Goal: Task Accomplishment & Management: Manage account settings

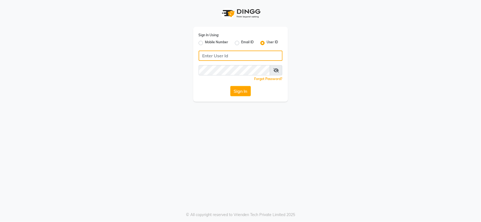
type input "[PERSON_NAME]@123"
drag, startPoint x: 0, startPoint y: 0, endPoint x: 238, endPoint y: 91, distance: 254.6
click at [238, 91] on button "Sign In" at bounding box center [240, 91] width 21 height 10
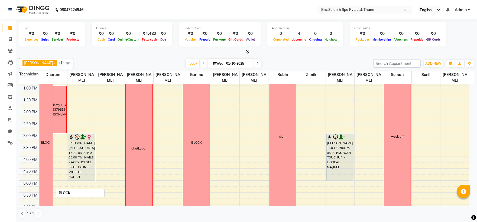
scroll to position [120, 0]
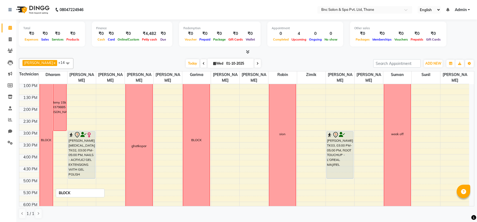
click at [48, 200] on div "BLOCK" at bounding box center [46, 140] width 13 height 220
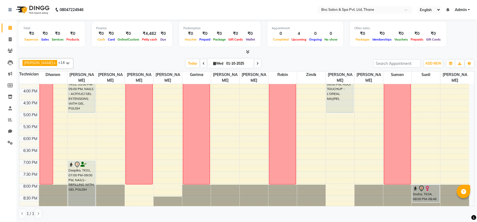
scroll to position [188, 0]
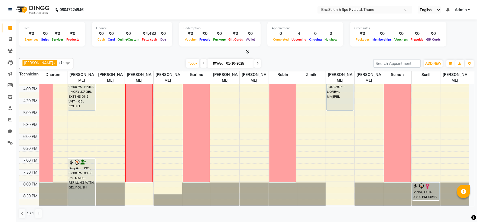
click at [106, 173] on div "8:00 AM 8:30 AM 9:00 AM 9:30 AM 10:00 AM 10:30 AM 11:00 AM 11:30 AM 12:00 PM 12…" at bounding box center [244, 50] width 450 height 309
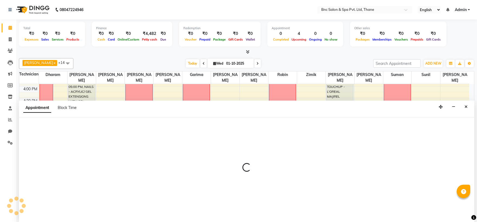
scroll to position [0, 0]
select select "71922"
select select "tentative"
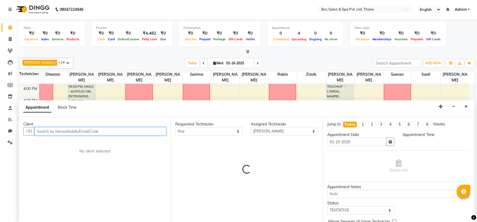
select select "1170"
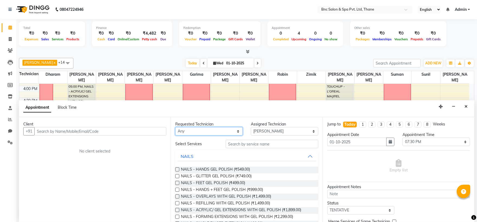
click at [216, 134] on select "Any Anas Ansari Apeksha ashim Ashwini Shibe Deepak Rajput Dharam Garima Jayanto…" at bounding box center [208, 131] width 67 height 8
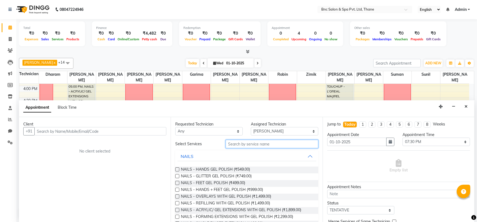
click at [243, 141] on input "text" at bounding box center [272, 144] width 93 height 8
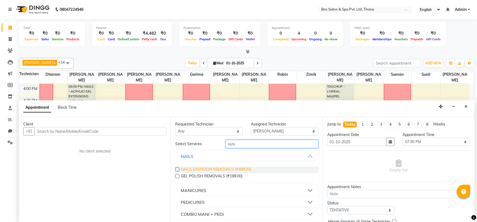
type input "rem"
click at [235, 171] on span "NAILS EXENSION REMOVALS (₹499.00)" at bounding box center [216, 170] width 70 height 7
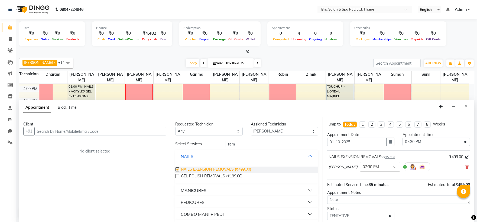
checkbox input "false"
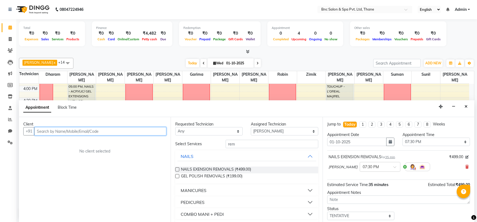
click at [85, 132] on input "text" at bounding box center [100, 131] width 132 height 8
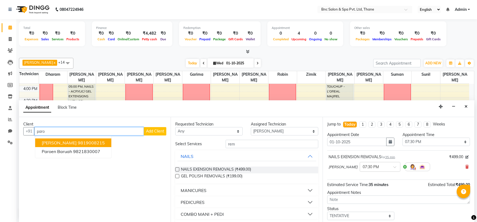
click at [80, 141] on ngb-highlight "9819008215" at bounding box center [91, 142] width 27 height 5
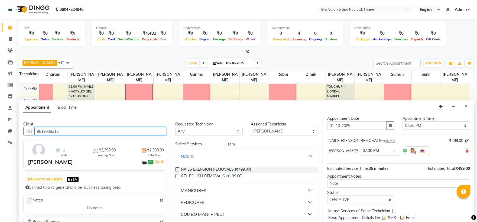
scroll to position [32, 0]
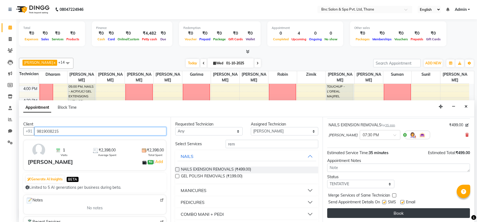
type input "9819008215"
click at [363, 210] on button "Book" at bounding box center [398, 213] width 143 height 10
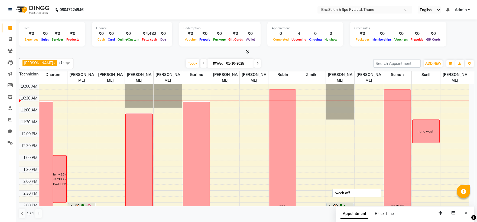
scroll to position [50, 0]
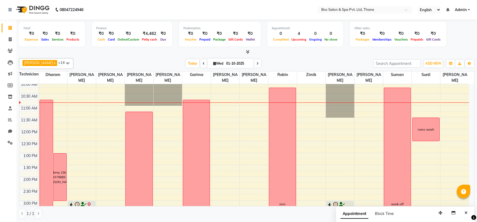
click at [203, 63] on icon at bounding box center [204, 63] width 2 height 3
type input "30-09-2025"
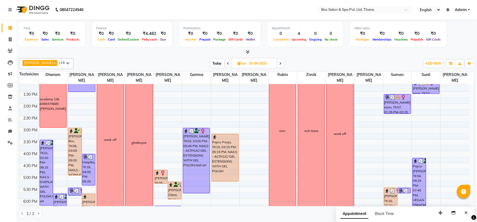
scroll to position [188, 0]
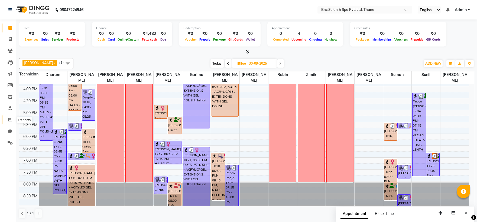
click at [9, 120] on icon at bounding box center [10, 120] width 4 height 4
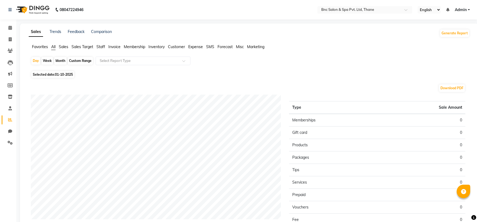
click at [101, 49] on span "Staff" at bounding box center [100, 46] width 9 height 5
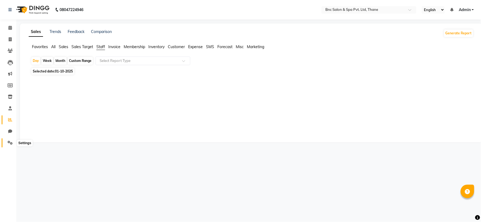
click at [9, 140] on span at bounding box center [9, 143] width 9 height 6
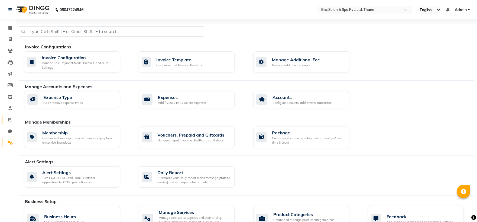
click at [7, 116] on link "Reports" at bounding box center [8, 120] width 13 height 9
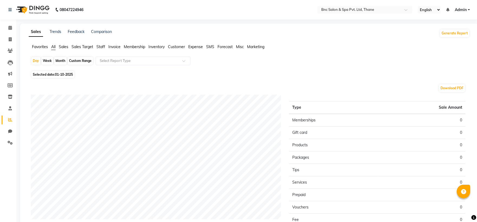
click at [38, 76] on span "Selected date: 01-10-2025" at bounding box center [52, 74] width 43 height 7
select select "10"
select select "2025"
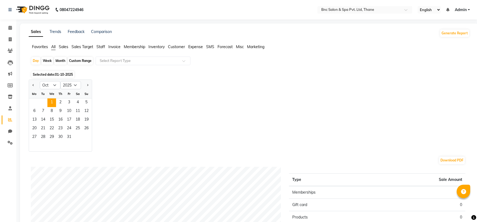
click at [40, 94] on div "Tu" at bounding box center [43, 94] width 9 height 9
click at [53, 86] on select "Jan Feb Mar Apr May Jun Jul Aug Sep Oct Nov Dec" at bounding box center [50, 85] width 21 height 8
select select "9"
click at [40, 81] on select "Jan Feb Mar Apr May Jun Jul Aug Sep Oct Nov Dec" at bounding box center [50, 85] width 21 height 8
click at [44, 136] on span "30" at bounding box center [43, 137] width 9 height 9
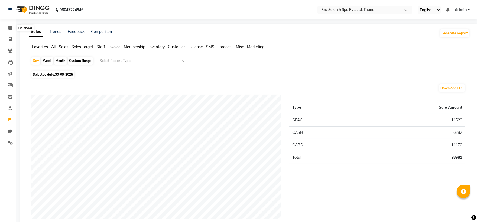
click at [9, 30] on icon at bounding box center [10, 28] width 4 height 4
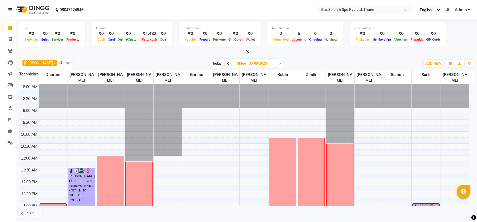
click at [227, 64] on icon at bounding box center [228, 63] width 2 height 3
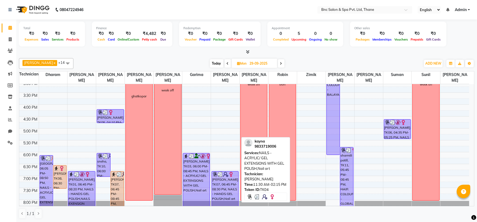
scroll to position [171, 0]
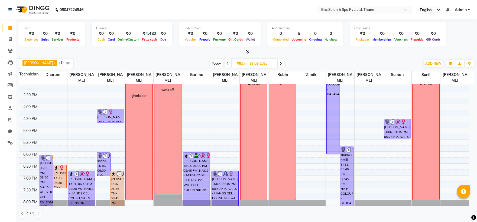
click at [280, 63] on icon at bounding box center [281, 63] width 2 height 3
type input "30-09-2025"
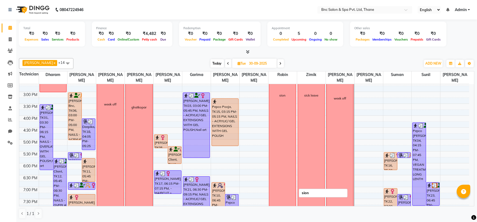
scroll to position [160, 0]
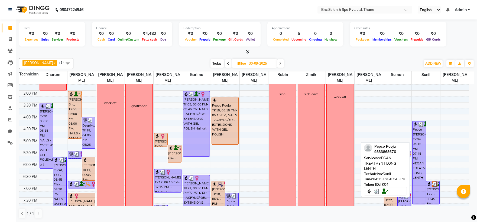
click at [420, 144] on div "Pepco Pooja, TK04, 04:15 PM-07:45 PM, VEGAN TREATMENT LONG LENTH" at bounding box center [418, 163] width 13 height 83
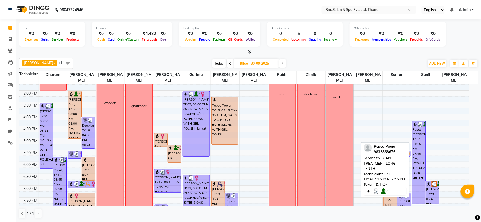
select select "3"
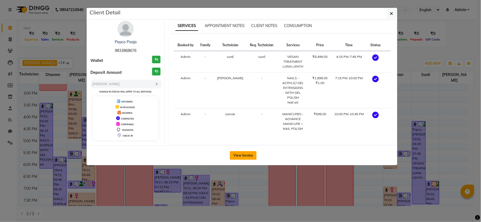
click at [241, 152] on button "View Invoice" at bounding box center [243, 155] width 27 height 9
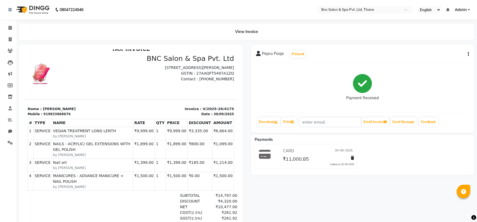
scroll to position [10, 0]
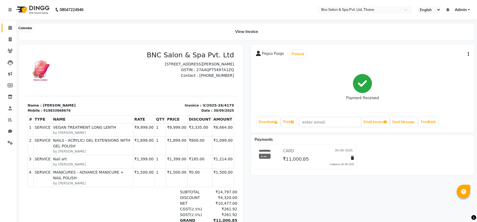
click at [11, 28] on icon at bounding box center [10, 28] width 4 height 4
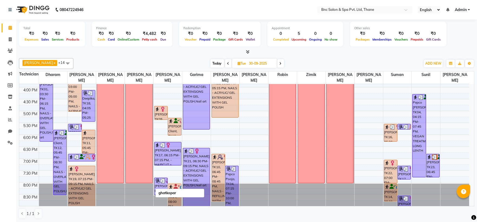
scroll to position [188, 0]
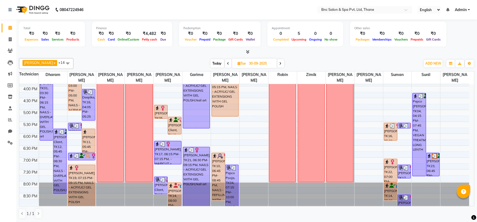
click at [279, 63] on icon at bounding box center [280, 63] width 2 height 3
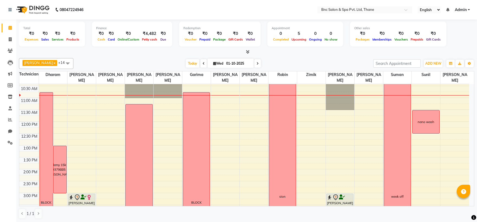
scroll to position [58, 0]
click at [200, 64] on span at bounding box center [203, 63] width 6 height 8
type input "30-09-2025"
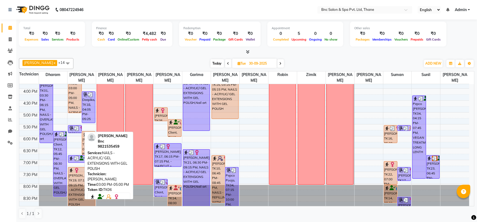
scroll to position [188, 0]
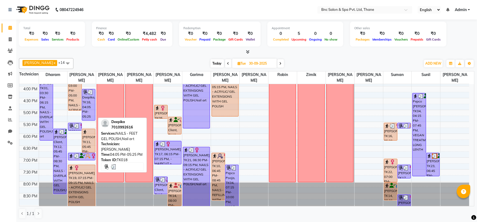
click at [88, 111] on div "Deepika, TK18, 04:05 PM-05:25 PM, NAILS - FEET GEL POLISH,Nail art" at bounding box center [88, 104] width 13 height 31
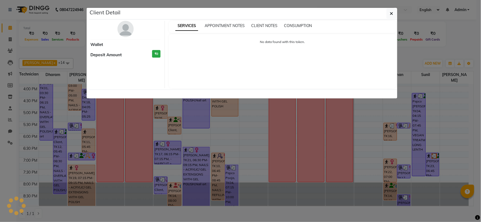
select select "3"
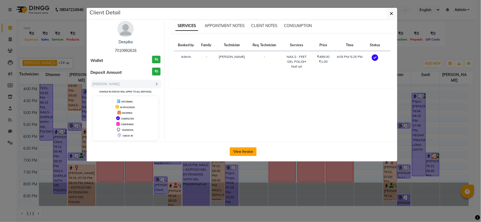
click at [248, 153] on button "View Invoice" at bounding box center [243, 152] width 27 height 9
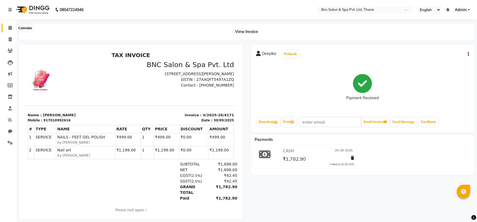
click at [8, 27] on span at bounding box center [9, 28] width 9 height 6
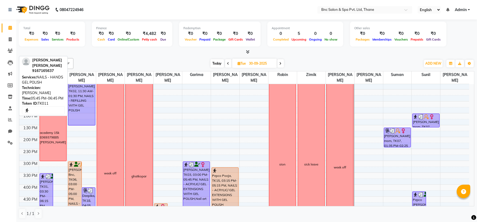
scroll to position [188, 0]
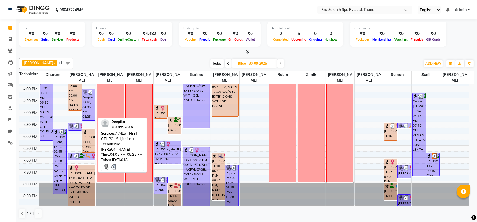
click at [91, 116] on div "Deepika, TK18, 04:05 PM-05:25 PM, NAILS - FEET GEL POLISH,Nail art" at bounding box center [88, 104] width 13 height 31
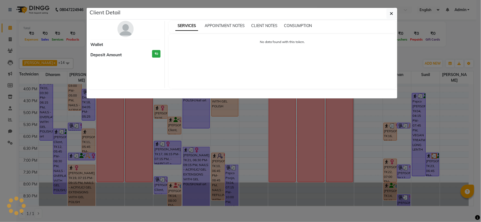
select select "3"
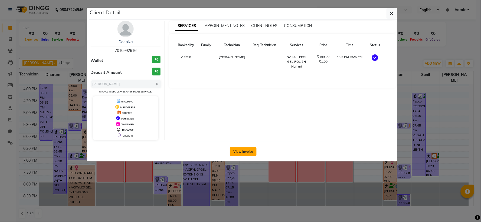
click at [250, 149] on button "View Invoice" at bounding box center [243, 152] width 27 height 9
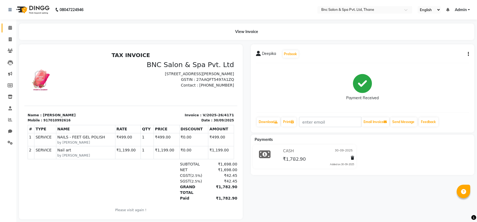
scroll to position [9, 0]
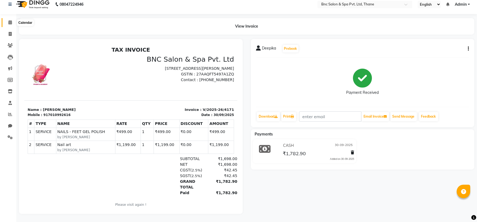
click at [11, 20] on icon at bounding box center [10, 22] width 4 height 4
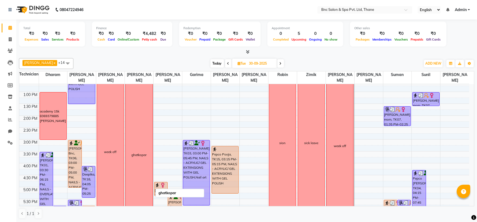
scroll to position [118, 0]
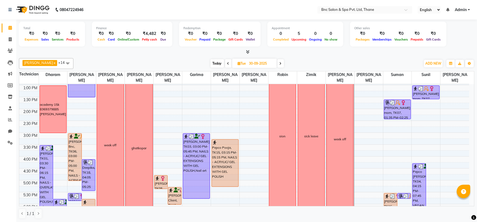
click at [279, 64] on icon at bounding box center [280, 63] width 2 height 3
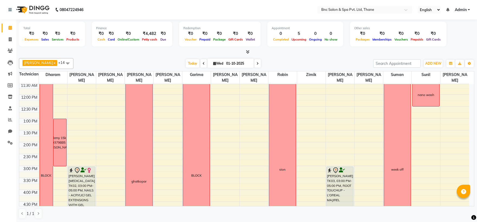
scroll to position [86, 0]
click at [203, 64] on icon at bounding box center [204, 63] width 2 height 3
type input "30-09-2025"
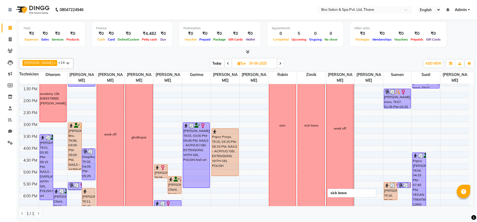
scroll to position [130, 0]
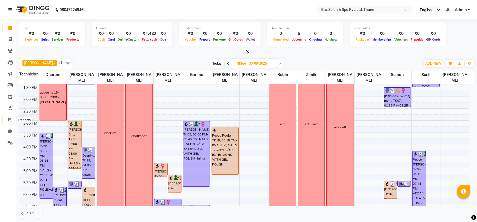
click at [11, 118] on icon at bounding box center [10, 120] width 4 height 4
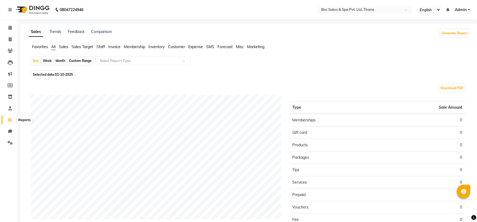
click at [8, 119] on icon at bounding box center [10, 120] width 4 height 4
click at [52, 74] on span "Selected date: 01-10-2025" at bounding box center [52, 74] width 43 height 7
select select "10"
select select "2025"
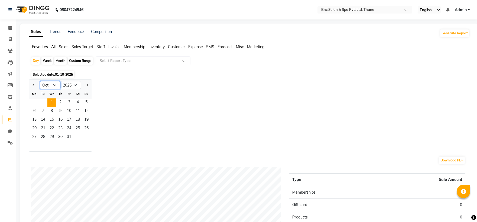
click at [54, 83] on select "Jan Feb Mar Apr May Jun Jul Aug Sep Oct Nov Dec" at bounding box center [50, 85] width 21 height 8
select select "9"
click at [40, 81] on select "Jan Feb Mar Apr May Jun Jul Aug Sep Oct Nov Dec" at bounding box center [50, 85] width 21 height 8
click at [53, 129] on span "24" at bounding box center [51, 129] width 9 height 9
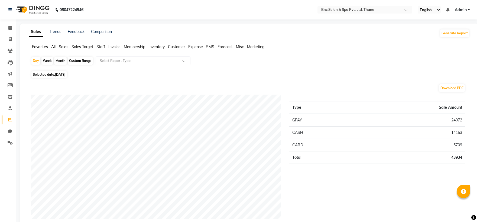
click at [102, 48] on span "Staff" at bounding box center [100, 46] width 9 height 5
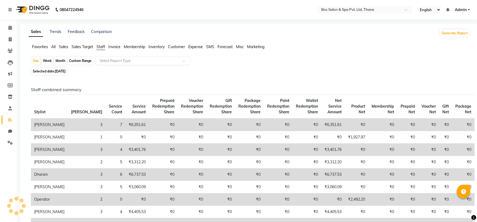
click at [106, 59] on input "text" at bounding box center [138, 60] width 78 height 5
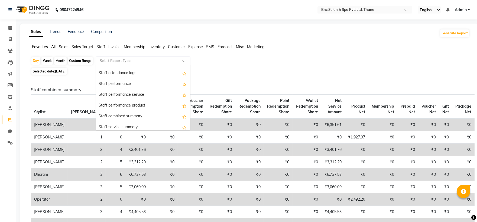
scroll to position [74, 0]
click at [117, 81] on div "Staff performance" at bounding box center [143, 83] width 94 height 11
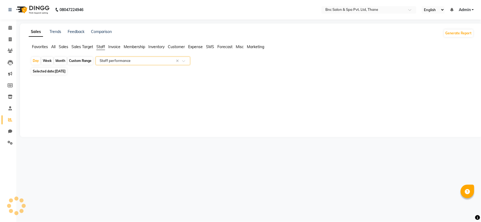
select select "full_report"
select select "csv"
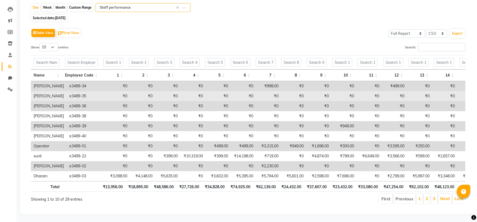
scroll to position [63, 0]
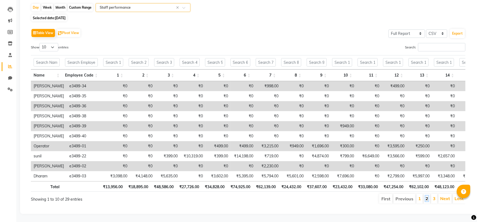
click at [426, 196] on link "2" at bounding box center [426, 198] width 3 height 5
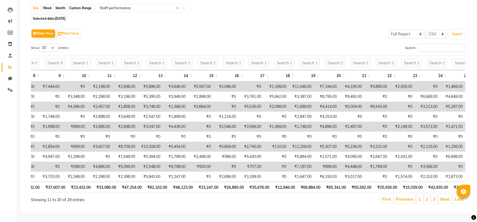
scroll to position [0, 291]
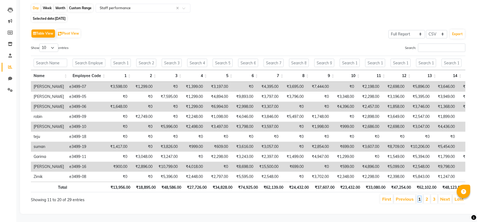
click at [419, 197] on link "1" at bounding box center [419, 199] width 3 height 5
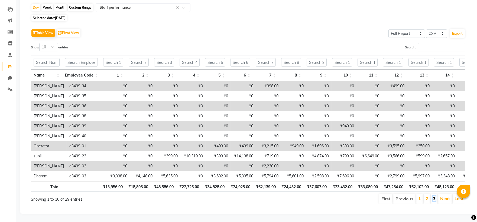
click at [435, 196] on link "3" at bounding box center [434, 198] width 3 height 5
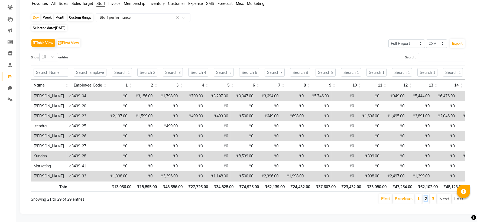
click at [426, 196] on link "2" at bounding box center [425, 198] width 3 height 5
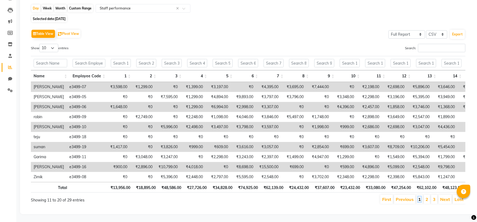
click at [419, 202] on link "1" at bounding box center [419, 199] width 3 height 5
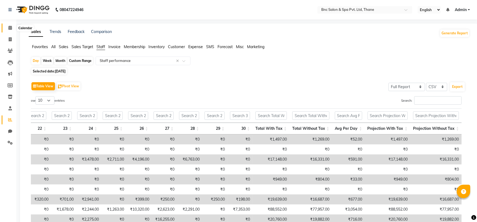
click at [8, 29] on icon at bounding box center [10, 28] width 4 height 4
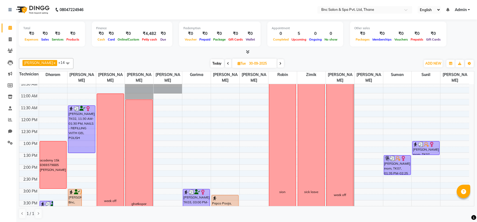
click at [279, 62] on icon at bounding box center [280, 63] width 2 height 3
type input "01-10-2025"
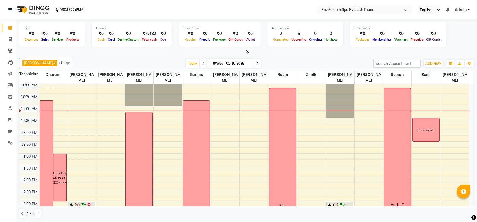
click at [110, 133] on div "8:00 AM 8:30 AM 9:00 AM 9:30 AM 10:00 AM 10:30 AM 11:00 AM 11:30 AM 12:00 PM 12…" at bounding box center [244, 189] width 450 height 309
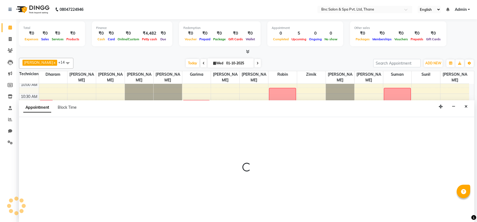
select select "71922"
select select "tentative"
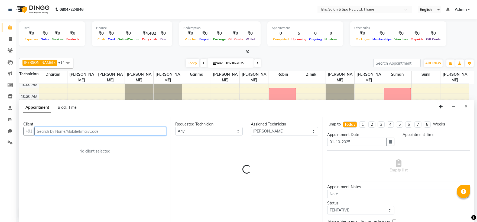
select select "720"
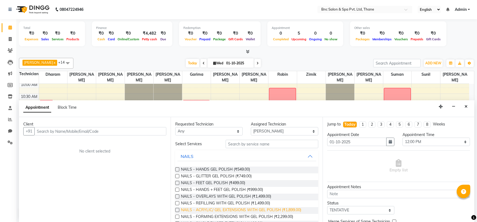
click at [213, 210] on span "NAILS - ACRYLIC/ GEL EXTENSIONS WITH GEL POLISH (₹1,899.00)" at bounding box center [241, 210] width 120 height 7
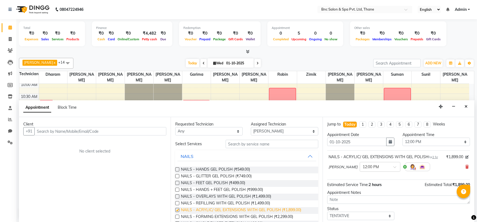
checkbox input "false"
click at [363, 164] on input "text" at bounding box center [375, 167] width 24 height 6
click at [362, 186] on div "11:00 AM" at bounding box center [380, 185] width 40 height 10
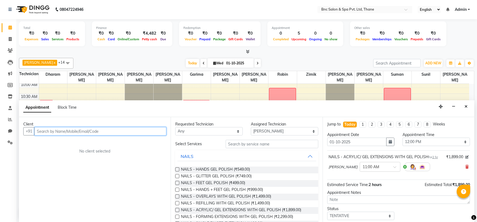
click at [139, 133] on input "text" at bounding box center [100, 131] width 132 height 8
type input "9833172569"
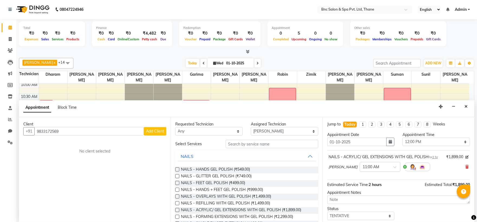
click at [151, 129] on span "Add Client" at bounding box center [155, 131] width 18 height 5
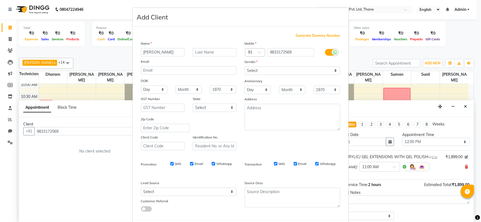
type input "aarushi"
click at [264, 71] on select "Select Male Female Other Prefer Not To Say" at bounding box center [293, 71] width 96 height 8
select select "female"
click at [245, 67] on select "Select Male Female Other Prefer Not To Say" at bounding box center [293, 71] width 96 height 8
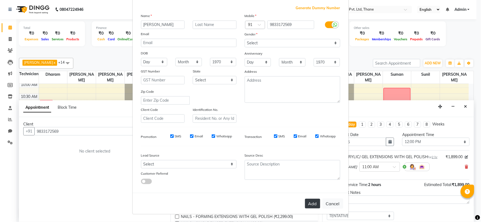
click at [309, 202] on button "Add" at bounding box center [312, 204] width 15 height 10
select select
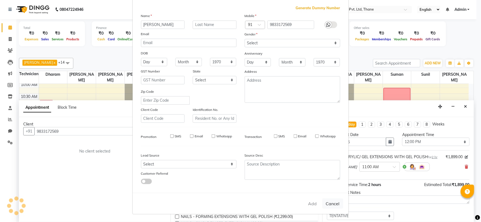
select select
checkbox input "false"
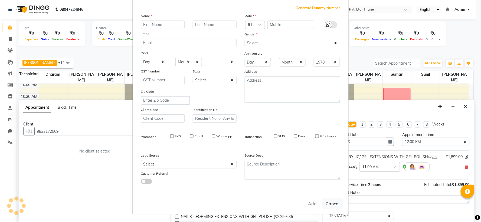
checkbox input "false"
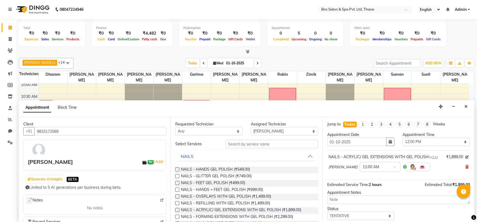
scroll to position [32, 0]
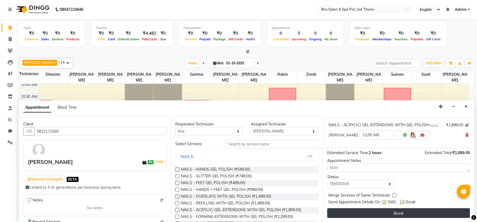
click at [400, 213] on button "Book" at bounding box center [398, 213] width 143 height 10
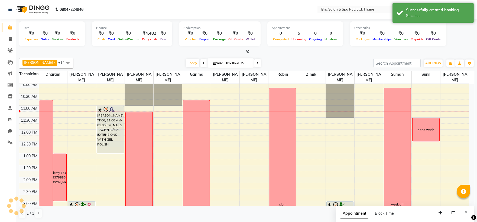
scroll to position [0, 0]
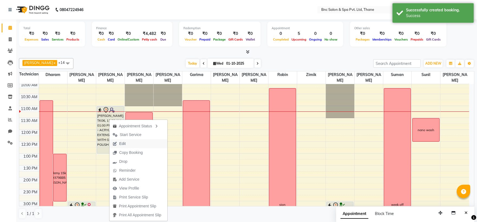
click at [123, 142] on span "Edit" at bounding box center [122, 144] width 6 height 6
select select "tentative"
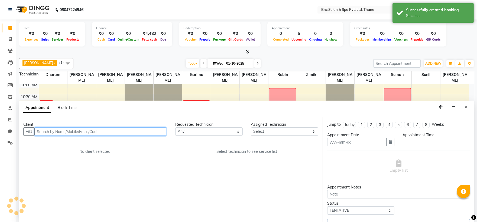
type input "01-10-2025"
select select "660"
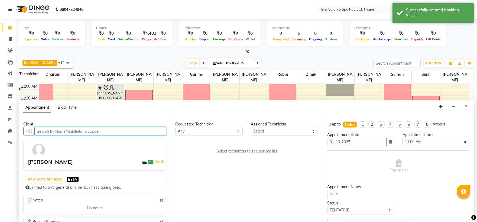
select select "71922"
select select "3979"
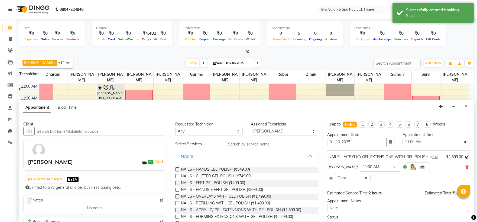
click at [369, 166] on input "text" at bounding box center [375, 167] width 24 height 6
click at [362, 217] on div "12:00 PM" at bounding box center [380, 217] width 40 height 10
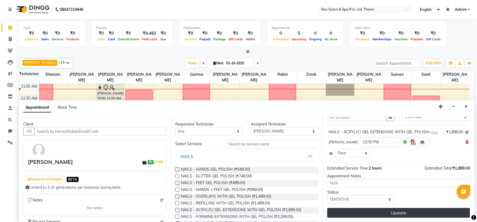
click at [370, 210] on button "Update" at bounding box center [398, 213] width 143 height 10
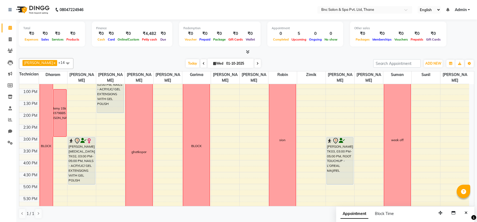
scroll to position [120, 0]
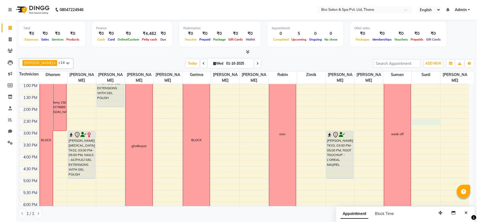
click at [416, 124] on div "8:00 AM 8:30 AM 9:00 AM 9:30 AM 10:00 AM 10:30 AM 11:00 AM 11:30 AM 12:00 PM 12…" at bounding box center [244, 118] width 450 height 309
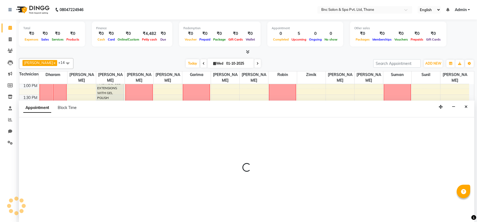
scroll to position [0, 0]
select select "78020"
select select "870"
select select "tentative"
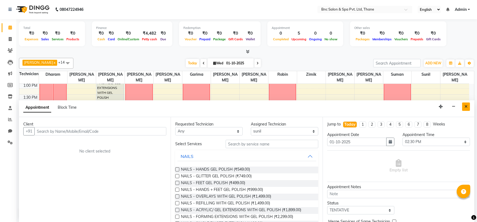
click at [464, 109] on icon "Close" at bounding box center [465, 107] width 3 height 4
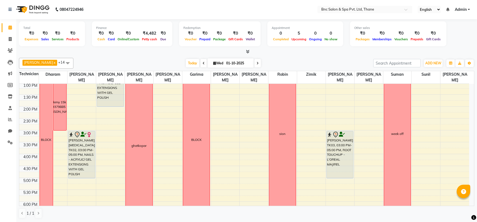
click at [418, 98] on div "8:00 AM 8:30 AM 9:00 AM 9:30 AM 10:00 AM 10:30 AM 11:00 AM 11:30 AM 12:00 PM 12…" at bounding box center [244, 118] width 450 height 309
select select "78020"
select select "tentative"
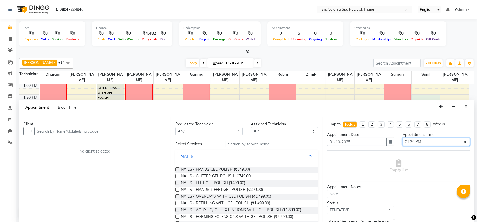
click at [416, 142] on select "Select 09:00 AM 09:15 AM 09:30 AM 09:45 AM 10:00 AM 10:15 AM 10:30 AM 10:45 AM …" at bounding box center [435, 142] width 67 height 8
select select "840"
click at [402, 138] on select "Select 09:00 AM 09:15 AM 09:30 AM 09:45 AM 10:00 AM 10:15 AM 10:30 AM 10:45 AM …" at bounding box center [435, 142] width 67 height 8
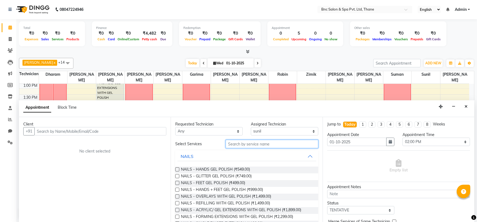
click at [262, 143] on input "text" at bounding box center [272, 144] width 93 height 8
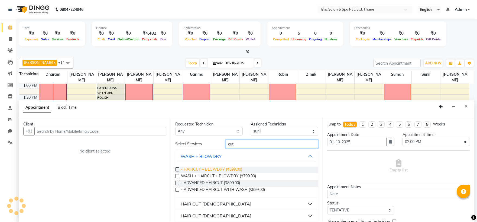
type input "cut"
click at [232, 169] on span "- HAIRCUT + BLOWDRY (₹699.00)" at bounding box center [211, 170] width 61 height 7
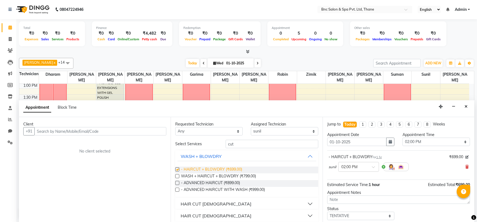
checkbox input "false"
click at [465, 106] on icon "Close" at bounding box center [465, 107] width 3 height 4
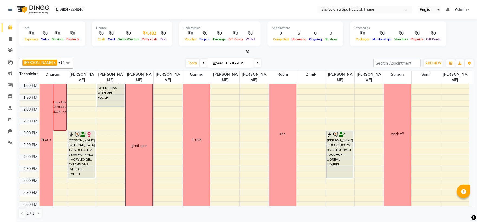
click at [144, 41] on div "Petty cash" at bounding box center [150, 39] width 18 height 6
drag, startPoint x: 144, startPoint y: 41, endPoint x: 145, endPoint y: 34, distance: 7.1
click at [145, 34] on div "₹4,482" at bounding box center [150, 33] width 18 height 6
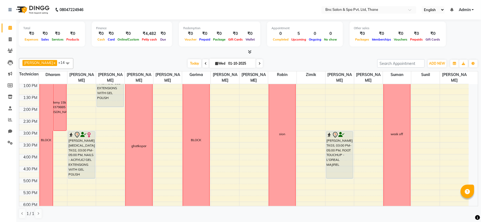
select select "7036"
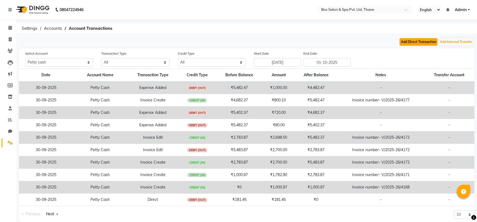
click at [407, 43] on button "Add Direct Transaction" at bounding box center [418, 42] width 38 height 8
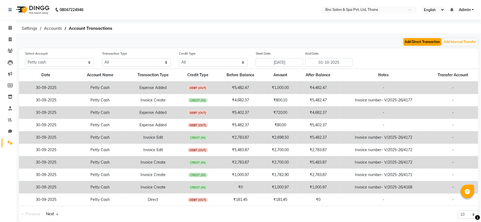
select select "direct"
select select "7036"
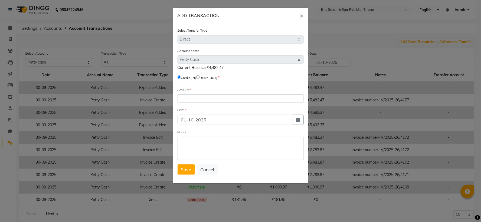
click at [200, 77] on input "radio" at bounding box center [198, 78] width 4 height 4
radio input "true"
click at [197, 102] on input "number" at bounding box center [241, 98] width 126 height 8
type input "4482"
click at [193, 117] on input "01-10-2025" at bounding box center [236, 120] width 116 height 10
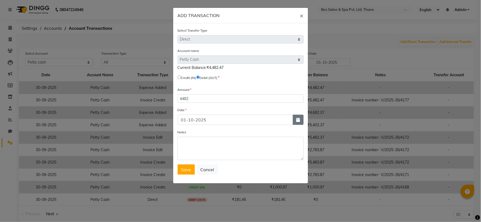
click at [300, 117] on button "button" at bounding box center [298, 120] width 11 height 10
select select "10"
select select "2025"
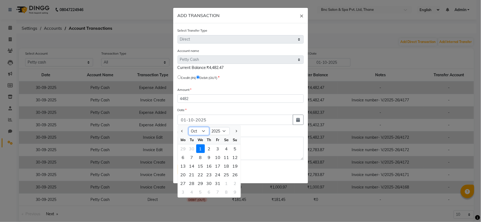
click at [203, 133] on select "Jan Feb Mar Apr May Jun [DATE] Aug Sep Oct Nov Dec" at bounding box center [199, 131] width 21 height 8
select select "9"
click at [189, 128] on select "Jan Feb Mar Apr May Jun [DATE] Aug Sep Oct Nov Dec" at bounding box center [199, 131] width 21 height 8
click at [191, 185] on div "30" at bounding box center [192, 183] width 9 height 9
type input "30-09-2025"
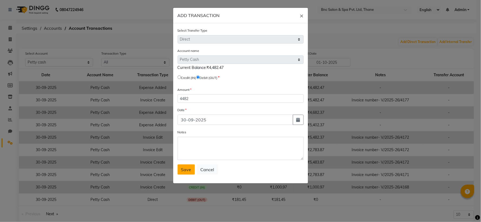
click at [187, 167] on span "Save" at bounding box center [186, 169] width 10 height 5
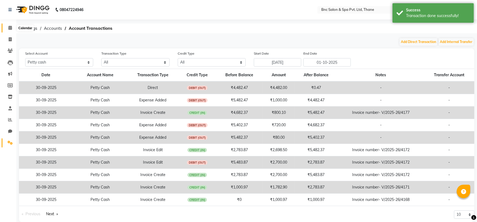
click at [8, 28] on span at bounding box center [9, 28] width 9 height 6
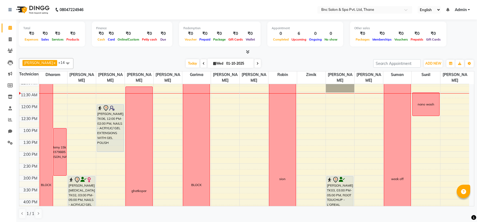
scroll to position [76, 0]
click at [165, 105] on div "8:00 AM 8:30 AM 9:00 AM 9:30 AM 10:00 AM 10:30 AM 11:00 AM 11:30 AM 12:00 PM 12…" at bounding box center [244, 162] width 450 height 309
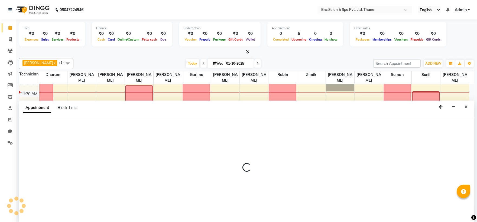
scroll to position [0, 0]
select select "71920"
select select "720"
select select "tentative"
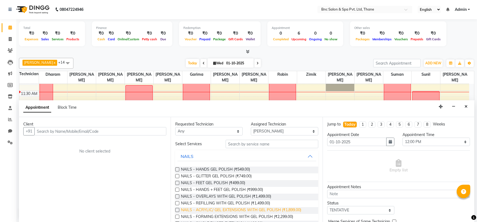
click at [205, 212] on span "NAILS - ACRYLIC/ GEL EXTENSIONS WITH GEL POLISH (₹1,899.00)" at bounding box center [241, 210] width 120 height 7
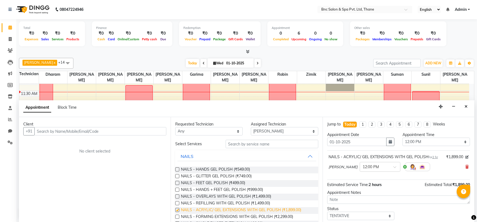
checkbox input "false"
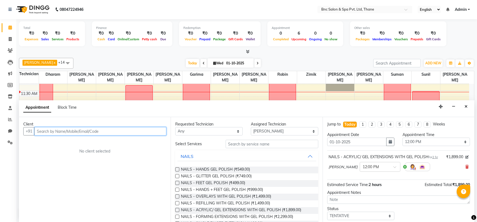
click at [123, 131] on input "text" at bounding box center [100, 131] width 132 height 8
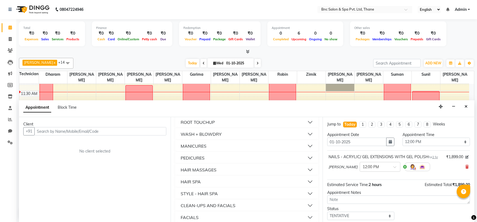
scroll to position [228, 0]
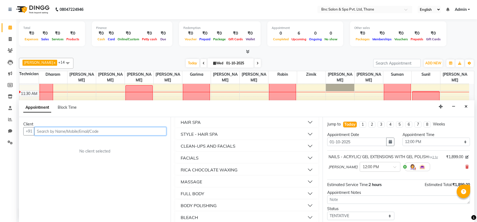
click at [123, 131] on input "text" at bounding box center [100, 131] width 132 height 8
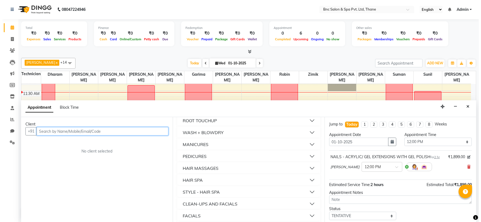
scroll to position [101, 0]
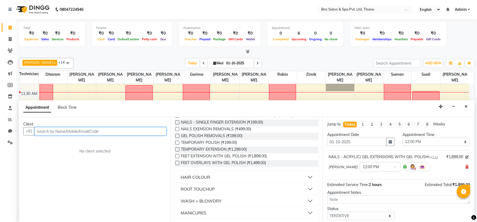
click at [74, 131] on input "text" at bounding box center [100, 131] width 132 height 8
type input "9594758261"
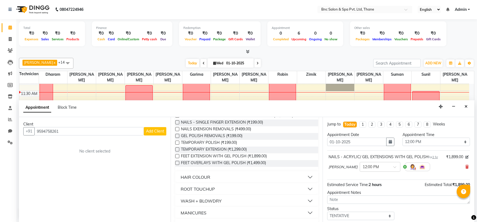
click at [151, 130] on span "Add Client" at bounding box center [155, 131] width 18 height 5
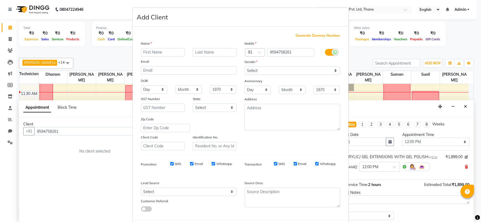
click at [158, 53] on input "text" at bounding box center [163, 52] width 44 height 8
type input "akansha"
click at [269, 69] on select "Select Male Female Other Prefer Not To Say" at bounding box center [293, 71] width 96 height 8
select select "female"
click at [245, 67] on select "Select Male Female Other Prefer Not To Say" at bounding box center [293, 71] width 96 height 8
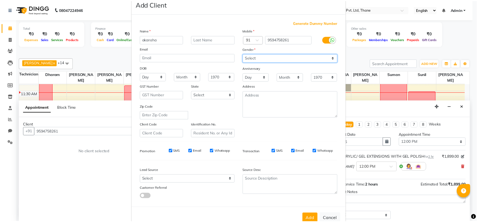
scroll to position [28, 0]
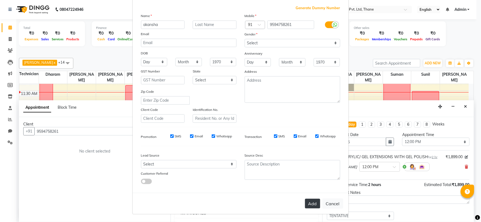
click at [307, 202] on button "Add" at bounding box center [312, 204] width 15 height 10
select select
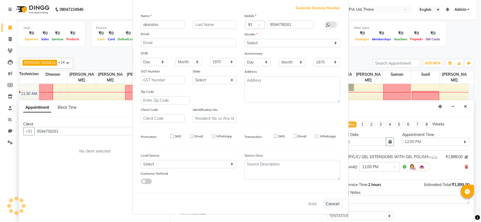
select select
checkbox input "false"
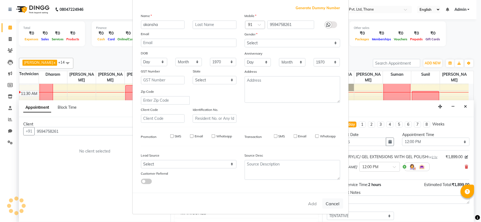
checkbox input "false"
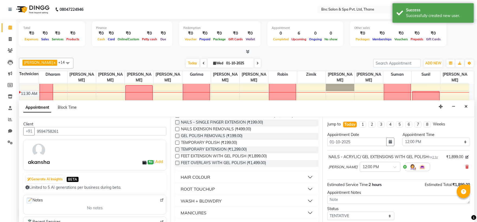
scroll to position [32, 0]
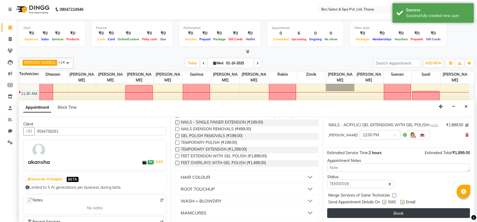
click at [362, 210] on button "Book" at bounding box center [398, 213] width 143 height 10
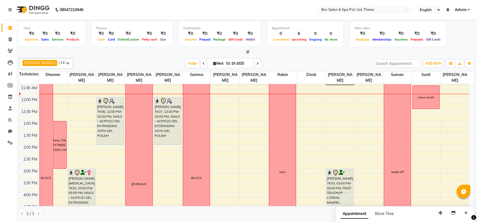
scroll to position [86, 0]
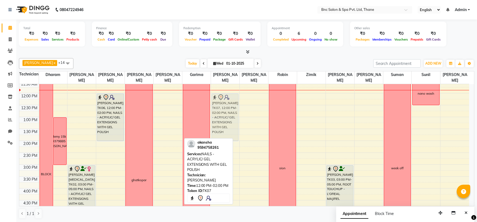
drag, startPoint x: 167, startPoint y: 111, endPoint x: 217, endPoint y: 112, distance: 49.8
click at [217, 112] on tr "BLOCK academy 15k 8369379885 amruta Ruchi Bal, TK02, 03:00 PM-05:00 PM, NAILS -…" at bounding box center [244, 152] width 450 height 309
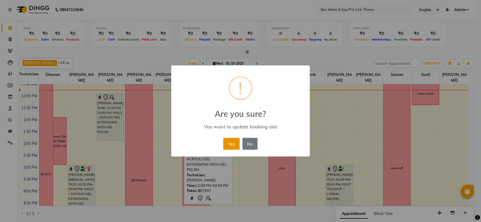
click at [229, 149] on button "Yes" at bounding box center [231, 144] width 17 height 12
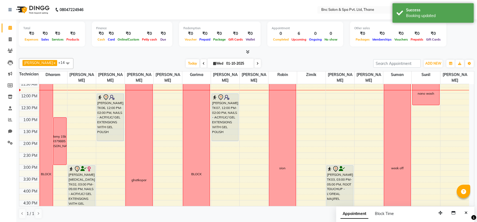
click at [162, 126] on div "8:00 AM 8:30 AM 9:00 AM 9:30 AM 10:00 AM 10:30 AM 11:00 AM 11:30 AM 12:00 PM 12…" at bounding box center [244, 152] width 450 height 309
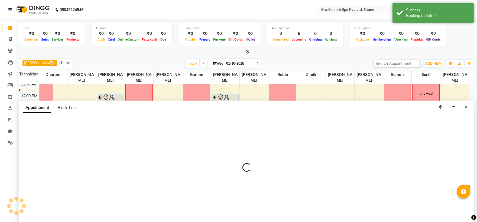
scroll to position [0, 0]
select select "71920"
select select "795"
select select "tentative"
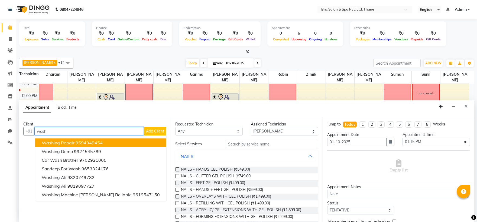
type input "wash"
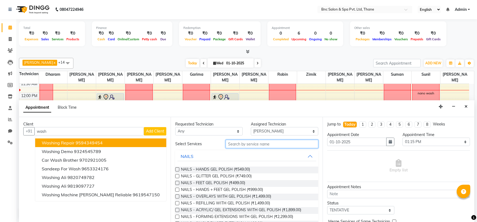
click at [245, 144] on input "text" at bounding box center [272, 144] width 93 height 8
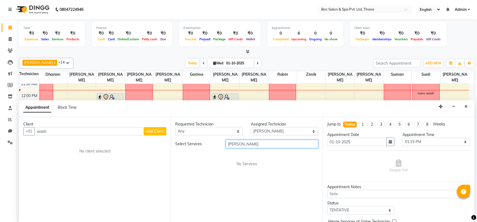
type input "eash"
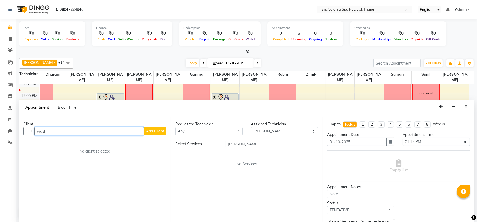
click at [79, 134] on input "wash" at bounding box center [88, 131] width 109 height 8
type input "w"
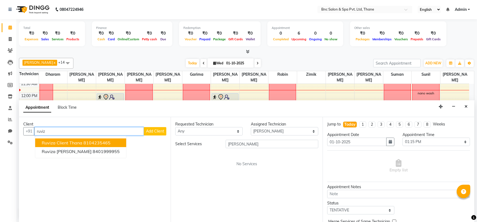
click at [71, 139] on button "Ruviza client Thana 8104235465" at bounding box center [80, 143] width 91 height 9
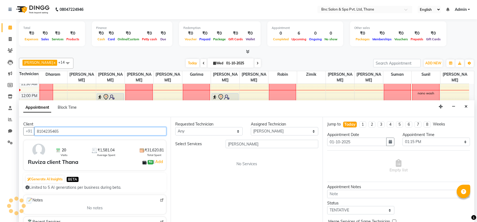
type input "8104235465"
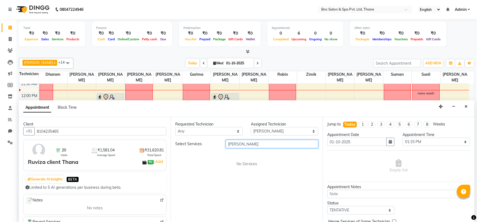
click at [238, 146] on input "eash" at bounding box center [272, 144] width 93 height 8
type input "e"
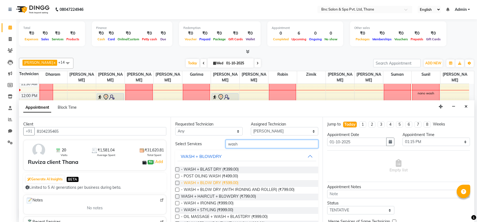
type input "wash"
click at [216, 183] on span "- WASH + BLOW DRY (₹599.00)" at bounding box center [209, 183] width 57 height 7
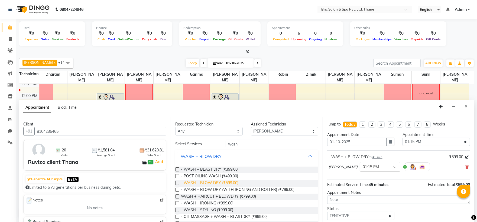
click at [216, 183] on span "- WASH + BLOW DRY (₹599.00)" at bounding box center [209, 183] width 57 height 7
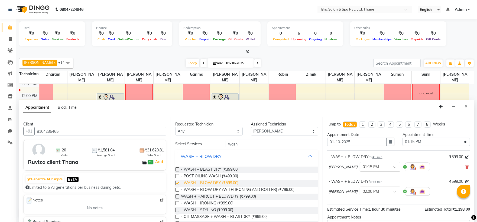
checkbox input "false"
click at [265, 133] on select "Select Anas Ansari Apeksha ashim Ashwini Shibe Deepak Rajput Dharam Garima Jaya…" at bounding box center [284, 131] width 67 height 8
select select "71924"
click at [251, 127] on select "Select Anas Ansari Apeksha ashim Ashwini Shibe Deepak Rajput Dharam Garima Jaya…" at bounding box center [284, 131] width 67 height 8
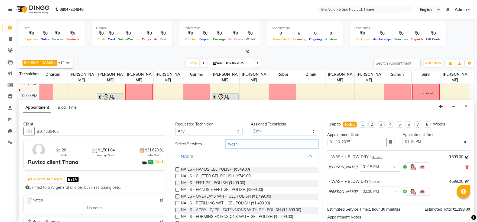
click at [255, 142] on input "wash" at bounding box center [272, 144] width 93 height 8
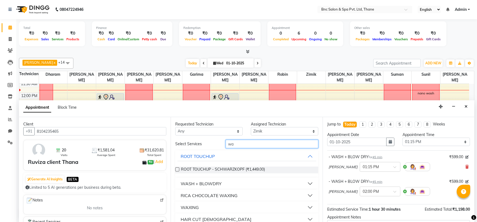
type input "w"
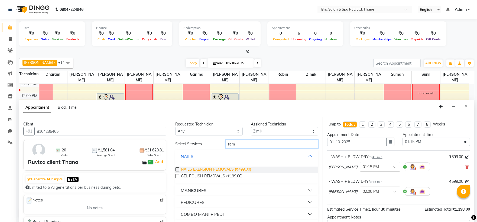
type input "rem"
click at [232, 169] on span "NAILS EXENSION REMOVALS (₹499.00)" at bounding box center [216, 170] width 70 height 7
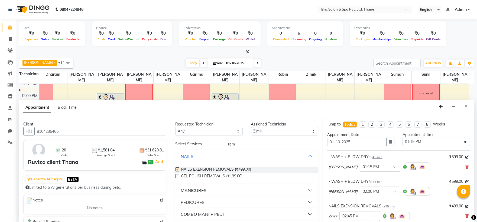
checkbox input "false"
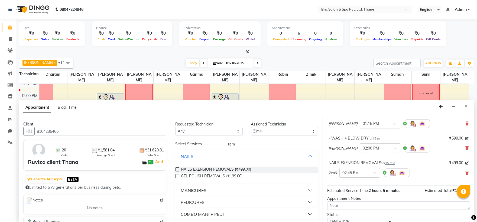
scroll to position [62, 0]
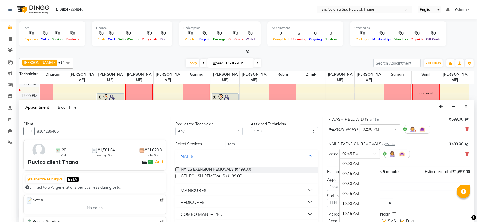
click at [360, 156] on input "text" at bounding box center [354, 154] width 24 height 6
click at [353, 175] on div "01:30 PM" at bounding box center [360, 174] width 40 height 10
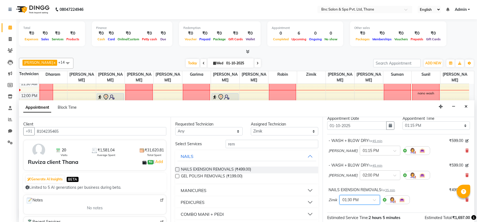
scroll to position [16, 0]
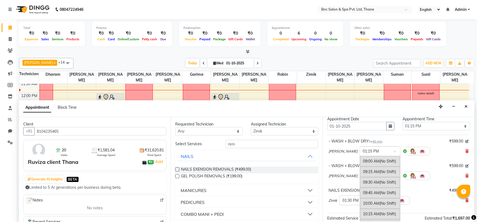
click at [364, 151] on input "text" at bounding box center [375, 151] width 24 height 6
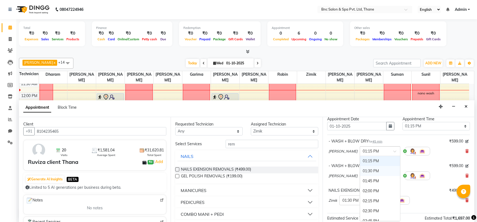
click at [367, 169] on div "01:30 PM" at bounding box center [380, 171] width 40 height 10
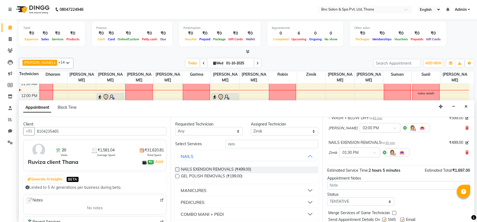
scroll to position [63, 0]
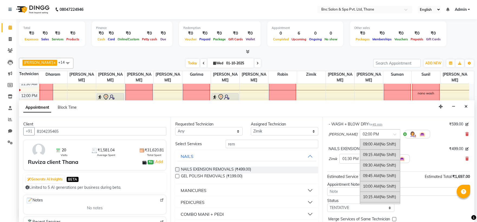
click at [370, 135] on input "text" at bounding box center [375, 134] width 24 height 6
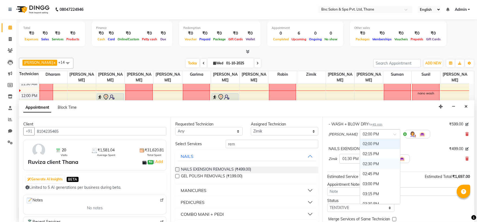
click at [371, 165] on div "02:30 PM" at bounding box center [380, 164] width 40 height 10
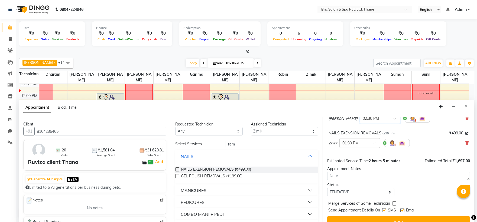
scroll to position [87, 0]
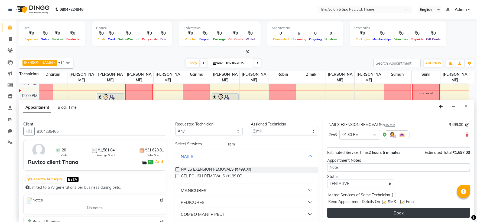
click at [364, 210] on button "Book" at bounding box center [398, 213] width 143 height 10
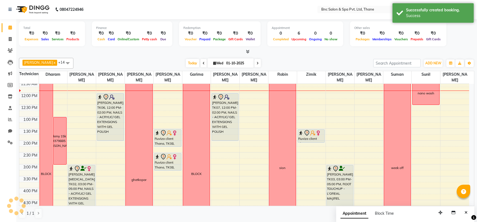
scroll to position [0, 0]
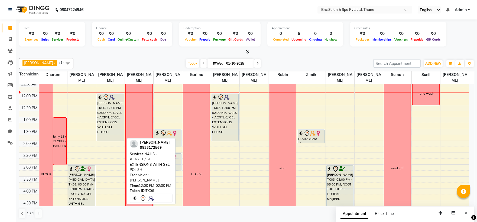
click at [112, 121] on div "aarushi, TK06, 12:00 PM-02:00 PM, NAILS - ACRYLIC/ GEL EXTENSIONS WITH GEL POLI…" at bounding box center [110, 117] width 27 height 47
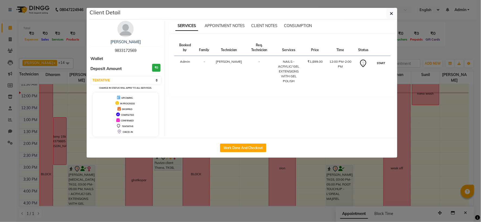
click at [382, 64] on button "START" at bounding box center [381, 63] width 11 height 7
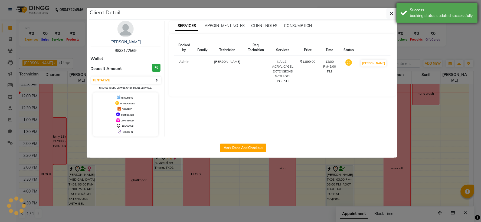
select select "1"
click at [391, 12] on icon "button" at bounding box center [391, 13] width 3 height 4
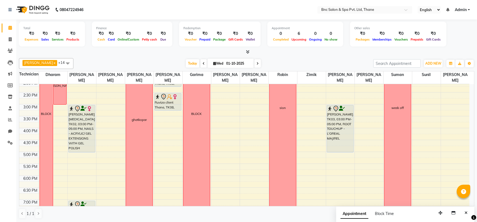
scroll to position [0, 0]
click at [244, 67] on span "Wed 01-10-2025" at bounding box center [230, 62] width 46 height 9
click at [230, 65] on input "01-10-2025" at bounding box center [237, 63] width 27 height 8
select select "10"
select select "2025"
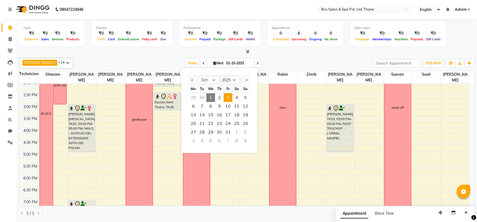
click at [226, 98] on span "3" at bounding box center [228, 97] width 9 height 9
type input "03-10-2025"
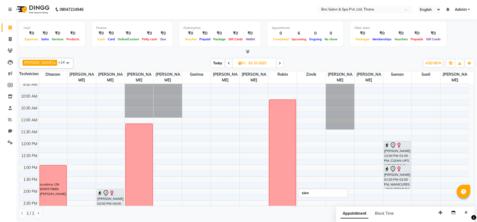
scroll to position [36, 0]
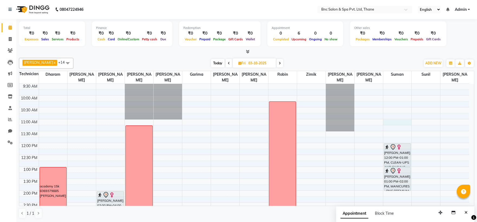
click at [389, 120] on div "8:00 AM 8:30 AM 9:00 AM 9:30 AM 10:00 AM 10:30 AM 11:00 AM 11:30 AM 12:00 PM 12…" at bounding box center [244, 202] width 450 height 309
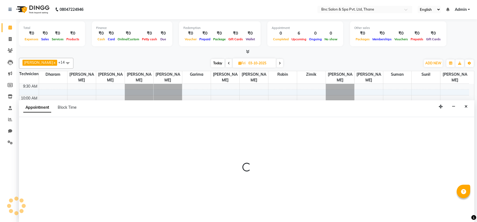
select select "71935"
select select "tentative"
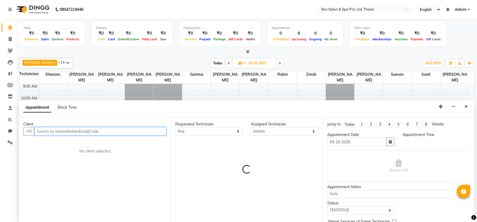
select select "660"
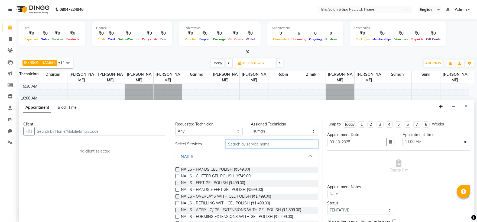
click at [240, 143] on input "text" at bounding box center [272, 144] width 93 height 8
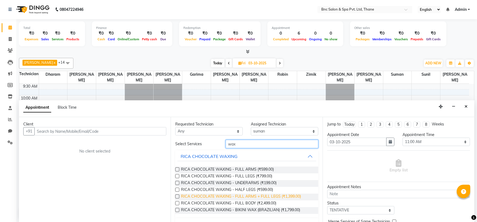
type input "wax"
click at [244, 197] on span "RICA CHOCOLATE WAXING - FULL ARMS + FULL LEGS (₹1,399.00)" at bounding box center [241, 197] width 120 height 7
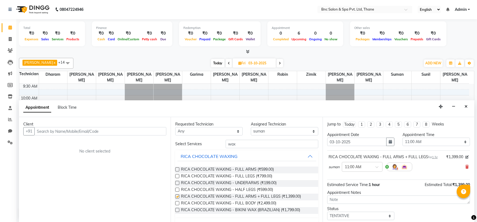
checkbox input "false"
click at [253, 144] on input "wax" at bounding box center [272, 144] width 93 height 8
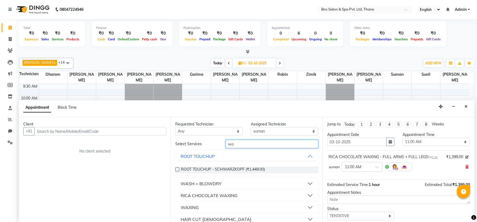
type input "w"
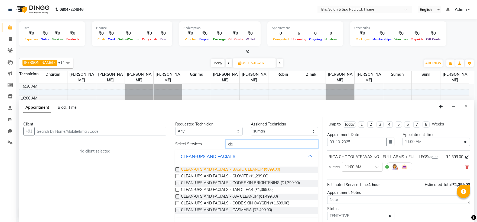
type input "cle"
click at [215, 172] on span "CLEAN-UPS AND FACIALS - BASIC CLEANUP (₹899.00)" at bounding box center [230, 170] width 99 height 7
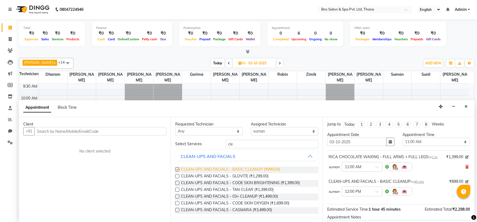
checkbox input "false"
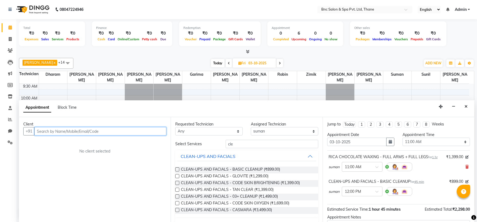
click at [138, 132] on input "text" at bounding box center [100, 131] width 132 height 8
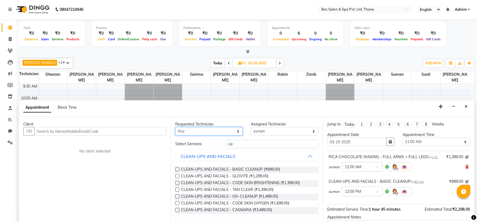
click at [197, 129] on select "Any Anas Ansari Apeksha ashim Ashwini Shibe Deepak Rajput Dharam Garima Jayanto…" at bounding box center [208, 131] width 67 height 8
select select "71932"
click at [175, 127] on select "Any Anas Ansari Apeksha ashim Ashwini Shibe Deepak Rajput Dharam Garima Jayanto…" at bounding box center [208, 131] width 67 height 8
select select "71932"
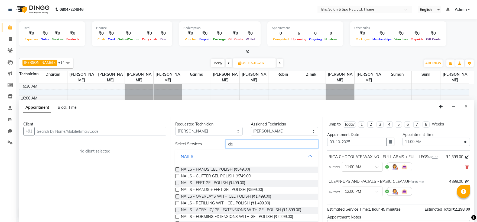
click at [243, 144] on input "cle" at bounding box center [272, 144] width 93 height 8
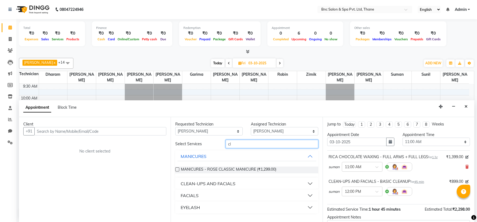
type input "c"
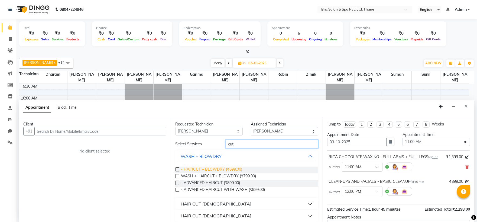
type input "cut"
click at [216, 167] on span "- HAIRCUT + BLOWDRY (₹699.00)" at bounding box center [211, 170] width 61 height 7
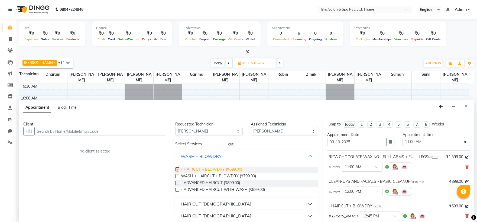
checkbox input "false"
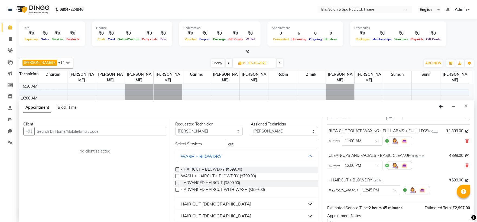
scroll to position [28, 0]
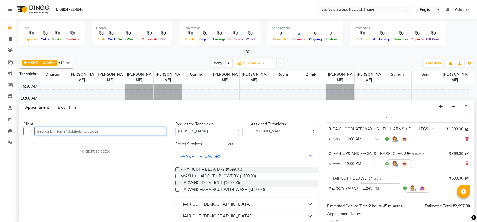
click at [97, 134] on input "text" at bounding box center [100, 131] width 132 height 8
click at [93, 132] on input "text" at bounding box center [100, 131] width 132 height 8
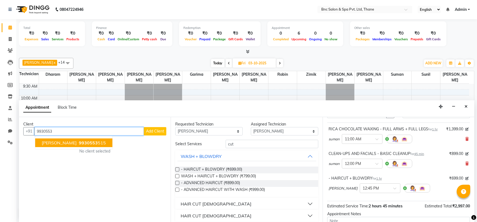
click at [79, 142] on span "9930553" at bounding box center [88, 142] width 19 height 5
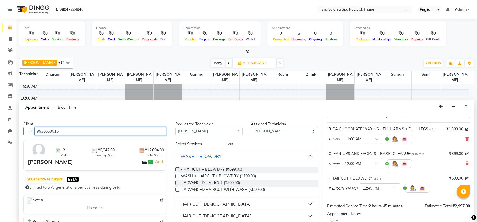
scroll to position [81, 0]
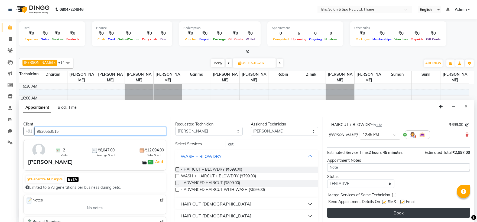
type input "9930553515"
click at [358, 214] on button "Book" at bounding box center [398, 213] width 143 height 10
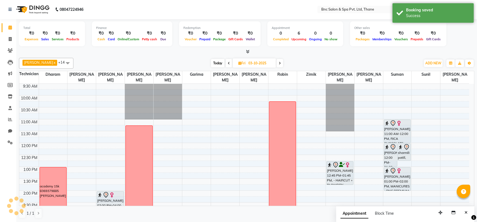
scroll to position [0, 0]
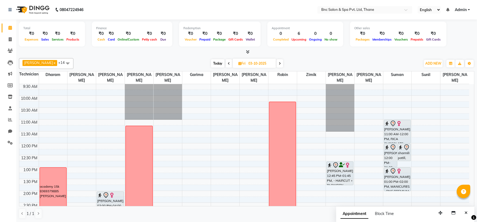
drag, startPoint x: 361, startPoint y: 212, endPoint x: 299, endPoint y: 60, distance: 164.1
click at [299, 60] on div "Today Fri 03-10-2025" at bounding box center [247, 64] width 342 height 8
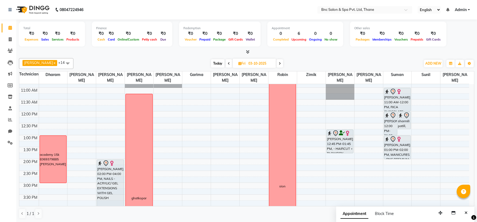
scroll to position [68, 0]
click at [211, 62] on span "Today" at bounding box center [218, 63] width 14 height 8
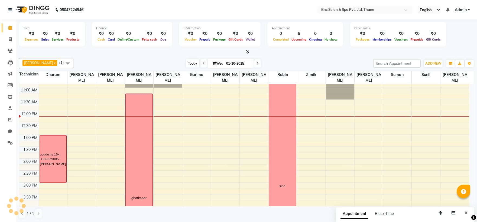
scroll to position [96, 0]
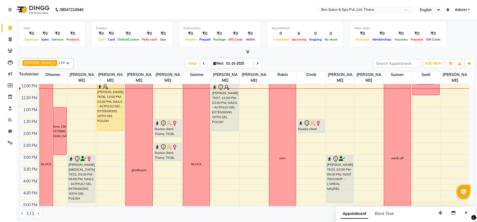
click at [256, 62] on icon at bounding box center [257, 63] width 2 height 3
type input "02-10-2025"
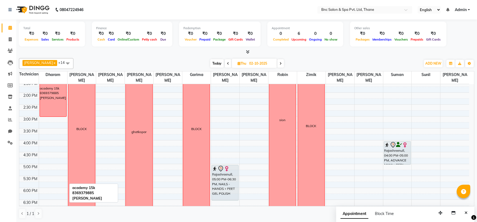
scroll to position [136, 0]
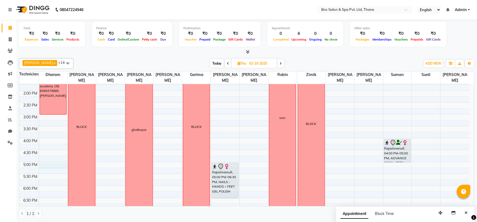
click at [41, 167] on div "8:00 AM 8:30 AM 9:00 AM 9:30 AM 10:00 AM 10:30 AM 11:00 AM 11:30 AM 12:00 PM 12…" at bounding box center [244, 102] width 450 height 309
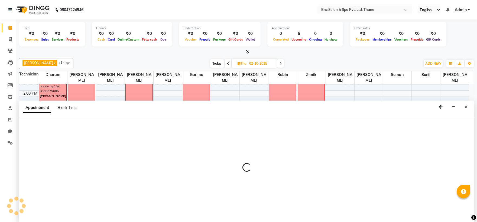
scroll to position [0, 0]
select select "71874"
select select "tentative"
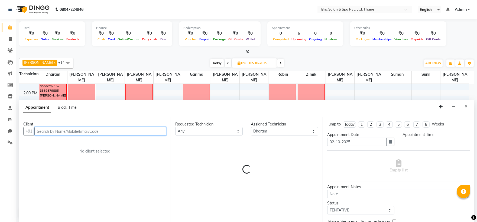
select select "1020"
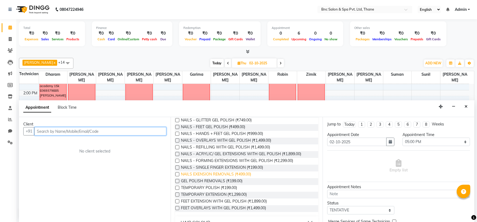
scroll to position [58, 0]
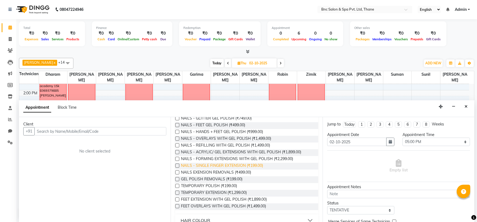
click at [214, 167] on span "NAILS - SINGLE FINGER EXTENSION (₹199.00)" at bounding box center [222, 166] width 82 height 7
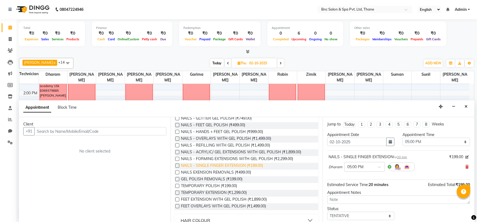
click at [214, 167] on span "NAILS - SINGLE FINGER EXTENSION (₹199.00)" at bounding box center [222, 166] width 82 height 7
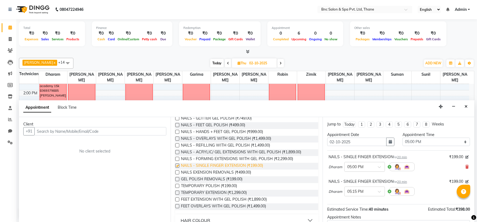
checkbox input "false"
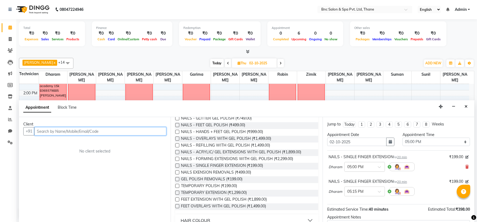
click at [123, 129] on input "text" at bounding box center [100, 131] width 132 height 8
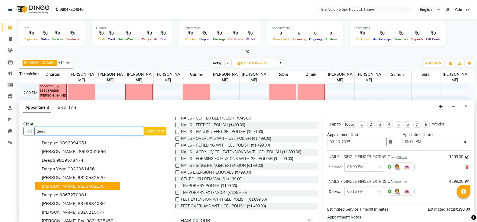
scroll to position [5, 0]
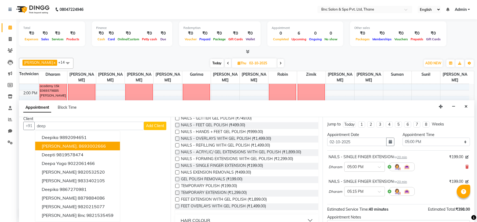
click at [83, 120] on div "Client" at bounding box center [94, 119] width 143 height 6
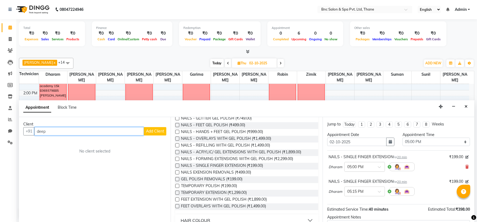
click at [81, 129] on input "deep" at bounding box center [88, 131] width 109 height 8
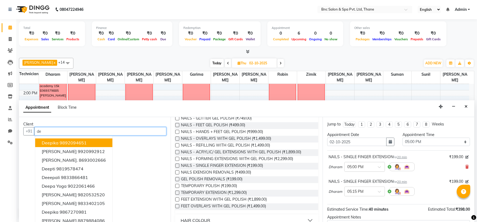
type input "d"
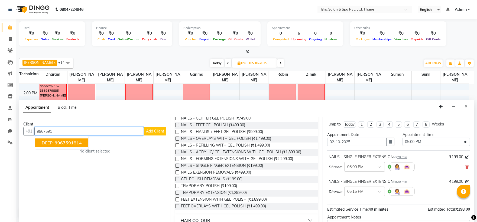
click at [52, 144] on span "DEEP" at bounding box center [47, 142] width 11 height 5
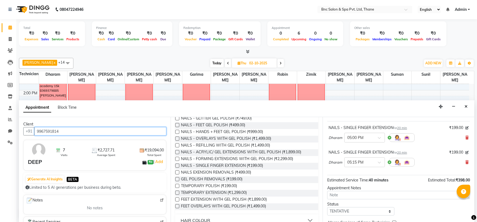
scroll to position [57, 0]
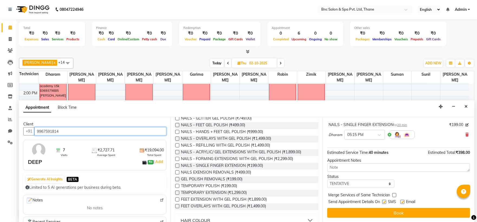
type input "9967591814"
click at [376, 208] on div "Jump to Today 1 2 3 4 5 6 7 8 Weeks Appointment Date 02-10-2025 Appointment Tim…" at bounding box center [398, 169] width 152 height 105
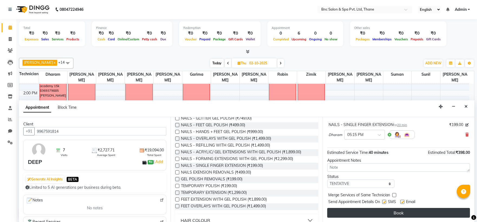
click at [375, 213] on button "Book" at bounding box center [398, 213] width 143 height 10
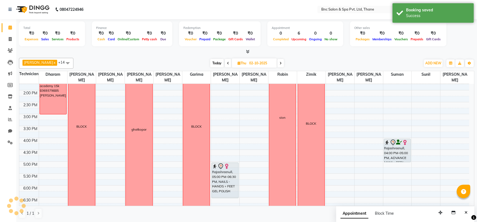
scroll to position [0, 0]
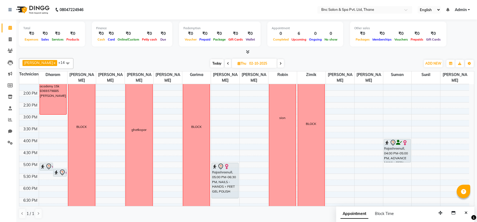
click at [210, 63] on span "Today" at bounding box center [217, 63] width 14 height 8
type input "01-10-2025"
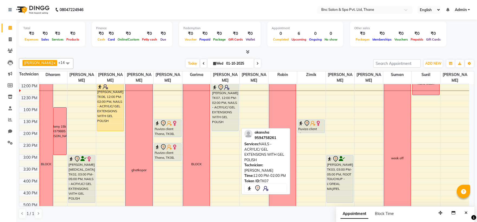
click at [213, 110] on div "akansha, TK07, 12:00 PM-02:00 PM, NAILS - ACRYLIC/ GEL EXTENSIONS WITH GEL POLI…" at bounding box center [225, 107] width 27 height 47
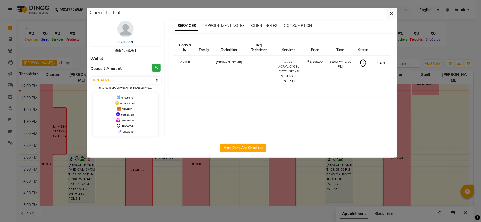
click at [376, 62] on button "START" at bounding box center [381, 63] width 11 height 7
select select "1"
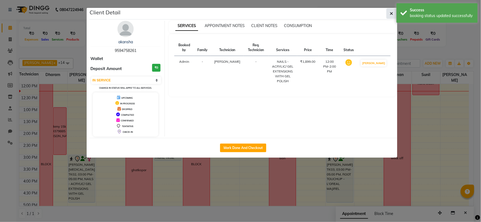
click at [390, 14] on icon "button" at bounding box center [391, 13] width 3 height 4
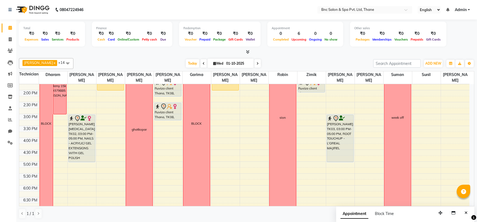
scroll to position [120, 0]
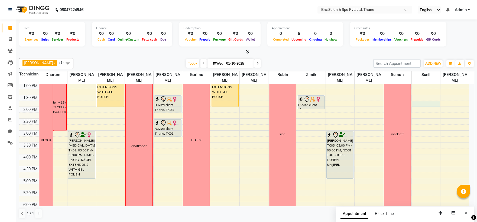
click at [416, 102] on div "8:00 AM 8:30 AM 9:00 AM 9:30 AM 10:00 AM 10:30 AM 11:00 AM 11:30 AM 12:00 PM 12…" at bounding box center [244, 118] width 450 height 309
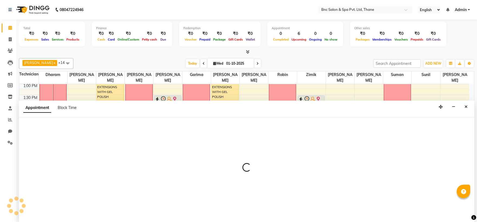
scroll to position [0, 0]
select select "78020"
select select "tentative"
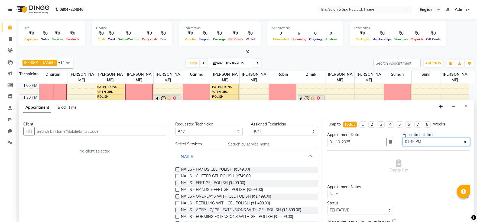
click at [413, 140] on select "Select 09:00 AM 09:15 AM 09:30 AM 09:45 AM 10:00 AM 10:15 AM 10:30 AM 10:45 AM …" at bounding box center [435, 142] width 67 height 8
select select "840"
click at [402, 138] on select "Select 09:00 AM 09:15 AM 09:30 AM 09:45 AM 10:00 AM 10:15 AM 10:30 AM 10:45 AM …" at bounding box center [435, 142] width 67 height 8
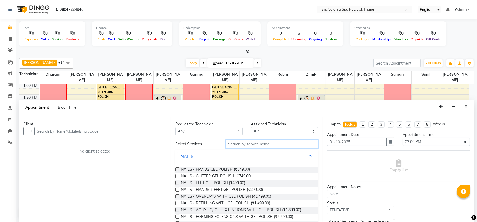
click at [258, 144] on input "text" at bounding box center [272, 144] width 93 height 8
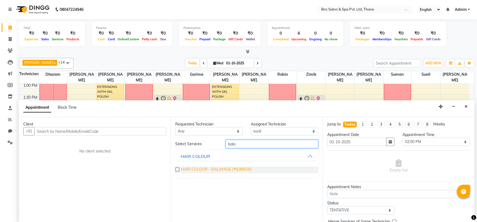
type input "bala"
click at [226, 168] on span "HAIR COLOUR - BALAYAGE (₹8,999.00)" at bounding box center [216, 170] width 70 height 7
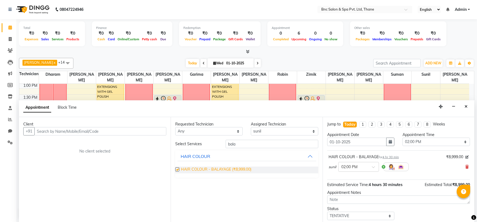
checkbox input "false"
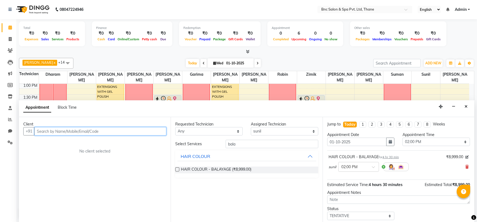
click at [142, 134] on input "text" at bounding box center [100, 131] width 132 height 8
click at [119, 131] on input "text" at bounding box center [100, 131] width 132 height 8
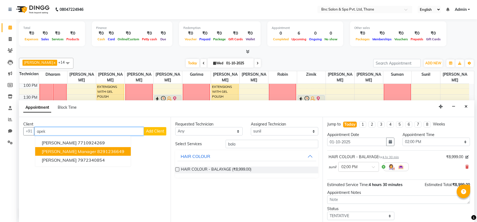
click at [79, 149] on button "Apeksha Manager 8291236649" at bounding box center [83, 151] width 96 height 9
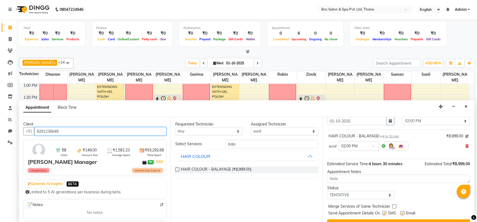
scroll to position [32, 0]
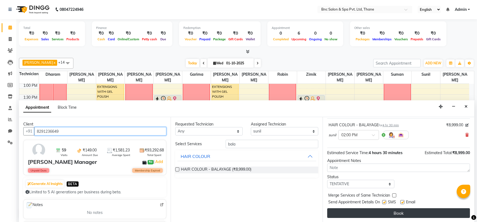
type input "8291236649"
click at [349, 213] on button "Book" at bounding box center [398, 213] width 143 height 10
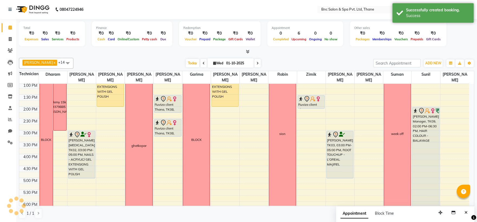
scroll to position [0, 0]
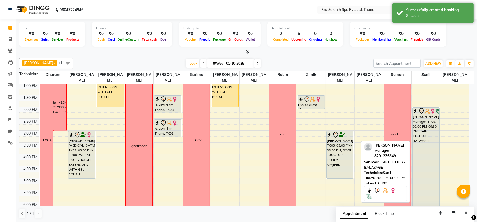
click at [426, 128] on div "Apeksha Manager, TK09, 02:00 PM-06:30 PM, HAIR COLOUR - BALAYAGE" at bounding box center [425, 161] width 27 height 107
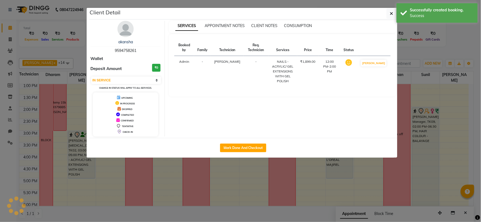
select select "7"
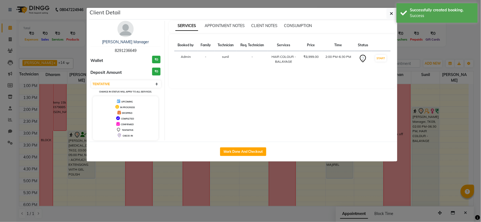
click at [126, 31] on img at bounding box center [126, 29] width 16 height 16
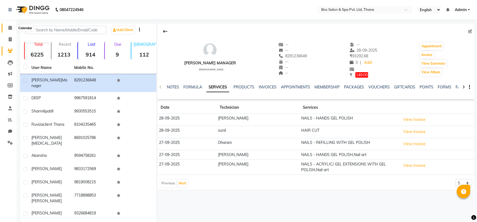
click at [10, 29] on icon at bounding box center [10, 28] width 4 height 4
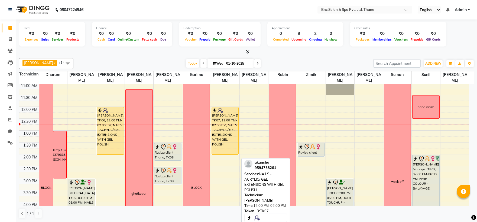
scroll to position [74, 0]
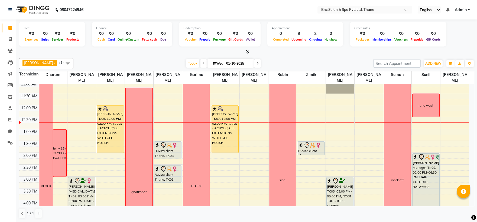
click at [229, 68] on div "[PERSON_NAME] x [PERSON_NAME] suman x [PERSON_NAME] x [PERSON_NAME] x [PERSON_N…" at bounding box center [246, 63] width 455 height 11
click at [226, 62] on input "01-10-2025" at bounding box center [237, 64] width 27 height 8
select select "10"
select select "2025"
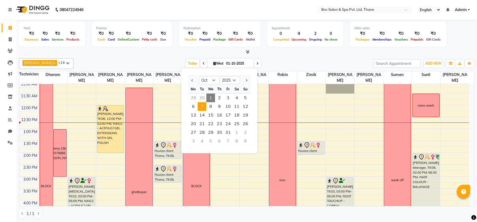
click at [203, 106] on span "7" at bounding box center [202, 106] width 9 height 9
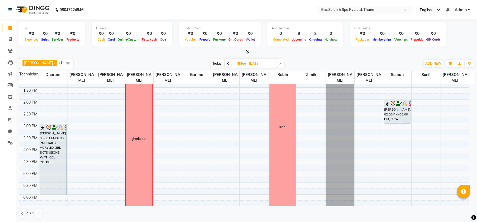
scroll to position [130, 0]
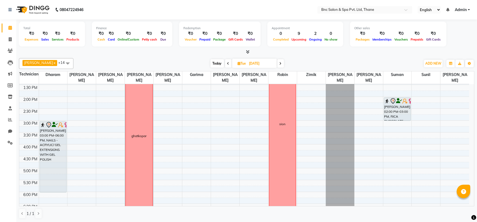
click at [211, 62] on span "Today" at bounding box center [217, 63] width 14 height 8
type input "01-10-2025"
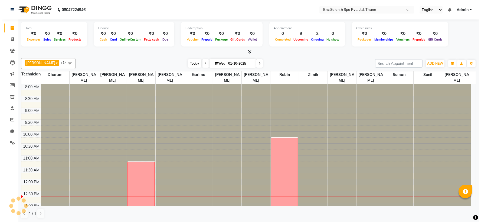
scroll to position [96, 0]
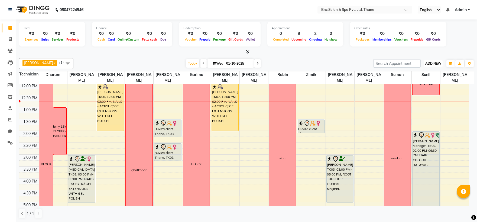
click at [431, 64] on span "ADD NEW" at bounding box center [433, 63] width 16 height 4
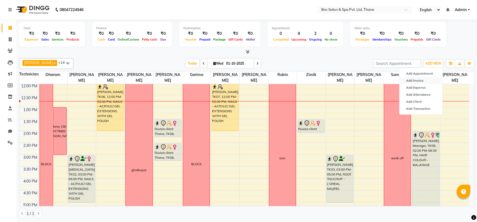
click at [424, 81] on link "Add Invoice" at bounding box center [420, 80] width 43 height 7
select select "7892"
select select "service"
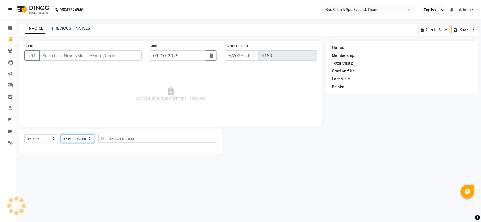
click at [82, 136] on select "Select Technician" at bounding box center [77, 139] width 34 height 8
click at [60, 135] on select "Select Technician Anas [PERSON_NAME] [PERSON_NAME] [PERSON_NAME] [PERSON_NAME] …" at bounding box center [77, 139] width 34 height 8
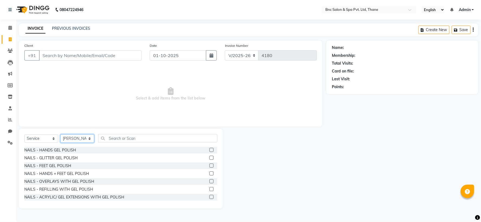
click at [78, 139] on select "Select Technician Anas [PERSON_NAME] [PERSON_NAME] [PERSON_NAME] [PERSON_NAME] …" at bounding box center [77, 139] width 34 height 8
select select "71924"
click at [60, 135] on select "Select Technician Anas [PERSON_NAME] [PERSON_NAME] [PERSON_NAME] [PERSON_NAME] …" at bounding box center [77, 139] width 34 height 8
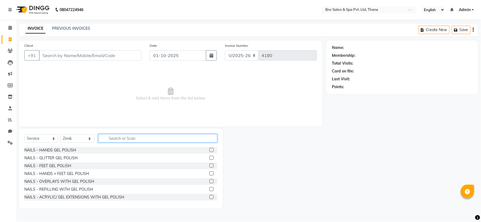
click at [119, 139] on input "text" at bounding box center [157, 138] width 119 height 8
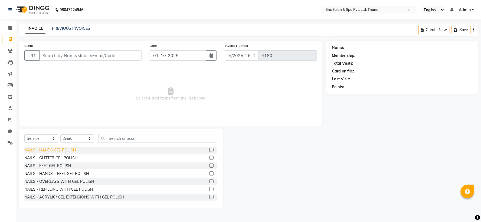
click at [58, 149] on div "NAILS - HANDS GEL POLISH" at bounding box center [50, 151] width 52 height 6
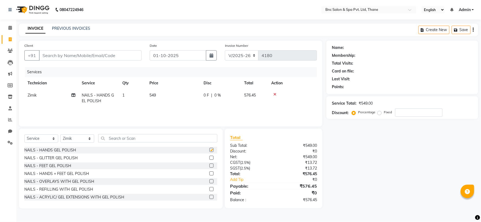
checkbox input "false"
click at [153, 98] on td "549" at bounding box center [173, 98] width 54 height 18
select select "71924"
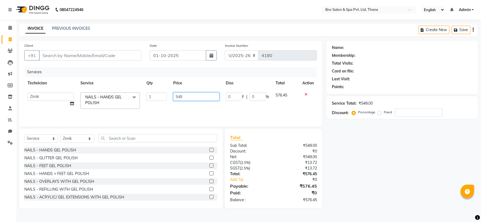
click at [178, 96] on input "549" at bounding box center [196, 97] width 46 height 8
type input "649"
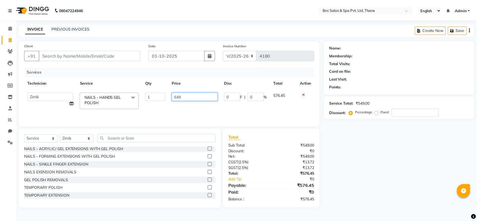
scroll to position [56, 0]
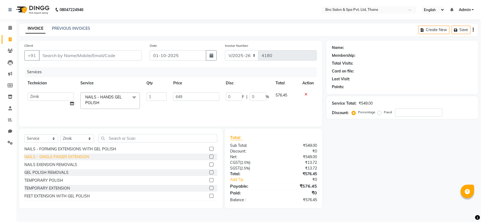
click at [61, 159] on div "NAILS - SINGLE FINGER EXTENSION" at bounding box center [56, 157] width 65 height 6
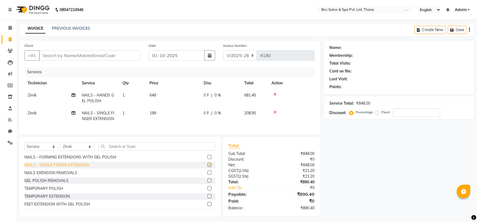
checkbox input "false"
click at [147, 117] on td "199" at bounding box center [173, 116] width 54 height 18
select select "71924"
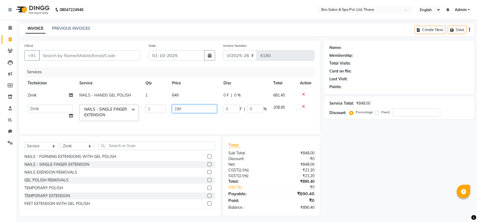
click at [186, 109] on input "199" at bounding box center [194, 109] width 45 height 8
type input "1"
type input "99"
click at [205, 111] on input "99" at bounding box center [194, 109] width 45 height 8
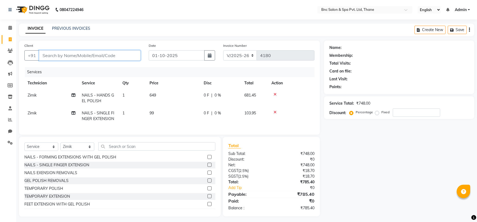
click at [119, 55] on input "Client" at bounding box center [90, 55] width 102 height 10
click at [96, 57] on input "Client" at bounding box center [90, 55] width 102 height 10
type input "d"
type input "0"
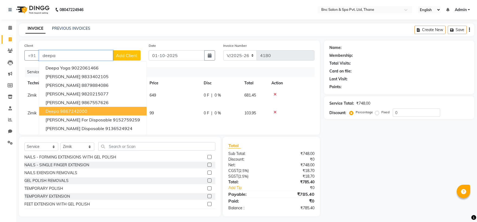
click at [82, 110] on ngb-highlight "9867242000" at bounding box center [73, 111] width 27 height 5
type input "9867242000"
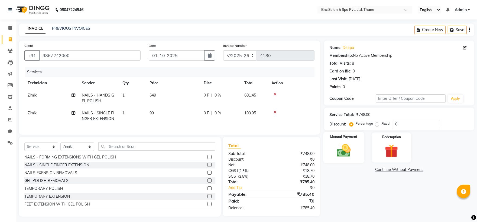
click at [345, 155] on img at bounding box center [343, 151] width 22 height 16
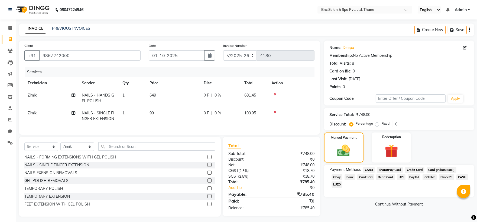
click at [343, 174] on span "GPay" at bounding box center [336, 177] width 11 height 6
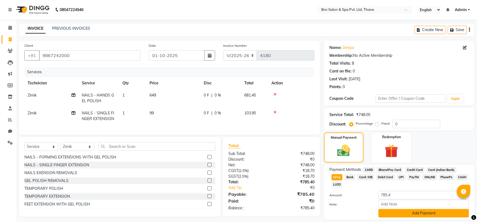
click at [420, 209] on button "Add Payment" at bounding box center [423, 213] width 90 height 8
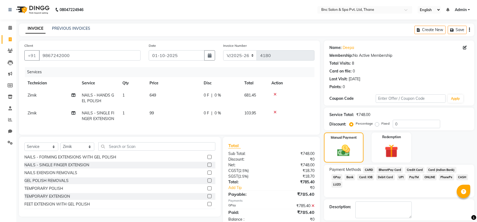
scroll to position [25, 0]
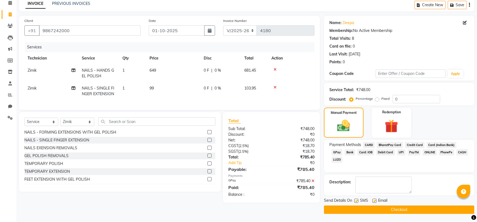
click at [404, 211] on button "Checkout" at bounding box center [399, 210] width 150 height 8
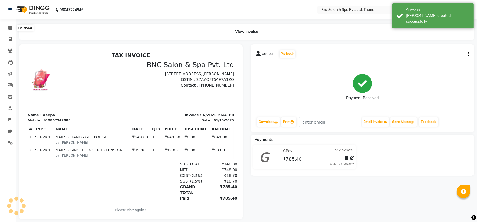
click at [9, 27] on icon at bounding box center [10, 28] width 4 height 4
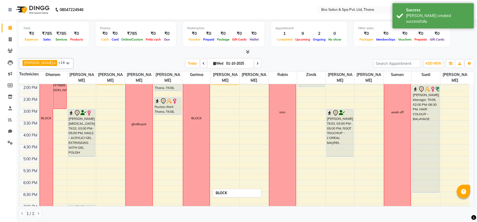
scroll to position [148, 0]
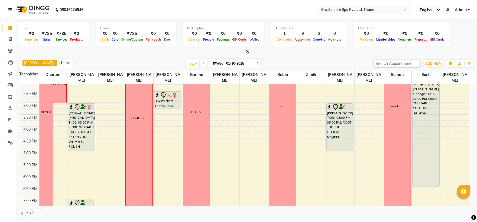
click at [254, 61] on span at bounding box center [257, 63] width 6 height 8
type input "02-10-2025"
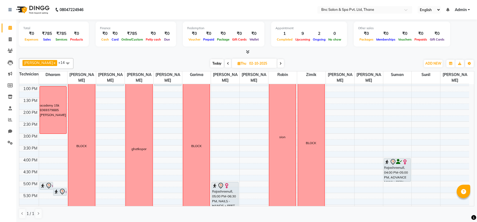
scroll to position [118, 0]
click at [98, 135] on div "8:00 AM 8:30 AM 9:00 AM 9:30 AM 10:00 AM 10:30 AM 11:00 AM 11:30 AM 12:00 PM 12…" at bounding box center [244, 120] width 450 height 309
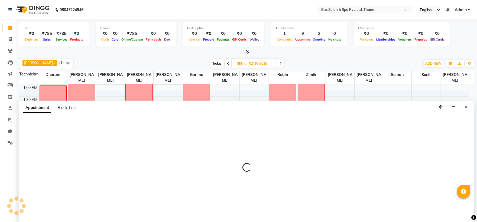
scroll to position [0, 0]
select select "71922"
select select "tentative"
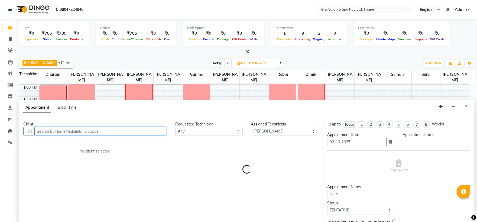
select select "900"
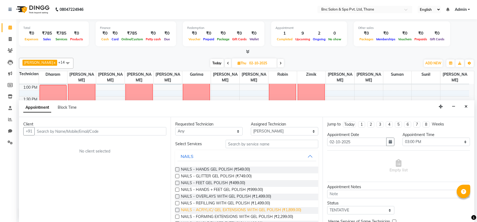
click at [197, 212] on span "NAILS - ACRYLIC/ GEL EXTENSIONS WITH GEL POLISH (₹1,899.00)" at bounding box center [241, 210] width 120 height 7
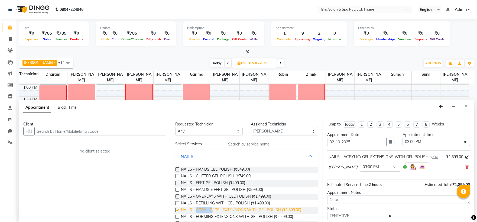
click at [197, 212] on span "NAILS - ACRYLIC/ GEL EXTENSIONS WITH GEL POLISH (₹1,899.00)" at bounding box center [241, 210] width 120 height 7
checkbox input "false"
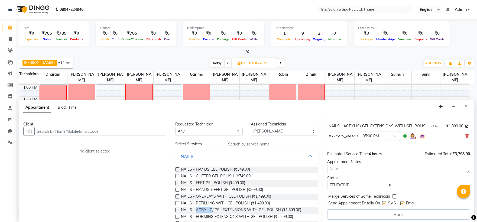
scroll to position [57, 0]
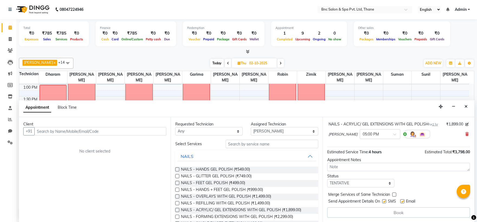
click at [460, 132] on div "Kajal Mahto × 05:00 PM" at bounding box center [398, 134] width 140 height 14
click at [465, 133] on icon at bounding box center [466, 134] width 3 height 4
click at [280, 131] on select "Select Anas Ansari Apeksha ashim Ashwini Shibe Deepak Rajput Dharam Garima Jaya…" at bounding box center [284, 131] width 67 height 8
select select "71920"
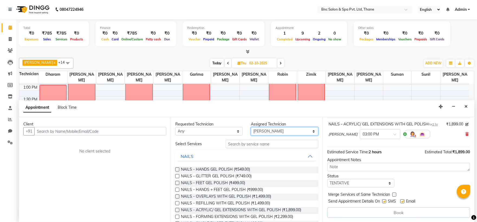
click at [251, 127] on select "Select Anas Ansari Apeksha ashim Ashwini Shibe Deepak Rajput Dharam Garima Jaya…" at bounding box center [284, 131] width 67 height 8
click at [213, 210] on span "NAILS - ACRYLIC/ GEL EXTENSIONS WITH GEL POLISH (₹1,899.00)" at bounding box center [241, 210] width 120 height 7
checkbox input "false"
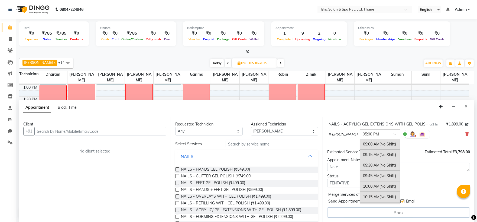
click at [383, 132] on input "text" at bounding box center [375, 134] width 24 height 6
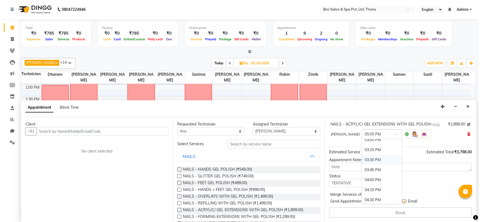
scroll to position [239, 0]
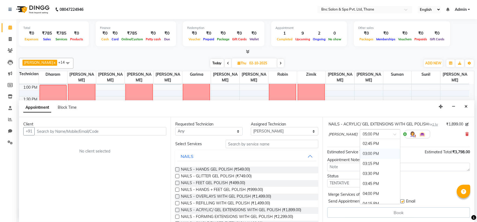
click at [373, 155] on div "03:00 PM" at bounding box center [380, 154] width 40 height 10
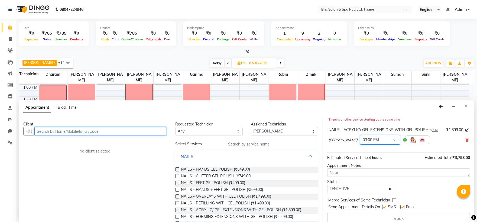
click at [141, 130] on input "text" at bounding box center [100, 131] width 132 height 8
type input "8484864849"
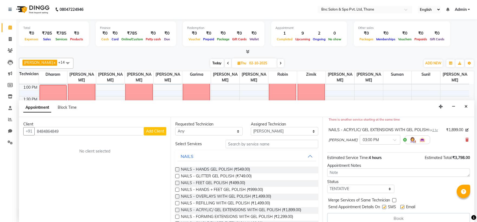
click at [150, 129] on span "Add Client" at bounding box center [155, 131] width 18 height 5
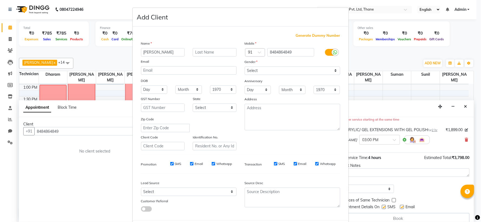
type input "ankita"
click at [279, 69] on select "Select Male Female Other Prefer Not To Say" at bounding box center [293, 71] width 96 height 8
select select "female"
click at [245, 67] on select "Select Male Female Other Prefer Not To Say" at bounding box center [293, 71] width 96 height 8
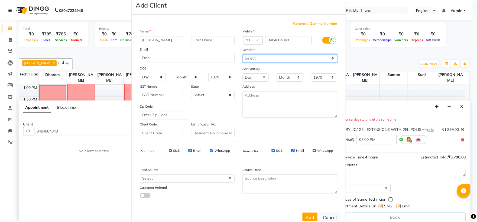
scroll to position [28, 0]
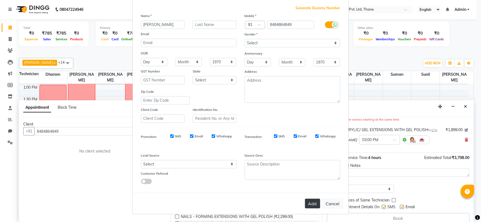
click at [305, 206] on button "Add" at bounding box center [312, 204] width 15 height 10
select select
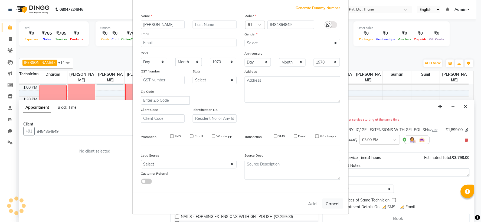
select select
checkbox input "false"
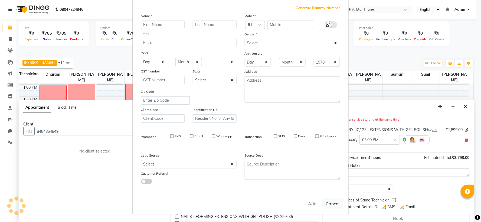
checkbox input "false"
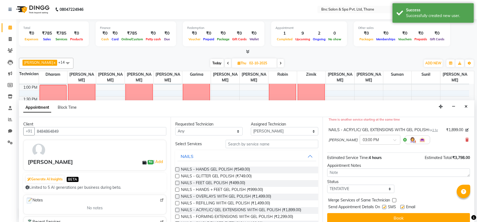
scroll to position [63, 0]
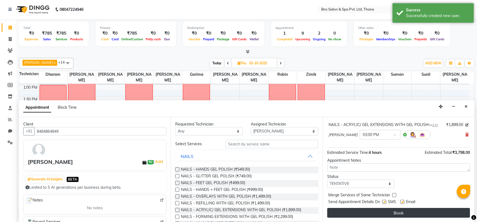
click at [373, 213] on button "Book" at bounding box center [398, 213] width 143 height 10
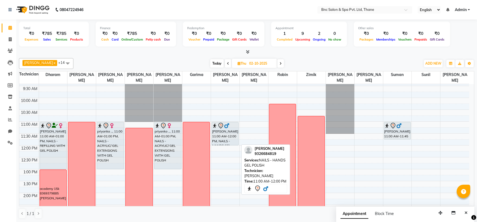
scroll to position [34, 0]
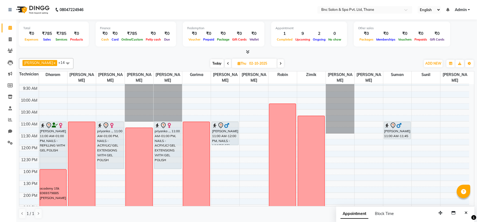
click at [213, 61] on span "Today" at bounding box center [217, 63] width 14 height 8
type input "01-10-2025"
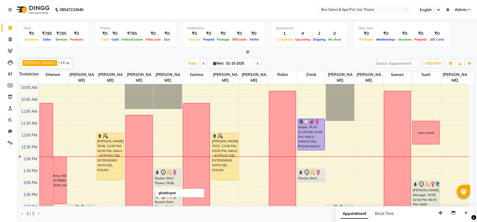
scroll to position [52, 0]
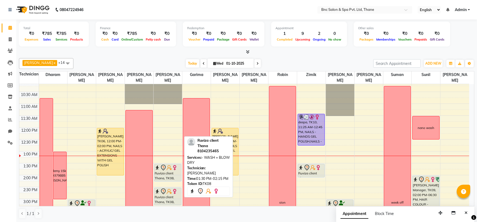
click at [165, 173] on div "Ruviza client Thana, TK08, 01:30 PM-02:15 PM, - WASH + BLOW DRY" at bounding box center [167, 172] width 27 height 17
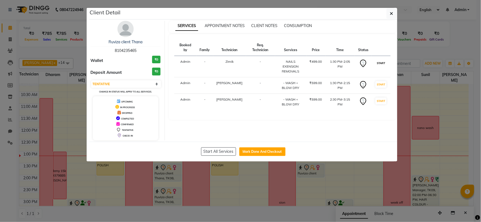
click at [381, 61] on button "START" at bounding box center [381, 63] width 11 height 7
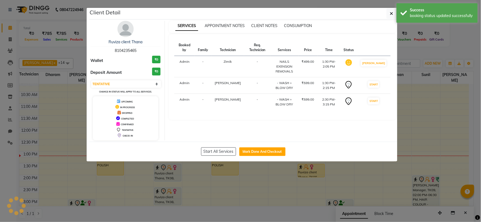
select select "select"
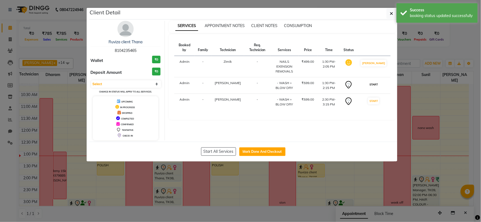
click at [379, 83] on button "START" at bounding box center [373, 84] width 11 height 7
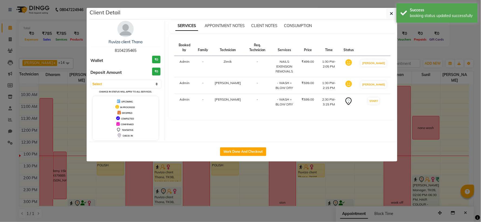
click at [393, 27] on div "SERVICES APPOINTMENT NOTES CLIENT NOTES CONSUMPTION" at bounding box center [282, 26] width 227 height 6
click at [390, 14] on icon "button" at bounding box center [391, 13] width 3 height 4
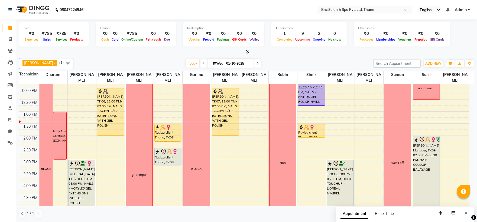
scroll to position [90, 0]
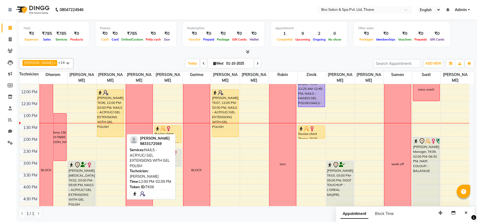
click at [112, 107] on div "aarushi, TK06, 12:00 PM-02:00 PM, NAILS - ACRYLIC/ GEL EXTENSIONS WITH GEL POLI…" at bounding box center [110, 113] width 27 height 47
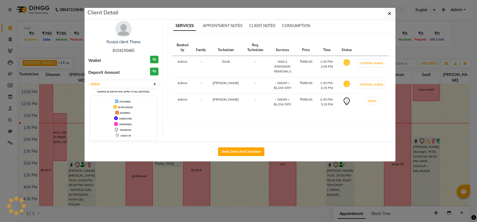
select select "1"
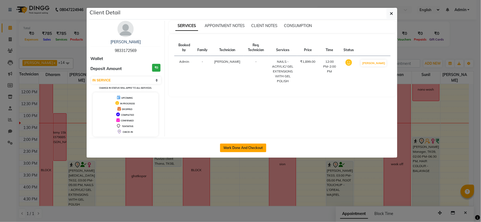
click at [250, 147] on button "Mark Done And Checkout" at bounding box center [243, 148] width 46 height 9
select select "service"
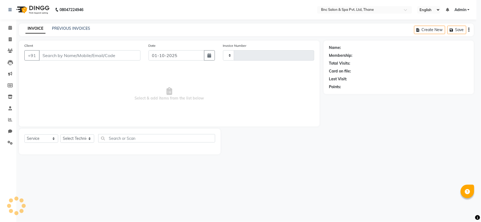
type input "4181"
select select "7892"
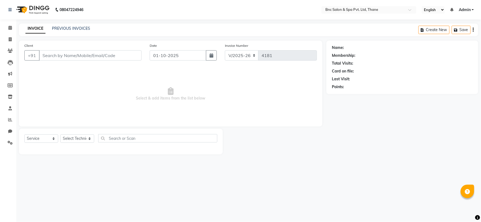
type input "9833172569"
select select "71922"
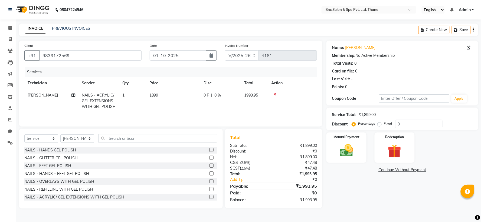
click at [153, 93] on span "1899" at bounding box center [153, 95] width 9 height 5
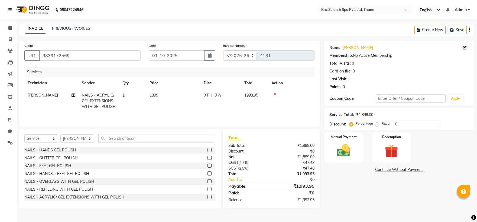
select select "71922"
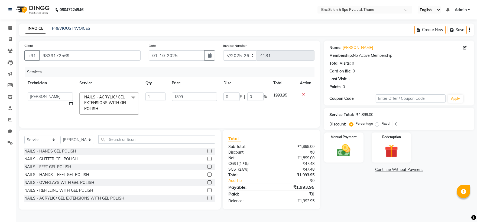
click at [153, 93] on input "1" at bounding box center [155, 97] width 20 height 8
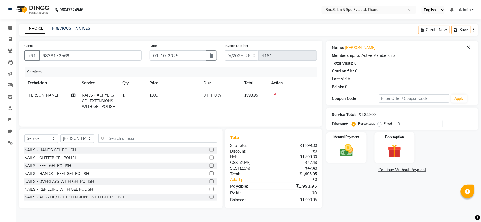
click at [162, 96] on td "1899" at bounding box center [173, 101] width 54 height 24
select select "71922"
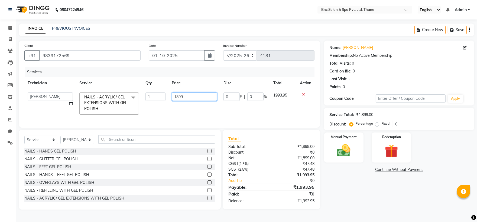
click at [183, 97] on input "1899" at bounding box center [194, 97] width 45 height 8
type input "1"
type input "1199"
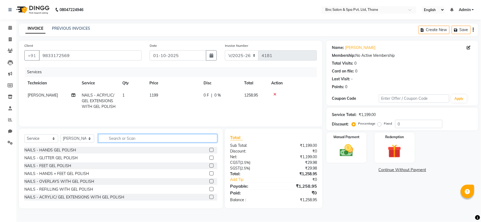
click at [110, 145] on div "Select Service Product Membership Package Voucher Prepaid Gift Card Select Tech…" at bounding box center [120, 140] width 193 height 13
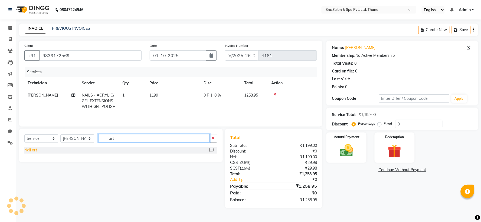
type input "art"
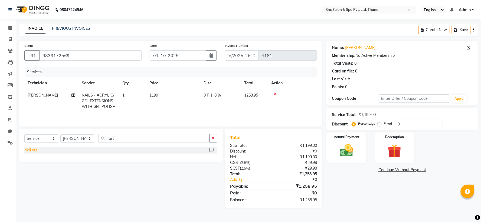
click at [35, 150] on div "Nail art" at bounding box center [30, 151] width 13 height 6
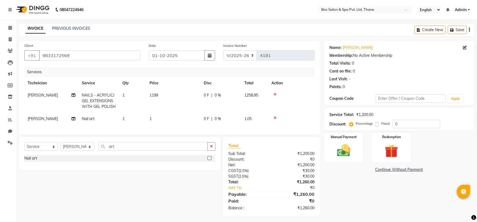
click at [149, 116] on td "1" at bounding box center [173, 119] width 54 height 12
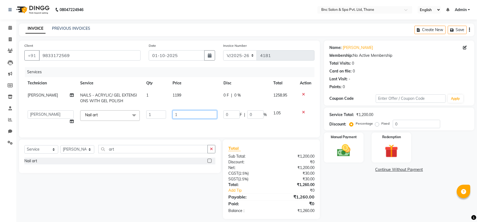
click at [182, 115] on input "1" at bounding box center [194, 114] width 45 height 8
click at [337, 150] on img at bounding box center [343, 151] width 22 height 16
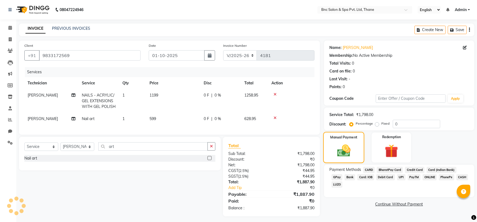
click at [338, 149] on img at bounding box center [344, 150] width 22 height 15
click at [343, 174] on span "GPay" at bounding box center [336, 177] width 11 height 6
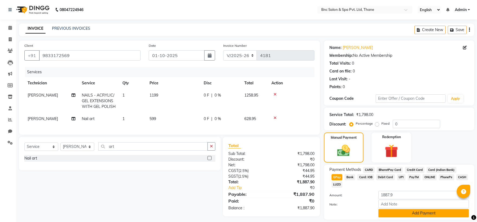
click at [405, 209] on button "Add Payment" at bounding box center [423, 213] width 90 height 8
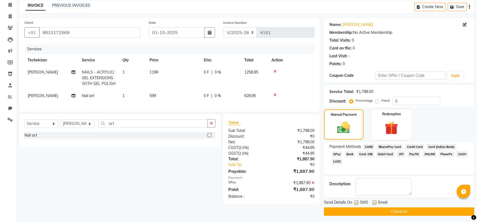
scroll to position [25, 0]
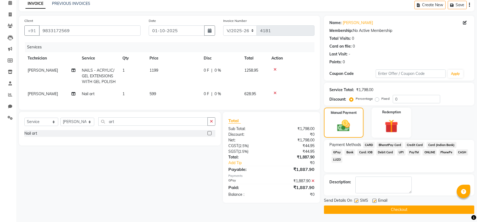
click at [31, 95] on span "[PERSON_NAME]" at bounding box center [43, 94] width 30 height 5
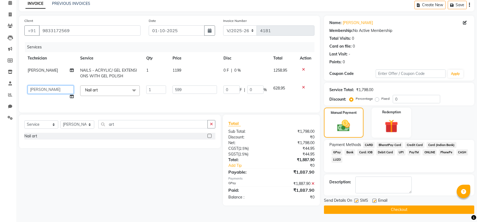
click at [29, 90] on select "Anas [PERSON_NAME] [PERSON_NAME] Shibe [PERSON_NAME] [PERSON_NAME] [PERSON_NAME…" at bounding box center [51, 90] width 46 height 8
click at [39, 70] on span "[PERSON_NAME]" at bounding box center [43, 70] width 30 height 5
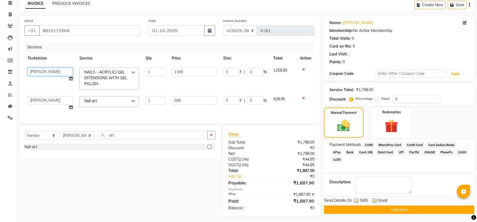
click at [39, 70] on select "Anas [PERSON_NAME] [PERSON_NAME] Shibe [PERSON_NAME] [PERSON_NAME] [PERSON_NAME…" at bounding box center [50, 72] width 45 height 8
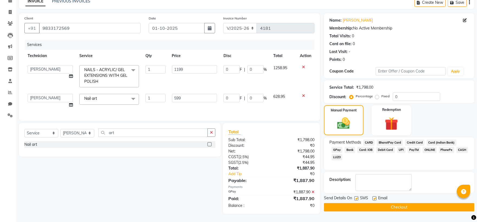
click at [361, 203] on button "Checkout" at bounding box center [399, 207] width 150 height 8
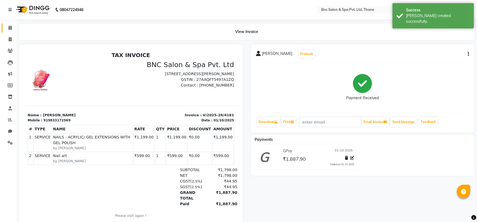
click at [9, 24] on link "Calendar" at bounding box center [8, 28] width 13 height 9
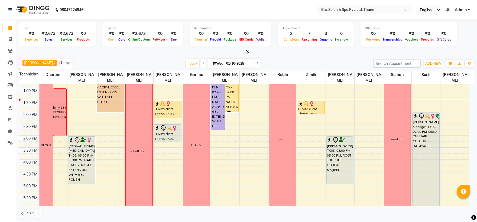
scroll to position [119, 0]
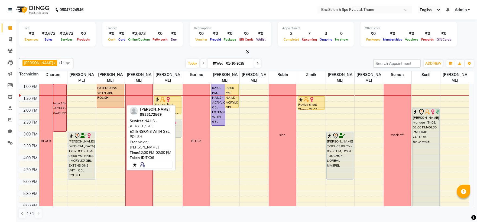
click at [109, 90] on div "aarushi, TK06, 12:00 PM-02:00 PM, NAILS - ACRYLIC/ GEL EXTENSIONS WITH GEL POLI…" at bounding box center [110, 84] width 27 height 47
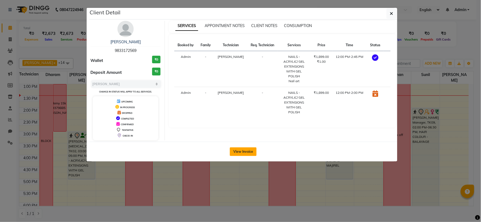
click at [236, 151] on button "View Invoice" at bounding box center [243, 152] width 27 height 9
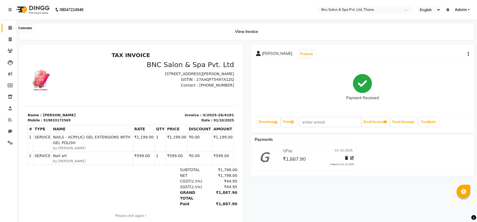
click at [7, 28] on span at bounding box center [9, 28] width 9 height 6
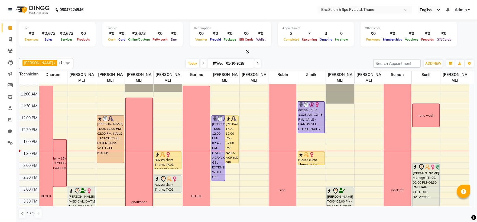
scroll to position [66, 0]
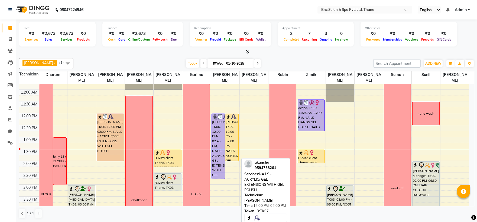
click at [235, 129] on div "akansha, TK07, 12:00 PM-02:00 PM, NAILS - ACRYLIC/ GEL EXTENSIONS WITH GEL POLI…" at bounding box center [231, 137] width 13 height 47
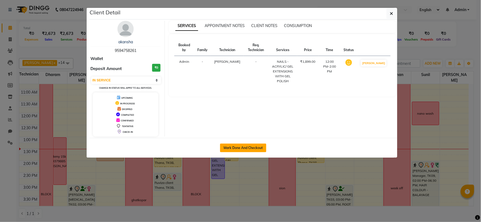
click at [239, 147] on button "Mark Done And Checkout" at bounding box center [243, 148] width 46 height 9
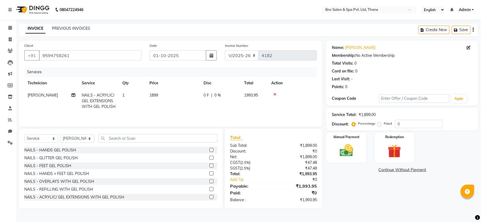
click at [155, 94] on span "1899" at bounding box center [153, 95] width 9 height 5
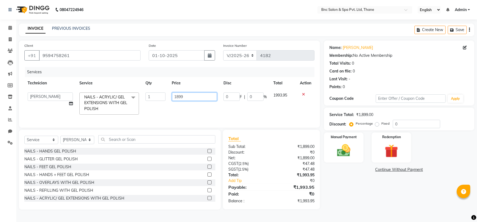
click at [184, 96] on input "1899" at bounding box center [194, 97] width 45 height 8
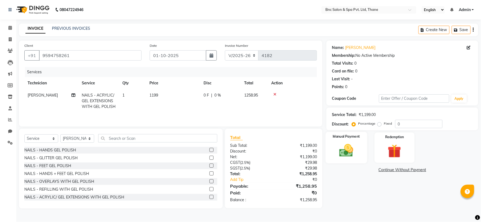
click at [340, 147] on img at bounding box center [346, 151] width 23 height 16
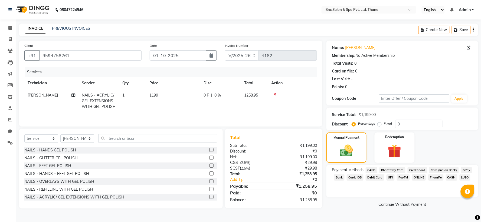
click at [30, 95] on span "ashim" at bounding box center [43, 95] width 30 height 5
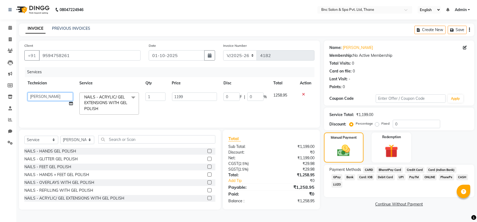
click at [37, 96] on select "Anas [PERSON_NAME] [PERSON_NAME] Shibe [PERSON_NAME] [PERSON_NAME] [PERSON_NAME…" at bounding box center [50, 97] width 45 height 8
click at [333, 144] on img at bounding box center [344, 150] width 22 height 15
click at [343, 174] on span "GPay" at bounding box center [336, 177] width 11 height 6
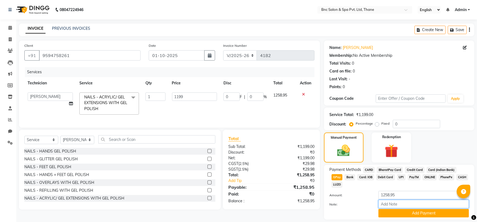
click at [440, 201] on input "Note:" at bounding box center [423, 204] width 90 height 8
click at [439, 209] on button "Add Payment" at bounding box center [423, 213] width 90 height 8
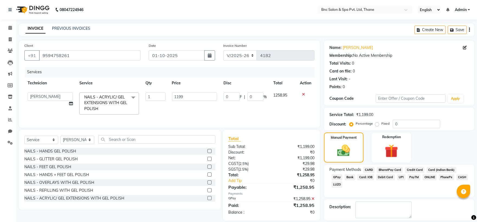
scroll to position [25, 0]
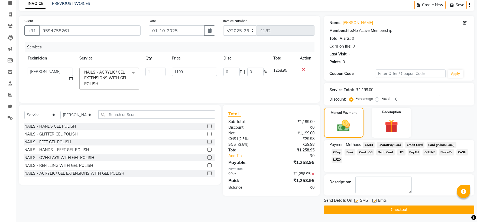
click at [426, 208] on button "Checkout" at bounding box center [399, 210] width 150 height 8
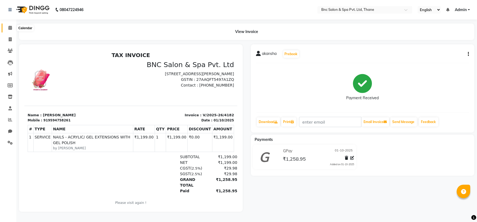
click at [8, 29] on icon at bounding box center [10, 28] width 4 height 4
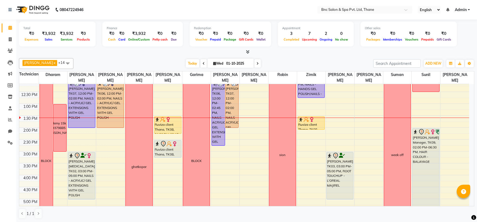
scroll to position [102, 0]
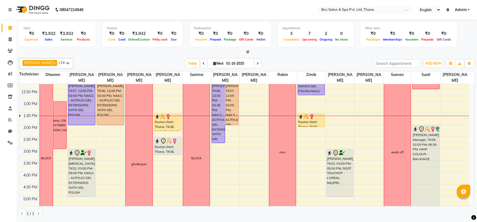
click at [254, 64] on span at bounding box center [257, 63] width 6 height 8
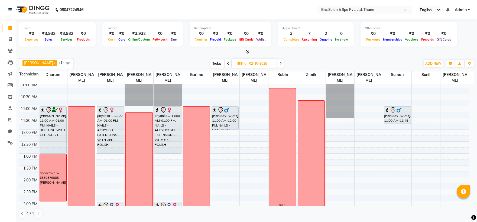
scroll to position [36, 0]
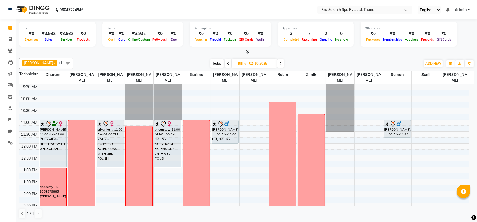
click at [210, 66] on span "Today" at bounding box center [217, 63] width 14 height 8
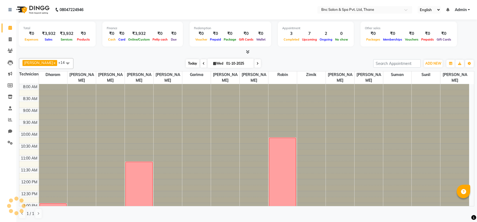
scroll to position [120, 0]
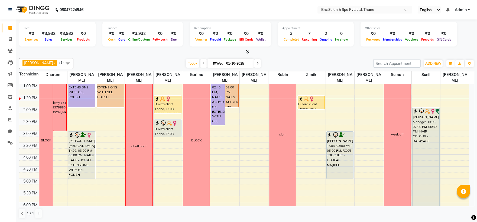
click at [213, 62] on span "Wed" at bounding box center [218, 63] width 13 height 4
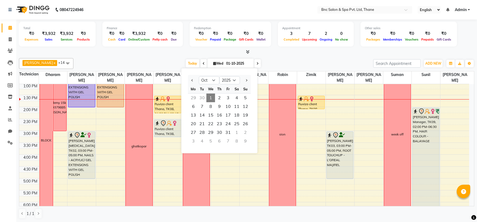
click at [281, 66] on div "Today Wed 01-10-2025 Jan Feb Mar Apr May Jun Jul Aug Sep Oct Nov Dec 2015 2016 …" at bounding box center [223, 64] width 294 height 8
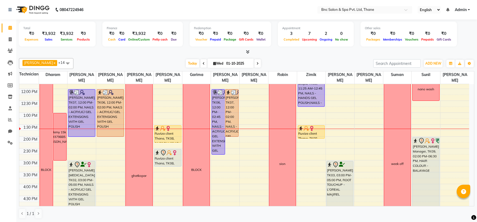
scroll to position [78, 0]
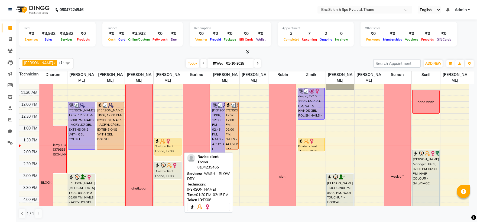
click at [160, 150] on div "Ruviza client Thana, TK08, 01:30 PM-02:15 PM, - WASH + BLOW DRY" at bounding box center [167, 146] width 27 height 17
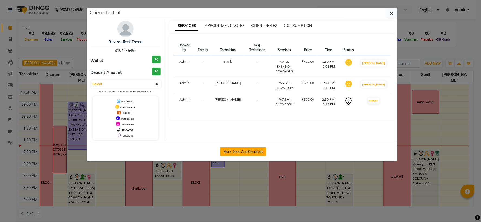
click at [232, 150] on button "Mark Done And Checkout" at bounding box center [243, 152] width 46 height 9
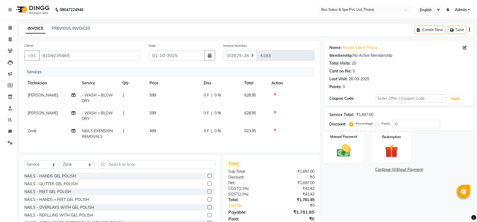
click at [339, 145] on img at bounding box center [343, 151] width 22 height 16
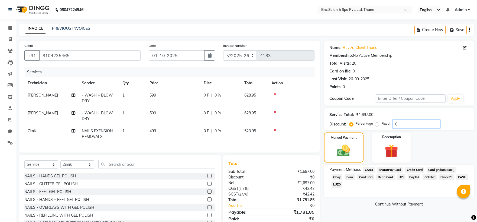
click at [429, 126] on input "0" at bounding box center [416, 124] width 47 height 8
click at [342, 151] on img at bounding box center [344, 150] width 22 height 15
click at [352, 151] on img at bounding box center [344, 150] width 22 height 15
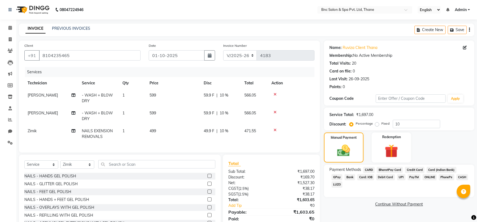
click at [366, 169] on span "CARD" at bounding box center [369, 170] width 12 height 6
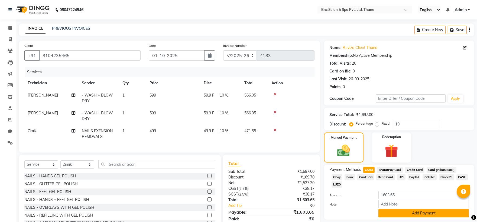
click at [387, 209] on button "Add Payment" at bounding box center [423, 213] width 90 height 8
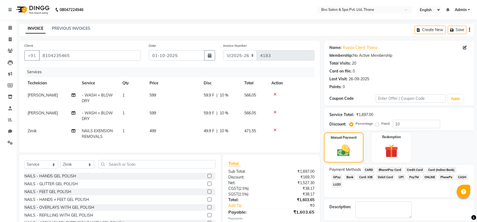
click at [37, 132] on td "Zimik" at bounding box center [51, 134] width 54 height 18
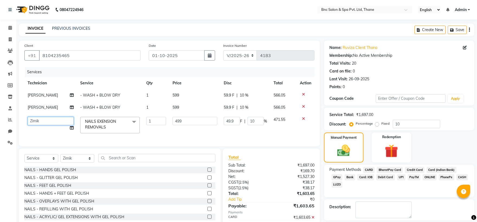
click at [35, 120] on select "Anas [PERSON_NAME] [PERSON_NAME] Shibe [PERSON_NAME] [PERSON_NAME] [PERSON_NAME…" at bounding box center [51, 121] width 46 height 8
click at [338, 146] on img at bounding box center [344, 150] width 22 height 15
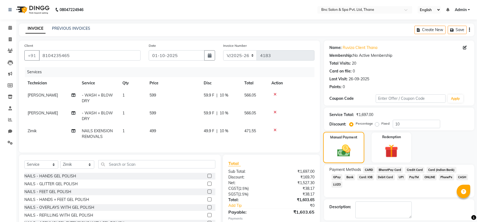
click at [338, 146] on img at bounding box center [344, 150] width 22 height 15
click at [367, 148] on div "Manual Payment Redemption" at bounding box center [399, 148] width 158 height 30
click at [346, 153] on img at bounding box center [344, 150] width 22 height 15
click at [30, 133] on span "Zimik" at bounding box center [32, 131] width 9 height 5
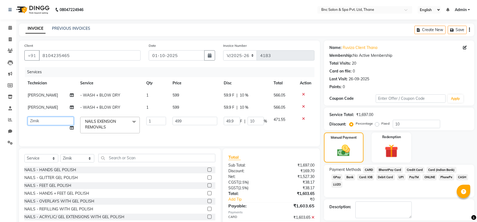
click at [39, 122] on select "Anas [PERSON_NAME] [PERSON_NAME] Shibe [PERSON_NAME] [PERSON_NAME] [PERSON_NAME…" at bounding box center [51, 121] width 46 height 8
click at [371, 170] on span "CARD" at bounding box center [369, 170] width 12 height 6
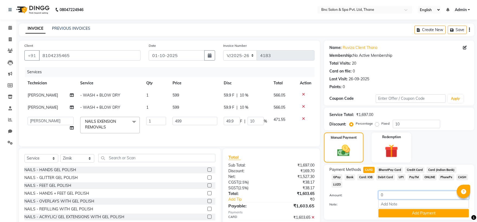
click at [389, 191] on input "0" at bounding box center [423, 195] width 90 height 8
click at [405, 209] on button "Add Payment" at bounding box center [423, 213] width 90 height 8
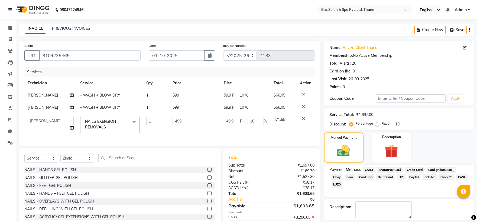
scroll to position [34, 0]
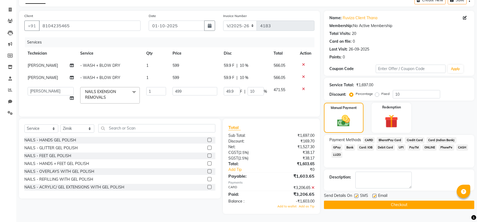
click at [312, 187] on icon at bounding box center [312, 188] width 3 height 4
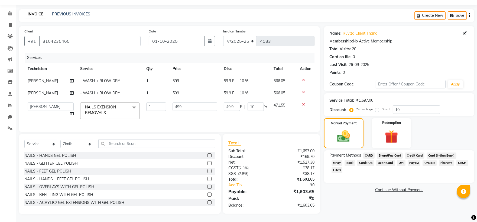
scroll to position [19, 0]
click at [348, 120] on label "Manual Payment" at bounding box center [343, 122] width 27 height 5
click at [371, 153] on span "CARD" at bounding box center [369, 156] width 12 height 6
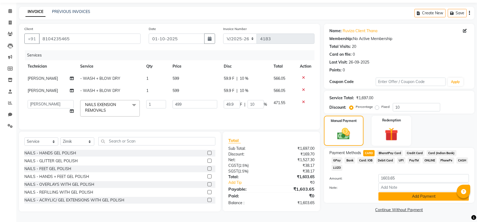
click at [389, 193] on button "Add Payment" at bounding box center [423, 197] width 90 height 8
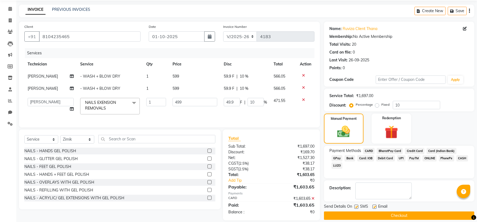
click at [379, 215] on button "Checkout" at bounding box center [399, 216] width 150 height 8
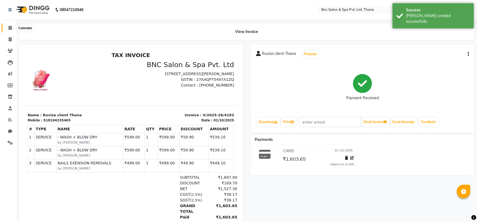
click at [12, 27] on span at bounding box center [9, 28] width 9 height 6
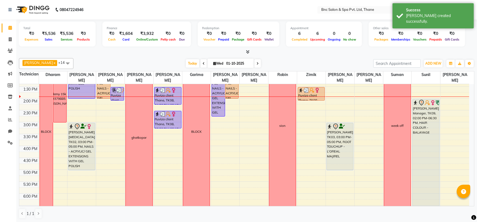
scroll to position [130, 0]
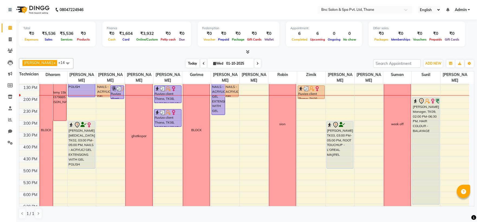
click at [186, 62] on span "Today" at bounding box center [193, 63] width 14 height 8
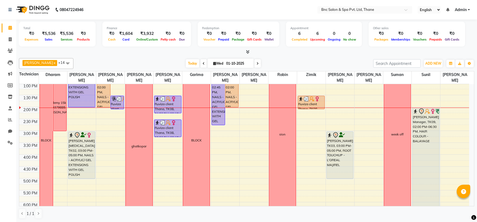
click at [254, 61] on span at bounding box center [257, 63] width 6 height 8
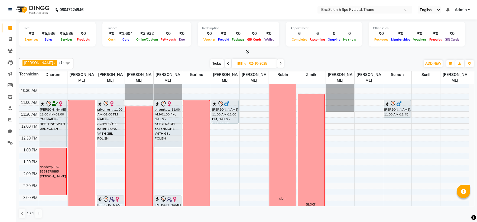
scroll to position [56, 0]
click at [211, 60] on span "Today" at bounding box center [217, 63] width 14 height 8
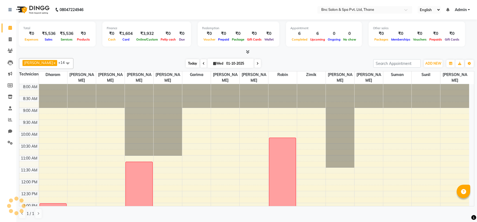
scroll to position [144, 0]
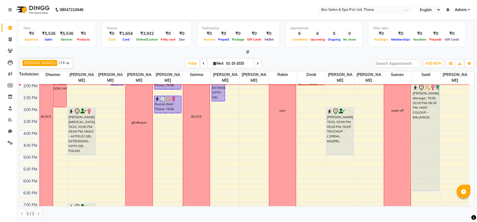
click at [256, 63] on icon at bounding box center [257, 63] width 2 height 3
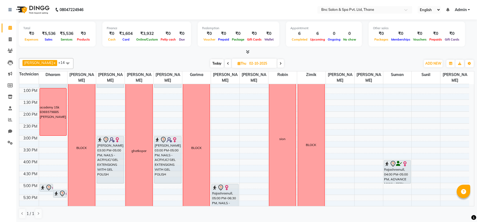
scroll to position [116, 0]
click at [386, 120] on div "8:00 AM 8:30 AM 9:00 AM 9:30 AM 10:00 AM 10:30 AM 11:00 AM 11:30 AM 12:00 PM 12…" at bounding box center [244, 123] width 450 height 309
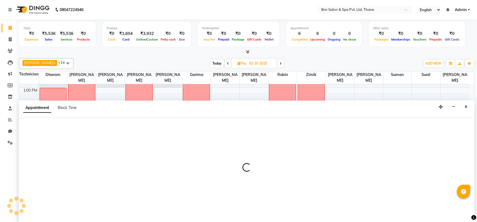
scroll to position [0, 0]
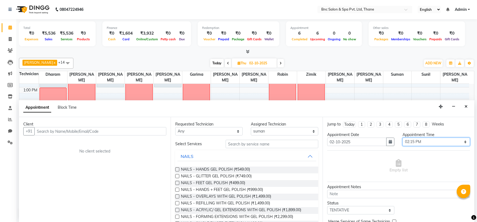
click at [407, 144] on select "Select 09:00 AM 09:15 AM 09:30 AM 09:45 AM 10:00 AM 10:15 AM 10:30 AM 10:45 AM …" at bounding box center [435, 142] width 67 height 8
click at [402, 138] on select "Select 09:00 AM 09:15 AM 09:30 AM 09:45 AM 10:00 AM 10:15 AM 10:30 AM 10:45 AM …" at bounding box center [435, 142] width 67 height 8
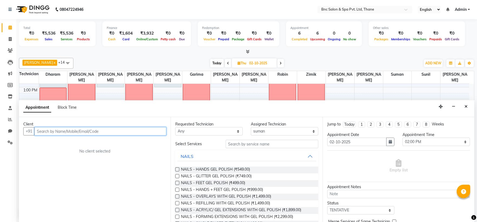
click at [63, 130] on input "text" at bounding box center [100, 131] width 132 height 8
click at [63, 105] on div "Block Time" at bounding box center [67, 108] width 19 height 6
click at [64, 108] on span "Block Time" at bounding box center [67, 107] width 19 height 5
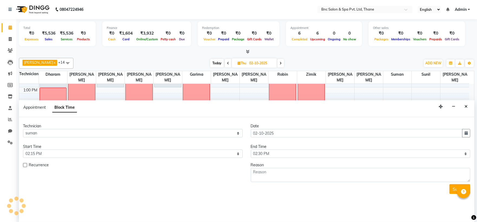
scroll to position [144, 0]
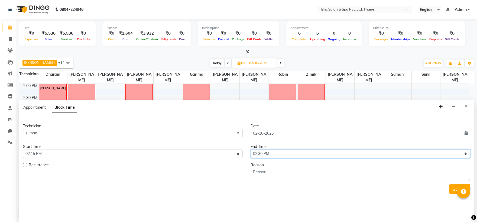
click at [259, 153] on select "Select 09:00 AM 09:15 AM 09:30 AM 09:45 AM 10:00 AM 10:15 AM 10:30 AM 10:45 AM …" at bounding box center [361, 154] width 220 height 8
click at [251, 150] on select "Select 09:00 AM 09:15 AM 09:30 AM 09:45 AM 10:00 AM 10:15 AM 10:30 AM 10:45 AM …" at bounding box center [361, 154] width 220 height 8
click at [259, 175] on textarea at bounding box center [361, 175] width 220 height 14
click at [455, 187] on button "Submit" at bounding box center [459, 189] width 21 height 10
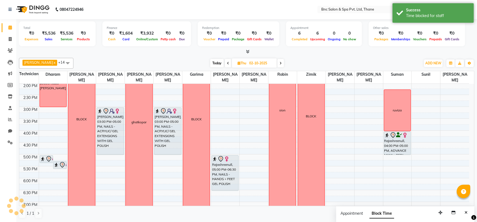
scroll to position [0, 0]
click at [277, 61] on span at bounding box center [280, 63] width 6 height 8
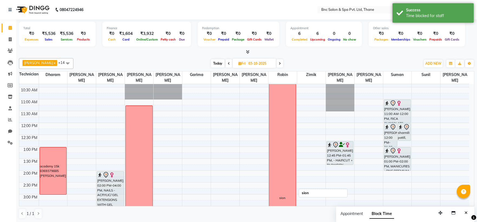
scroll to position [47, 0]
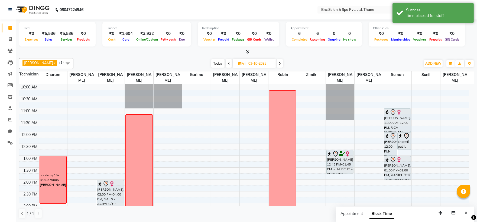
click at [211, 61] on span "Today" at bounding box center [218, 63] width 14 height 8
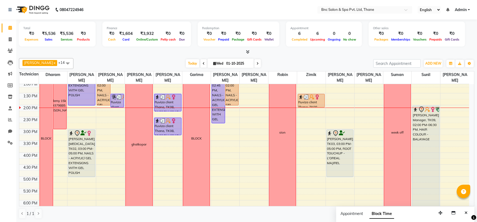
scroll to position [126, 0]
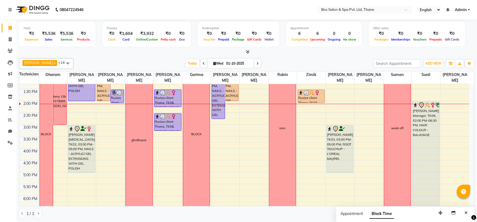
click at [254, 61] on span at bounding box center [257, 63] width 6 height 8
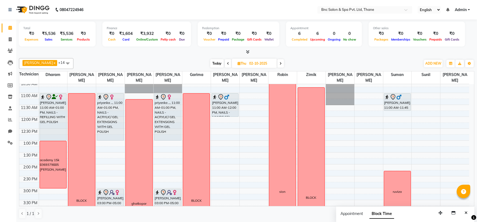
scroll to position [58, 0]
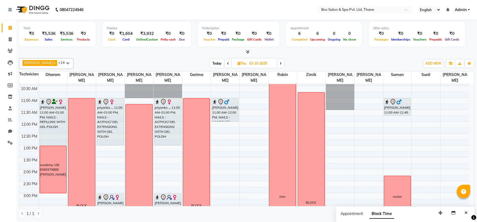
click at [277, 61] on span at bounding box center [280, 63] width 6 height 8
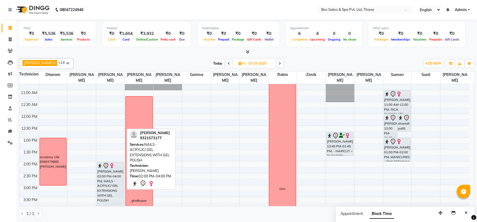
scroll to position [19, 0]
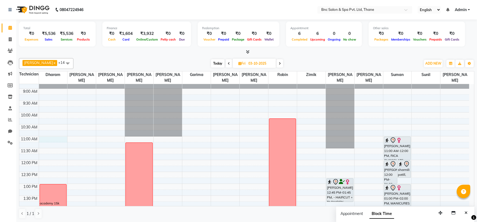
click at [41, 142] on div "8:00 AM 8:30 AM 9:00 AM 9:30 AM 10:00 AM 10:30 AM 11:00 AM 11:30 AM 12:00 PM 12…" at bounding box center [244, 219] width 450 height 309
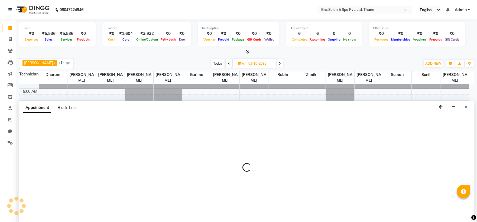
scroll to position [0, 0]
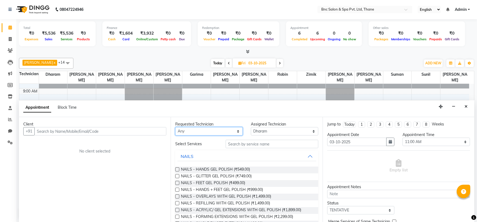
click at [190, 131] on select "Any Anas Ansari Apeksha ashim Ashwini Shibe Deepak Rajput Dharam Garima Jayanto…" at bounding box center [208, 131] width 67 height 8
click at [327, 67] on div "Today Fri 03-10-2025" at bounding box center [247, 63] width 342 height 8
click at [205, 132] on select "Any Anas Ansari Apeksha ashim Ashwini Shibe Deepak Rajput Dharam Garima Jayanto…" at bounding box center [208, 131] width 67 height 8
click at [175, 127] on select "Any Anas Ansari Apeksha ashim Ashwini Shibe Deepak Rajput Dharam Garima Jayanto…" at bounding box center [208, 131] width 67 height 8
click at [234, 139] on div "Requested Technician Any Anas Ansari Apeksha ashim Ashwini Shibe Deepak Rajput …" at bounding box center [247, 169] width 152 height 105
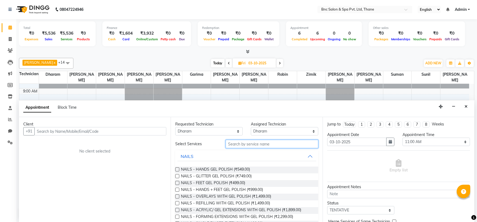
click at [232, 143] on input "text" at bounding box center [272, 144] width 93 height 8
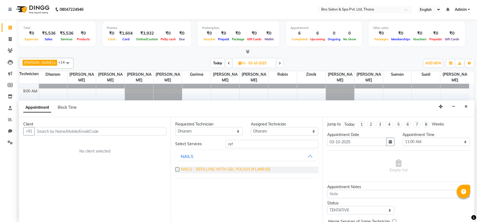
click at [235, 169] on span "NAILS - REFILLING WITH GEL POLISH (₹1,499.00)" at bounding box center [225, 170] width 89 height 7
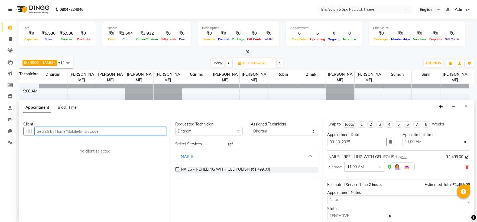
click at [55, 132] on input "text" at bounding box center [100, 131] width 132 height 8
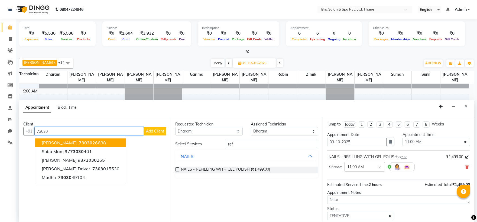
click at [60, 144] on span "vridhi katial" at bounding box center [59, 142] width 35 height 5
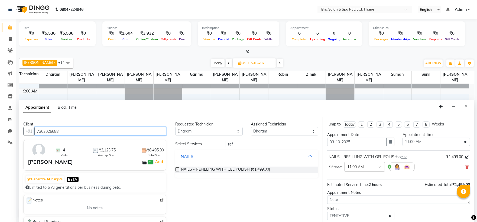
scroll to position [32, 0]
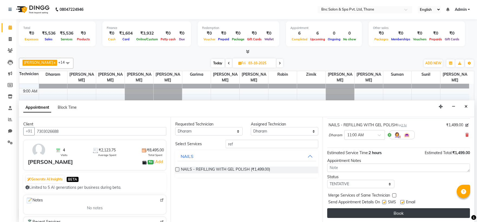
click at [381, 213] on button "Book" at bounding box center [398, 213] width 143 height 10
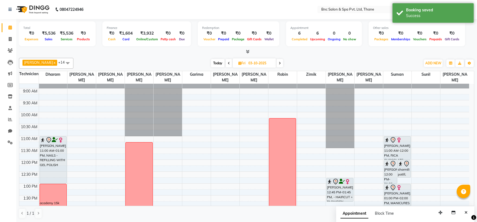
scroll to position [0, 0]
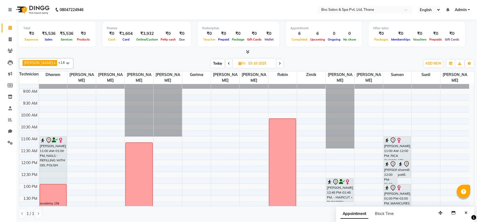
click at [213, 64] on span "Today" at bounding box center [218, 63] width 14 height 8
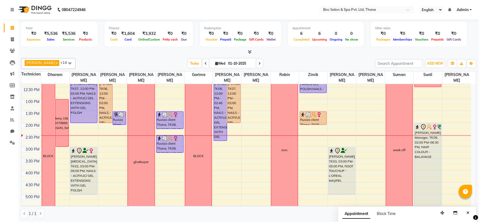
scroll to position [104, 0]
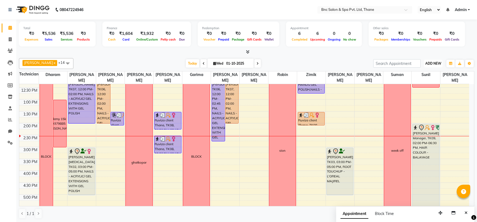
click at [431, 65] on span "ADD NEW" at bounding box center [433, 63] width 16 height 4
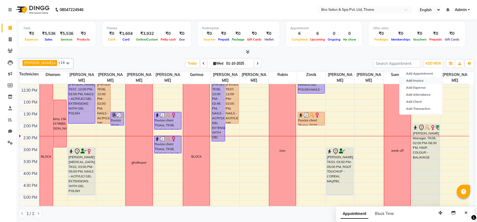
click at [418, 82] on link "Add Invoice" at bounding box center [420, 80] width 43 height 7
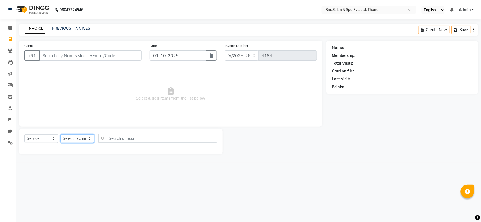
click at [79, 141] on select "Select Technician Anas [PERSON_NAME] [PERSON_NAME] [PERSON_NAME] [PERSON_NAME] …" at bounding box center [77, 139] width 34 height 8
click at [60, 135] on select "Select Technician Anas [PERSON_NAME] [PERSON_NAME] [PERSON_NAME] [PERSON_NAME] …" at bounding box center [77, 139] width 34 height 8
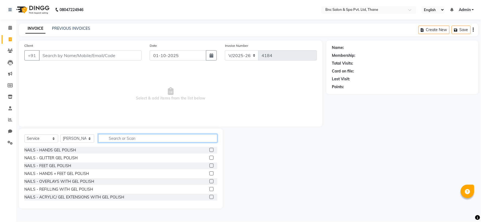
click at [106, 139] on input "text" at bounding box center [157, 138] width 119 height 8
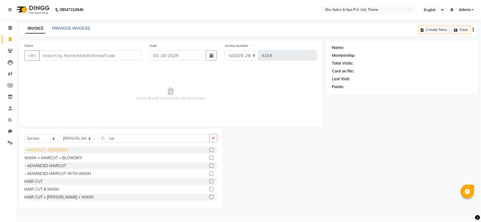
click at [46, 150] on div "- HAIRCUT + BLOWDRY" at bounding box center [46, 151] width 44 height 6
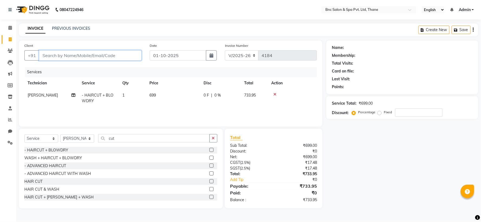
click at [104, 56] on input "Client" at bounding box center [90, 55] width 103 height 10
click at [91, 50] on div "Client +91 9985552838 Add Client" at bounding box center [82, 54] width 125 height 22
click at [91, 54] on input "9985552838" at bounding box center [76, 55] width 75 height 10
click at [123, 56] on span "Add Client" at bounding box center [127, 55] width 21 height 5
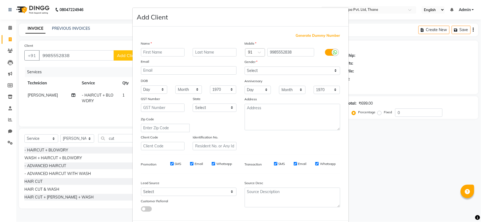
click at [154, 50] on input "text" at bounding box center [163, 52] width 44 height 8
click at [257, 71] on select "Select Male Female Other Prefer Not To Say" at bounding box center [293, 71] width 96 height 8
click at [245, 67] on select "Select Male Female Other Prefer Not To Say" at bounding box center [293, 71] width 96 height 8
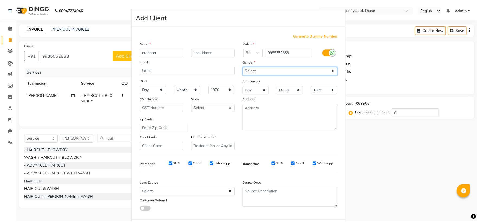
scroll to position [28, 0]
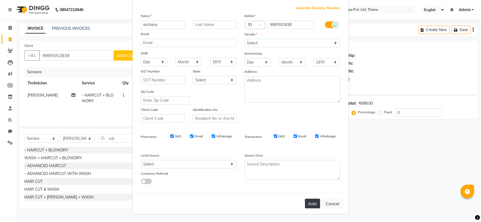
click at [311, 205] on button "Add" at bounding box center [312, 204] width 15 height 10
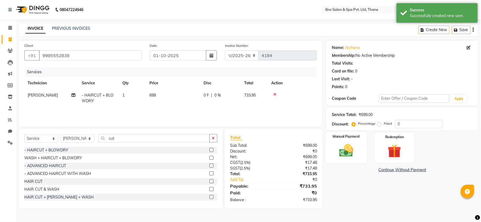
click at [344, 147] on img at bounding box center [346, 151] width 23 height 16
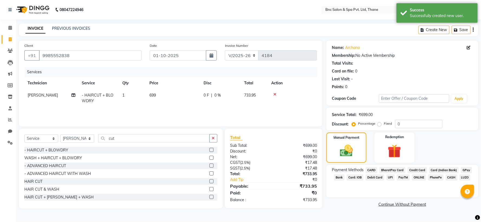
click at [461, 169] on span "GPay" at bounding box center [466, 170] width 11 height 6
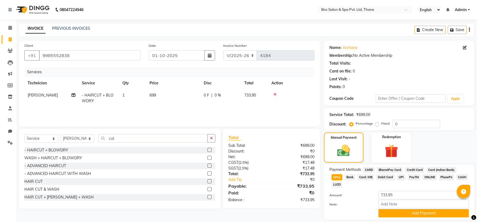
click at [381, 125] on label "Fixed" at bounding box center [385, 123] width 8 height 5
click at [377, 125] on input "Fixed" at bounding box center [378, 124] width 4 height 4
click at [401, 120] on input "0" at bounding box center [416, 124] width 47 height 8
click at [349, 145] on img at bounding box center [344, 150] width 22 height 15
click at [342, 137] on label "Manual Payment" at bounding box center [343, 137] width 27 height 5
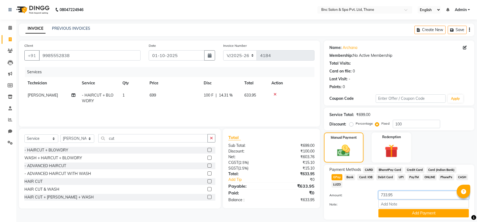
click at [397, 191] on input "733.95" at bounding box center [423, 195] width 90 height 8
click at [401, 209] on button "Add Payment" at bounding box center [423, 213] width 90 height 8
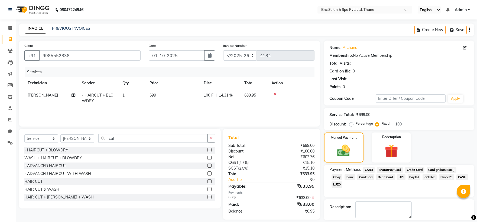
scroll to position [25, 0]
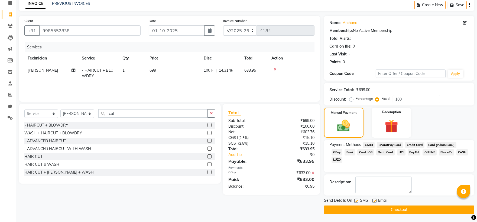
click at [396, 209] on button "Checkout" at bounding box center [399, 210] width 150 height 8
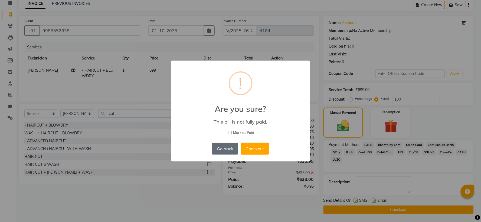
click at [229, 153] on button "Go back" at bounding box center [225, 149] width 26 height 12
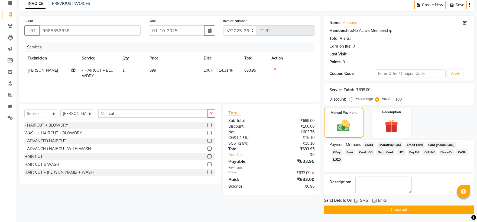
click at [312, 173] on icon at bounding box center [312, 173] width 3 height 4
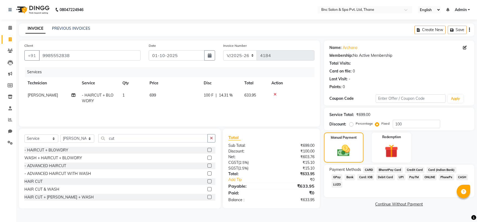
scroll to position [0, 0]
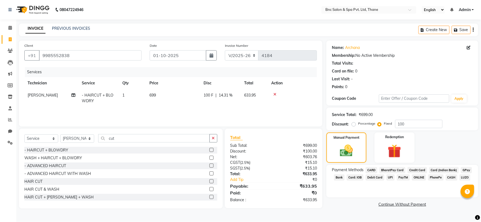
click at [462, 169] on span "GPay" at bounding box center [466, 170] width 11 height 6
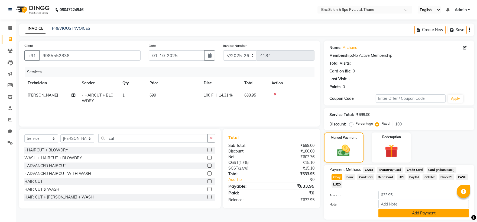
click at [420, 209] on button "Add Payment" at bounding box center [423, 213] width 90 height 8
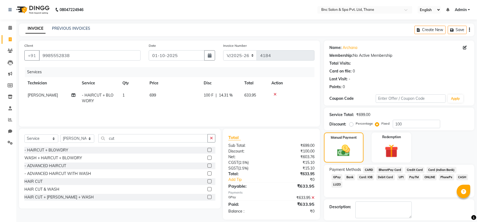
scroll to position [25, 0]
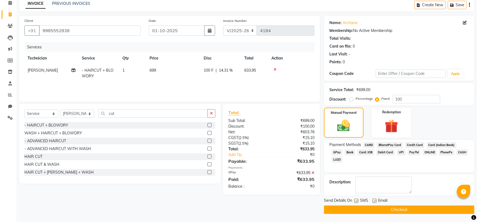
click at [356, 200] on label at bounding box center [356, 201] width 4 height 4
click at [356, 200] on input "checkbox" at bounding box center [356, 202] width 4 height 4
click at [359, 208] on button "Checkout" at bounding box center [399, 210] width 150 height 8
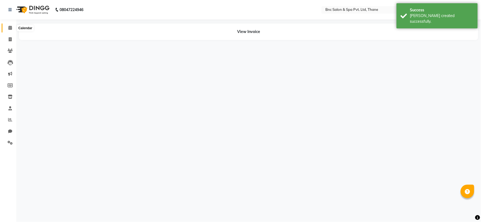
click at [9, 28] on icon at bounding box center [10, 28] width 4 height 4
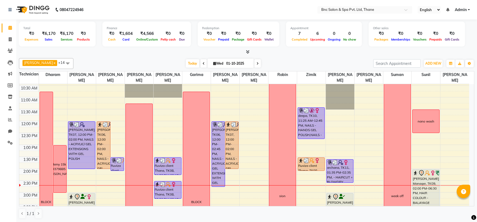
scroll to position [56, 0]
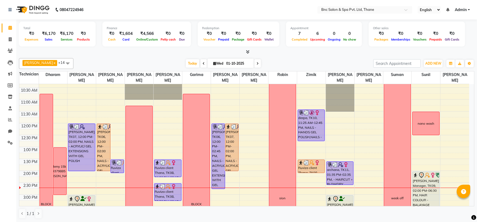
click at [251, 96] on div "8:00 AM 8:30 AM 9:00 AM 9:30 AM 10:00 AM 10:30 AM 11:00 AM 11:30 AM 12:00 PM 12…" at bounding box center [244, 182] width 450 height 309
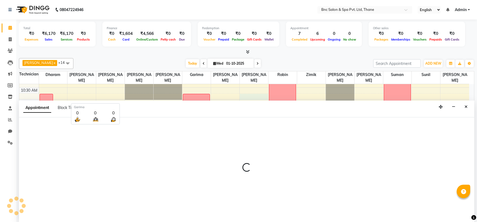
scroll to position [0, 0]
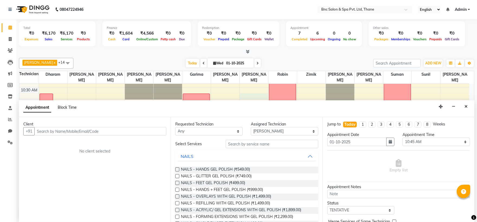
click at [74, 109] on span "Block Time" at bounding box center [67, 107] width 19 height 5
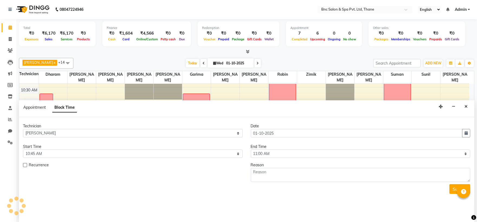
scroll to position [144, 0]
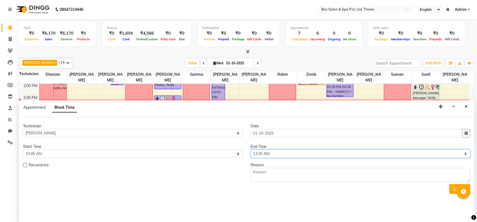
click at [276, 153] on select "Select 09:00 AM 09:15 AM 09:30 AM 09:45 AM 10:00 AM 10:15 AM 10:30 AM 10:45 AM …" at bounding box center [361, 154] width 220 height 8
click at [251, 150] on select "Select 09:00 AM 09:15 AM 09:30 AM 09:45 AM 10:00 AM 10:15 AM 10:30 AM 10:45 AM …" at bounding box center [361, 154] width 220 height 8
click at [327, 178] on textarea at bounding box center [361, 175] width 220 height 14
click at [456, 185] on button "Submit" at bounding box center [459, 189] width 21 height 10
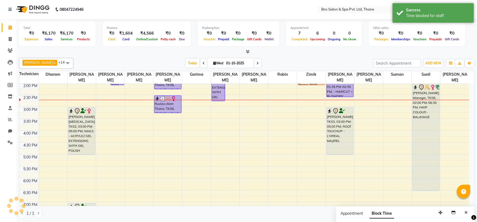
scroll to position [0, 0]
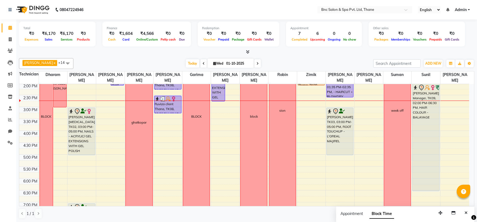
click at [306, 115] on div "8:00 AM 8:30 AM 9:00 AM 9:30 AM 10:00 AM 10:30 AM 11:00 AM 11:30 AM 12:00 PM 12…" at bounding box center [244, 94] width 450 height 309
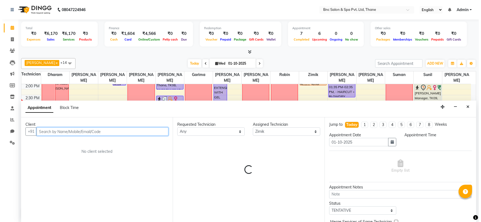
scroll to position [0, 0]
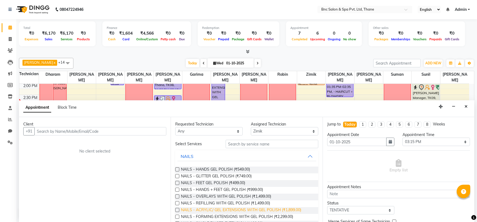
click at [239, 210] on span "NAILS - ACRYLIC/ GEL EXTENSIONS WITH GEL POLISH (₹1,899.00)" at bounding box center [241, 210] width 120 height 7
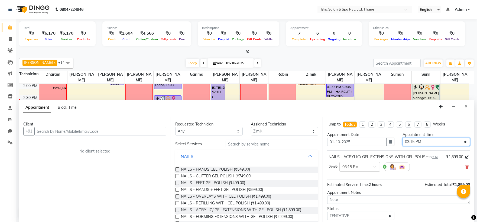
click at [406, 142] on select "Select 09:00 AM 09:15 AM 09:30 AM 09:45 AM 10:00 AM 10:15 AM 10:30 AM 10:45 AM …" at bounding box center [435, 142] width 67 height 8
click at [402, 138] on select "Select 09:00 AM 09:15 AM 09:30 AM 09:45 AM 10:00 AM 10:15 AM 10:30 AM 10:45 AM …" at bounding box center [435, 142] width 67 height 8
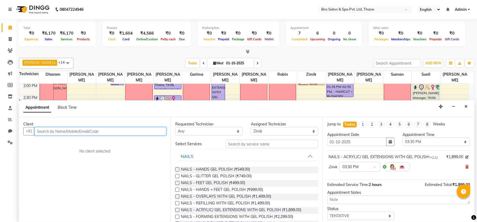
click at [87, 130] on input "text" at bounding box center [100, 131] width 132 height 8
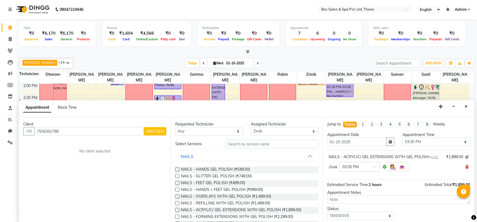
click at [152, 135] on button "Add Client" at bounding box center [155, 131] width 22 height 8
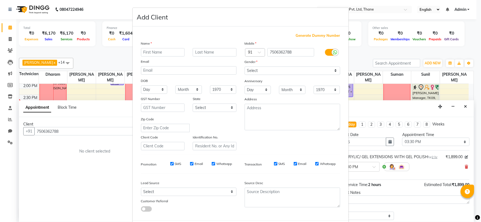
click at [156, 52] on input "text" at bounding box center [163, 52] width 44 height 8
click at [259, 71] on select "Select Male Female Other Prefer Not To Say" at bounding box center [293, 71] width 96 height 8
click at [245, 67] on select "Select Male Female Other Prefer Not To Say" at bounding box center [293, 71] width 96 height 8
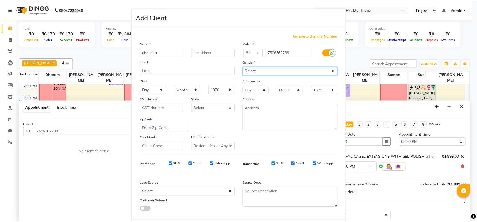
scroll to position [28, 0]
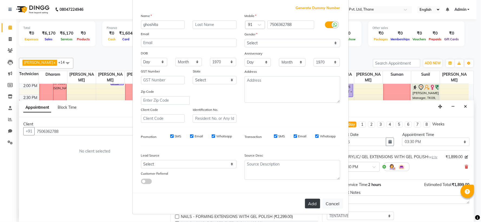
click at [307, 205] on button "Add" at bounding box center [312, 204] width 15 height 10
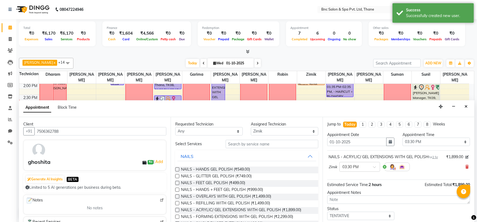
scroll to position [32, 0]
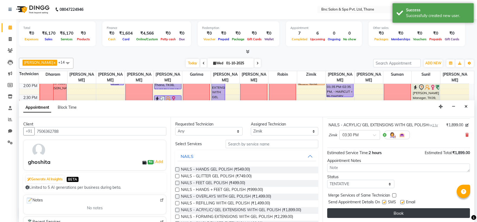
click at [366, 212] on button "Book" at bounding box center [398, 213] width 143 height 10
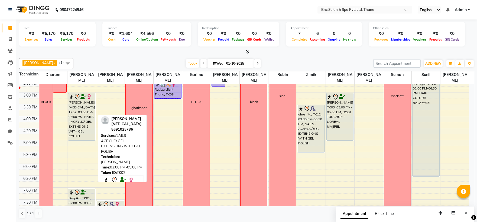
scroll to position [145, 0]
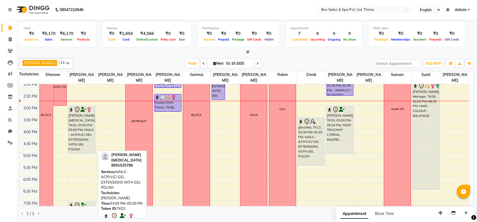
click at [87, 122] on div "Ruchi [MEDICAL_DATA], TK02, 03:00 PM-05:00 PM, NAILS - ACRYLIC/ GEL EXTENSIONS …" at bounding box center [81, 129] width 27 height 47
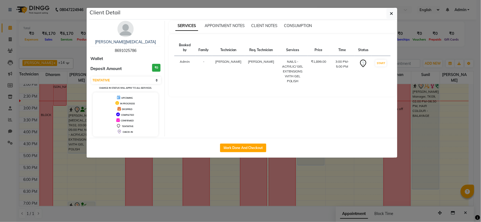
click at [384, 10] on div "Client Detail" at bounding box center [243, 14] width 308 height 12
click at [390, 14] on icon "button" at bounding box center [391, 13] width 3 height 4
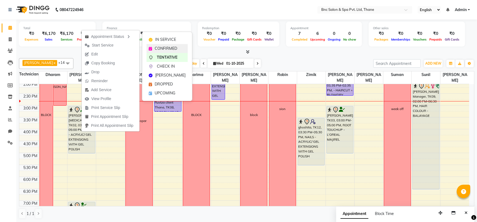
click at [161, 49] on span "CONFIRMED" at bounding box center [166, 49] width 22 height 6
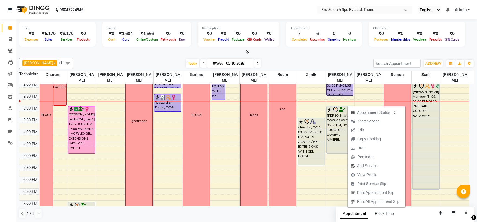
drag, startPoint x: 347, startPoint y: 106, endPoint x: 342, endPoint y: 119, distance: 14.4
click at [342, 119] on div "[PERSON_NAME], TK03, 03:00 PM-05:00 PM, ROOT TOUCHUP - L'OREAL MAJIREL" at bounding box center [340, 129] width 27 height 47
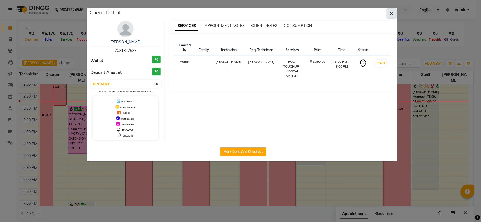
click at [391, 11] on icon "button" at bounding box center [391, 13] width 3 height 4
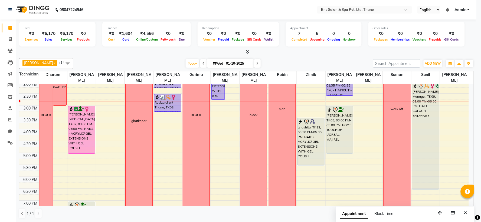
click at [391, 11] on div "SERVICES APPOINTMENT NOTES CLIENT NOTES CONSUMPTION Booked by Family Technician…" at bounding box center [282, 54] width 235 height 120
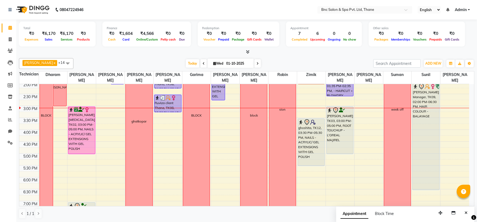
scroll to position [131, 0]
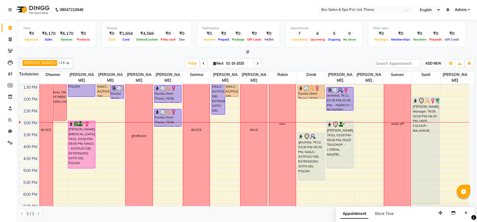
click at [431, 61] on span "ADD NEW" at bounding box center [433, 63] width 16 height 4
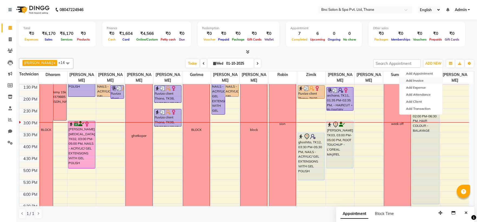
click at [419, 82] on link "Add Invoice" at bounding box center [420, 80] width 43 height 7
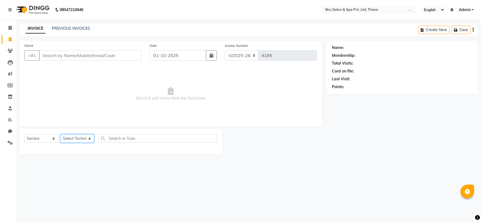
click at [84, 138] on select "Select Technician Anas [PERSON_NAME] [PERSON_NAME] [PERSON_NAME] [PERSON_NAME] …" at bounding box center [77, 139] width 34 height 8
click at [60, 135] on select "Select Technician Anas [PERSON_NAME] [PERSON_NAME] [PERSON_NAME] [PERSON_NAME] …" at bounding box center [77, 139] width 34 height 8
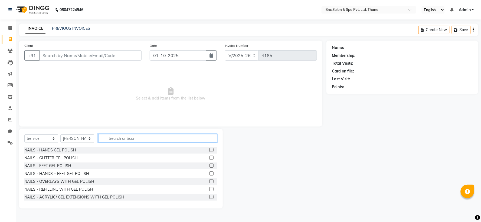
click at [123, 134] on input "text" at bounding box center [157, 138] width 119 height 8
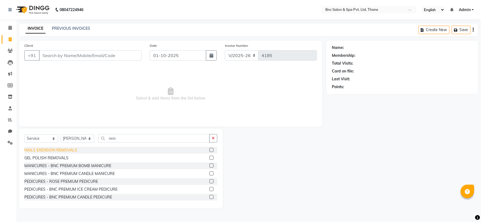
click at [26, 149] on div "NAILS EXENSION REMOVALS" at bounding box center [50, 151] width 53 height 6
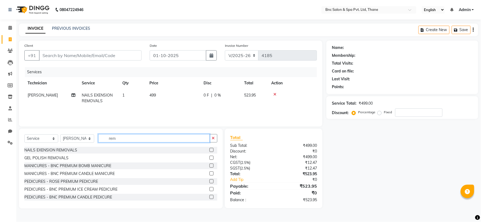
click at [129, 139] on input "rem" at bounding box center [154, 138] width 112 height 8
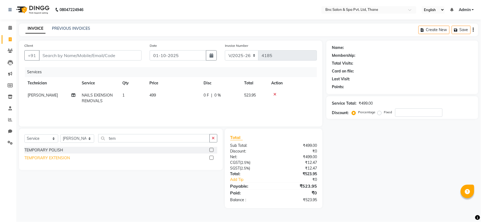
click at [39, 159] on div "TEMPORARY EXTENSION" at bounding box center [46, 158] width 45 height 6
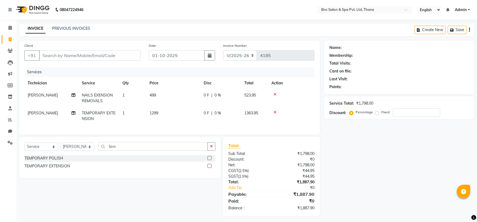
click at [155, 94] on span "499" at bounding box center [152, 95] width 6 height 5
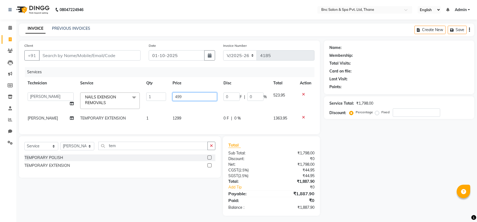
click at [181, 97] on input "499" at bounding box center [194, 97] width 45 height 8
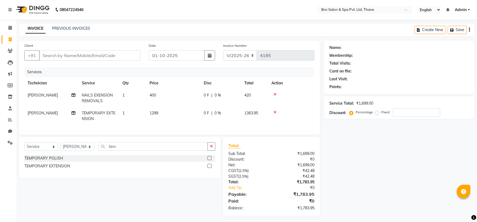
click at [177, 119] on td "1299" at bounding box center [173, 116] width 54 height 18
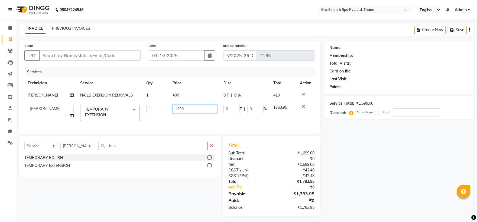
click at [188, 109] on input "1299" at bounding box center [194, 109] width 45 height 8
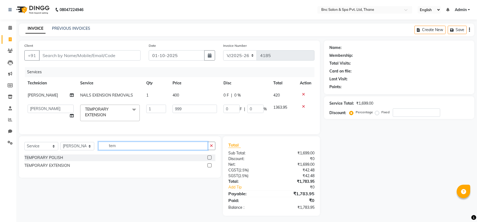
click at [156, 150] on input "tem" at bounding box center [152, 146] width 109 height 8
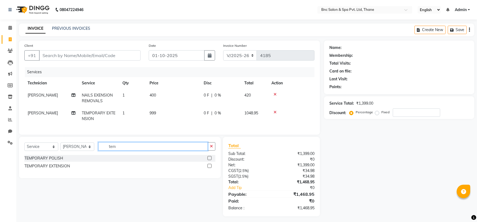
scroll to position [7, 0]
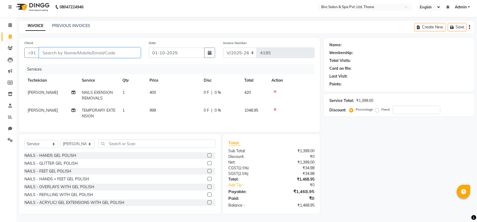
click at [89, 50] on input "Client" at bounding box center [90, 53] width 102 height 10
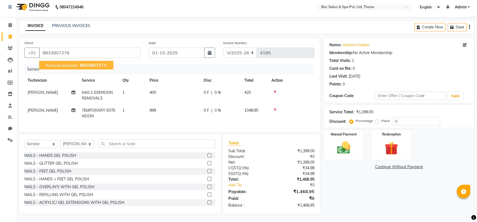
click at [78, 61] on button "ashwini kadam 98338072 76" at bounding box center [76, 65] width 74 height 9
click at [350, 143] on img at bounding box center [343, 148] width 22 height 16
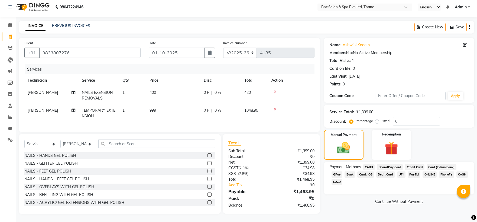
click at [343, 172] on span "GPay" at bounding box center [336, 175] width 11 height 6
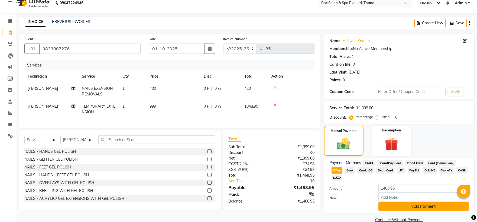
click at [409, 203] on button "Add Payment" at bounding box center [423, 207] width 90 height 8
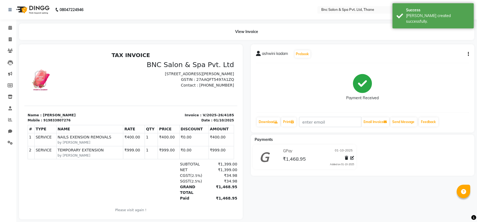
click at [8, 32] on li "Calendar" at bounding box center [8, 28] width 16 height 12
click at [8, 28] on icon at bounding box center [10, 28] width 4 height 4
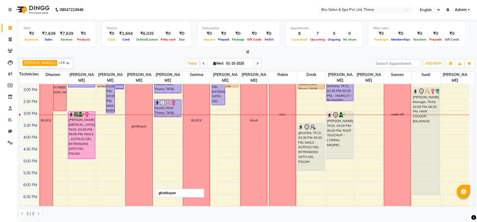
scroll to position [132, 0]
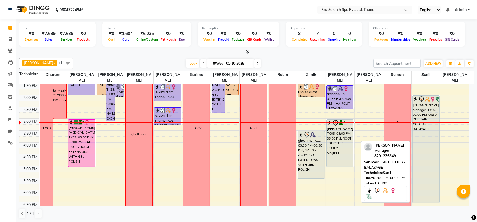
click at [431, 101] on img at bounding box center [432, 99] width 5 height 5
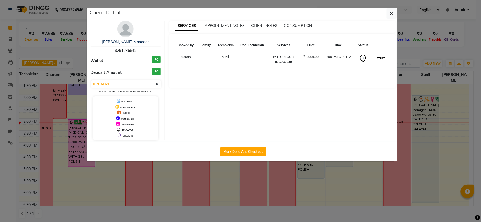
click at [381, 57] on button "START" at bounding box center [381, 58] width 11 height 7
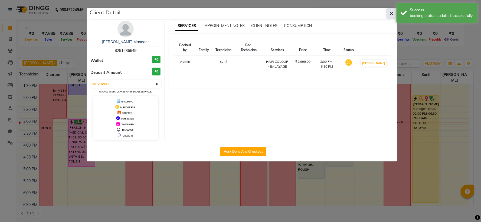
click at [389, 14] on button "button" at bounding box center [392, 13] width 10 height 10
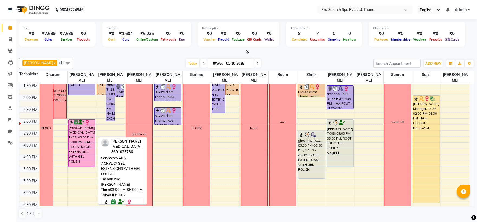
click at [80, 126] on div "Ruchi [MEDICAL_DATA], TK02, 03:00 PM-05:00 PM, NAILS - ACRYLIC/ GEL EXTENSIONS …" at bounding box center [82, 143] width 27 height 47
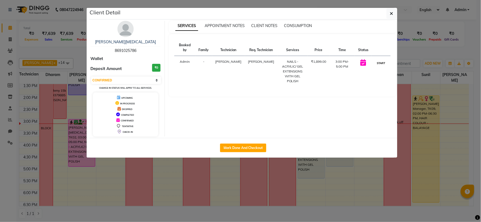
click at [382, 60] on button "START" at bounding box center [381, 63] width 11 height 7
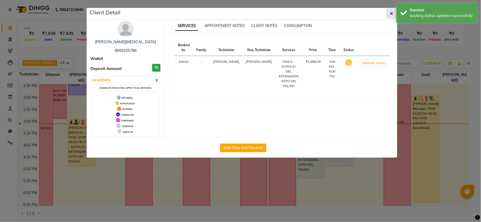
click at [393, 15] on span "button" at bounding box center [391, 13] width 3 height 5
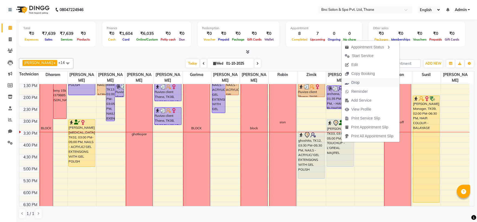
click at [361, 81] on span "Drop" at bounding box center [351, 82] width 21 height 9
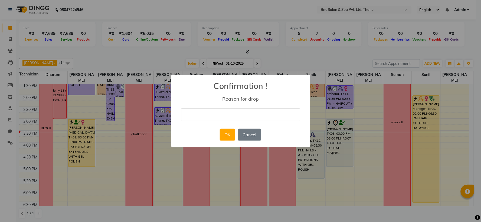
click at [275, 114] on input "text" at bounding box center [240, 115] width 119 height 13
click at [226, 133] on button "OK" at bounding box center [227, 135] width 15 height 12
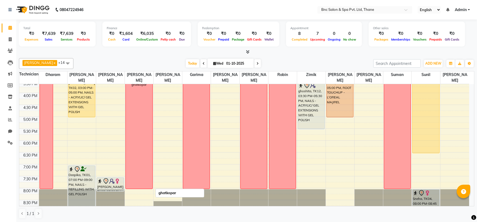
scroll to position [188, 0]
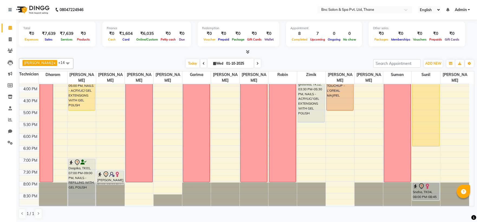
click at [158, 161] on div "8:00 AM 8:30 AM 9:00 AM 9:30 AM 10:00 AM 10:30 AM 11:00 AM 11:30 AM 12:00 PM 12…" at bounding box center [244, 50] width 450 height 309
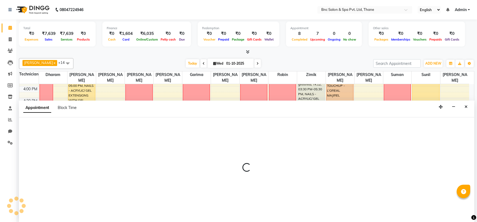
scroll to position [0, 0]
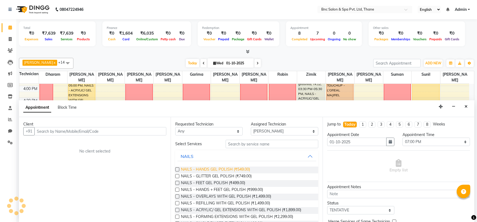
click at [222, 171] on span "NAILS - HANDS GEL POLISH (₹549.00)" at bounding box center [215, 170] width 69 height 7
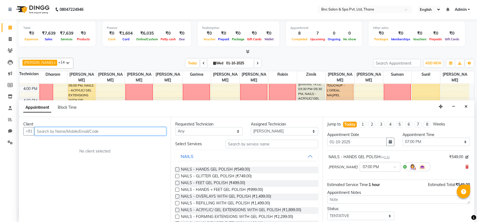
click at [45, 131] on input "text" at bounding box center [100, 131] width 132 height 8
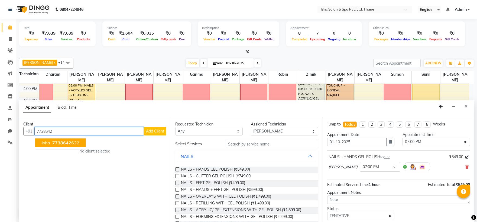
click at [50, 142] on button "isha 7738642 622" at bounding box center [60, 143] width 51 height 9
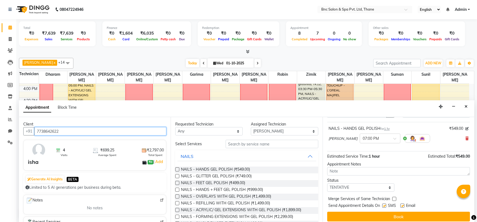
scroll to position [32, 0]
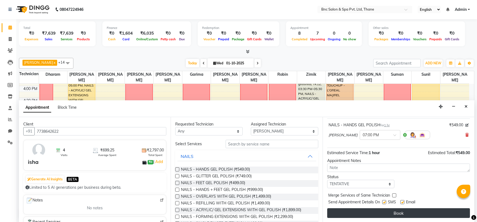
click at [340, 211] on button "Book" at bounding box center [398, 213] width 143 height 10
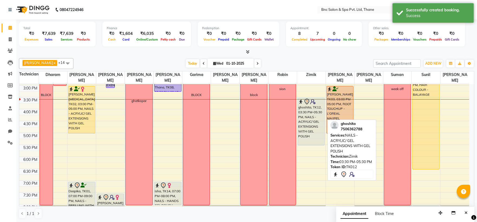
scroll to position [158, 0]
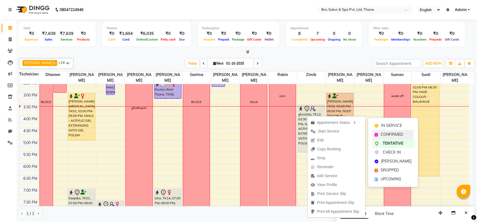
click at [380, 133] on div "CONFIRMED" at bounding box center [392, 134] width 41 height 9
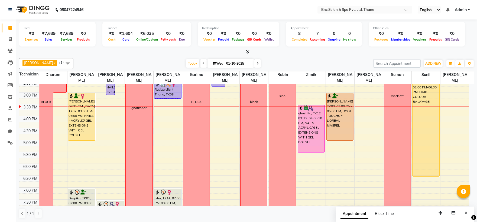
click at [254, 66] on span at bounding box center [257, 63] width 6 height 8
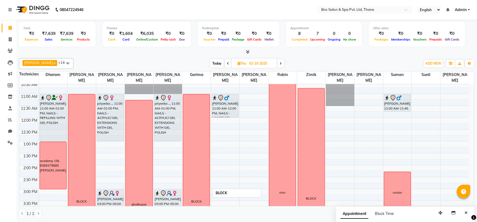
scroll to position [47, 0]
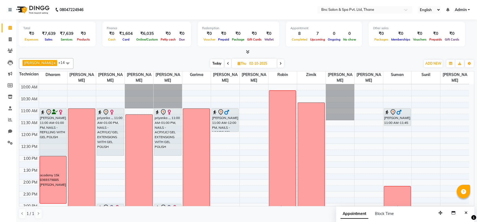
click at [211, 66] on span "Today" at bounding box center [217, 63] width 14 height 8
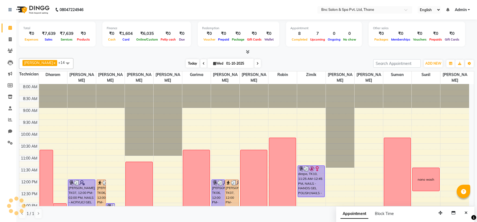
scroll to position [168, 0]
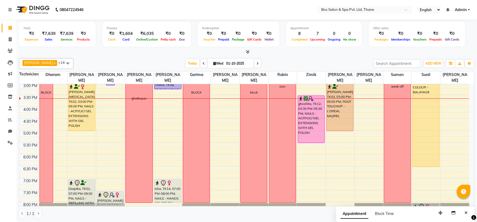
click at [230, 64] on input "01-10-2025" at bounding box center [237, 64] width 27 height 8
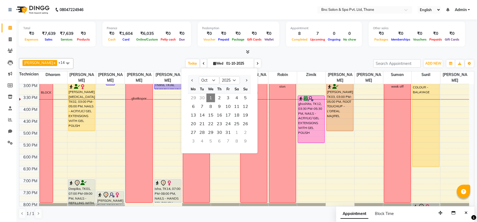
click at [164, 58] on div "rachel x Raghuveer Saket x Ronnie x suman x Zimik x Anas Ansari x Ravi Pratap K…" at bounding box center [246, 63] width 455 height 11
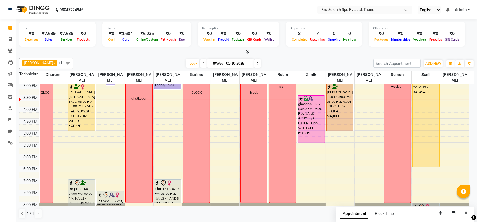
click at [224, 64] on input "01-10-2025" at bounding box center [237, 64] width 27 height 8
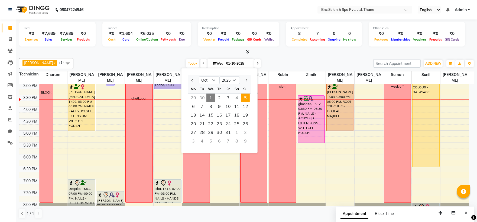
click at [244, 98] on span "5" at bounding box center [245, 98] width 9 height 9
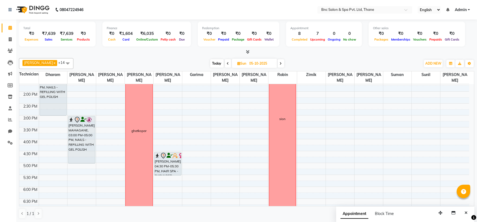
scroll to position [188, 0]
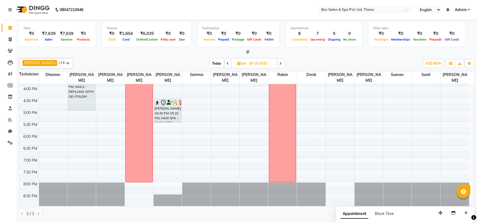
click at [336, 180] on div "8:00 AM 8:30 AM 9:00 AM 9:30 AM 10:00 AM 10:30 AM 11:00 AM 11:30 AM 12:00 PM 12…" at bounding box center [244, 50] width 450 height 309
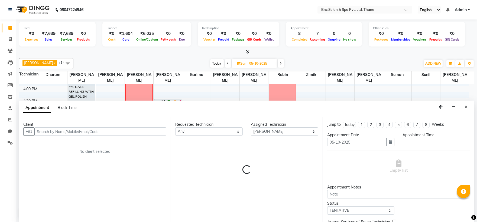
scroll to position [0, 0]
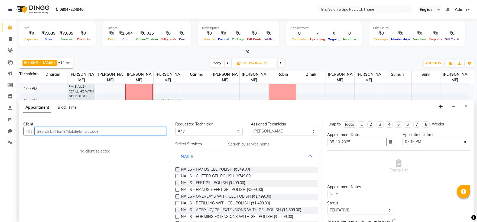
click at [57, 129] on input "text" at bounding box center [100, 131] width 132 height 8
click at [58, 132] on input "text" at bounding box center [100, 131] width 132 height 8
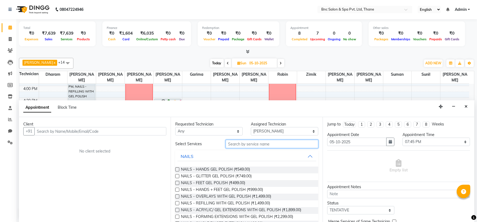
click at [226, 145] on input "text" at bounding box center [272, 144] width 93 height 8
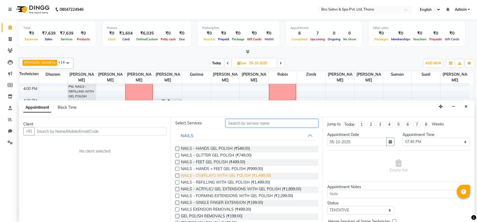
scroll to position [22, 0]
click at [234, 122] on input "text" at bounding box center [272, 122] width 93 height 8
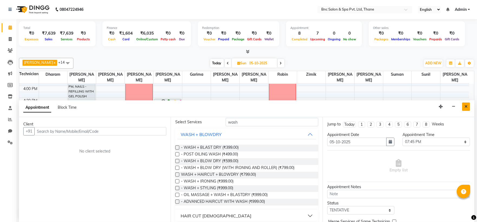
click at [465, 108] on icon "Close" at bounding box center [465, 107] width 3 height 4
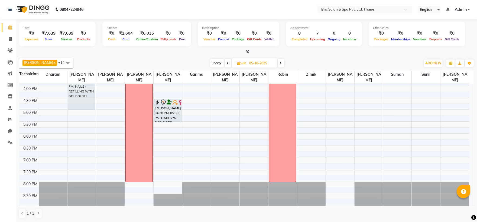
click at [210, 63] on span "Today" at bounding box center [217, 63] width 14 height 8
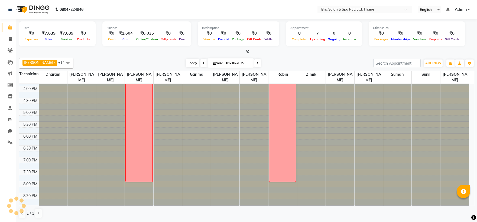
scroll to position [168, 0]
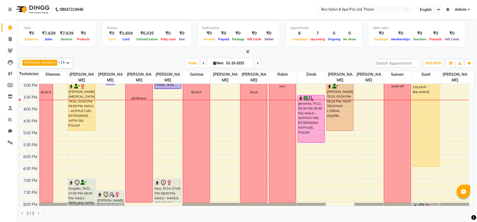
click at [341, 145] on div "8:00 AM 8:30 AM 9:00 AM 9:30 AM 10:00 AM 10:30 AM 11:00 AM 11:30 AM 12:00 PM 12…" at bounding box center [244, 70] width 450 height 309
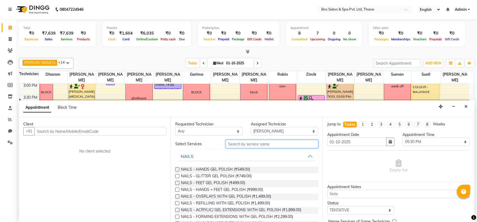
click at [253, 141] on input "text" at bounding box center [272, 144] width 93 height 8
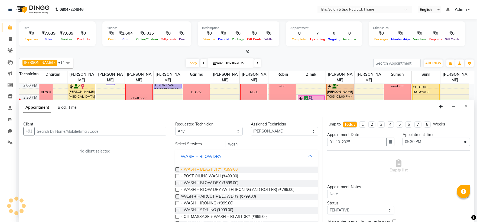
click at [221, 167] on span "- WASH + BLAST DRY (₹399.00)" at bounding box center [210, 170] width 58 height 7
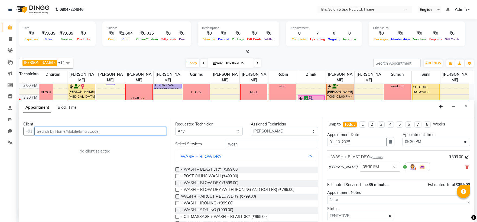
click at [139, 131] on input "text" at bounding box center [100, 131] width 132 height 8
click at [105, 132] on input "text" at bounding box center [100, 131] width 132 height 8
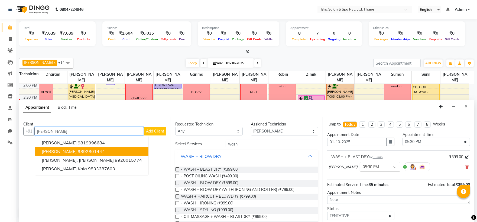
click at [80, 153] on ngb-highlight "9892801444" at bounding box center [91, 151] width 27 height 5
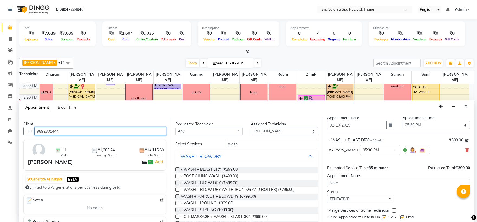
scroll to position [32, 0]
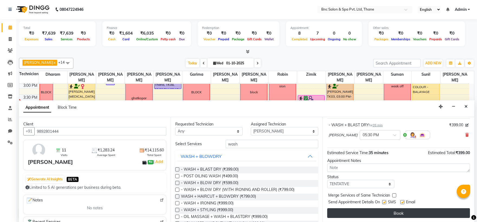
click at [413, 217] on button "Book" at bounding box center [398, 213] width 143 height 10
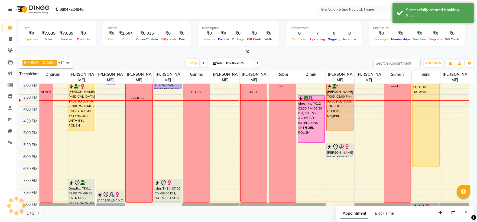
scroll to position [0, 0]
click at [224, 63] on input "01-10-2025" at bounding box center [237, 64] width 27 height 8
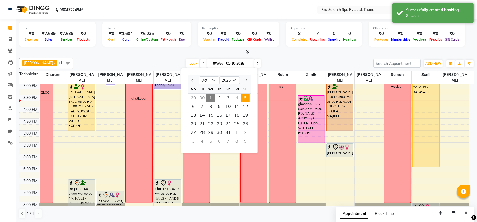
click at [247, 98] on span "5" at bounding box center [245, 98] width 9 height 9
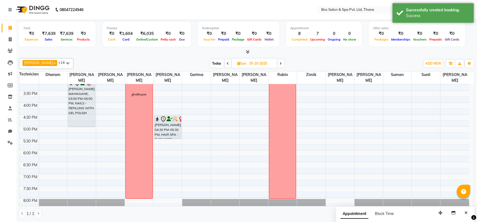
scroll to position [188, 0]
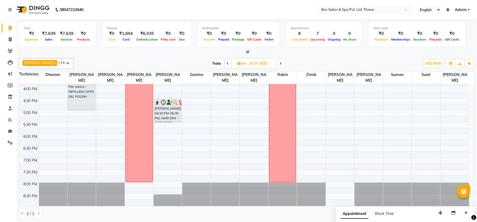
click at [342, 186] on td at bounding box center [254, 184] width 430 height 6
click at [335, 182] on div "8:00 AM 8:30 AM 9:00 AM 9:30 AM 10:00 AM 10:30 AM 11:00 AM 11:30 AM 12:00 PM 12…" at bounding box center [244, 50] width 450 height 309
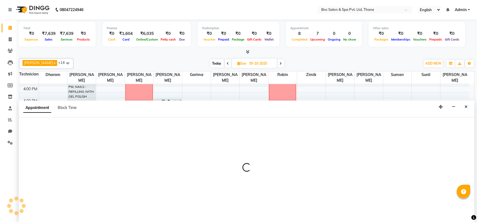
scroll to position [0, 0]
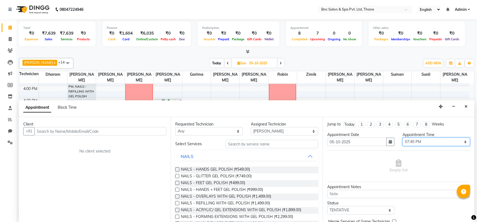
click at [406, 142] on select "Select 09:00 AM 09:15 AM 09:30 AM 09:45 AM 10:00 AM 10:15 AM 10:30 AM 10:45 AM …" at bounding box center [435, 142] width 67 height 8
click at [402, 138] on select "Select 09:00 AM 09:15 AM 09:30 AM 09:45 AM 10:00 AM 10:15 AM 10:30 AM 10:45 AM …" at bounding box center [435, 142] width 67 height 8
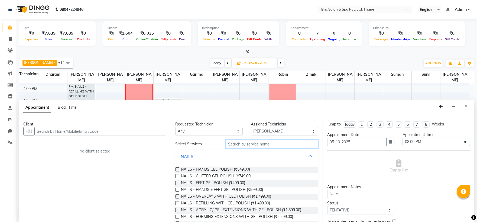
click at [234, 146] on input "text" at bounding box center [272, 144] width 93 height 8
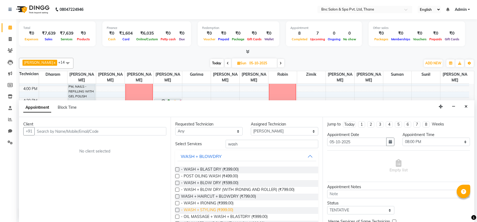
click at [218, 210] on span "- WASH + STYLING (₹999.00)" at bounding box center [207, 210] width 52 height 7
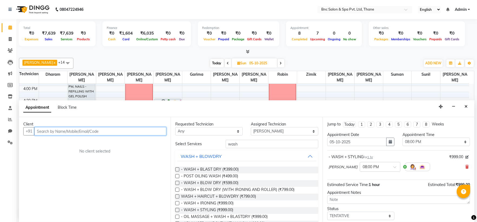
click at [113, 134] on input "text" at bounding box center [100, 131] width 132 height 8
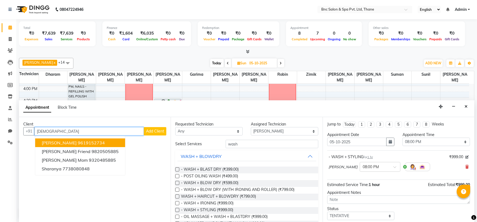
click at [85, 133] on input "sharan" at bounding box center [88, 131] width 109 height 8
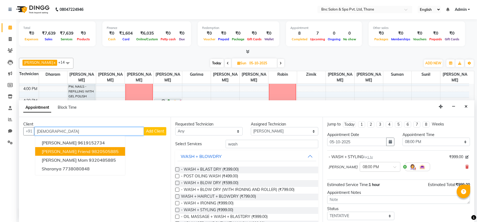
click at [92, 150] on ngb-highlight "9820505885" at bounding box center [105, 151] width 27 height 5
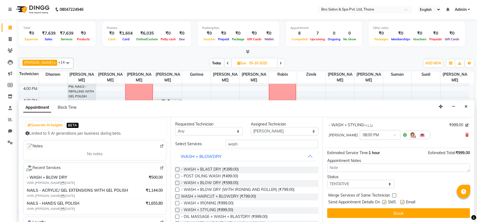
scroll to position [58, 0]
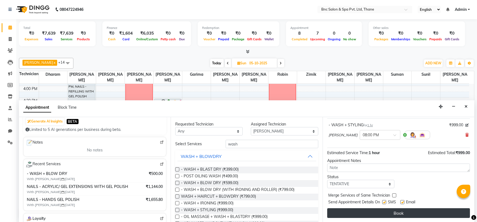
click at [336, 214] on button "Book" at bounding box center [398, 213] width 143 height 10
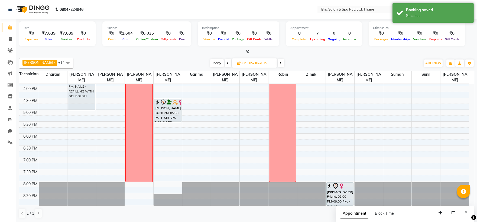
scroll to position [0, 0]
click at [210, 64] on span "Today" at bounding box center [217, 63] width 14 height 8
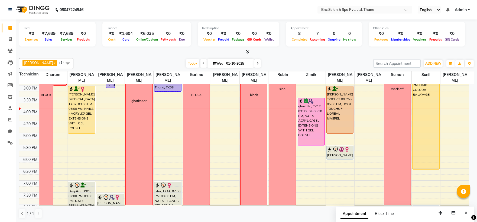
scroll to position [136, 0]
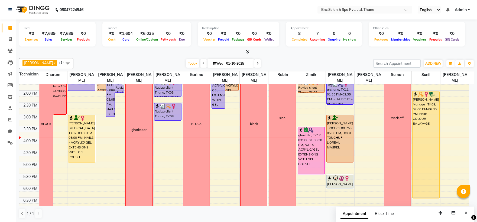
click at [254, 66] on span at bounding box center [257, 63] width 6 height 8
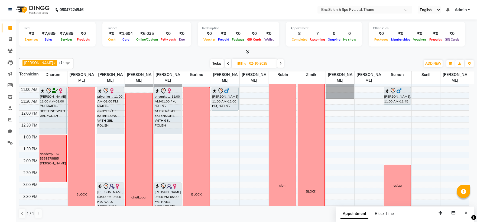
scroll to position [67, 0]
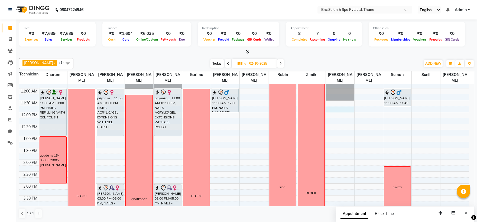
click at [333, 109] on div "8:00 AM 8:30 AM 9:00 AM 9:30 AM 10:00 AM 10:30 AM 11:00 AM 11:30 AM 12:00 PM 12…" at bounding box center [244, 171] width 450 height 309
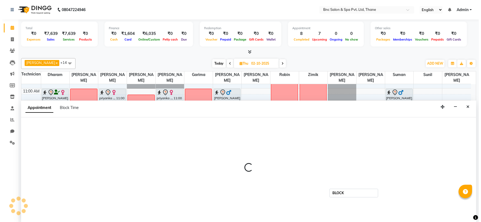
scroll to position [0, 0]
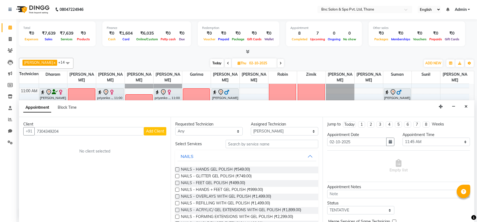
click at [153, 133] on span "Add Client" at bounding box center [155, 131] width 18 height 5
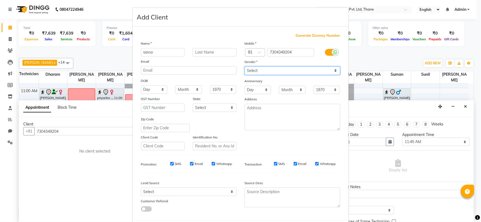
click at [266, 70] on select "Select Male Female Other Prefer Not To Say" at bounding box center [293, 71] width 96 height 8
click at [245, 67] on select "Select Male Female Other Prefer Not To Say" at bounding box center [293, 71] width 96 height 8
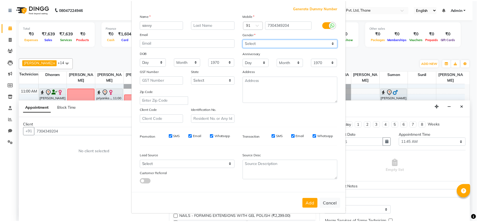
scroll to position [28, 0]
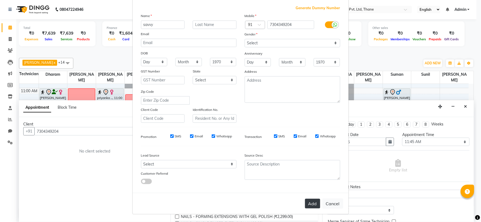
click at [308, 205] on button "Add" at bounding box center [312, 204] width 15 height 10
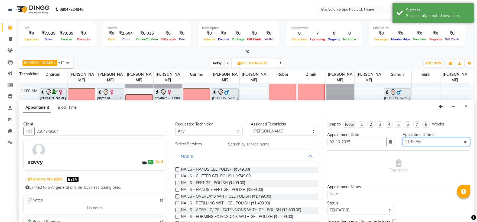
click at [407, 142] on select "Select 09:00 AM 09:15 AM 09:30 AM 09:45 AM 10:00 AM 10:15 AM 10:30 AM 10:45 AM …" at bounding box center [435, 142] width 67 height 8
drag, startPoint x: 407, startPoint y: 142, endPoint x: 415, endPoint y: 131, distance: 13.8
click at [415, 131] on div "Jump to Today 1 2 3 4 5 6 7 8 Weeks Appointment Date 02-10-2025 Appointment Tim…" at bounding box center [398, 169] width 152 height 105
click at [412, 144] on select "Select 09:00 AM 09:15 AM 09:30 AM 09:45 AM 10:00 AM 10:15 AM 10:30 AM 10:45 AM …" at bounding box center [435, 142] width 67 height 8
click at [402, 138] on select "Select 09:00 AM 09:15 AM 09:30 AM 09:45 AM 10:00 AM 10:15 AM 10:30 AM 10:45 AM …" at bounding box center [435, 142] width 67 height 8
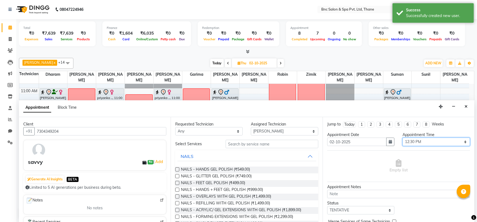
click at [416, 146] on select "Select 09:00 AM 09:15 AM 09:30 AM 09:45 AM 10:00 AM 10:15 AM 10:30 AM 10:45 AM …" at bounding box center [435, 142] width 67 height 8
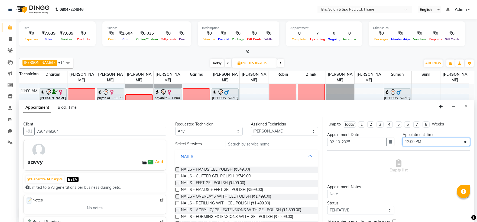
click at [402, 138] on select "Select 09:00 AM 09:15 AM 09:30 AM 09:45 AM 10:00 AM 10:15 AM 10:30 AM 10:45 AM …" at bounding box center [435, 142] width 67 height 8
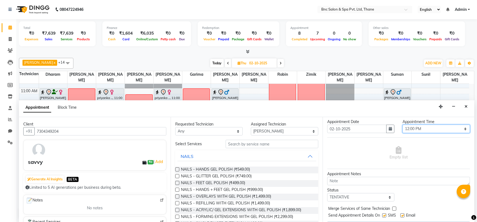
scroll to position [27, 0]
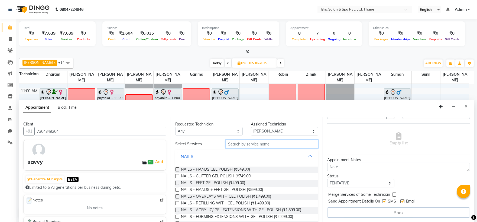
click at [263, 144] on input "text" at bounding box center [272, 144] width 93 height 8
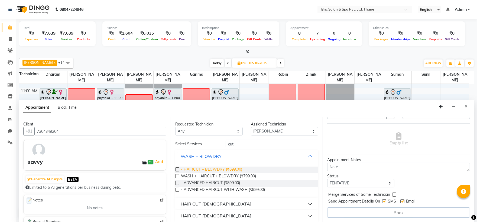
click at [234, 168] on span "- HAIRCUT + BLOWDRY (₹699.00)" at bounding box center [211, 170] width 61 height 7
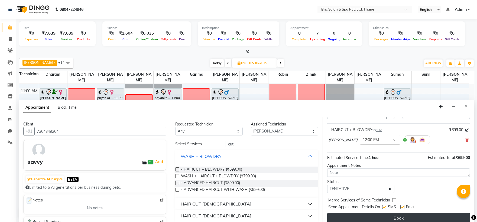
click at [364, 217] on button "Book" at bounding box center [398, 218] width 143 height 10
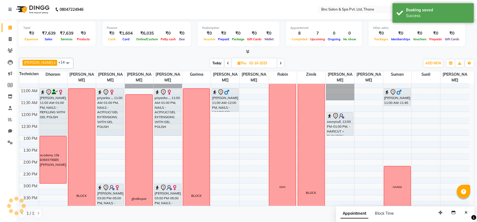
scroll to position [0, 0]
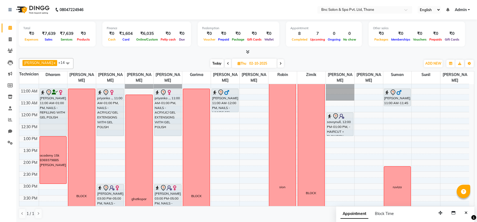
click at [401, 207] on div "Appointment Block Time" at bounding box center [405, 215] width 138 height 17
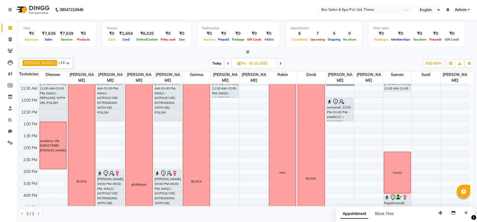
scroll to position [82, 0]
click at [210, 63] on span "Today" at bounding box center [217, 63] width 14 height 8
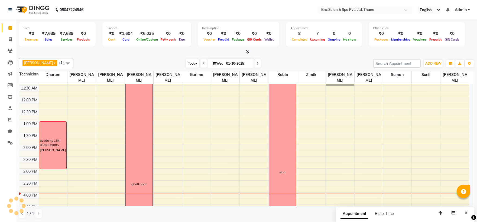
scroll to position [188, 0]
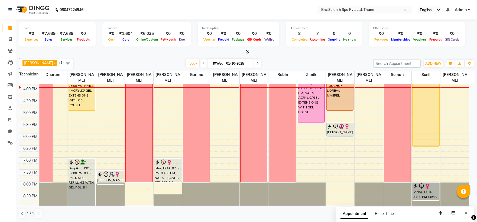
click at [256, 64] on icon at bounding box center [257, 63] width 2 height 3
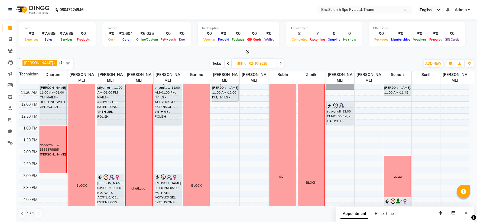
scroll to position [74, 0]
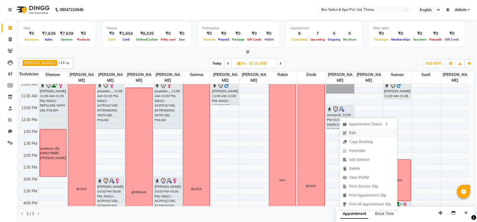
click at [350, 133] on span "Edit" at bounding box center [352, 133] width 6 height 6
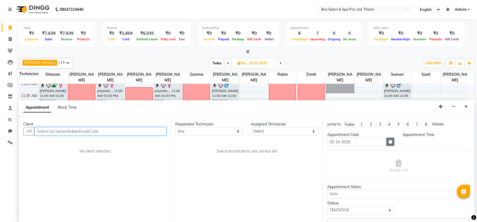
scroll to position [188, 0]
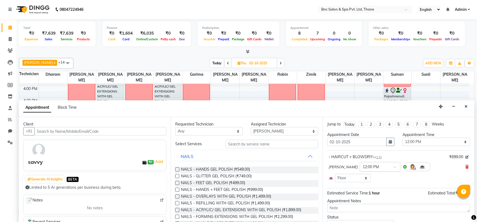
click at [391, 167] on div at bounding box center [380, 167] width 40 height 6
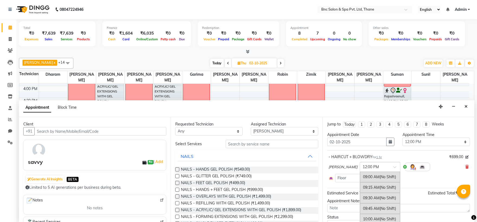
scroll to position [126, 0]
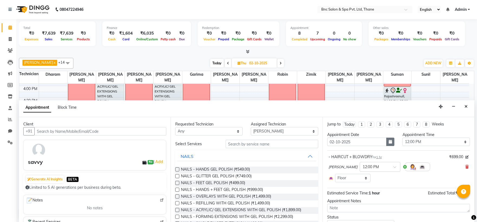
click at [389, 141] on icon "button" at bounding box center [390, 142] width 3 height 4
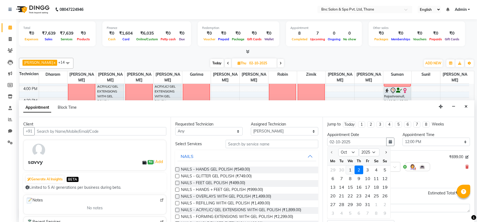
click at [351, 171] on div "1" at bounding box center [350, 170] width 9 height 9
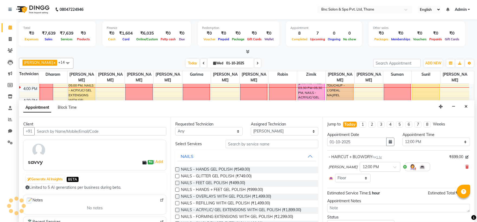
scroll to position [188, 0]
click at [380, 168] on input "text" at bounding box center [375, 167] width 24 height 6
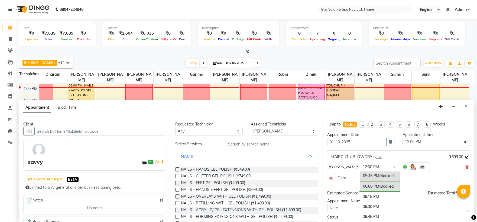
scroll to position [363, 0]
click at [372, 194] on div "06:15 PM" at bounding box center [380, 195] width 40 height 10
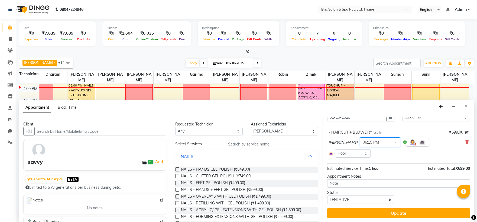
scroll to position [25, 0]
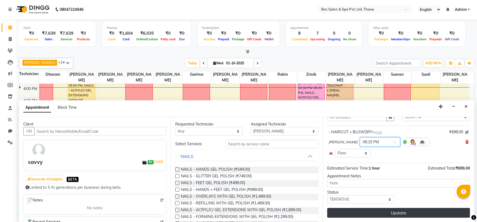
click at [373, 210] on button "Update" at bounding box center [398, 213] width 143 height 10
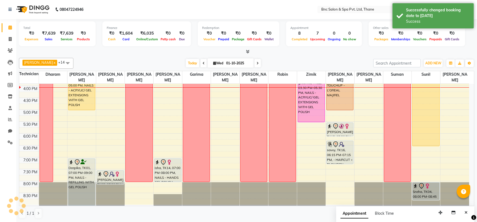
scroll to position [0, 0]
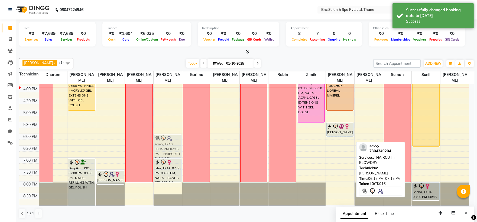
drag, startPoint x: 345, startPoint y: 159, endPoint x: 179, endPoint y: 153, distance: 166.3
click at [179, 153] on tr "BLOCK academy 15k 8369379885 amruta akansha, TK07, 12:00 PM-02:00 PM, NAILS - A…" at bounding box center [244, 50] width 450 height 309
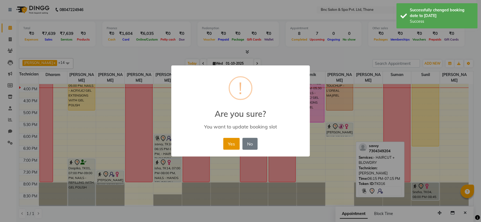
click at [232, 139] on button "Yes" at bounding box center [231, 144] width 17 height 12
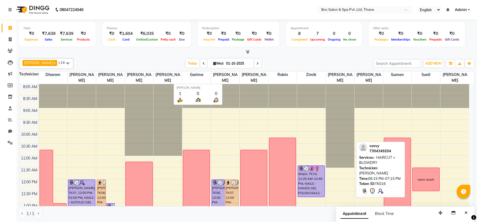
scroll to position [188, 0]
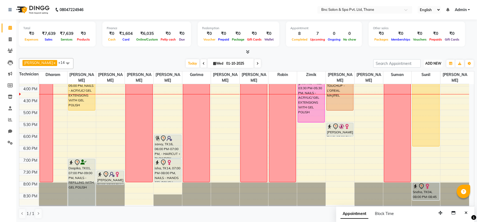
click at [438, 61] on span "ADD NEW" at bounding box center [433, 63] width 16 height 4
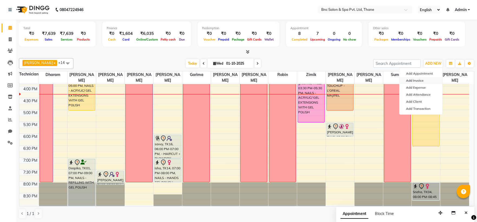
click at [432, 79] on link "Add Invoice" at bounding box center [420, 80] width 43 height 7
select select "service"
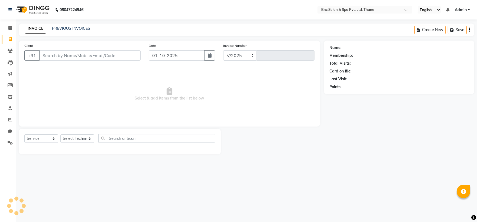
select select "7892"
type input "4186"
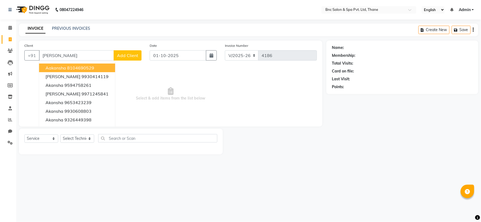
click at [90, 70] on ngb-highlight "8104690529" at bounding box center [80, 67] width 27 height 5
type input "8104690529"
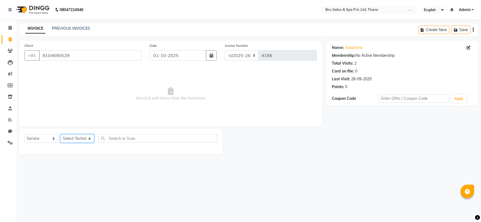
click at [77, 137] on select "Select Technician [PERSON_NAME] [PERSON_NAME] [PERSON_NAME] [PERSON_NAME] [PERS…" at bounding box center [77, 139] width 34 height 8
select select "71932"
click at [60, 135] on select "Select Technician [PERSON_NAME] [PERSON_NAME] [PERSON_NAME] [PERSON_NAME] [PERS…" at bounding box center [77, 139] width 34 height 8
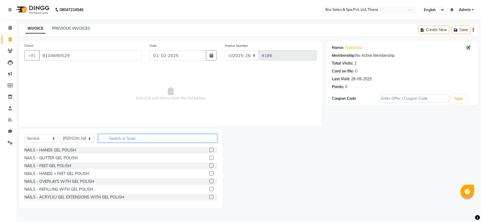
click at [116, 141] on input "text" at bounding box center [157, 138] width 119 height 8
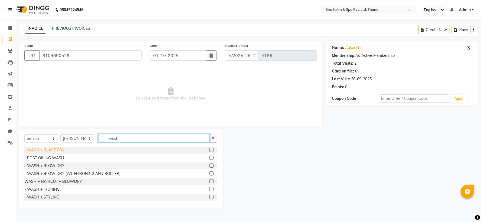
type input "wash"
click at [60, 150] on div "- WASH + BLAST DRY" at bounding box center [44, 151] width 40 height 6
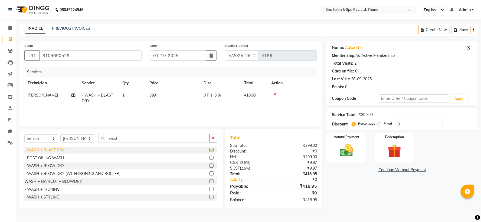
checkbox input "false"
click at [384, 125] on label "Fixed" at bounding box center [388, 123] width 8 height 5
click at [380, 125] on input "Fixed" at bounding box center [381, 124] width 4 height 4
radio input "true"
click at [401, 123] on input "0" at bounding box center [418, 124] width 47 height 8
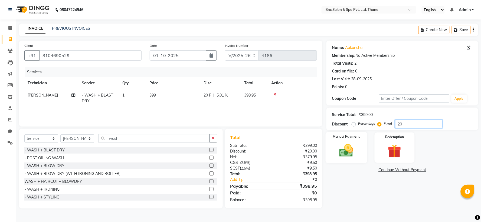
type input "20"
click at [348, 148] on img at bounding box center [346, 151] width 23 height 16
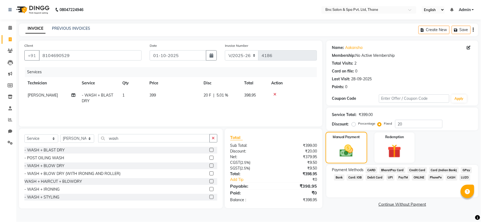
click at [348, 148] on img at bounding box center [347, 150] width 22 height 15
click at [358, 125] on label "Percentage" at bounding box center [366, 123] width 17 height 5
click at [355, 125] on input "Percentage" at bounding box center [355, 124] width 4 height 4
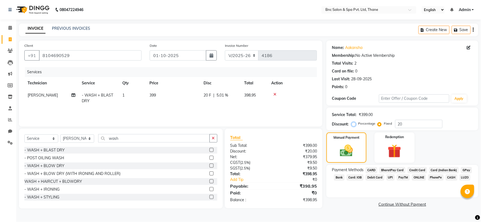
radio input "true"
click at [404, 122] on input "20" at bounding box center [418, 124] width 47 height 8
type input "2"
type input "20"
click at [348, 147] on img at bounding box center [347, 150] width 22 height 15
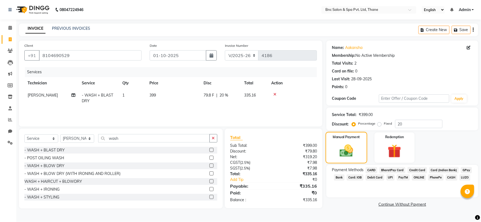
click at [348, 147] on img at bounding box center [347, 150] width 22 height 15
click at [461, 169] on span "GPay" at bounding box center [466, 170] width 11 height 6
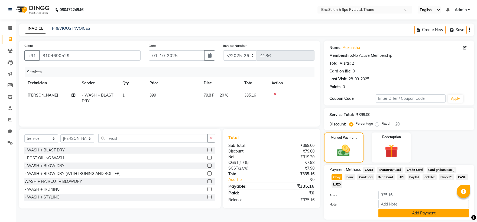
click at [415, 209] on button "Add Payment" at bounding box center [423, 213] width 90 height 8
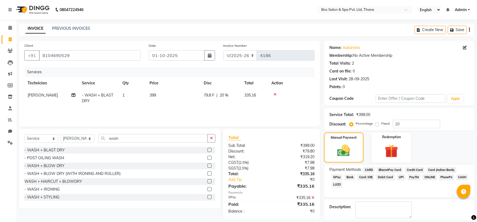
scroll to position [25, 0]
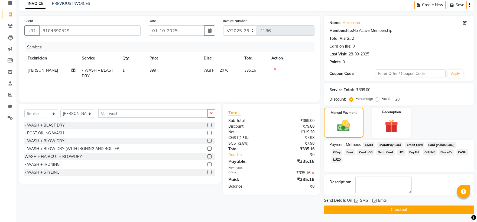
click at [415, 210] on button "Checkout" at bounding box center [399, 210] width 150 height 8
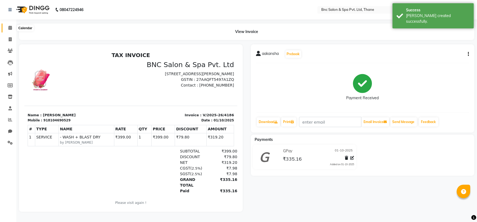
click at [10, 27] on icon at bounding box center [10, 28] width 4 height 4
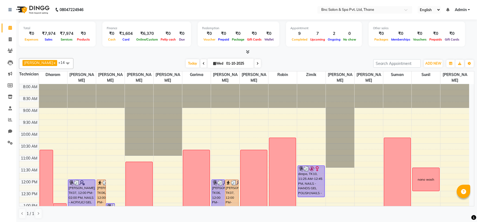
click at [256, 64] on icon at bounding box center [257, 63] width 2 height 3
type input "02-10-2025"
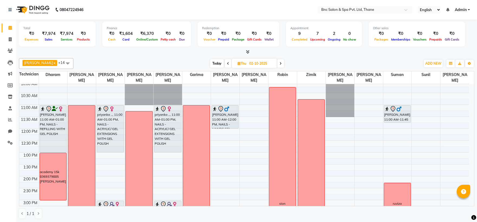
scroll to position [48, 0]
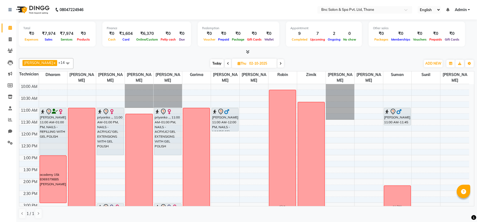
click at [392, 135] on div "8:00 AM 8:30 AM 9:00 AM 9:30 AM 10:00 AM 10:30 AM 11:00 AM 11:30 AM 12:00 PM 12…" at bounding box center [244, 190] width 450 height 309
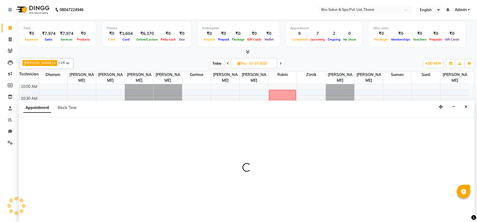
scroll to position [0, 0]
select select "71935"
select select "tentative"
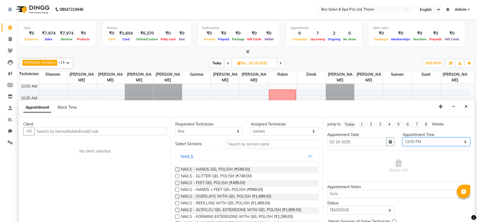
click at [411, 144] on select "Select 09:00 AM 09:15 AM 09:30 AM 09:45 AM 10:00 AM 10:15 AM 10:30 AM 10:45 AM …" at bounding box center [435, 142] width 67 height 8
select select "765"
click at [402, 138] on select "Select 09:00 AM 09:15 AM 09:30 AM 09:45 AM 10:00 AM 10:15 AM 10:30 AM 10:45 AM …" at bounding box center [435, 142] width 67 height 8
click at [60, 109] on span "Block Time" at bounding box center [67, 107] width 19 height 5
select select "71935"
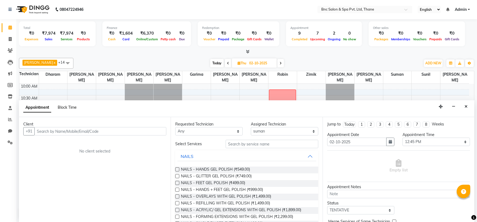
select select "720"
select select "735"
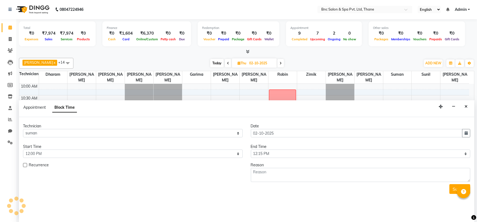
scroll to position [188, 0]
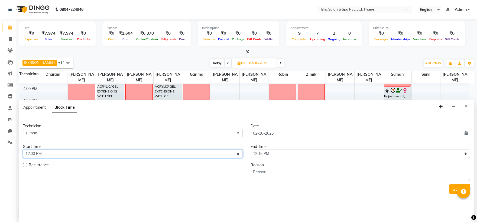
click at [203, 152] on select "Select 09:00 AM 09:15 AM 09:30 AM 09:45 AM 10:00 AM 10:15 AM 10:30 AM 10:45 AM …" at bounding box center [133, 154] width 220 height 8
select select "750"
click at [23, 150] on select "Select 09:00 AM 09:15 AM 09:30 AM 09:45 AM 10:00 AM 10:15 AM 10:30 AM 10:45 AM …" at bounding box center [133, 154] width 220 height 8
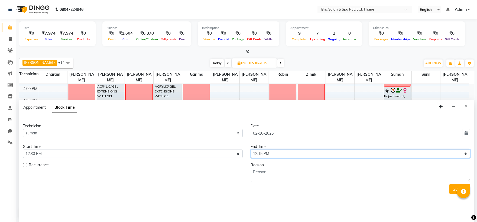
click at [254, 155] on select "Select 09:00 AM 09:15 AM 09:30 AM 09:45 AM 10:00 AM 10:15 AM 10:30 AM 10:45 AM …" at bounding box center [361, 154] width 220 height 8
select select "825"
click at [251, 150] on select "Select 09:00 AM 09:15 AM 09:30 AM 09:45 AM 10:00 AM 10:15 AM 10:30 AM 10:45 AM …" at bounding box center [361, 154] width 220 height 8
click at [261, 177] on textarea at bounding box center [361, 175] width 220 height 14
type textarea "sayona"
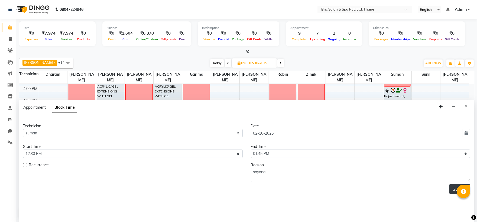
click at [455, 187] on button "Submit" at bounding box center [459, 189] width 21 height 10
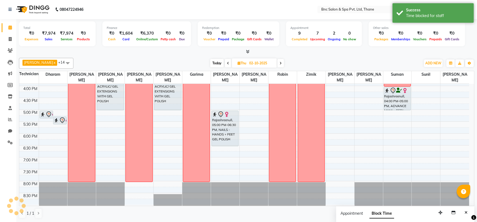
scroll to position [0, 0]
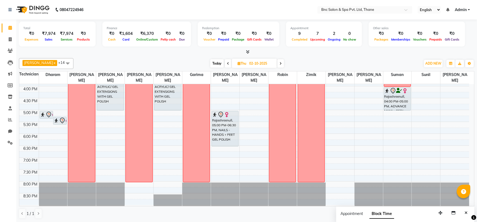
click at [213, 64] on span "Today" at bounding box center [217, 63] width 14 height 8
type input "01-10-2025"
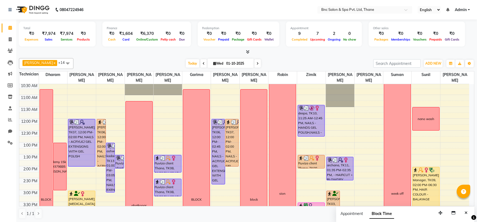
scroll to position [36, 0]
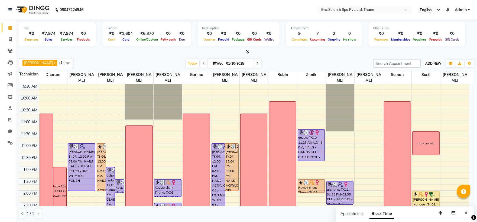
click at [432, 62] on span "ADD NEW" at bounding box center [433, 63] width 16 height 4
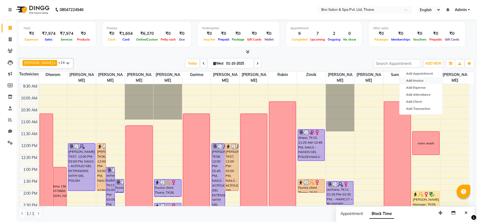
click at [421, 81] on link "Add Invoice" at bounding box center [420, 80] width 43 height 7
select select "service"
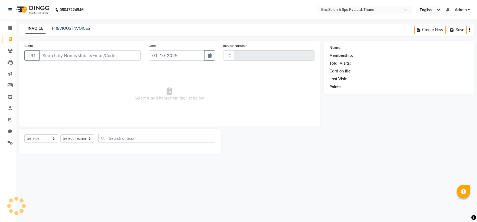
type input "4187"
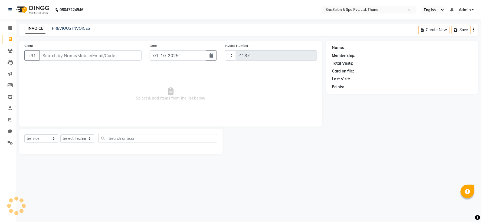
select select "7892"
click at [57, 55] on input "Client" at bounding box center [90, 55] width 103 height 10
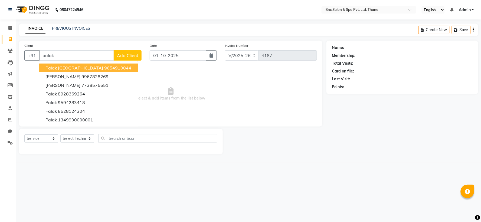
click at [66, 66] on span "Palak DELHI" at bounding box center [74, 67] width 58 height 5
type input "9654910044"
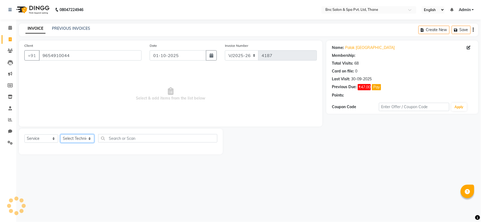
click at [70, 141] on select "Select Technician [PERSON_NAME] [PERSON_NAME] [PERSON_NAME] [PERSON_NAME] [PERS…" at bounding box center [77, 139] width 34 height 8
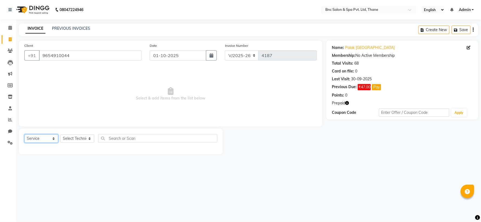
click at [33, 140] on select "Select Service Product Membership Package Voucher Prepaid Gift Card" at bounding box center [41, 139] width 34 height 8
select select "product"
click at [24, 135] on select "Select Service Product Membership Package Voucher Prepaid Gift Card" at bounding box center [41, 139] width 34 height 8
click at [210, 149] on label at bounding box center [212, 150] width 4 height 4
click at [210, 149] on input "checkbox" at bounding box center [212, 151] width 4 height 4
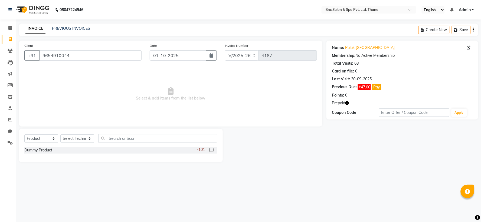
click at [211, 149] on label at bounding box center [212, 150] width 4 height 4
click at [211, 149] on input "checkbox" at bounding box center [212, 151] width 4 height 4
checkbox input "false"
click at [83, 138] on select "Select Technician [PERSON_NAME] [PERSON_NAME] [PERSON_NAME] [PERSON_NAME] [PERS…" at bounding box center [77, 139] width 34 height 8
select select "70577"
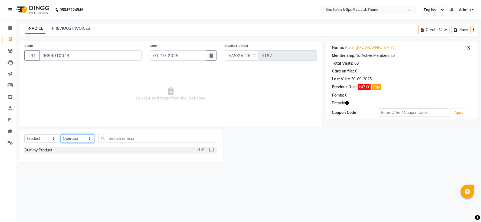
click at [60, 135] on select "Select Technician [PERSON_NAME] [PERSON_NAME] [PERSON_NAME] [PERSON_NAME] [PERS…" at bounding box center [77, 139] width 34 height 8
click at [211, 148] on label at bounding box center [212, 150] width 4 height 4
click at [211, 149] on input "checkbox" at bounding box center [212, 151] width 4 height 4
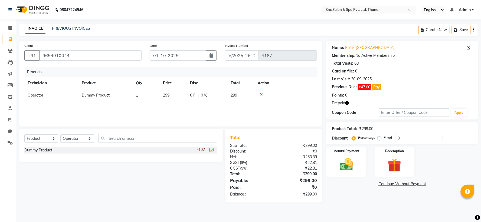
checkbox input "false"
click at [158, 99] on td "1" at bounding box center [146, 95] width 27 height 12
select select "70577"
click at [210, 149] on label at bounding box center [212, 150] width 4 height 4
click at [210, 149] on input "checkbox" at bounding box center [212, 151] width 4 height 4
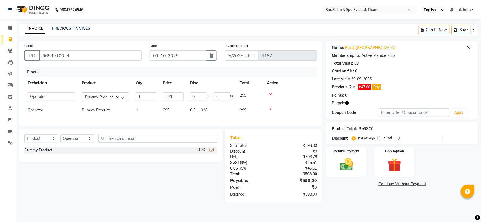
checkbox input "false"
click at [170, 115] on td "299" at bounding box center [173, 110] width 27 height 12
select select "70577"
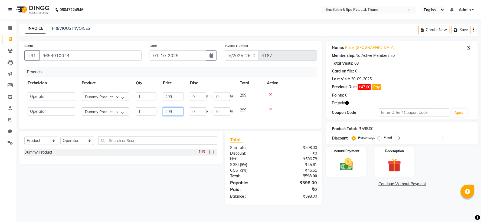
click at [175, 113] on input "299" at bounding box center [173, 111] width 21 height 8
type input "2"
type input "999"
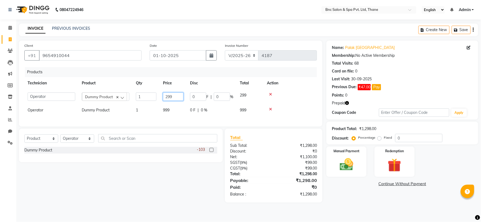
click at [176, 98] on input "299" at bounding box center [173, 97] width 21 height 8
type input "2"
type input "999"
click at [77, 143] on select "Select Technician [PERSON_NAME] [PERSON_NAME] [PERSON_NAME] [PERSON_NAME] [PERS…" at bounding box center [77, 139] width 34 height 8
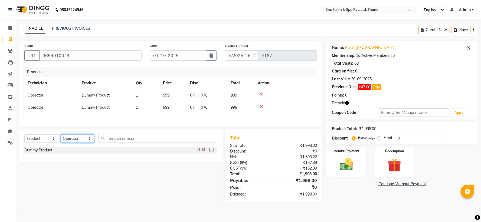
select select "78020"
click at [60, 136] on select "Select Technician [PERSON_NAME] [PERSON_NAME] [PERSON_NAME] [PERSON_NAME] [PERS…" at bounding box center [77, 139] width 34 height 8
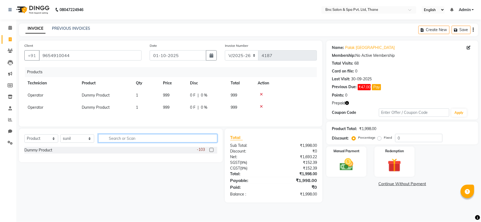
click at [123, 140] on input "text" at bounding box center [157, 138] width 119 height 8
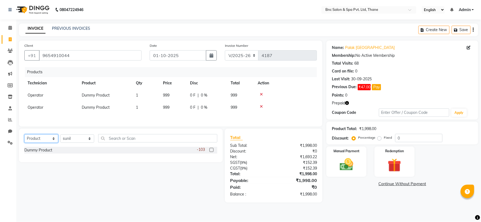
click at [50, 140] on select "Select Service Product Membership Package Voucher Prepaid Gift Card" at bounding box center [41, 139] width 34 height 8
select select "service"
click at [24, 136] on select "Select Service Product Membership Package Voucher Prepaid Gift Card" at bounding box center [41, 139] width 34 height 8
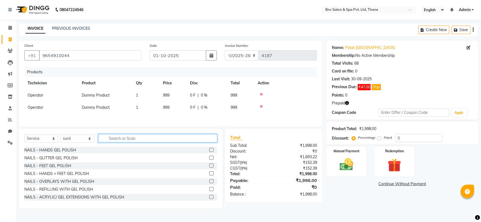
click at [111, 138] on input "text" at bounding box center [157, 138] width 119 height 8
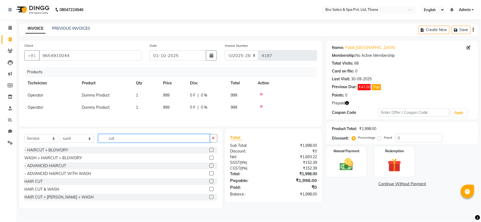
type input "cut"
click at [53, 156] on div "WASH + HAIRCUT + BLOWDRY" at bounding box center [120, 158] width 193 height 7
click at [51, 153] on div "- HAIRCUT + BLOWDRY" at bounding box center [46, 151] width 44 height 6
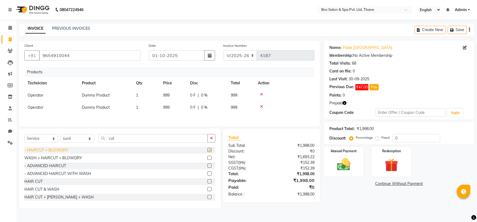
checkbox input "false"
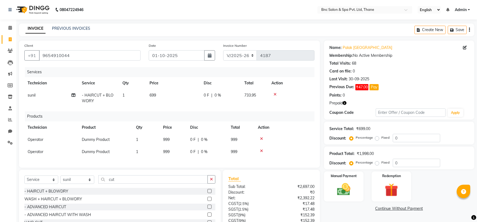
click at [150, 99] on td "699" at bounding box center [173, 98] width 54 height 18
select select "78020"
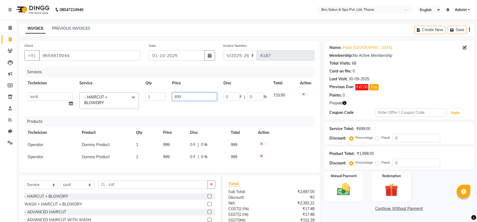
click at [189, 96] on input "699" at bounding box center [194, 97] width 45 height 8
type input "6"
type input "399"
click at [345, 187] on img at bounding box center [343, 190] width 22 height 16
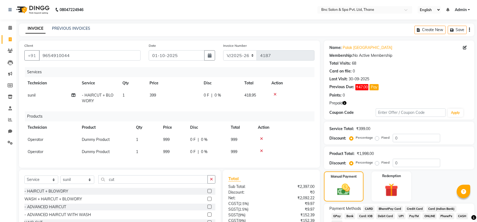
scroll to position [51, 0]
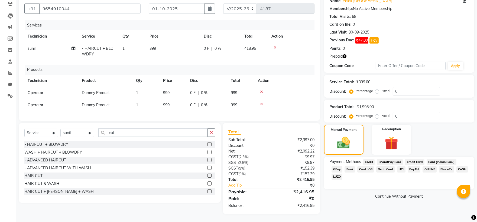
click at [153, 46] on span "399" at bounding box center [152, 48] width 6 height 5
select select "78020"
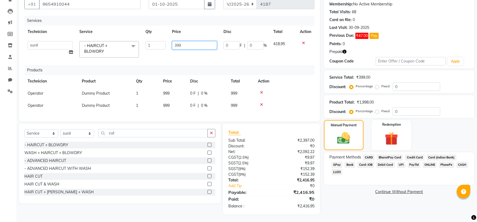
click at [187, 44] on input "399" at bounding box center [194, 45] width 45 height 8
type input "350"
click at [339, 131] on img at bounding box center [344, 138] width 22 height 15
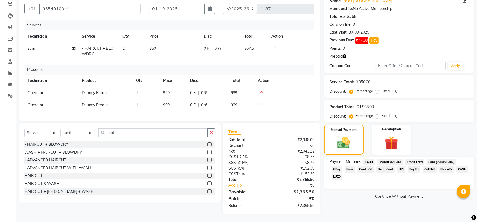
click at [154, 46] on span "350" at bounding box center [152, 48] width 6 height 5
select select "78020"
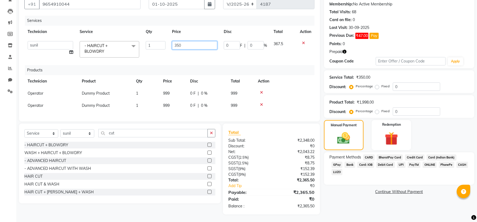
click at [178, 45] on input "350" at bounding box center [194, 45] width 45 height 8
type input "360"
click at [334, 131] on img at bounding box center [344, 138] width 22 height 15
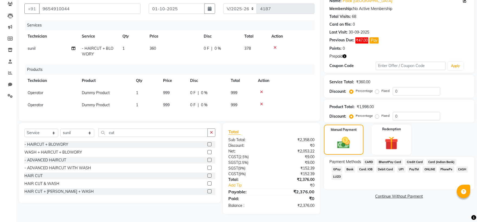
click at [343, 167] on span "GPay" at bounding box center [336, 170] width 11 height 6
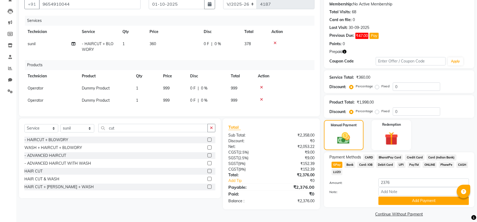
click at [366, 158] on span "CARD" at bounding box center [369, 158] width 12 height 6
click at [392, 197] on button "Add Payment" at bounding box center [423, 201] width 90 height 8
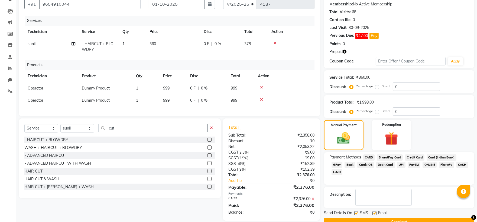
click at [355, 211] on label at bounding box center [356, 213] width 4 height 4
click at [355, 212] on input "checkbox" at bounding box center [356, 214] width 4 height 4
checkbox input "false"
click at [358, 218] on button "Checkout" at bounding box center [399, 222] width 150 height 8
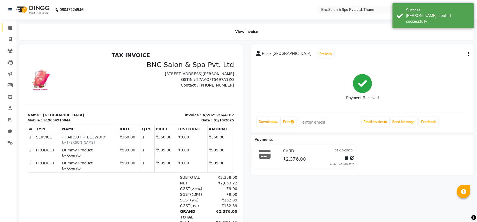
click at [8, 24] on link "Calendar" at bounding box center [8, 28] width 13 height 9
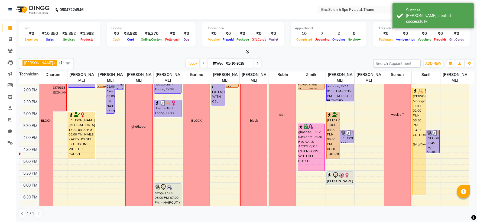
scroll to position [132, 0]
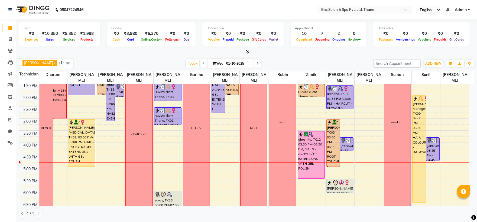
click at [210, 131] on div "8:00 AM 8:30 AM 9:00 AM 9:30 AM 10:00 AM 10:30 AM 11:00 AM 11:30 AM 12:00 PM 12…" at bounding box center [244, 106] width 450 height 309
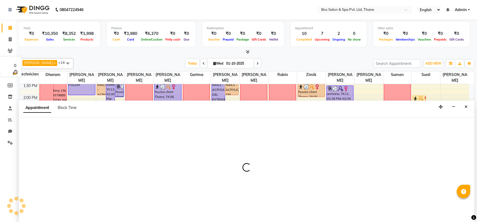
scroll to position [0, 0]
select select "71927"
select select "915"
select select "tentative"
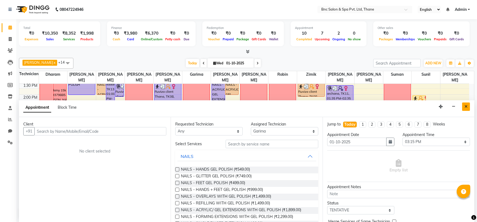
click at [463, 107] on button "Close" at bounding box center [466, 107] width 8 height 8
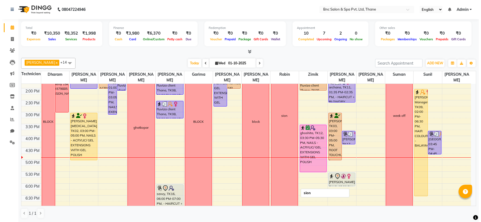
scroll to position [128, 0]
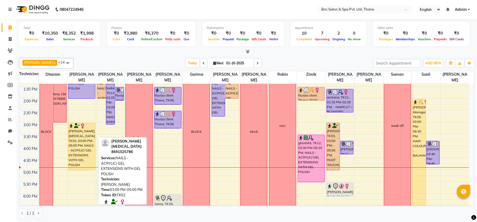
click at [87, 142] on div "[PERSON_NAME][MEDICAL_DATA], TK02, 03:00 PM-05:00 PM, NAILS - ACRYLIC/ GEL EXTE…" at bounding box center [81, 146] width 27 height 47
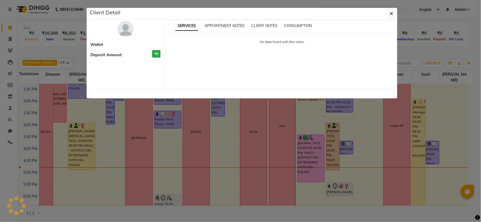
click at [80, 137] on ngb-modal-window "Client Detail Wallet Deposit Amount ₹0 SERVICES APPOINTMENT NOTES CLIENT NOTES …" at bounding box center [240, 111] width 481 height 222
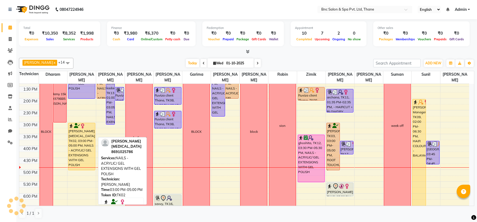
click at [80, 137] on div "[PERSON_NAME][MEDICAL_DATA], TK02, 03:00 PM-05:00 PM, NAILS - ACRYLIC/ GEL EXTE…" at bounding box center [81, 146] width 27 height 47
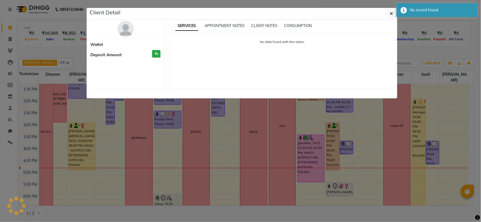
select select "1"
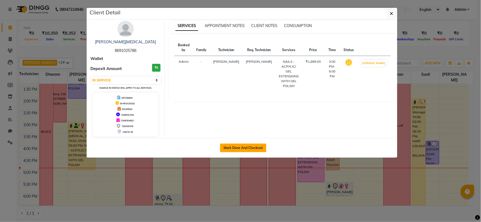
click at [252, 145] on button "Mark Done And Checkout" at bounding box center [243, 148] width 46 height 9
select select "7892"
select select "service"
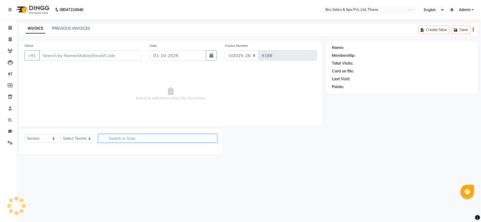
click at [115, 139] on input "text" at bounding box center [157, 138] width 119 height 8
click at [115, 139] on input "art" at bounding box center [154, 138] width 112 height 8
click at [115, 138] on input "art" at bounding box center [154, 138] width 112 height 8
type input "art"
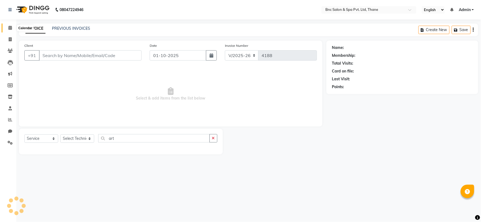
click at [10, 31] on span at bounding box center [9, 28] width 9 height 6
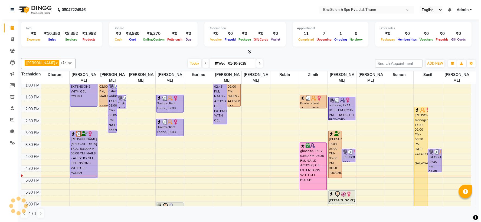
scroll to position [128, 0]
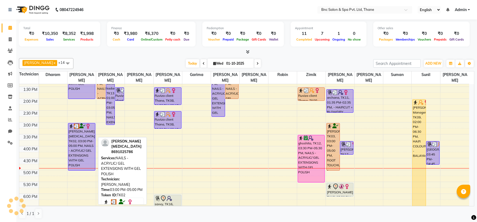
click at [76, 139] on div "[PERSON_NAME][MEDICAL_DATA], TK02, 03:00 PM-05:00 PM, NAILS - ACRYLIC/ GEL EXTE…" at bounding box center [81, 146] width 27 height 47
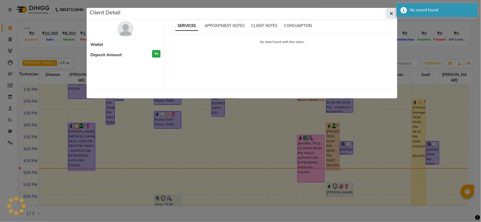
click at [387, 12] on button "button" at bounding box center [392, 13] width 10 height 10
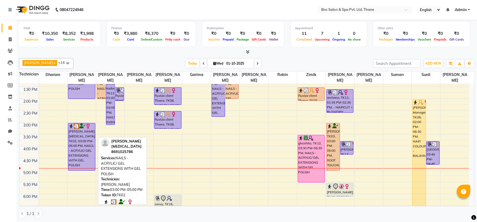
click at [80, 138] on div "[PERSON_NAME][MEDICAL_DATA], TK02, 03:00 PM-05:00 PM, NAILS - ACRYLIC/ GEL EXTE…" at bounding box center [81, 146] width 27 height 47
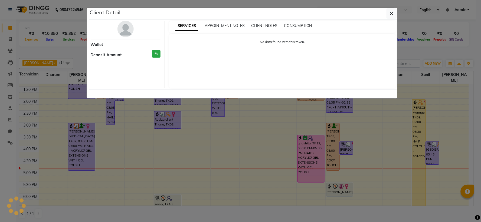
select select "3"
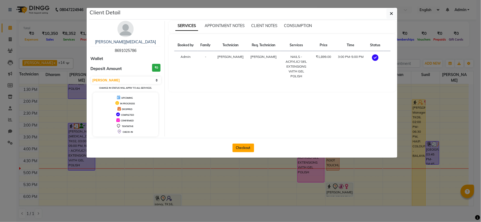
click at [239, 148] on button "Checkout" at bounding box center [244, 148] width 22 height 9
select select "7892"
select select "service"
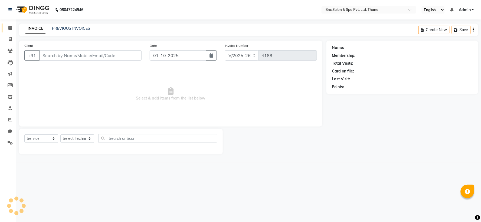
type input "8691025786"
select select "71923"
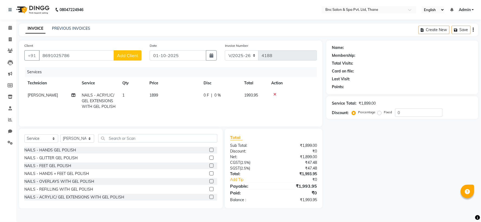
click at [153, 93] on span "1899" at bounding box center [153, 95] width 9 height 5
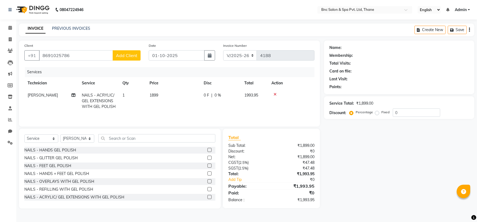
select select "71923"
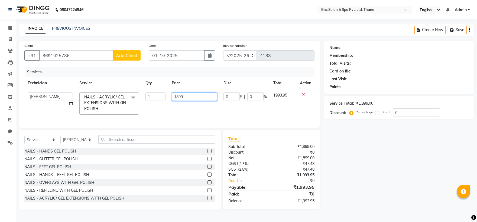
click at [191, 99] on input "1899" at bounding box center [194, 97] width 45 height 8
type input "1"
type input "1499"
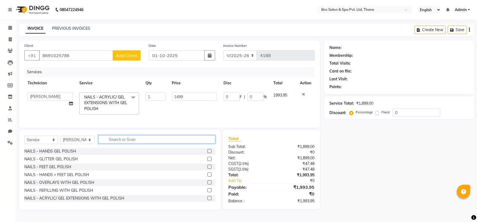
click at [109, 144] on div "Select Service Product Membership Package Voucher Prepaid Gift Card Select Tech…" at bounding box center [119, 141] width 191 height 13
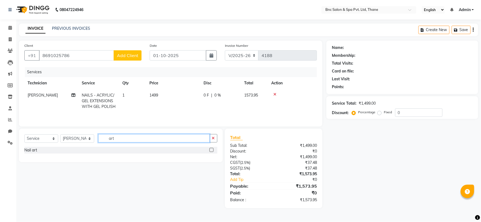
type input "art"
click at [212, 151] on label at bounding box center [212, 150] width 4 height 4
click at [212, 151] on input "checkbox" at bounding box center [212, 151] width 4 height 4
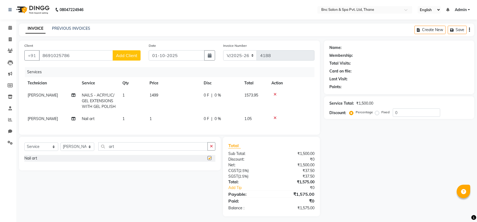
checkbox input "false"
click at [153, 118] on td "1" at bounding box center [173, 119] width 54 height 12
select select "71923"
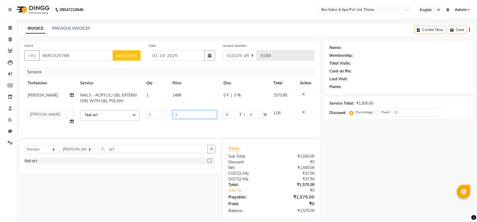
click at [180, 114] on input "1" at bounding box center [194, 114] width 45 height 8
type input "1099"
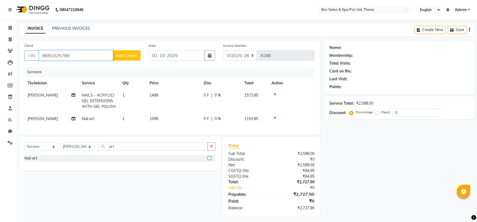
click at [101, 54] on input "8691025786" at bounding box center [76, 55] width 74 height 10
click at [129, 52] on button "Add Client" at bounding box center [127, 55] width 28 height 10
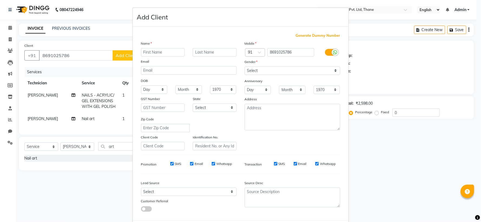
click at [86, 54] on ngb-modal-window "Add Client Generate Dummy Number Name Email DOB Day 01 02 03 04 05 06 07 08 09 …" at bounding box center [240, 111] width 481 height 222
click at [364, 42] on ngb-modal-window "Add Client Generate Dummy Number Name Email DOB Day 01 02 03 04 05 06 07 08 09 …" at bounding box center [240, 111] width 481 height 222
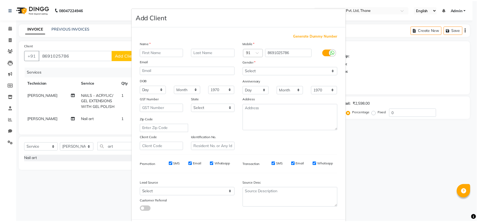
scroll to position [28, 0]
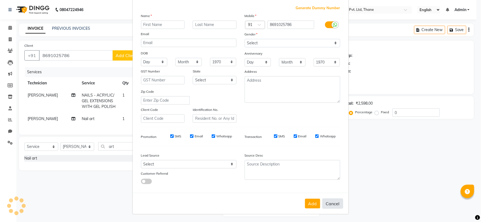
click at [327, 203] on button "Cancel" at bounding box center [332, 204] width 21 height 10
select select
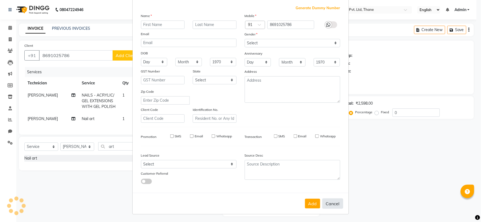
select select
checkbox input "false"
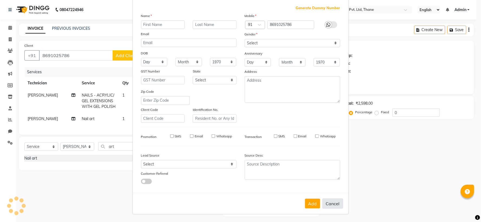
checkbox input "false"
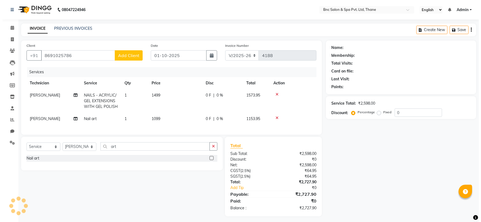
scroll to position [7, 0]
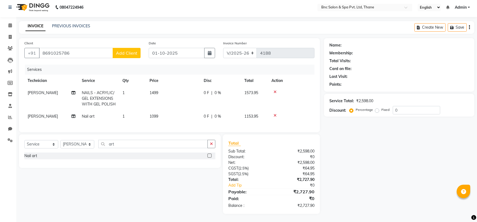
click at [381, 108] on label "Fixed" at bounding box center [385, 109] width 8 height 5
click at [377, 108] on input "Fixed" at bounding box center [378, 110] width 4 height 4
radio input "true"
click at [418, 107] on input "0" at bounding box center [416, 110] width 47 height 8
type input "100"
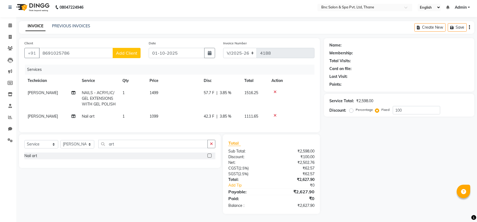
click at [137, 50] on span "Add Client" at bounding box center [126, 52] width 21 height 5
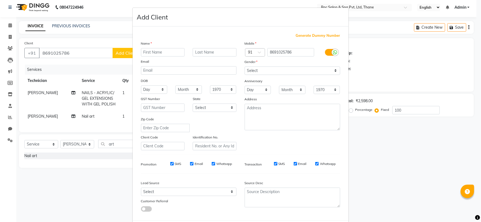
click at [89, 50] on ngb-modal-window "Add Client Generate Dummy Number Name Email DOB Day 01 02 03 04 05 06 07 08 09 …" at bounding box center [240, 111] width 481 height 222
click at [151, 50] on input "text" at bounding box center [163, 52] width 44 height 8
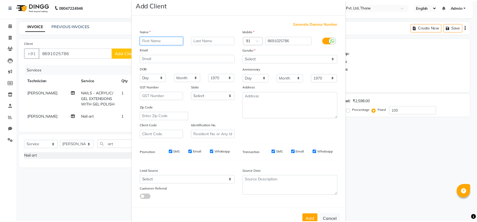
scroll to position [28, 0]
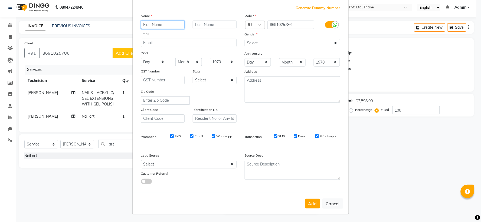
click at [160, 28] on input "text" at bounding box center [163, 25] width 44 height 8
click at [155, 22] on input "text" at bounding box center [163, 25] width 44 height 8
click at [408, 61] on ngb-modal-window "Add Client Generate Dummy Number Name Email DOB Day 01 02 03 04 05 06 07 08 09 …" at bounding box center [240, 111] width 481 height 222
click at [334, 205] on button "Cancel" at bounding box center [332, 204] width 21 height 10
select select
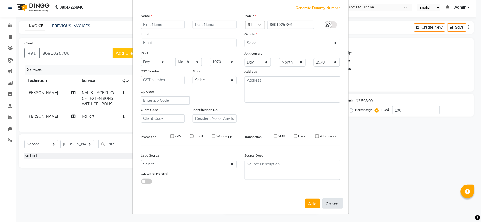
select select
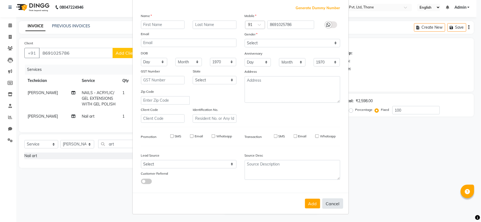
select select
checkbox input "false"
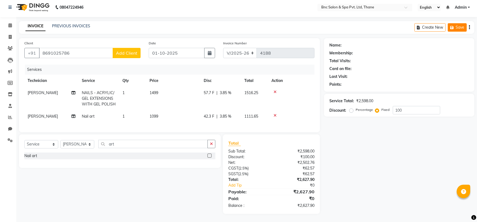
click at [459, 23] on button "Save" at bounding box center [457, 27] width 19 height 8
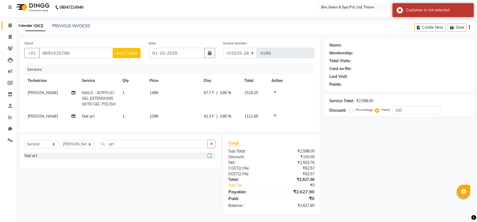
click at [7, 23] on span at bounding box center [9, 25] width 9 height 6
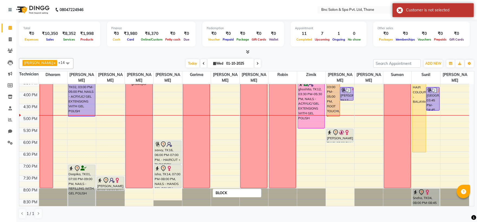
scroll to position [188, 0]
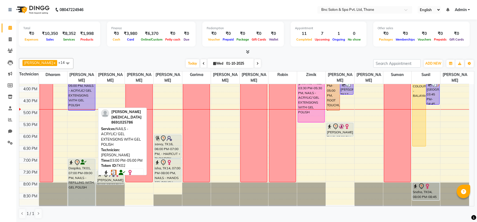
click at [75, 102] on div "[PERSON_NAME][MEDICAL_DATA], TK02, 03:00 PM-05:00 PM, NAILS - ACRYLIC/ GEL EXTE…" at bounding box center [81, 86] width 27 height 47
select select "3"
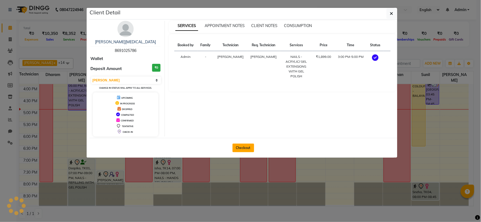
click at [242, 151] on button "Checkout" at bounding box center [244, 148] width 22 height 9
select select "7892"
select select "service"
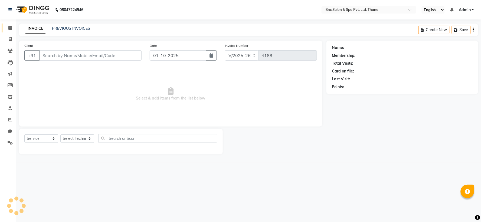
type input "8691025786"
select select "71923"
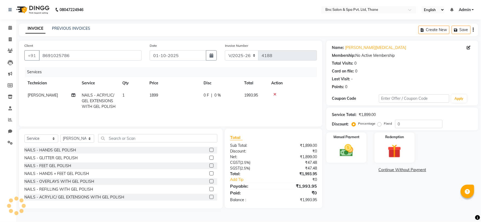
click at [35, 93] on span "[PERSON_NAME]" at bounding box center [43, 95] width 30 height 5
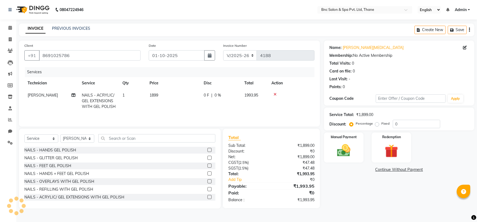
select select "71923"
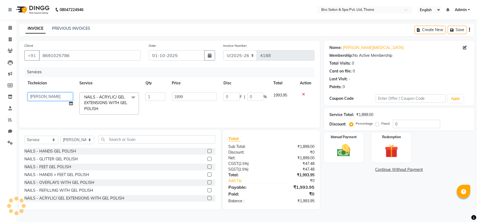
click at [36, 95] on select "Anas Ansari Apeksha ashim Ashwini Shibe Deepak Rajput Dharam Garima Jayanto Cho…" at bounding box center [50, 97] width 45 height 8
select select "71924"
click at [67, 144] on select "Select Technician Anas Ansari Apeksha ashim Ashwini Shibe Deepak Rajput Dharam …" at bounding box center [77, 140] width 34 height 8
select select "71924"
click at [60, 141] on select "Select Technician Anas Ansari Apeksha ashim Ashwini Shibe Deepak Rajput Dharam …" at bounding box center [77, 140] width 34 height 8
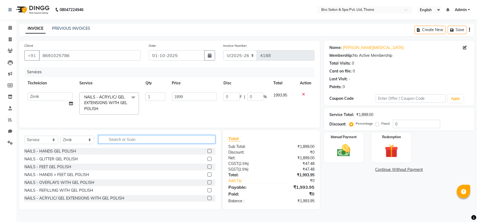
click at [122, 144] on input "text" at bounding box center [156, 139] width 117 height 8
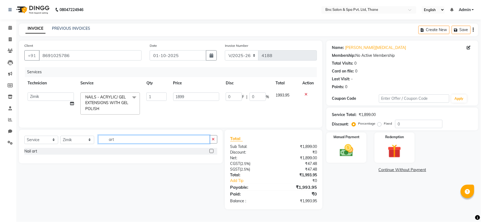
type input "art"
click at [213, 153] on label at bounding box center [212, 151] width 4 height 4
click at [213, 153] on input "checkbox" at bounding box center [212, 152] width 4 height 4
checkbox input "true"
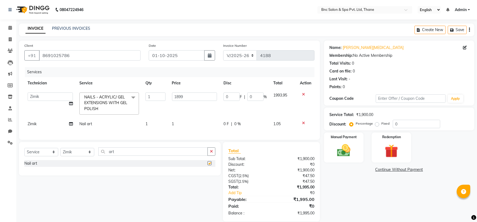
click at [213, 156] on button "button" at bounding box center [211, 152] width 8 height 8
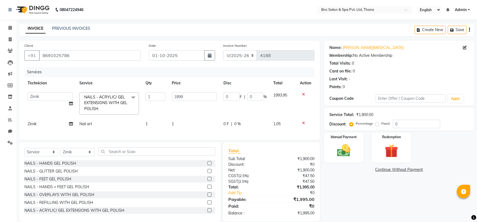
click at [179, 122] on td "1" at bounding box center [194, 124] width 51 height 12
select select "71924"
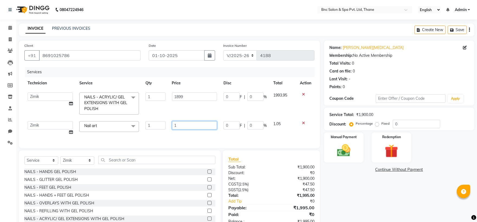
click at [184, 123] on input "1" at bounding box center [194, 125] width 45 height 8
type input "1099"
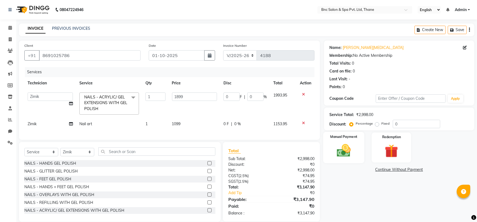
click at [335, 154] on img at bounding box center [343, 151] width 22 height 16
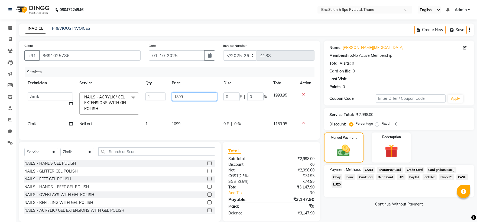
click at [196, 99] on input "1899" at bounding box center [194, 97] width 45 height 8
type input "1"
type input "1499"
click at [335, 146] on img at bounding box center [344, 150] width 22 height 15
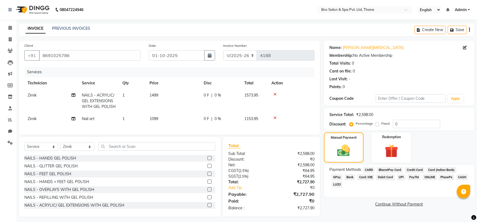
click at [381, 125] on label "Fixed" at bounding box center [385, 123] width 8 height 5
click at [377, 125] on input "Fixed" at bounding box center [378, 124] width 4 height 4
radio input "true"
click at [408, 125] on input "0" at bounding box center [416, 124] width 47 height 8
type input "100"
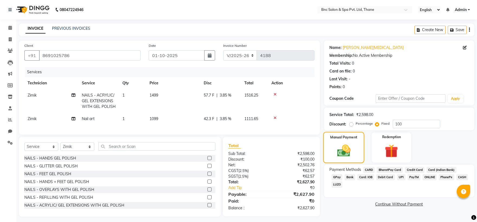
click at [350, 144] on img at bounding box center [344, 150] width 22 height 15
click at [343, 174] on span "GPay" at bounding box center [336, 177] width 11 height 6
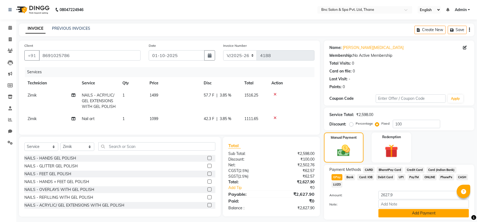
click at [406, 209] on button "Add Payment" at bounding box center [423, 213] width 90 height 8
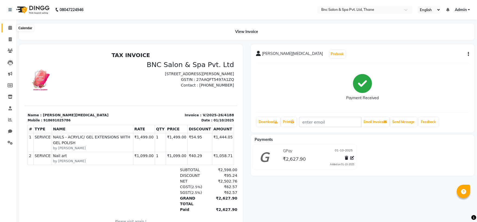
click at [10, 27] on icon at bounding box center [10, 28] width 4 height 4
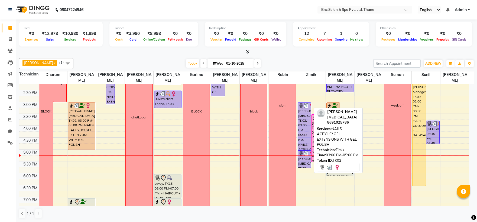
scroll to position [144, 0]
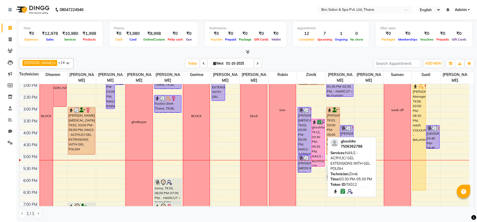
click at [316, 129] on div "ghoshita, TK12, 03:30 PM-05:30 PM, NAILS - ACRYLIC/ GEL EXTENSIONS WITH GEL POL…" at bounding box center [317, 142] width 13 height 47
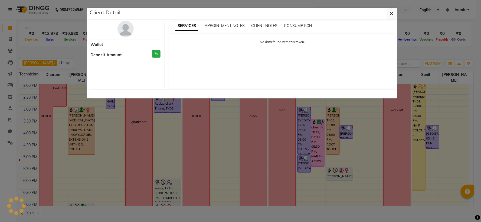
select select "6"
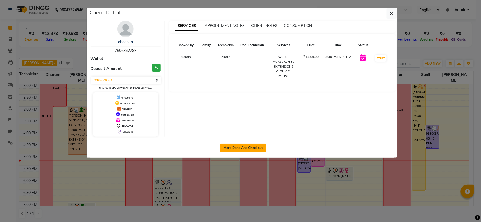
click at [254, 145] on button "Mark Done And Checkout" at bounding box center [243, 148] width 46 height 9
select select "service"
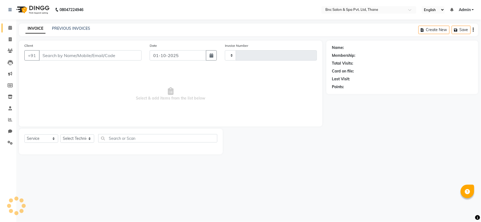
type input "4189"
select select "7892"
type input "7506362788"
select select "71924"
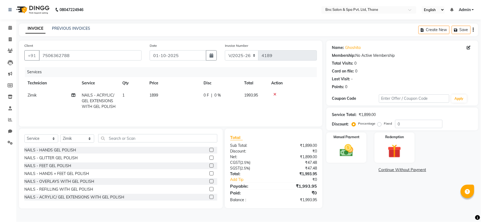
click at [151, 96] on span "1899" at bounding box center [153, 95] width 9 height 5
select select "71924"
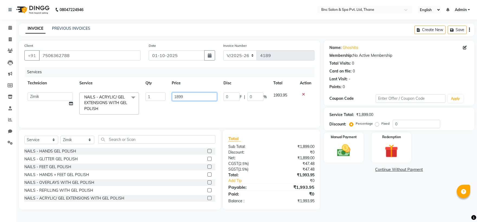
click at [186, 97] on input "1899" at bounding box center [194, 97] width 45 height 8
type input "1"
type input "1299"
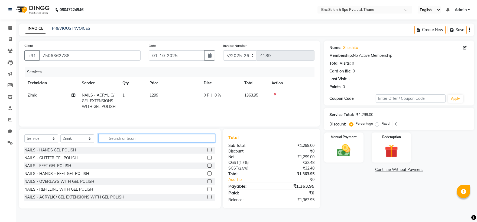
click at [122, 145] on div "Select Service Product Membership Package Voucher Prepaid Gift Card Select Tech…" at bounding box center [119, 140] width 191 height 13
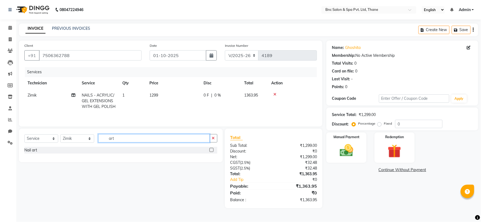
type input "art"
click at [211, 150] on label at bounding box center [212, 150] width 4 height 4
click at [211, 150] on input "checkbox" at bounding box center [212, 151] width 4 height 4
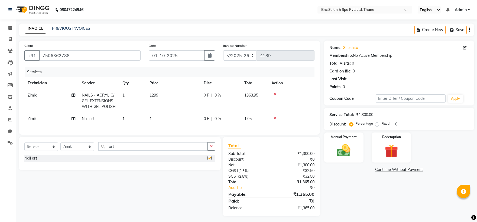
checkbox input "false"
click at [151, 118] on span "1" at bounding box center [150, 118] width 2 height 5
select select "71924"
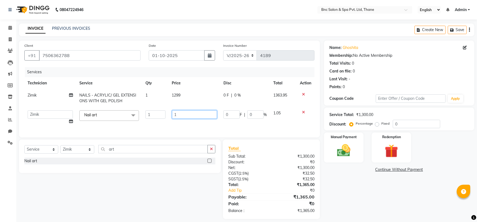
click at [180, 115] on input "1" at bounding box center [194, 114] width 45 height 8
type input "400"
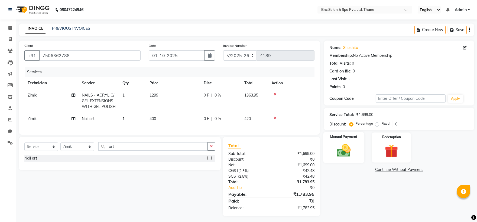
click at [334, 146] on img at bounding box center [343, 151] width 22 height 16
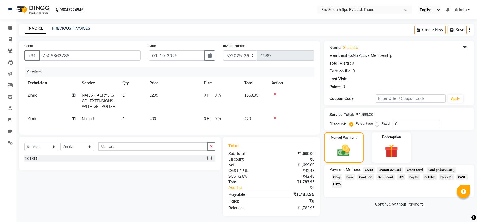
click at [31, 118] on span "Zimik" at bounding box center [32, 118] width 9 height 5
select select "71924"
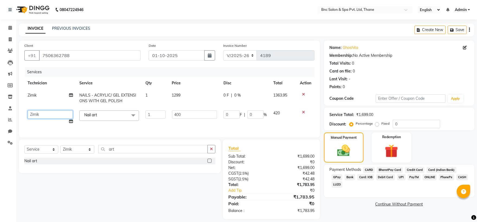
click at [34, 116] on select "Anas Ansari Apeksha ashim Ashwini Shibe Deepak Rajput Dharam Garima Jayanto Cho…" at bounding box center [50, 114] width 45 height 8
select select "71920"
click at [34, 98] on td "Zimik" at bounding box center [50, 98] width 52 height 18
select select "71924"
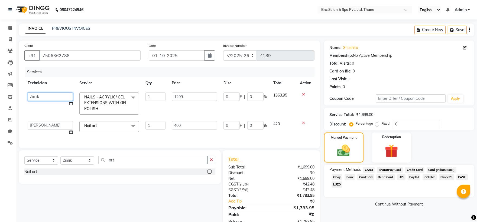
click at [34, 95] on select "Anas Ansari Apeksha ashim Ashwini Shibe Deepak Rajput Dharam Garima Jayanto Cho…" at bounding box center [50, 97] width 45 height 8
select select "71920"
click at [47, 10] on img at bounding box center [32, 9] width 37 height 15
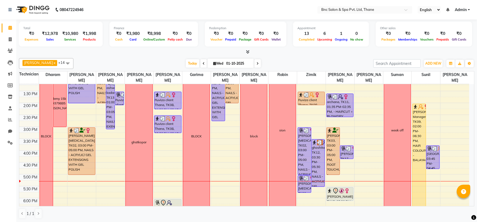
scroll to position [126, 0]
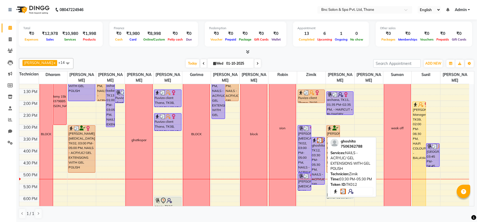
click at [320, 157] on div "ghoshita, TK12, 03:30 PM-05:30 PM, NAILS - ACRYLIC/ GEL EXTENSIONS WITH GEL POL…" at bounding box center [317, 161] width 13 height 47
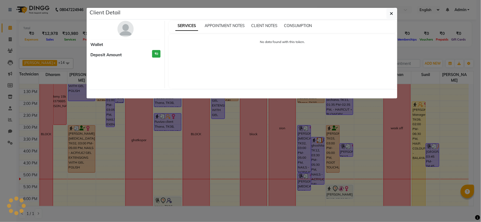
select select "3"
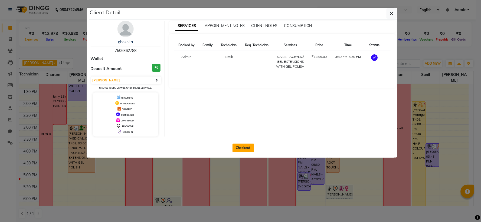
click at [239, 147] on button "Checkout" at bounding box center [244, 148] width 22 height 9
select select "7892"
select select "service"
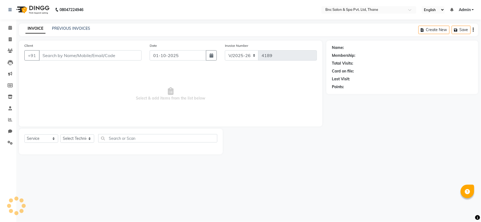
type input "7506362788"
select select "71924"
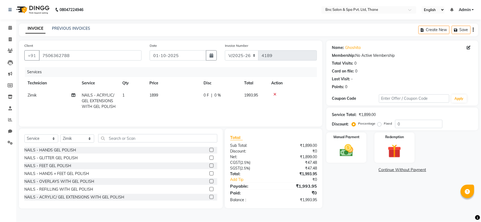
click at [31, 94] on span "Zimik" at bounding box center [32, 95] width 9 height 5
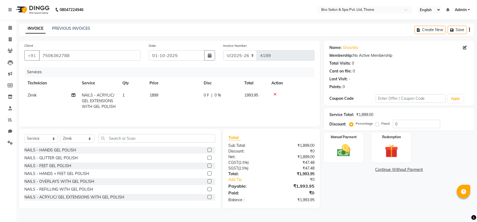
select select "71924"
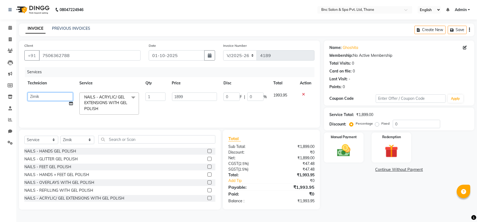
click at [31, 94] on select "Anas Ansari Apeksha ashim Ashwini Shibe Deepak Rajput Dharam Garima Jayanto Cho…" at bounding box center [50, 97] width 45 height 8
select select "71920"
click at [70, 144] on select "Select Technician Anas Ansari Apeksha ashim Ashwini Shibe Deepak Rajput Dharam …" at bounding box center [77, 140] width 34 height 8
select select "71932"
click at [60, 141] on select "Select Technician Anas Ansari Apeksha ashim Ashwini Shibe Deepak Rajput Dharam …" at bounding box center [77, 140] width 34 height 8
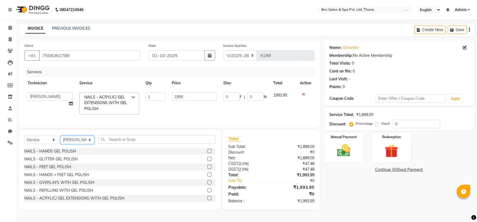
click at [75, 142] on select "Select Technician Anas Ansari Apeksha ashim Ashwini Shibe Deepak Rajput Dharam …" at bounding box center [77, 140] width 34 height 8
click at [184, 152] on div "NAILS - HANDS GEL POLISH" at bounding box center [119, 151] width 191 height 7
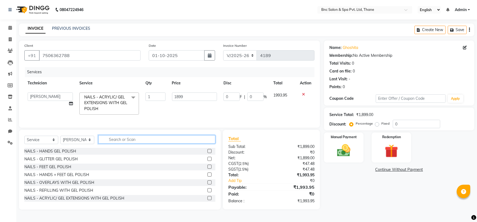
click at [180, 144] on input "text" at bounding box center [156, 139] width 117 height 8
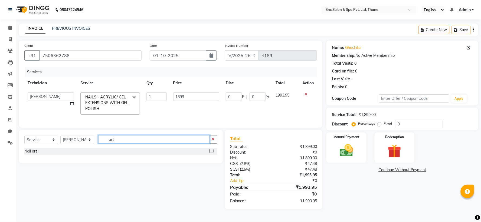
type input "art"
click at [212, 153] on label at bounding box center [212, 151] width 4 height 4
click at [212, 153] on input "checkbox" at bounding box center [212, 152] width 4 height 4
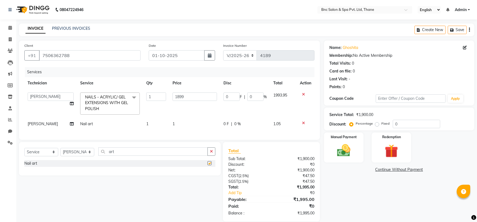
checkbox input "false"
click at [203, 94] on input "1899" at bounding box center [194, 97] width 45 height 8
type input "1"
type input "1299"
click at [174, 124] on td "1" at bounding box center [194, 124] width 51 height 12
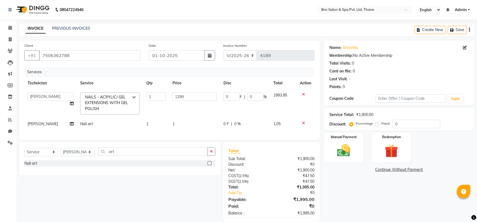
select select "71932"
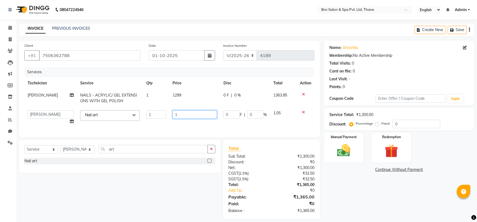
click at [193, 115] on input "1" at bounding box center [194, 114] width 45 height 8
type input "400"
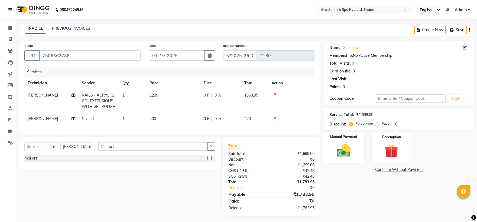
click at [334, 150] on img at bounding box center [343, 151] width 22 height 16
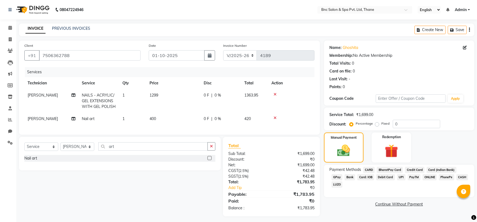
click at [49, 117] on span "[PERSON_NAME]" at bounding box center [43, 118] width 30 height 5
select select "71932"
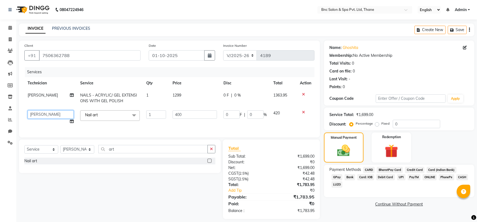
click at [49, 118] on select "Anas Ansari Apeksha ashim Ashwini Shibe Deepak Rajput Dharam Garima Jayanto Cho…" at bounding box center [51, 114] width 46 height 8
select select "71920"
click at [354, 139] on label "Manual Payment" at bounding box center [343, 137] width 27 height 5
click at [334, 144] on img at bounding box center [344, 150] width 22 height 15
click at [456, 177] on span "CASH" at bounding box center [462, 177] width 12 height 6
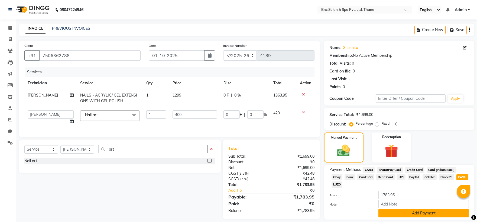
click at [399, 209] on button "Add Payment" at bounding box center [423, 213] width 90 height 8
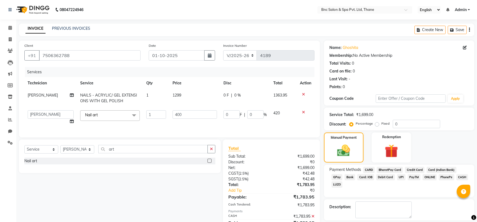
scroll to position [29, 0]
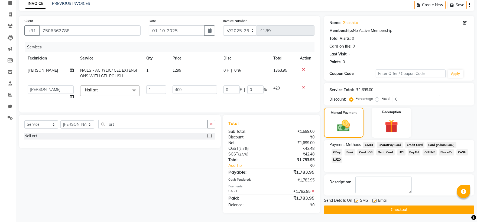
click at [399, 206] on button "Checkout" at bounding box center [399, 210] width 150 height 8
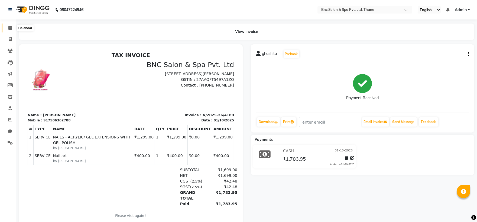
click at [10, 27] on icon at bounding box center [10, 28] width 4 height 4
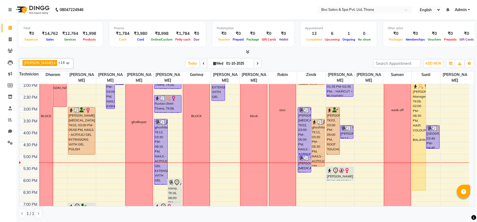
scroll to position [188, 0]
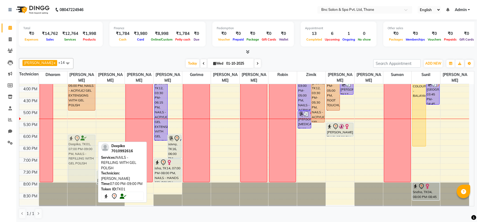
drag, startPoint x: 81, startPoint y: 169, endPoint x: 80, endPoint y: 144, distance: 25.5
click at [80, 144] on div "akansha, TK07, 12:00 PM-02:00 PM, NAILS - ACRYLIC/ GEL EXTENSIONS WITH GEL POLI…" at bounding box center [81, 50] width 28 height 309
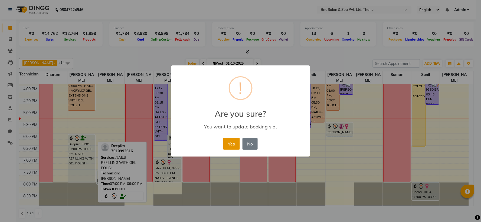
click at [236, 139] on button "Yes" at bounding box center [231, 144] width 17 height 12
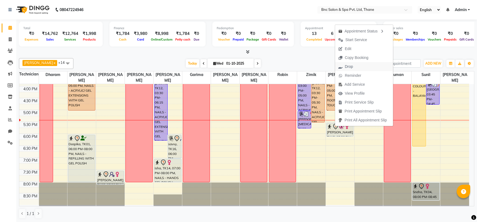
click at [380, 65] on button "Drop" at bounding box center [364, 66] width 58 height 9
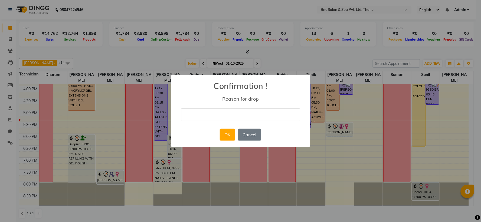
click at [201, 113] on input "text" at bounding box center [240, 115] width 119 height 13
type input "Cancelled By Clien"
click at [225, 131] on button "OK" at bounding box center [227, 135] width 15 height 12
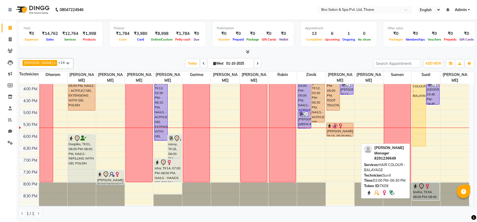
click at [415, 102] on div "Apeksha Manager, TK09, 02:00 PM-06:30 PM, HAIR COLOUR - BALAYAGE" at bounding box center [418, 93] width 13 height 107
select select "1"
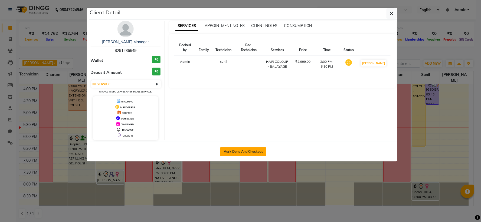
click at [245, 149] on button "Mark Done And Checkout" at bounding box center [243, 152] width 46 height 9
select select "7892"
select select "service"
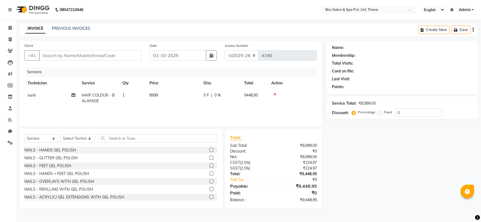
type input "8291236649"
select select "78020"
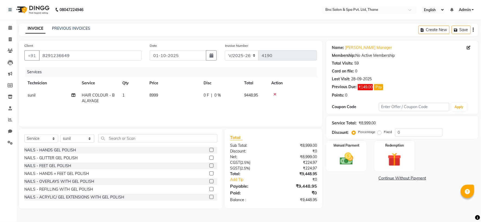
click at [160, 95] on td "8999" at bounding box center [173, 98] width 54 height 18
select select "78020"
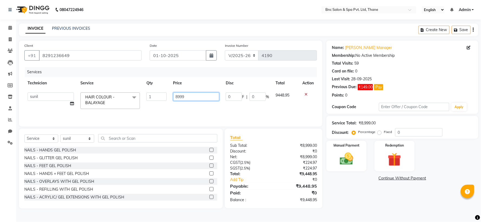
click at [188, 98] on input "8999" at bounding box center [196, 97] width 46 height 8
type input "8"
type input "13000"
click at [342, 159] on img at bounding box center [346, 159] width 23 height 16
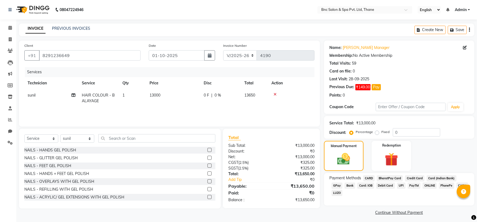
click at [153, 96] on span "13000" at bounding box center [154, 95] width 11 height 5
select select "78020"
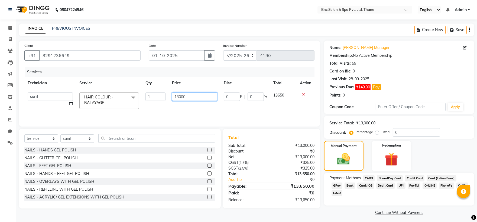
click at [198, 96] on input "13000" at bounding box center [194, 97] width 45 height 8
type input "1"
type input "12500"
click at [348, 154] on img at bounding box center [344, 159] width 22 height 15
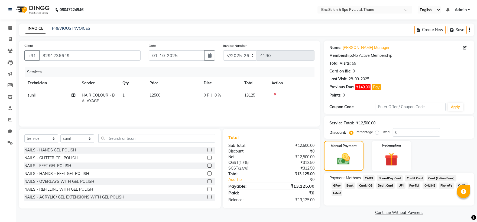
click at [156, 95] on span "12500" at bounding box center [154, 95] width 11 height 5
select select "78020"
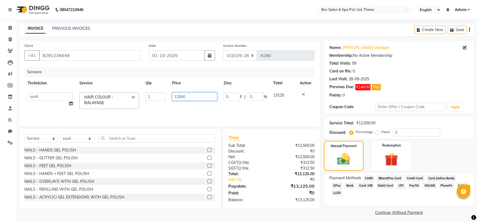
click at [180, 96] on input "12500" at bounding box center [194, 97] width 45 height 8
type input "12400"
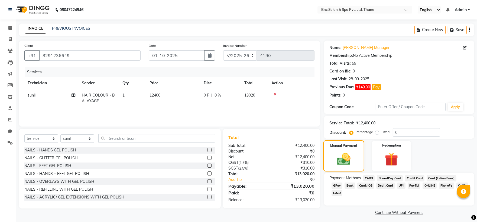
click at [346, 160] on img at bounding box center [344, 159] width 22 height 15
click at [37, 138] on select "Select Service Product Membership Package Voucher Prepaid Gift Card" at bounding box center [41, 139] width 34 height 8
select select "product"
click at [24, 135] on select "Select Service Product Membership Package Voucher Prepaid Gift Card" at bounding box center [41, 139] width 34 height 8
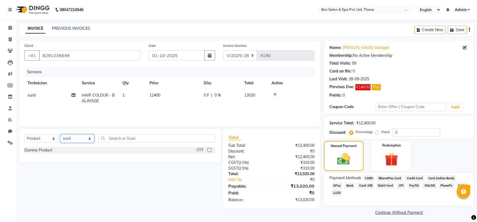
click at [66, 140] on select "Select Technician Anas [PERSON_NAME] [PERSON_NAME] [PERSON_NAME] [PERSON_NAME] …" at bounding box center [77, 139] width 34 height 8
select select "70577"
click at [60, 135] on select "Select Technician Anas [PERSON_NAME] [PERSON_NAME] [PERSON_NAME] [PERSON_NAME] …" at bounding box center [77, 139] width 34 height 8
click at [210, 150] on label at bounding box center [209, 150] width 4 height 4
click at [210, 150] on input "checkbox" at bounding box center [209, 151] width 4 height 4
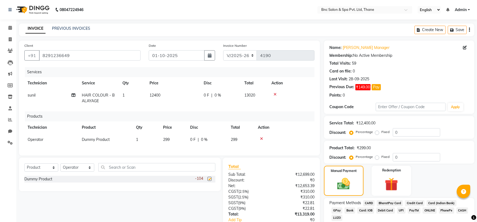
checkbox input "false"
click at [164, 145] on td "299" at bounding box center [173, 140] width 27 height 12
select select "70577"
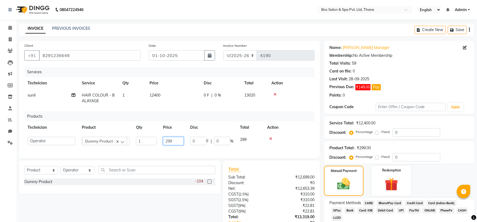
click at [171, 141] on input "299" at bounding box center [173, 141] width 21 height 8
click at [175, 142] on input "299" at bounding box center [173, 141] width 21 height 8
type input "2"
type input "2750"
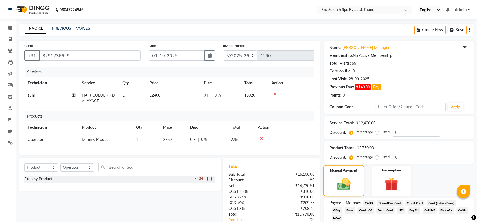
click at [343, 191] on img at bounding box center [344, 184] width 22 height 15
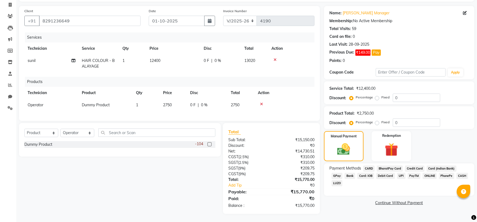
click at [381, 95] on label "Fixed" at bounding box center [385, 97] width 8 height 5
click at [377, 96] on input "Fixed" at bounding box center [378, 98] width 4 height 4
radio input "true"
click at [401, 94] on input "0" at bounding box center [416, 98] width 47 height 8
type input "20"
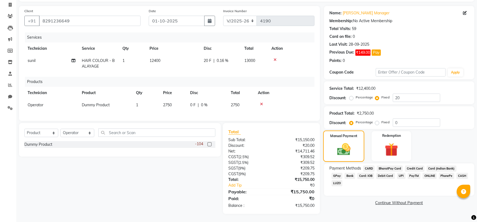
click at [353, 133] on label "Manual Payment" at bounding box center [343, 135] width 27 height 5
click at [367, 166] on span "CARD" at bounding box center [369, 169] width 12 height 6
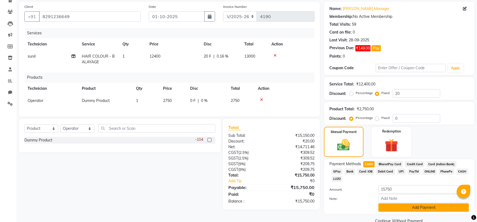
click at [386, 204] on button "Add Payment" at bounding box center [423, 208] width 90 height 8
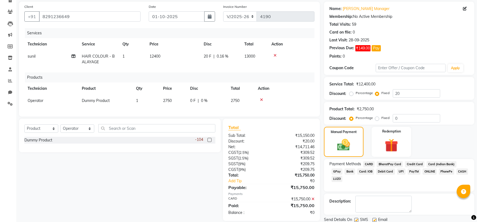
scroll to position [58, 0]
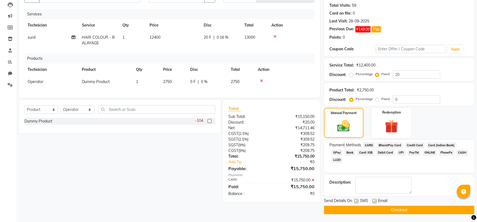
click at [356, 202] on label at bounding box center [356, 201] width 4 height 4
click at [356, 202] on input "checkbox" at bounding box center [356, 202] width 4 height 4
click at [356, 201] on label at bounding box center [356, 201] width 4 height 4
click at [356, 201] on input "checkbox" at bounding box center [356, 202] width 4 height 4
checkbox input "true"
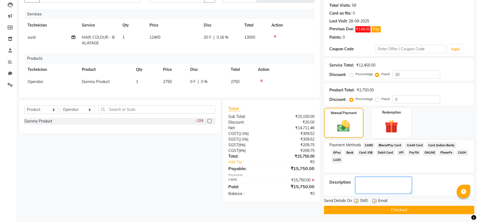
click at [363, 190] on textarea at bounding box center [383, 185] width 56 height 17
type textarea "i"
type textarea "n"
click at [363, 209] on button "Checkout" at bounding box center [399, 210] width 150 height 8
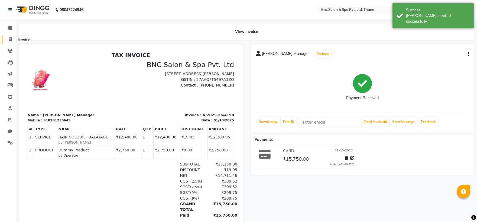
click at [12, 39] on span at bounding box center [9, 40] width 9 height 6
select select "7892"
select select "service"
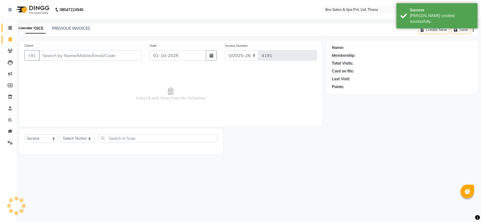
click at [10, 28] on icon at bounding box center [10, 28] width 4 height 4
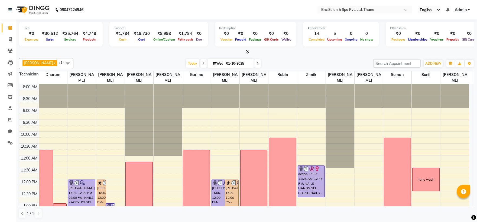
click at [203, 63] on icon at bounding box center [204, 63] width 2 height 3
type input "30-09-2025"
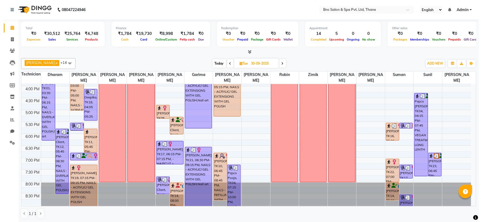
scroll to position [0, 0]
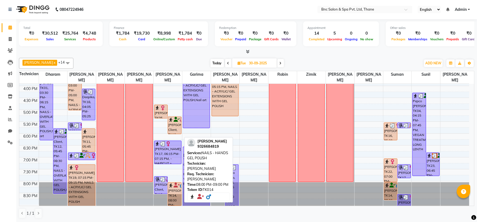
click at [177, 191] on div "ishan, TK14, 08:00 PM-09:00 PM, NAILS - HANDS GEL POLISH" at bounding box center [174, 194] width 13 height 23
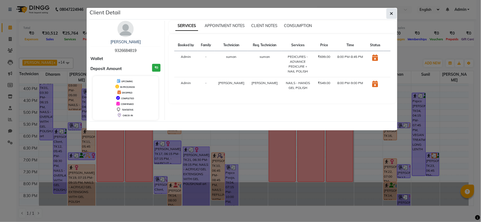
click at [394, 9] on button "button" at bounding box center [392, 13] width 10 height 10
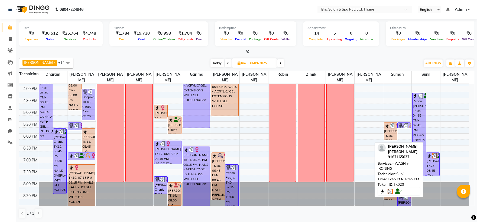
click at [432, 168] on div "Annada Mom Annada Mom, TK23, 06:45 PM-07:45 PM, - WASH + IRONING" at bounding box center [432, 164] width 13 height 23
select select "3"
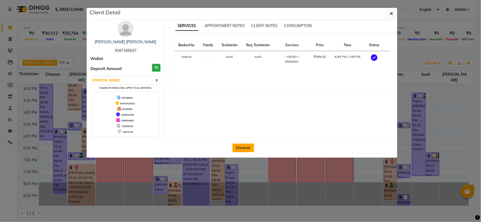
click at [243, 151] on button "Checkout" at bounding box center [244, 148] width 22 height 9
select select "service"
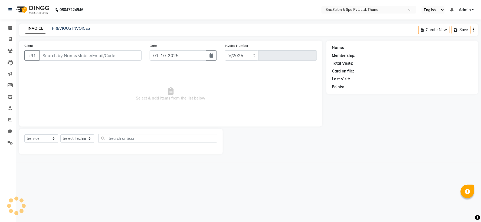
select select "7892"
type input "4191"
type input "9167165637"
type input "30-09-2025"
select select "78020"
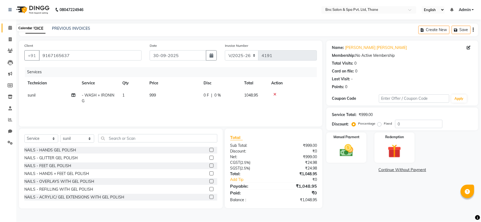
click at [9, 26] on icon at bounding box center [10, 28] width 4 height 4
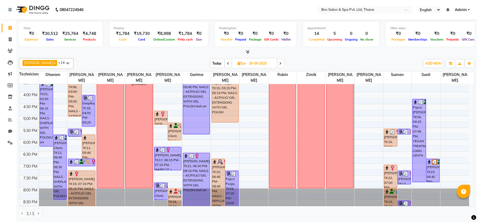
scroll to position [188, 0]
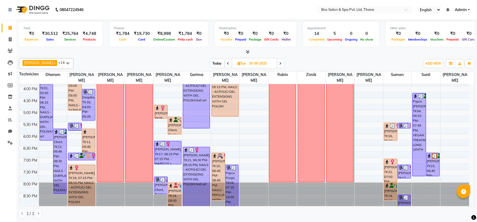
click at [277, 64] on span at bounding box center [280, 63] width 6 height 8
type input "01-10-2025"
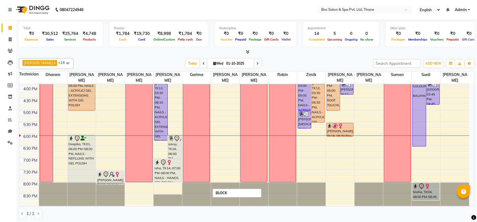
scroll to position [0, 0]
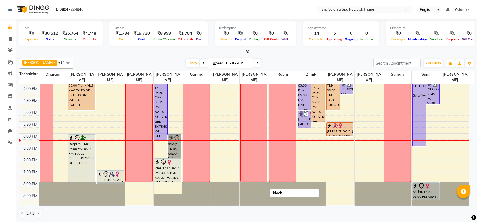
drag, startPoint x: 172, startPoint y: 145, endPoint x: 240, endPoint y: 147, distance: 68.2
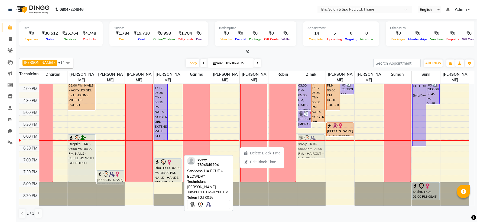
drag, startPoint x: 178, startPoint y: 145, endPoint x: 305, endPoint y: 146, distance: 127.8
click at [305, 146] on tr "BLOCK academy 15k 8369379885 amruta akansha, TK07, 12:00 PM-02:00 PM, NAILS - A…" at bounding box center [244, 49] width 450 height 309
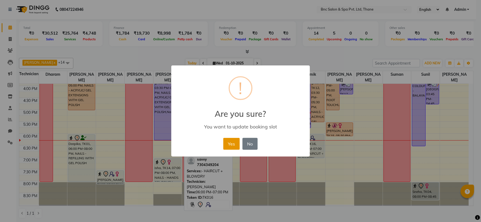
click at [234, 142] on button "Yes" at bounding box center [231, 144] width 17 height 12
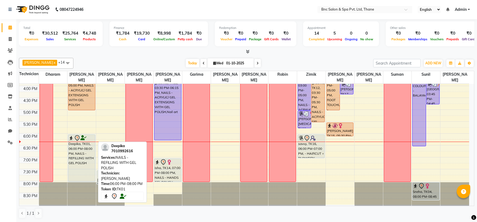
click at [85, 150] on div "Deepika, TK01, 06:00 PM-08:00 PM, NAILS - REFILLING WITH GEL POLISH" at bounding box center [81, 158] width 27 height 47
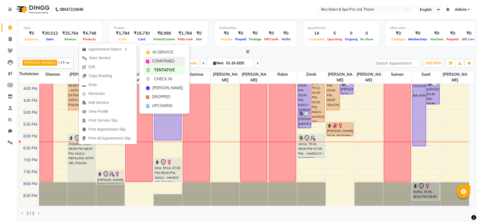
click at [150, 60] on div "CONFIRMED" at bounding box center [164, 61] width 41 height 9
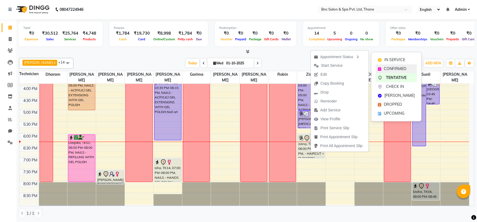
click at [388, 68] on span "CONFIRMED" at bounding box center [395, 69] width 22 height 6
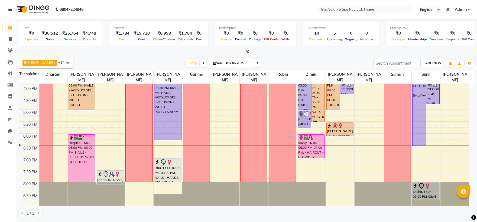
click at [432, 62] on span "ADD NEW" at bounding box center [433, 63] width 16 height 4
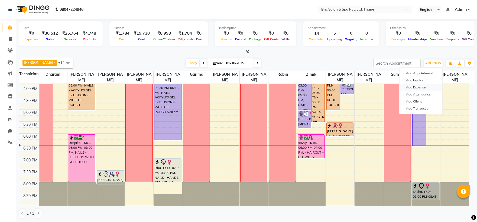
click at [418, 90] on link "Add Expense" at bounding box center [420, 87] width 43 height 7
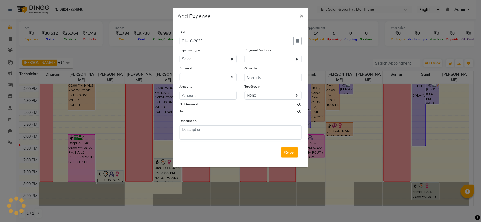
select select "1"
select select "7036"
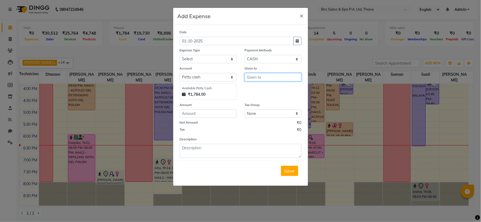
click at [264, 79] on input "text" at bounding box center [273, 77] width 57 height 8
type input "nayka palak"
click at [218, 112] on input "number" at bounding box center [208, 114] width 57 height 8
type input "767"
click at [205, 59] on select "Select ACADMY AMOUNT Advance Salary Bank charges Car maintenance Cash transfer …" at bounding box center [208, 59] width 57 height 8
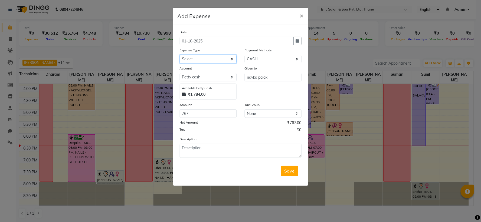
click at [206, 61] on select "Select ACADMY AMOUNT Advance Salary Bank charges Car maintenance Cash transfer …" at bounding box center [208, 59] width 57 height 8
select select "21018"
click at [292, 169] on span "Save" at bounding box center [290, 170] width 10 height 5
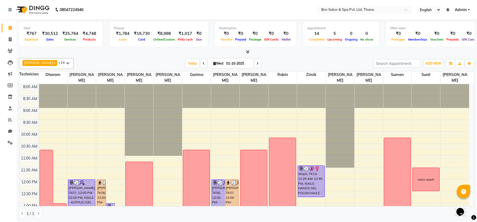
click at [203, 53] on div at bounding box center [246, 52] width 455 height 6
click at [212, 64] on span "Wed" at bounding box center [218, 63] width 13 height 4
select select "10"
select select "2025"
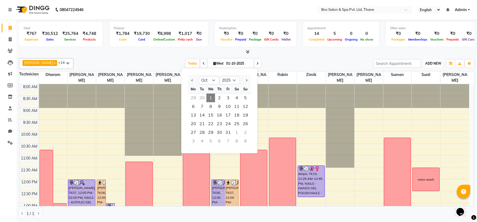
click at [426, 61] on span "ADD NEW" at bounding box center [433, 63] width 16 height 4
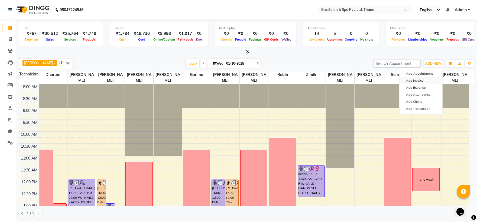
click at [415, 80] on link "Add Invoice" at bounding box center [420, 80] width 43 height 7
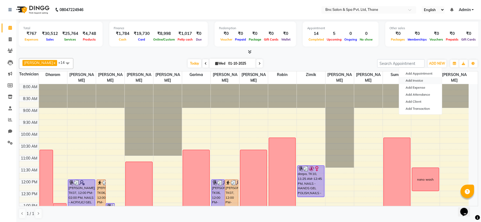
select select "7892"
select select "service"
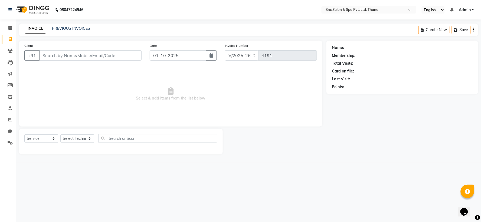
click at [104, 57] on input "Client" at bounding box center [90, 55] width 103 height 10
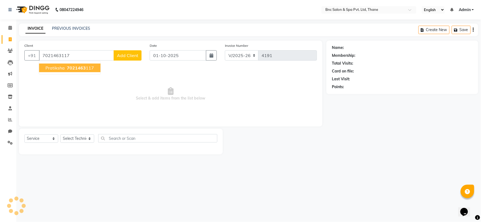
type input "7021463117"
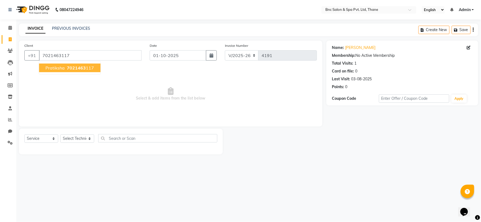
click at [74, 71] on button "pratiksha 7021463 117" at bounding box center [69, 68] width 61 height 9
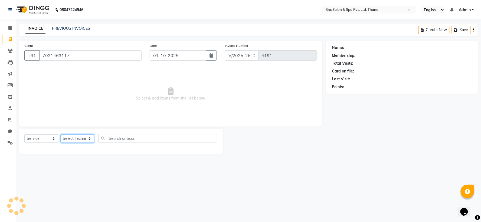
click at [74, 137] on select "Select Technician Anas Ansari Apeksha ashim Ashwini Shibe Deepak Rajput Dharam …" at bounding box center [77, 139] width 34 height 8
select select "89104"
click at [60, 135] on select "Select Technician Anas Ansari Apeksha ashim Ashwini Shibe Deepak Rajput Dharam …" at bounding box center [77, 139] width 34 height 8
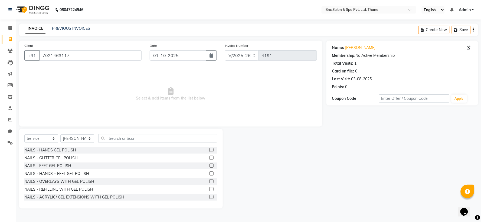
click at [74, 114] on span "Select & add items from the list below" at bounding box center [170, 94] width 293 height 54
click at [64, 148] on div "NAILS - HANDS GEL POLISH" at bounding box center [50, 151] width 52 height 6
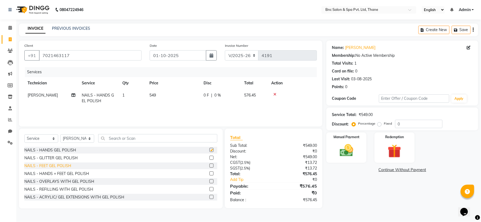
checkbox input "false"
click at [62, 167] on div "NAILS - FEET GEL POLISH" at bounding box center [47, 166] width 47 height 6
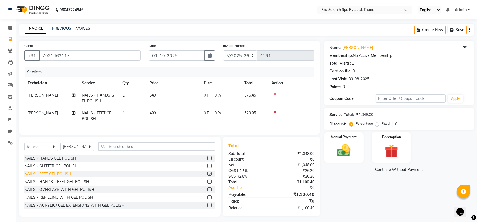
checkbox input "false"
click at [148, 99] on td "549" at bounding box center [173, 98] width 54 height 18
select select "89104"
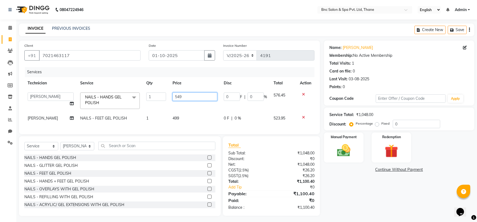
click at [180, 96] on input "549" at bounding box center [194, 97] width 45 height 8
type input "5"
type input "300"
click at [345, 143] on img at bounding box center [343, 151] width 22 height 16
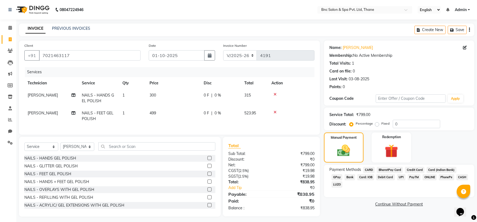
click at [31, 114] on span "[PERSON_NAME]" at bounding box center [43, 113] width 30 height 5
select select "89104"
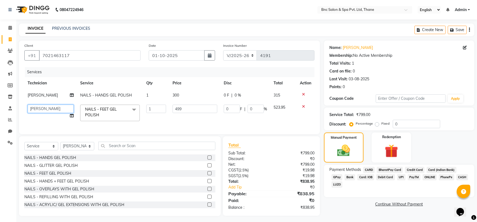
click at [35, 109] on select "Anas [PERSON_NAME] [PERSON_NAME] Shibe [PERSON_NAME] [PERSON_NAME] [PERSON_NAME…" at bounding box center [51, 109] width 46 height 8
select select "71926"
click at [33, 94] on span "[PERSON_NAME]" at bounding box center [43, 95] width 30 height 5
select select "89104"
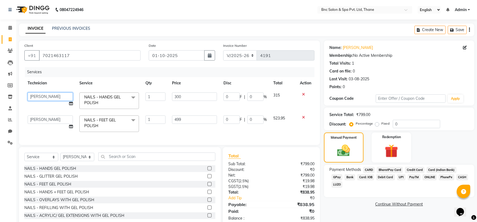
click at [33, 94] on select "Anas [PERSON_NAME] [PERSON_NAME] Shibe [PERSON_NAME] [PERSON_NAME] [PERSON_NAME…" at bounding box center [50, 97] width 45 height 8
select select "71926"
click at [345, 145] on img at bounding box center [344, 150] width 22 height 15
click at [343, 174] on span "GPay" at bounding box center [336, 177] width 11 height 6
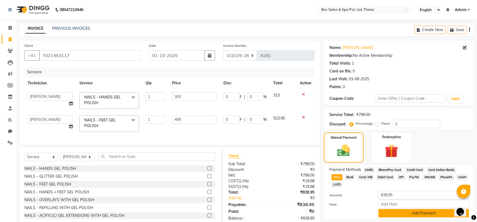
click at [425, 209] on button "Add Payment" at bounding box center [423, 213] width 90 height 8
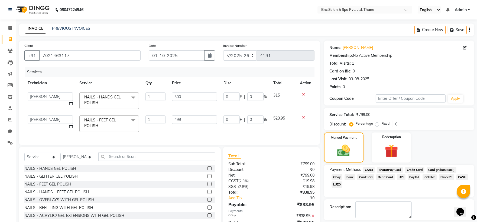
scroll to position [28, 0]
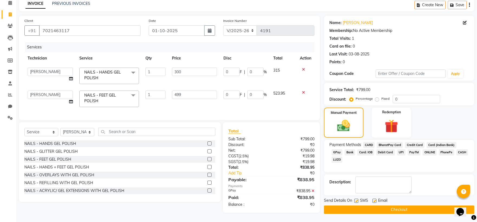
click at [410, 208] on button "Checkout" at bounding box center [399, 210] width 150 height 8
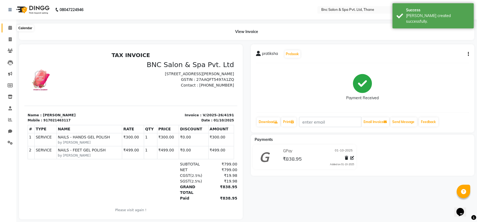
click at [9, 27] on icon at bounding box center [10, 28] width 4 height 4
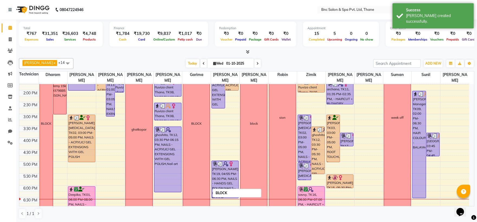
scroll to position [166, 0]
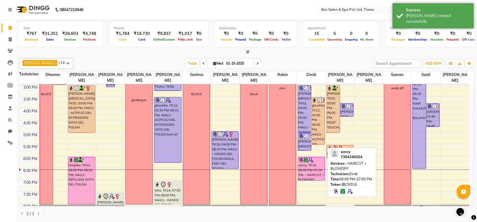
click at [315, 161] on div at bounding box center [311, 160] width 26 height 5
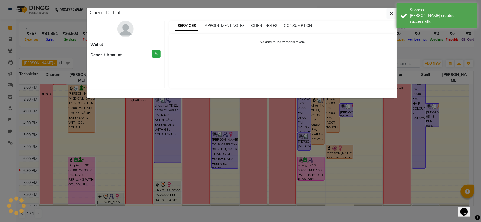
select select "6"
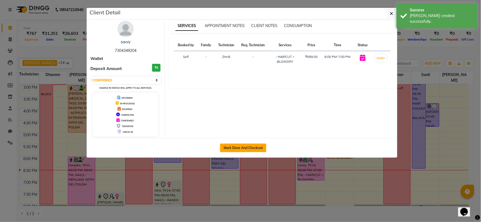
click at [250, 144] on button "Mark Done And Checkout" at bounding box center [243, 148] width 46 height 9
select select "service"
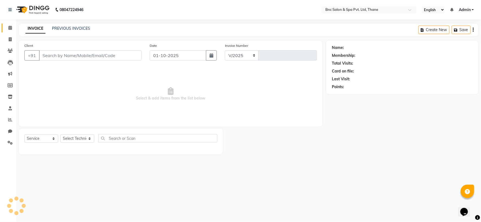
select select "7892"
type input "4192"
type input "7304349204"
select select "71924"
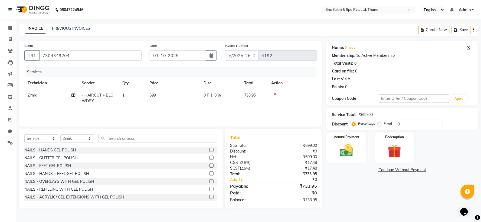
click at [29, 94] on span "Zimik" at bounding box center [32, 95] width 9 height 5
select select "71924"
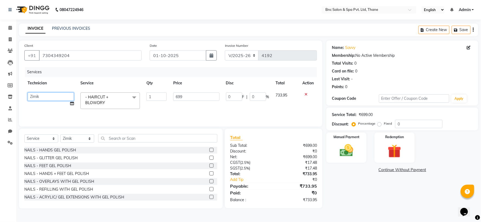
click at [34, 95] on select "Anas [PERSON_NAME] [PERSON_NAME] Shibe [PERSON_NAME] [PERSON_NAME] [PERSON_NAME…" at bounding box center [51, 97] width 46 height 8
select select "71932"
click at [361, 141] on div "Manual Payment" at bounding box center [347, 147] width 42 height 31
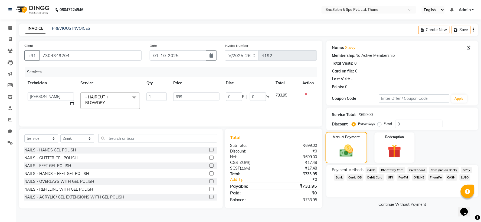
click at [352, 146] on img at bounding box center [347, 150] width 22 height 15
click at [190, 98] on input "699" at bounding box center [196, 97] width 46 height 8
type input "6"
type input "799"
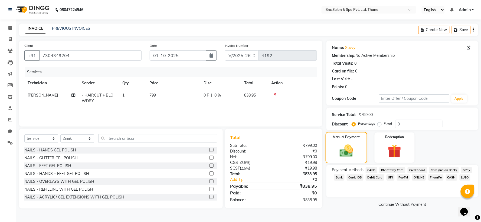
click at [332, 149] on div "Manual Payment" at bounding box center [347, 147] width 42 height 31
click at [462, 170] on span "GPay" at bounding box center [466, 170] width 11 height 6
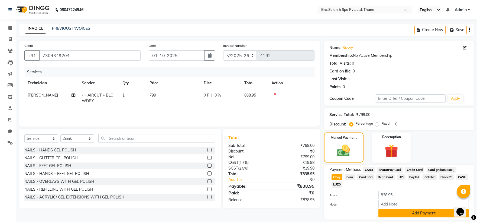
click at [406, 209] on button "Add Payment" at bounding box center [423, 213] width 90 height 8
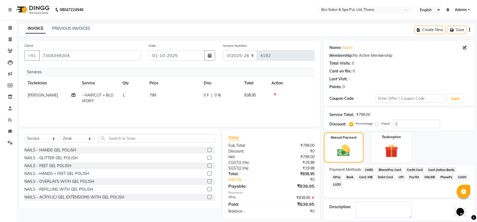
scroll to position [25, 0]
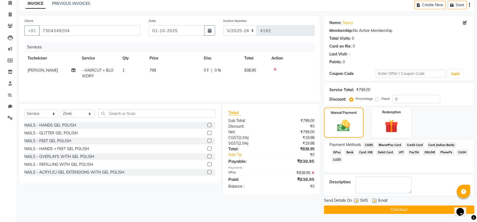
click at [336, 210] on button "Checkout" at bounding box center [399, 210] width 150 height 8
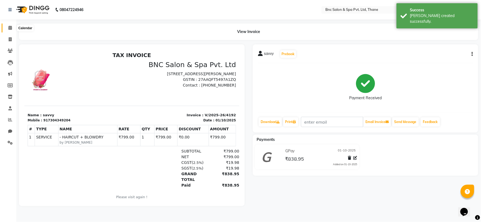
click at [12, 29] on span at bounding box center [9, 28] width 9 height 6
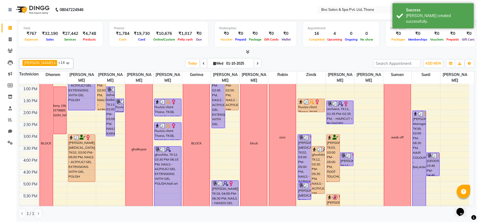
scroll to position [118, 0]
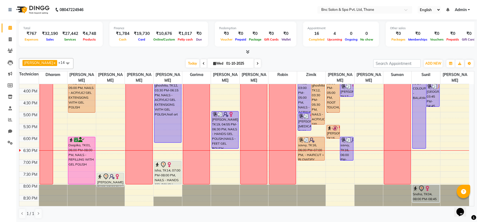
scroll to position [188, 0]
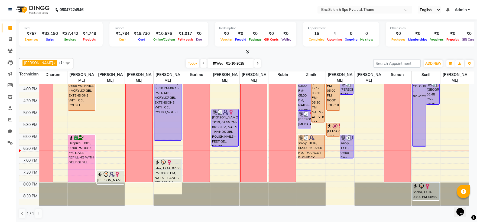
click at [344, 163] on div "8:00 AM 8:30 AM 9:00 AM 9:30 AM 10:00 AM 10:30 AM 11:00 AM 11:30 AM 12:00 PM 12…" at bounding box center [244, 50] width 450 height 309
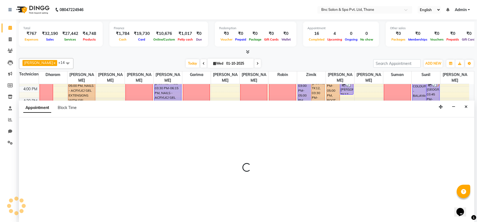
scroll to position [0, 0]
select select "71932"
select select "tentative"
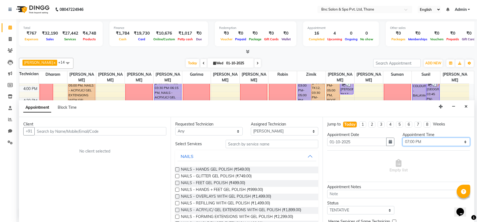
click at [406, 143] on select "Select 09:00 AM 09:15 AM 09:30 AM 09:45 AM 10:00 AM 10:15 AM 10:30 AM 10:45 AM …" at bounding box center [435, 142] width 67 height 8
click at [402, 138] on select "Select 09:00 AM 09:15 AM 09:30 AM 09:45 AM 10:00 AM 10:15 AM 10:30 AM 10:45 AM …" at bounding box center [435, 142] width 67 height 8
click at [412, 144] on select "Select 09:00 AM 09:15 AM 09:30 AM 09:45 AM 10:00 AM 10:15 AM 10:30 AM 10:45 AM …" at bounding box center [435, 142] width 67 height 8
select select "1140"
click at [402, 138] on select "Select 09:00 AM 09:15 AM 09:30 AM 09:45 AM 10:00 AM 10:15 AM 10:30 AM 10:45 AM …" at bounding box center [435, 142] width 67 height 8
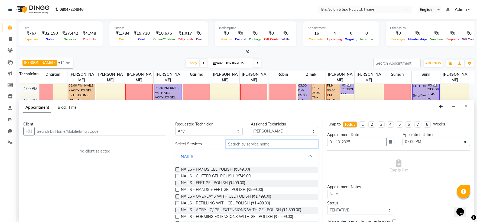
click at [247, 143] on input "text" at bounding box center [272, 144] width 93 height 8
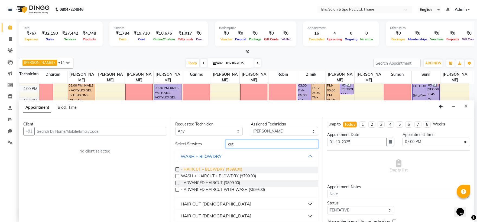
type input "cut"
click at [184, 171] on span "- HAIRCUT + BLOWDRY (₹699.00)" at bounding box center [211, 170] width 61 height 7
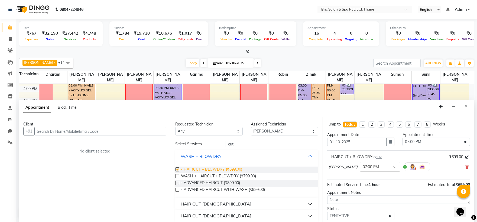
checkbox input "false"
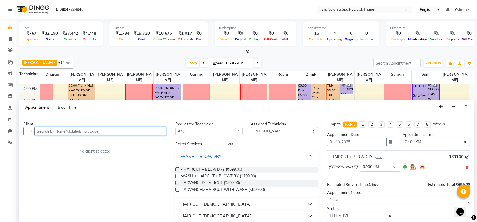
click at [101, 130] on input "text" at bounding box center [100, 131] width 132 height 8
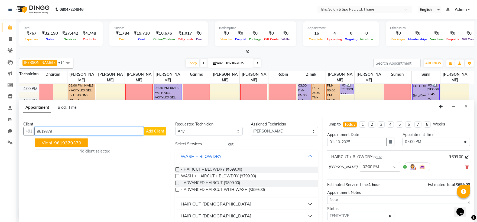
click at [71, 146] on button "Vidhi 9619379 379" at bounding box center [61, 143] width 53 height 9
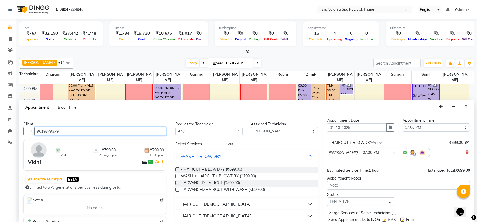
scroll to position [32, 0]
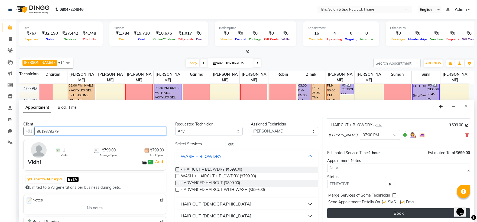
type input "9619379379"
click at [361, 212] on button "Book" at bounding box center [398, 213] width 143 height 10
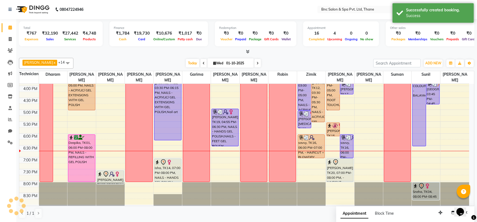
scroll to position [0, 0]
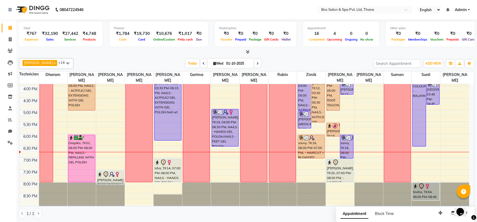
click at [224, 62] on input "01-10-2025" at bounding box center [237, 64] width 27 height 8
select select "10"
select select "2025"
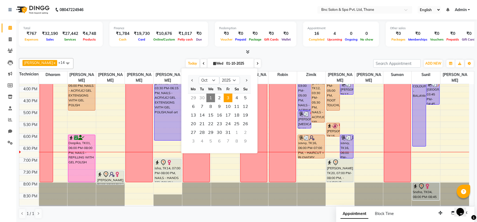
click at [228, 96] on span "3" at bounding box center [228, 98] width 9 height 9
type input "03-10-2025"
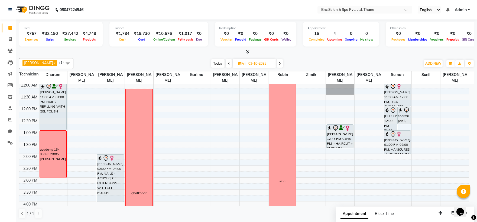
scroll to position [48, 0]
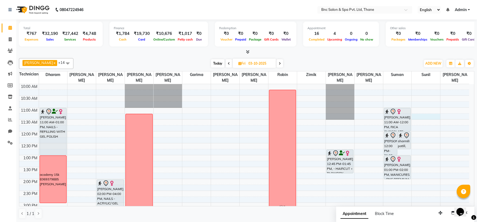
click at [425, 118] on div "8:00 AM 8:30 AM 9:00 AM 9:30 AM 10:00 AM 10:30 AM 11:00 AM 11:30 AM 12:00 PM 12…" at bounding box center [244, 190] width 450 height 309
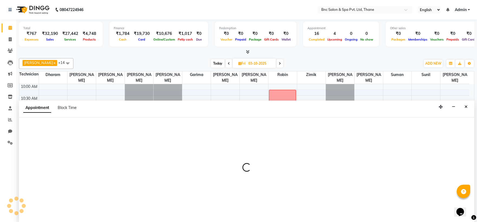
scroll to position [0, 0]
select select "78020"
select select "tentative"
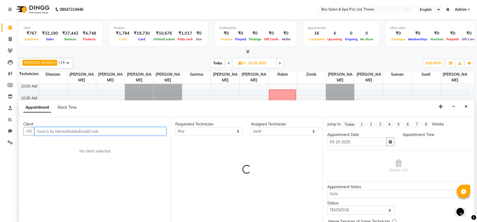
select select "675"
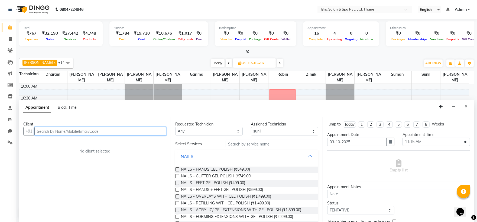
click at [106, 128] on input "text" at bounding box center [100, 131] width 132 height 8
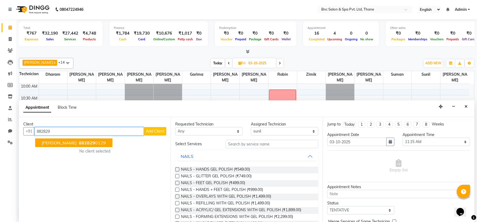
click at [63, 142] on span "yash Dayal" at bounding box center [59, 142] width 35 height 5
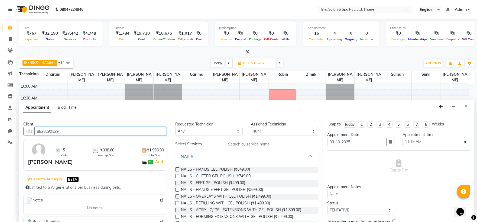
type input "8828290129"
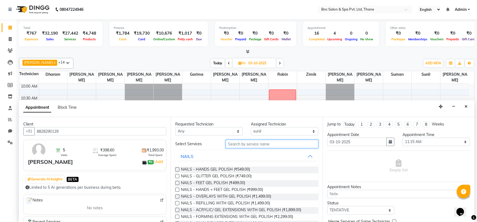
click at [236, 140] on input "text" at bounding box center [272, 144] width 93 height 8
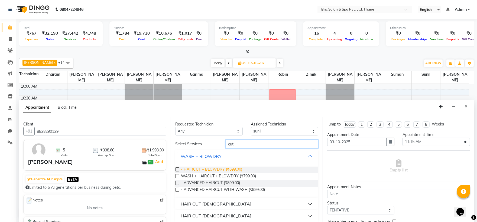
type input "cut"
click at [203, 168] on span "- HAIRCUT + BLOWDRY (₹699.00)" at bounding box center [211, 170] width 61 height 7
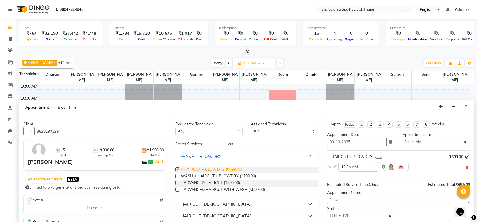
checkbox input "false"
click at [465, 167] on icon at bounding box center [466, 167] width 3 height 4
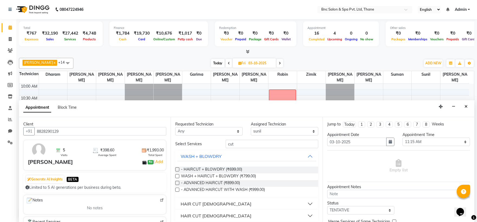
click at [201, 205] on div "HAIR CUT MALE" at bounding box center [216, 204] width 71 height 6
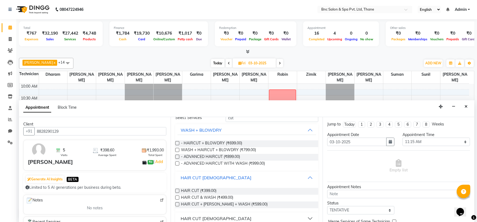
scroll to position [33, 0]
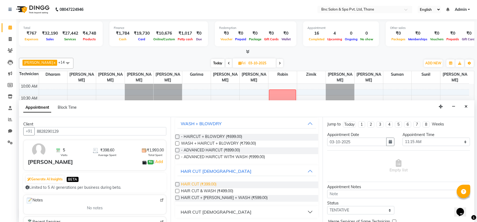
click at [197, 186] on span "HAIR CUT (₹399.00)" at bounding box center [198, 185] width 35 height 7
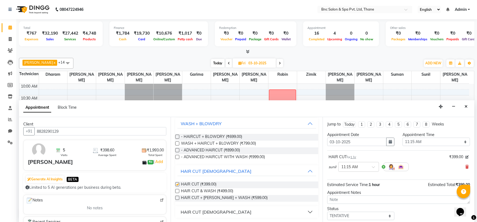
checkbox input "false"
click at [359, 164] on input "text" at bounding box center [353, 167] width 24 height 6
click at [356, 194] on div "11:45 AM" at bounding box center [358, 197] width 40 height 10
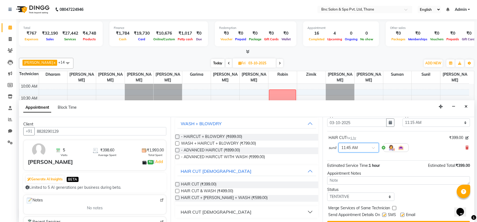
scroll to position [32, 0]
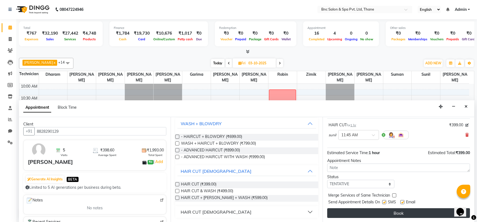
click at [356, 211] on button "Book" at bounding box center [398, 213] width 143 height 10
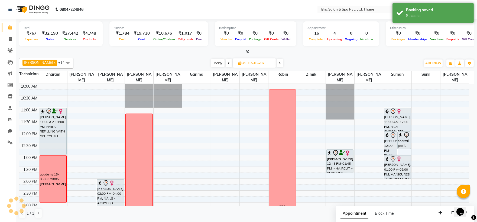
scroll to position [0, 0]
click at [211, 60] on span "Today" at bounding box center [218, 63] width 14 height 8
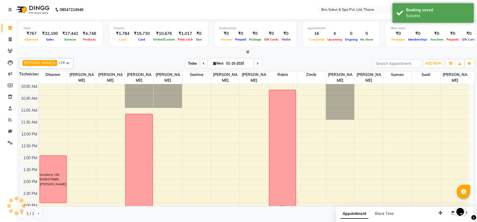
scroll to position [188, 0]
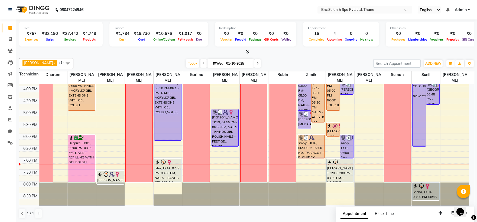
click at [254, 65] on span at bounding box center [257, 63] width 6 height 8
type input "02-10-2025"
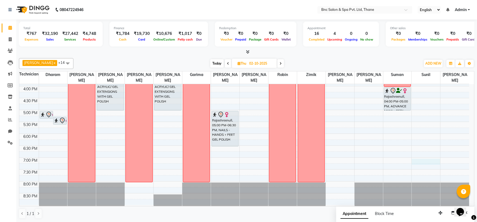
click at [424, 162] on div "8:00 AM 8:30 AM 9:00 AM 9:30 AM 10:00 AM 10:30 AM 11:00 AM 11:30 AM 12:00 PM 12…" at bounding box center [244, 50] width 450 height 309
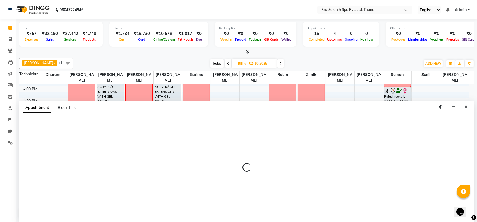
scroll to position [0, 0]
select select "78020"
select select "1140"
select select "tentative"
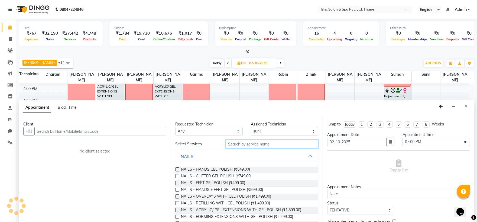
click at [244, 142] on input "text" at bounding box center [272, 144] width 93 height 8
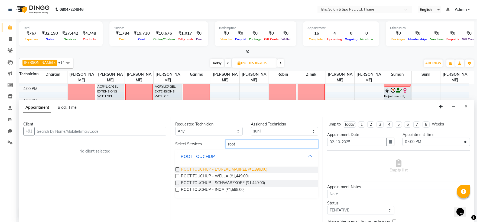
type input "root"
click at [240, 171] on span "ROOT TOUCHUP - L'OREAL MAJIREL (₹1,399.00)" at bounding box center [224, 170] width 86 height 7
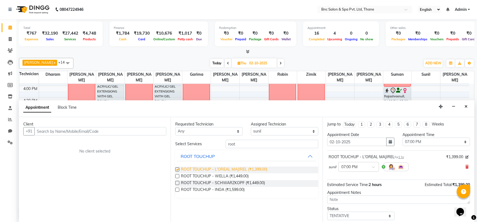
checkbox input "false"
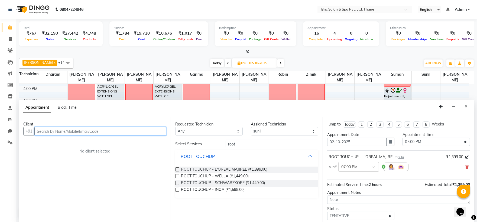
click at [129, 133] on input "text" at bounding box center [100, 131] width 132 height 8
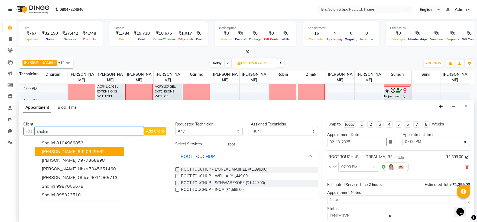
click at [89, 155] on button "shalini goika 9920949562" at bounding box center [79, 151] width 89 height 9
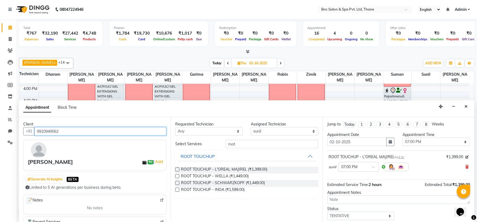
click at [77, 135] on input "9920949562" at bounding box center [100, 131] width 132 height 8
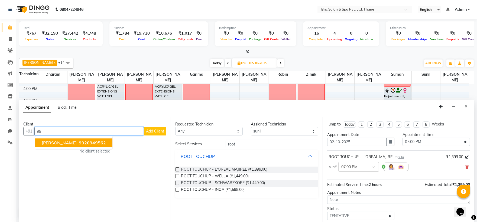
type input "9"
click at [63, 142] on span "shalini arora" at bounding box center [59, 142] width 35 height 5
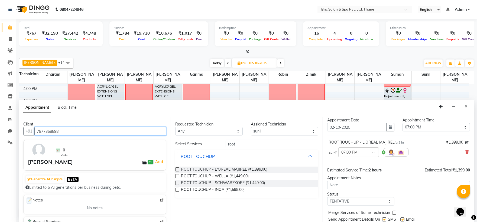
scroll to position [32, 0]
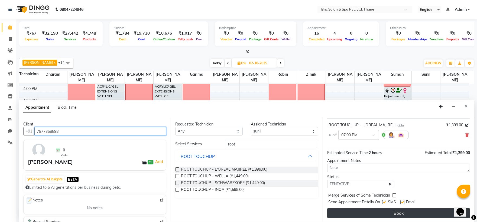
type input "7977368898"
click at [386, 213] on button "Book" at bounding box center [398, 213] width 143 height 10
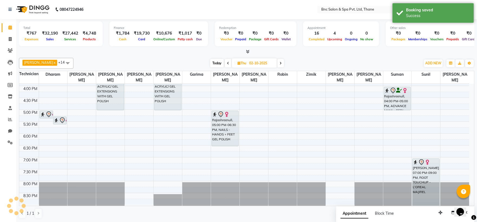
scroll to position [0, 0]
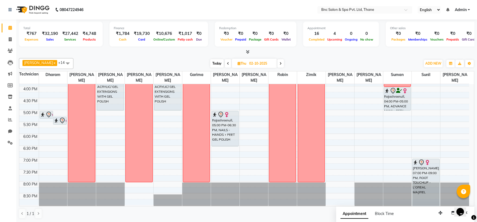
click at [211, 63] on span "Today" at bounding box center [217, 63] width 14 height 8
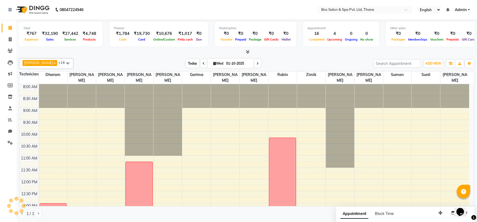
scroll to position [188, 0]
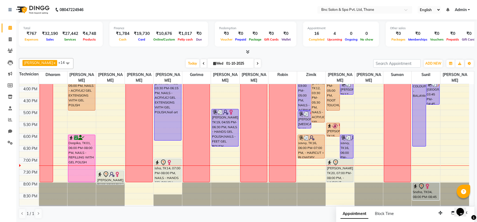
click at [254, 63] on span at bounding box center [257, 63] width 6 height 8
type input "02-10-2025"
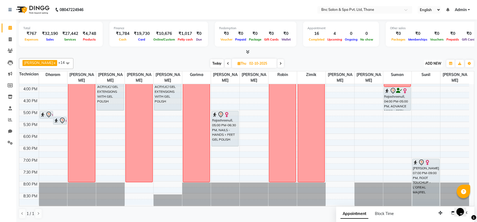
click at [432, 61] on span "ADD NEW" at bounding box center [433, 63] width 16 height 4
click at [427, 90] on link "Add Expense" at bounding box center [420, 87] width 43 height 7
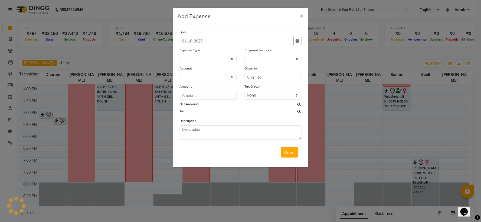
select select
select select "1"
select select "7036"
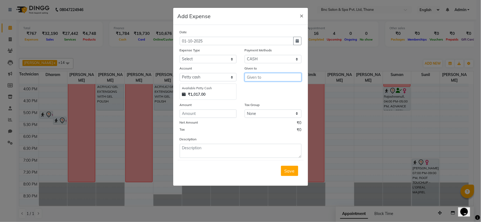
click at [266, 74] on input "text" at bounding box center [273, 77] width 57 height 8
type input "payal"
click at [214, 112] on input "number" at bounding box center [208, 114] width 57 height 8
type input "300"
click at [212, 60] on select "Select ACADMY AMOUNT Advance Salary Bank charges Car maintenance Cash transfer …" at bounding box center [208, 59] width 57 height 8
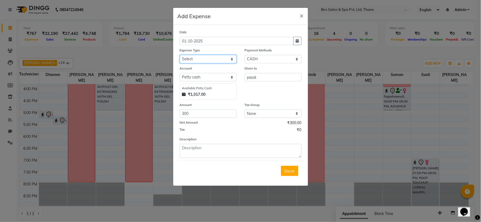
select select "21041"
click at [212, 59] on select "Select ACADMY AMOUNT Advance Salary Bank charges Car maintenance Cash transfer …" at bounding box center [208, 59] width 57 height 8
click at [289, 173] on span "Save" at bounding box center [290, 170] width 10 height 5
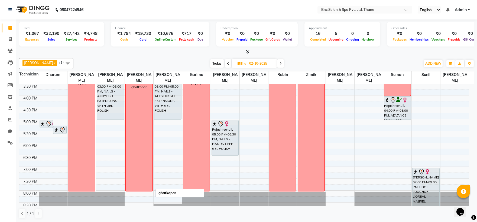
scroll to position [188, 0]
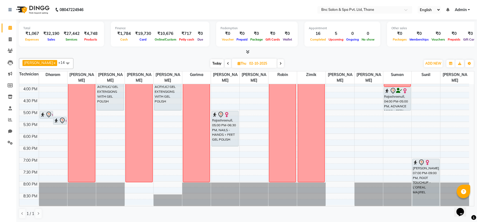
click at [227, 64] on icon at bounding box center [228, 63] width 2 height 3
type input "01-10-2025"
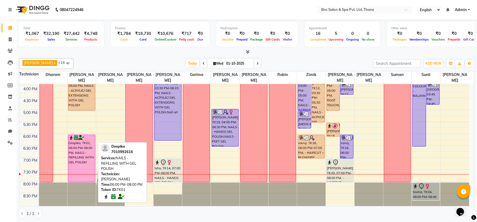
click at [78, 153] on div "Deepika, TK01, 06:00 PM-08:00 PM, NAILS - REFILLING WITH GEL POLISH" at bounding box center [81, 158] width 27 height 47
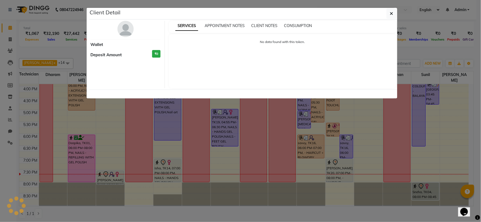
select select "6"
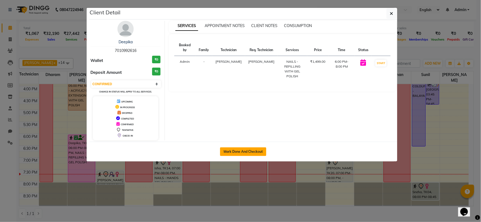
click at [232, 149] on button "Mark Done And Checkout" at bounding box center [243, 152] width 46 height 9
select select "7892"
select select "service"
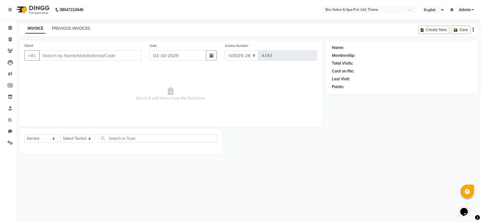
type input "7010992616"
select select "71923"
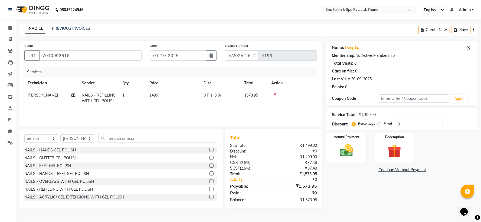
click at [152, 97] on span "1499" at bounding box center [153, 95] width 9 height 5
select select "71923"
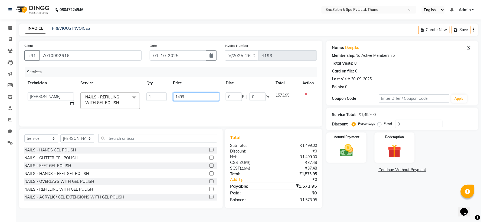
click at [194, 96] on input "1499" at bounding box center [196, 97] width 46 height 8
click at [57, 150] on div "NAILS - HANDS GEL POLISH" at bounding box center [50, 151] width 52 height 6
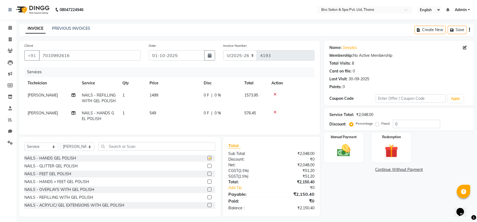
checkbox input "false"
click at [114, 149] on input "text" at bounding box center [156, 146] width 117 height 8
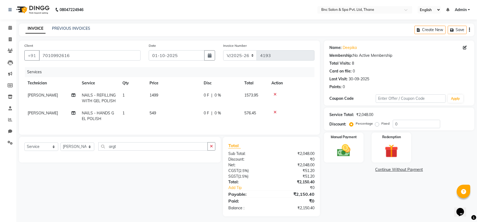
click at [273, 102] on td at bounding box center [291, 98] width 46 height 18
click at [274, 93] on icon at bounding box center [274, 95] width 3 height 4
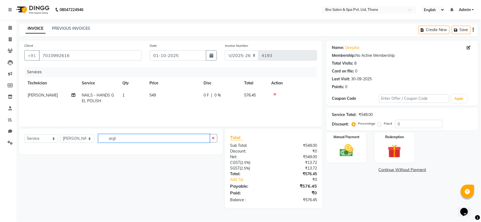
click at [172, 135] on input "argt" at bounding box center [154, 138] width 112 height 8
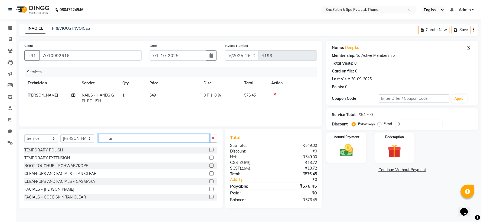
type input "a"
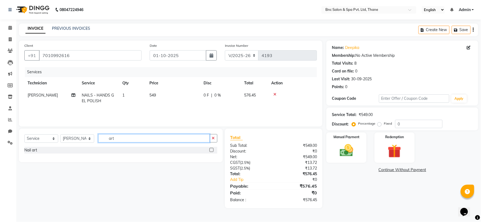
type input "art"
click at [213, 150] on label at bounding box center [212, 150] width 4 height 4
click at [213, 150] on input "checkbox" at bounding box center [212, 151] width 4 height 4
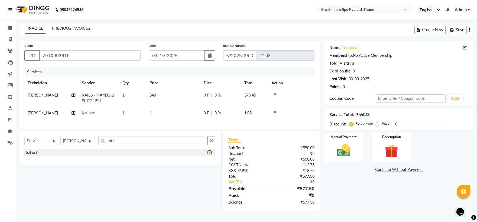
checkbox input "false"
click at [150, 113] on span "1" at bounding box center [150, 113] width 2 height 5
select select "71923"
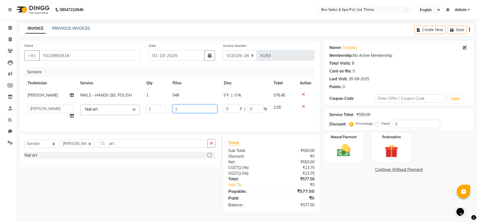
click at [176, 110] on input "1" at bounding box center [194, 109] width 45 height 8
type input "1399"
click at [351, 155] on img at bounding box center [343, 151] width 22 height 16
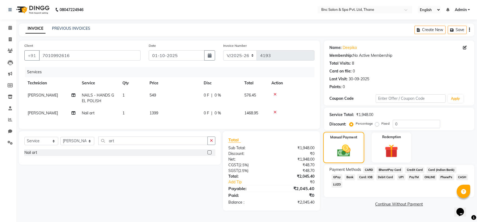
click at [351, 155] on img at bounding box center [344, 150] width 22 height 15
click at [343, 174] on span "GPay" at bounding box center [336, 177] width 11 height 6
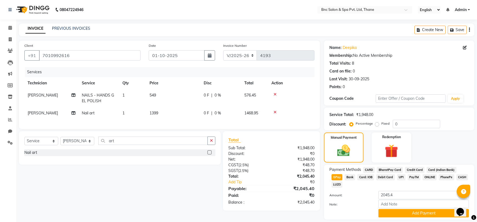
click at [456, 178] on span "CASH" at bounding box center [462, 177] width 12 height 6
click at [426, 191] on input "2045.4" at bounding box center [423, 195] width 90 height 8
type input "2000"
click at [427, 209] on button "Add Payment" at bounding box center [423, 213] width 90 height 8
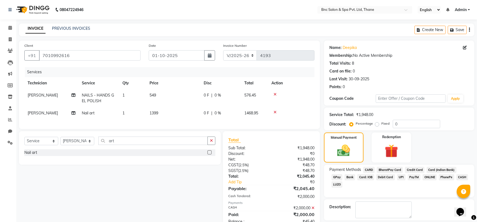
click at [343, 174] on span "GPay" at bounding box center [336, 177] width 11 height 6
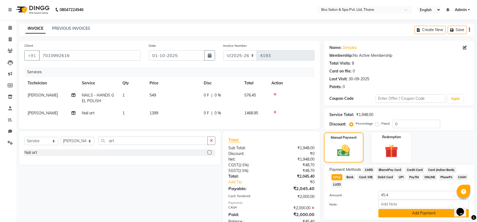
click at [428, 209] on button "Add Payment" at bounding box center [423, 213] width 90 height 8
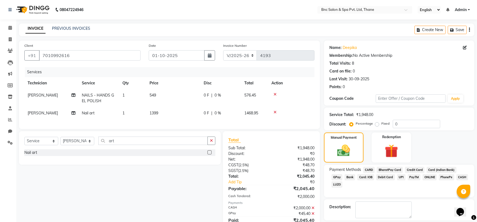
scroll to position [26, 0]
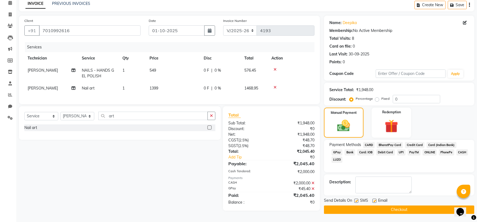
click at [403, 208] on button "Checkout" at bounding box center [399, 210] width 150 height 8
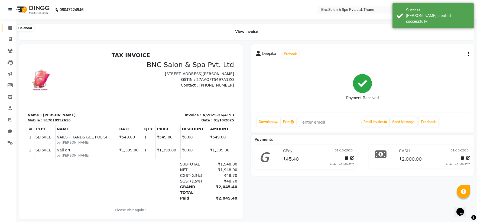
click at [9, 25] on span at bounding box center [9, 28] width 9 height 6
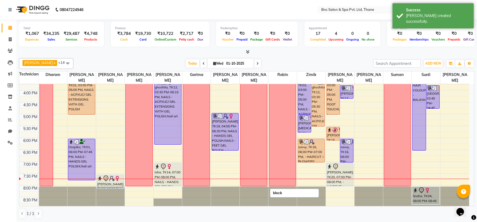
scroll to position [188, 0]
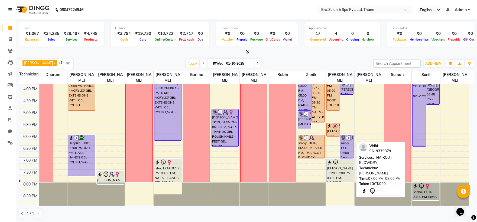
click at [335, 168] on div "[PERSON_NAME], TK20, 07:00 PM-08:00 PM, - HAIRCUT + BLOWDRY" at bounding box center [340, 170] width 27 height 23
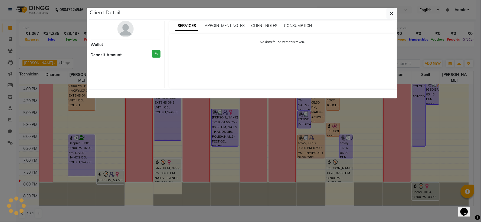
select select "7"
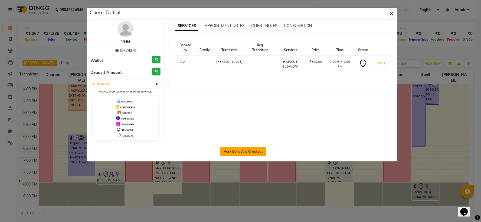
click at [239, 148] on button "Mark Done And Checkout" at bounding box center [243, 152] width 46 height 9
select select "7892"
select select "service"
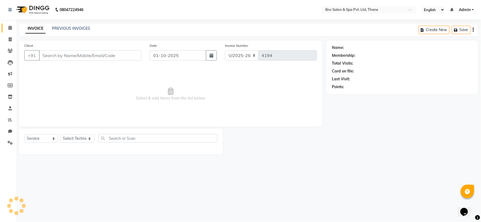
type input "9619379379"
select select "71932"
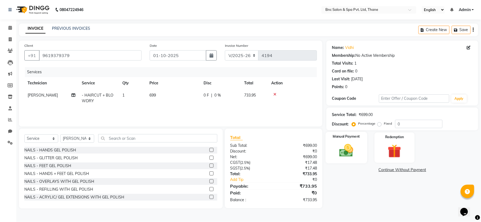
click at [338, 147] on img at bounding box center [346, 151] width 23 height 16
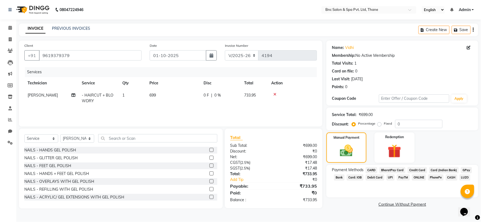
click at [449, 177] on span "CASH" at bounding box center [452, 178] width 12 height 6
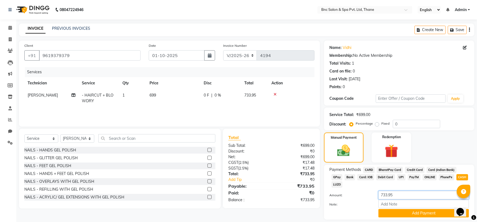
click at [399, 191] on input "733.95" at bounding box center [423, 195] width 90 height 8
type input "7"
type input "500"
click at [403, 209] on button "Add Payment" at bounding box center [423, 213] width 90 height 8
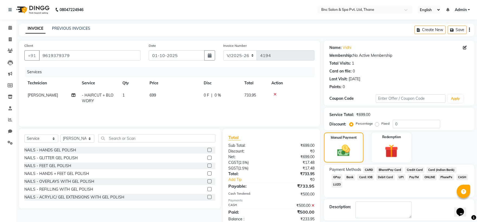
click at [343, 174] on span "GPay" at bounding box center [336, 177] width 11 height 6
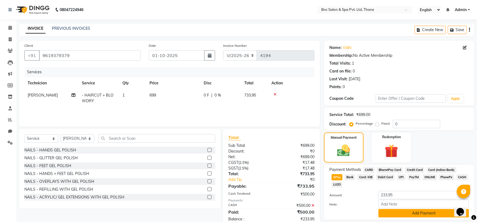
click at [431, 209] on button "Add Payment" at bounding box center [423, 213] width 90 height 8
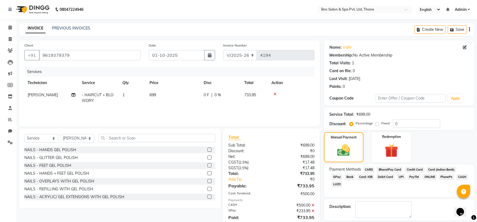
scroll to position [25, 0]
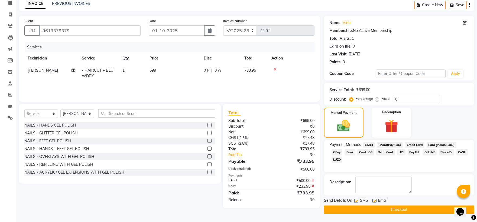
click at [427, 210] on button "Checkout" at bounding box center [399, 210] width 150 height 8
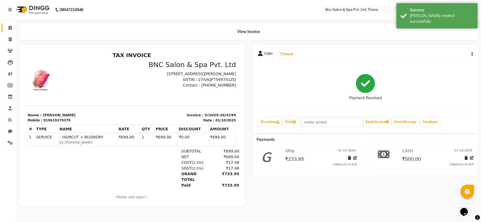
drag, startPoint x: 427, startPoint y: 210, endPoint x: 11, endPoint y: 27, distance: 454.2
click at [11, 27] on icon at bounding box center [10, 28] width 4 height 4
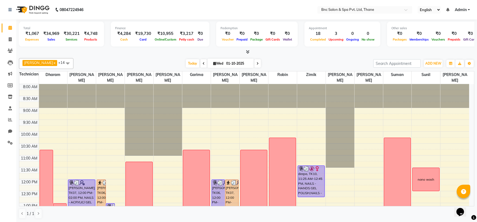
click at [203, 64] on icon at bounding box center [204, 63] width 2 height 3
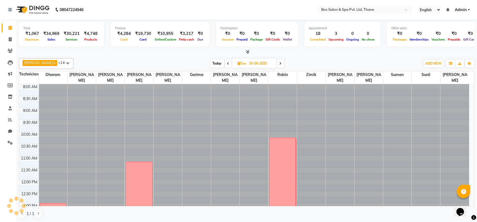
scroll to position [188, 0]
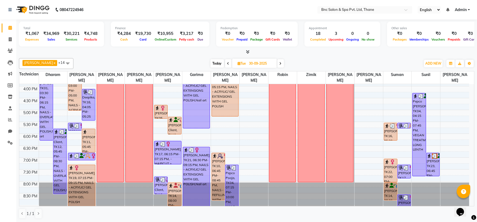
click at [225, 62] on span at bounding box center [228, 63] width 6 height 8
type input "29-09-2025"
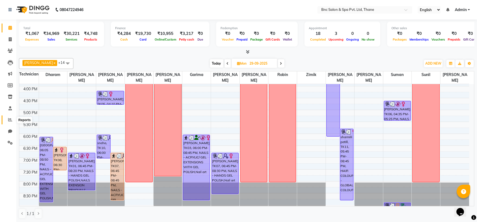
click at [7, 121] on span at bounding box center [9, 120] width 9 height 6
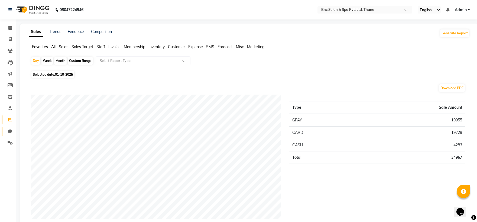
click at [10, 128] on link "Chat" at bounding box center [8, 131] width 13 height 9
select select "100"
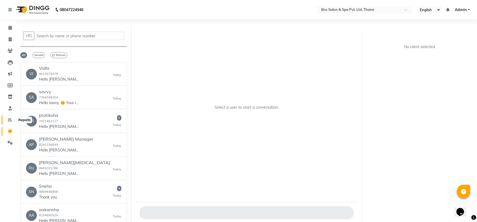
click at [10, 119] on icon at bounding box center [10, 120] width 4 height 4
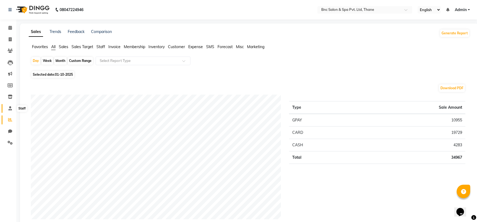
click at [9, 107] on icon at bounding box center [10, 108] width 4 height 4
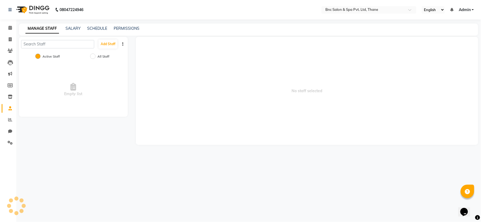
click at [9, 107] on icon at bounding box center [10, 108] width 4 height 4
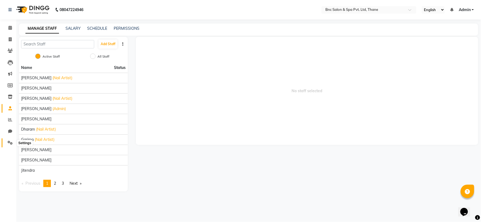
click at [11, 143] on icon at bounding box center [10, 143] width 5 height 4
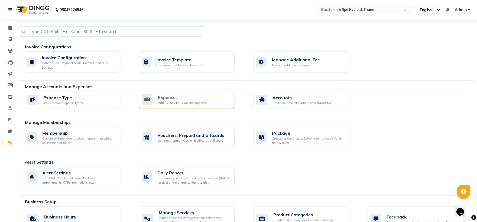
click at [156, 99] on div "Expenses Add / View / Edit / Delete expenses" at bounding box center [186, 99] width 89 height 11
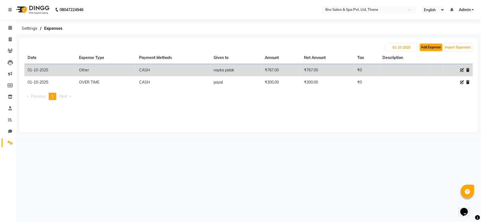
click at [426, 47] on button "Add Expense" at bounding box center [431, 48] width 23 height 8
select select "1"
select select "7036"
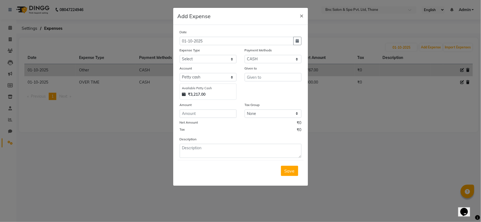
click at [380, 99] on ngb-modal-window "Add Expense × Date [DATE] Expense Type Select ACADMY AMOUNT Advance Salary Bank…" at bounding box center [240, 111] width 481 height 222
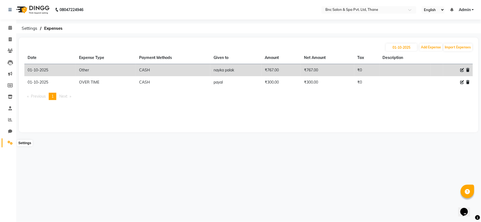
click at [8, 141] on icon at bounding box center [10, 143] width 5 height 4
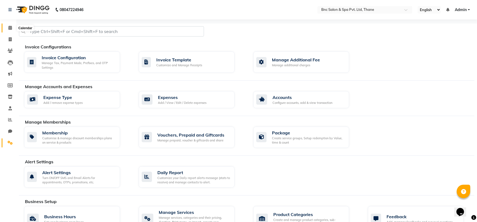
click at [8, 30] on span at bounding box center [9, 28] width 9 height 6
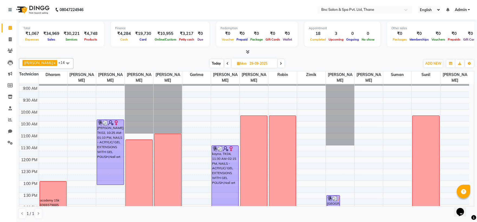
scroll to position [36, 0]
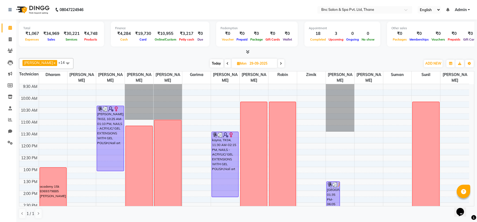
click at [224, 62] on span at bounding box center [227, 63] width 6 height 8
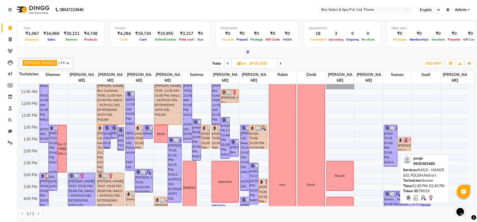
scroll to position [78, 0]
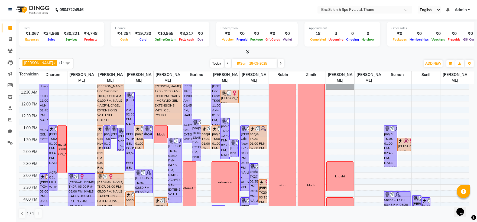
click at [227, 64] on icon at bounding box center [228, 63] width 2 height 3
type input "27-09-2025"
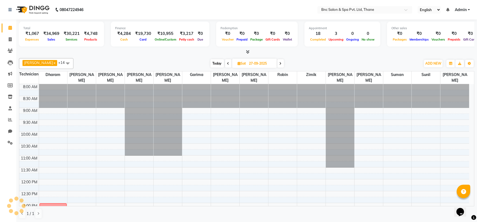
scroll to position [188, 0]
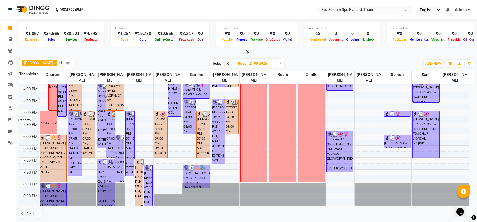
click at [9, 123] on span at bounding box center [9, 120] width 9 height 6
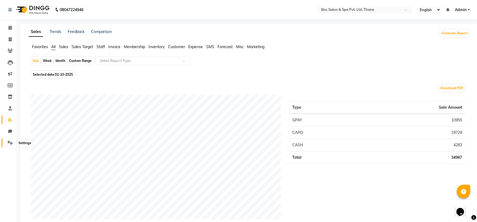
click at [10, 142] on icon at bounding box center [10, 143] width 5 height 4
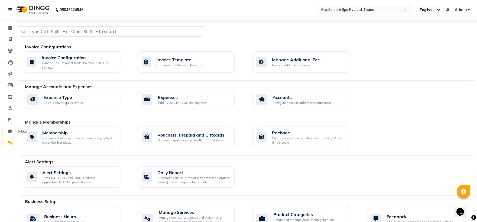
click at [9, 131] on icon at bounding box center [10, 131] width 4 height 4
select select "100"
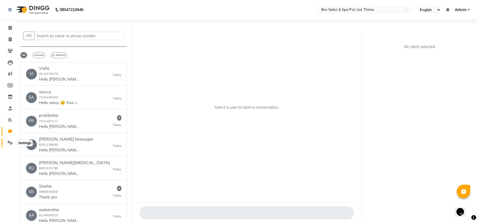
click at [9, 142] on icon at bounding box center [10, 143] width 5 height 4
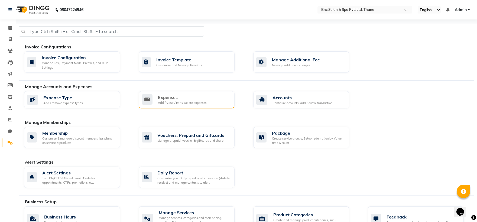
click at [166, 96] on div "Expenses" at bounding box center [182, 97] width 48 height 6
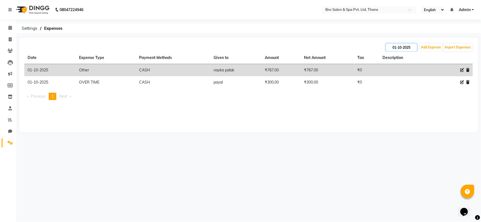
click at [402, 45] on input "01-10-2025" at bounding box center [401, 48] width 31 height 8
select select "10"
select select "2025"
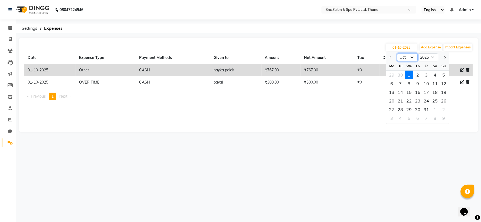
click at [410, 56] on select "Jan Feb Mar Apr May Jun [DATE] Aug Sep Oct Nov Dec" at bounding box center [407, 57] width 21 height 8
select select "9"
click at [397, 53] on select "Jan Feb Mar Apr May Jun [DATE] Aug Sep Oct Nov Dec" at bounding box center [407, 57] width 21 height 8
click at [436, 99] on div "27" at bounding box center [435, 101] width 9 height 9
type input "27-09-2025"
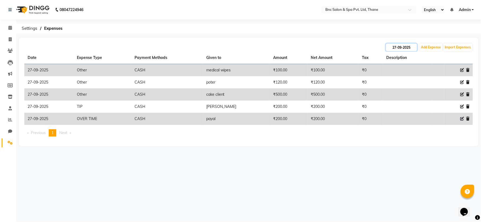
click at [406, 48] on input "27-09-2025" at bounding box center [401, 48] width 31 height 8
select select "9"
select select "2025"
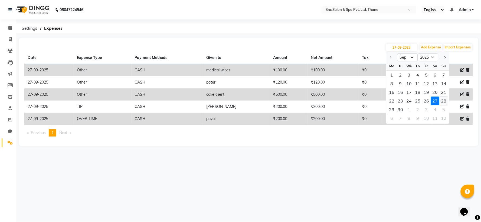
click at [441, 99] on div "28" at bounding box center [444, 101] width 9 height 9
type input "28-09-2025"
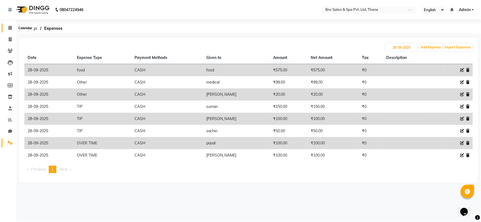
click at [10, 26] on icon at bounding box center [10, 28] width 4 height 4
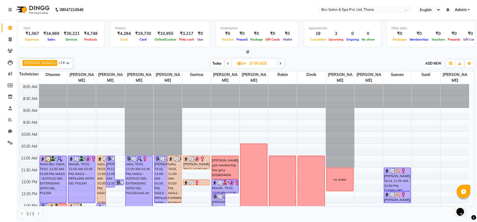
click at [434, 64] on span "ADD NEW" at bounding box center [433, 63] width 16 height 4
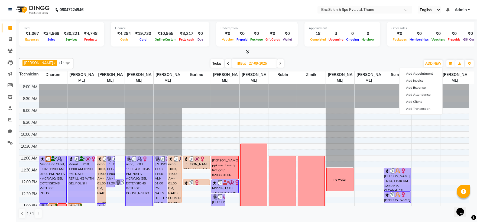
click at [210, 61] on span "Today" at bounding box center [217, 63] width 14 height 8
type input "01-10-2025"
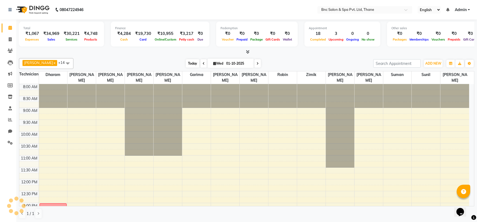
scroll to position [188, 0]
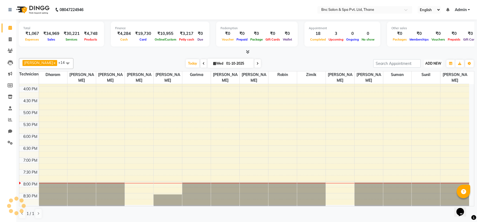
click at [431, 60] on button "ADD NEW Toggle Dropdown" at bounding box center [433, 64] width 19 height 8
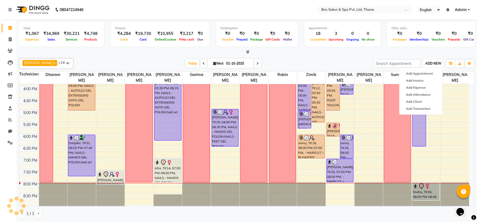
click at [431, 60] on button "ADD NEW Toggle Dropdown" at bounding box center [433, 64] width 19 height 8
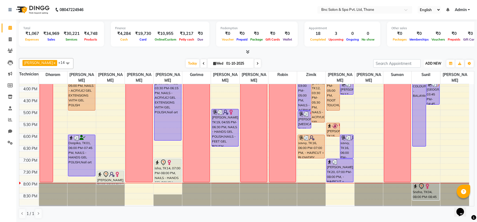
click at [431, 60] on button "ADD NEW Toggle Dropdown" at bounding box center [433, 64] width 19 height 8
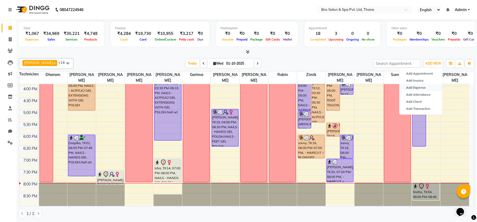
click at [412, 88] on link "Add Expense" at bounding box center [420, 87] width 43 height 7
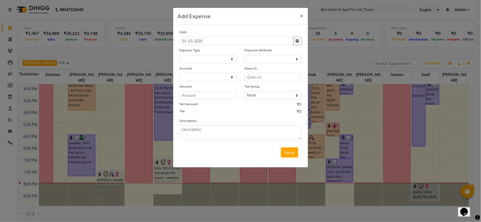
select select "1"
select select "7036"
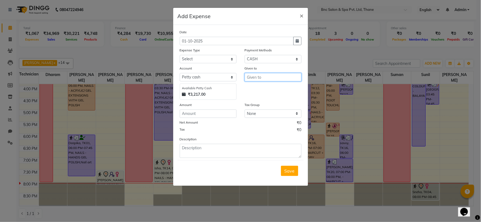
click at [259, 77] on input "text" at bounding box center [273, 77] width 57 height 8
click at [259, 87] on span "sunil" at bounding box center [256, 88] width 10 height 5
type input "sunil"
click at [212, 114] on input "number" at bounding box center [208, 114] width 57 height 8
type input "500"
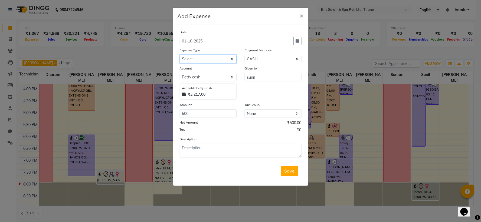
click at [221, 58] on select "Select ACADMY AMOUNT Advance Salary Bank charges Car maintenance Cash transfer …" at bounding box center [208, 59] width 57 height 8
select select "21016"
click at [221, 58] on select "Select ACADMY AMOUNT Advance Salary Bank charges Car maintenance Cash transfer …" at bounding box center [208, 59] width 57 height 8
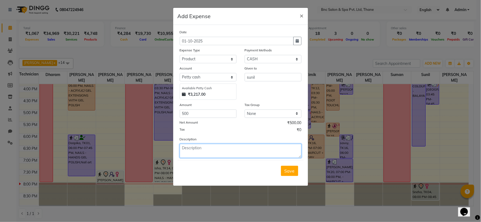
click at [207, 153] on textarea at bounding box center [241, 151] width 122 height 14
type textarea "tip and product"
click at [287, 170] on span "Save" at bounding box center [290, 170] width 10 height 5
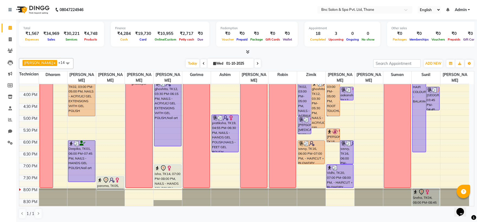
scroll to position [188, 0]
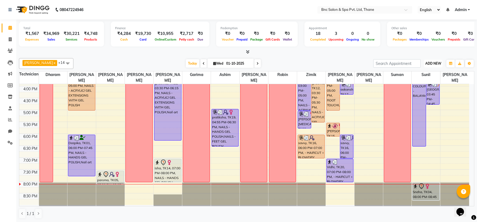
click at [435, 64] on span "ADD NEW" at bounding box center [433, 63] width 16 height 4
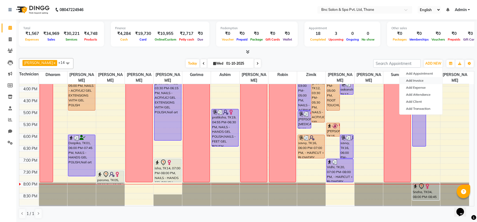
click at [427, 80] on link "Add Invoice" at bounding box center [420, 80] width 43 height 7
select select "service"
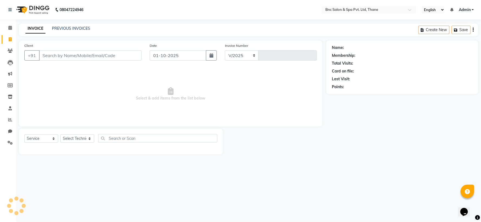
select select "7892"
type input "4195"
click at [81, 137] on select "Select Technician Anas [PERSON_NAME] [PERSON_NAME] [PERSON_NAME] [PERSON_NAME] …" at bounding box center [77, 139] width 34 height 8
select select "71922"
click at [60, 135] on select "Select Technician Anas [PERSON_NAME] [PERSON_NAME] [PERSON_NAME] [PERSON_NAME] …" at bounding box center [77, 139] width 34 height 8
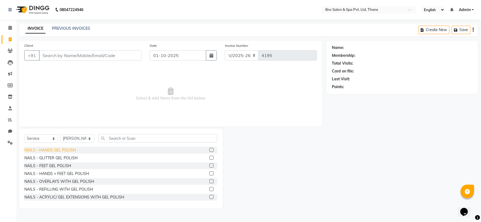
click at [60, 149] on div "NAILS - HANDS GEL POLISH" at bounding box center [50, 151] width 52 height 6
checkbox input "false"
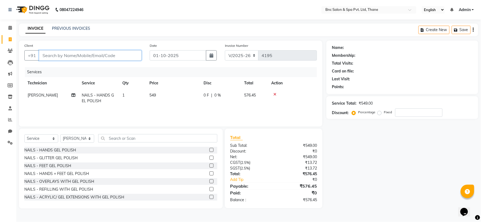
click at [51, 56] on input "Client" at bounding box center [90, 55] width 103 height 10
click at [44, 55] on input "Client" at bounding box center [90, 55] width 103 height 10
type input "9"
type input "0"
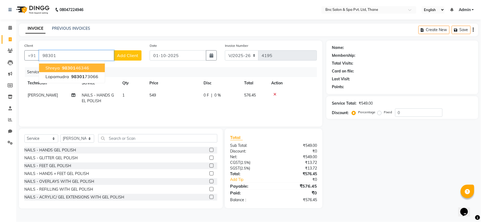
click at [58, 66] on span "shreya" at bounding box center [52, 67] width 14 height 5
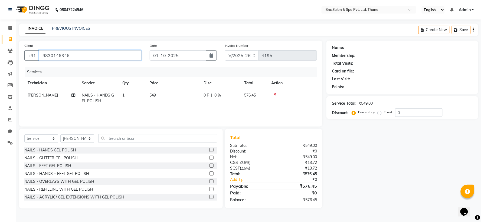
type input "9830146346"
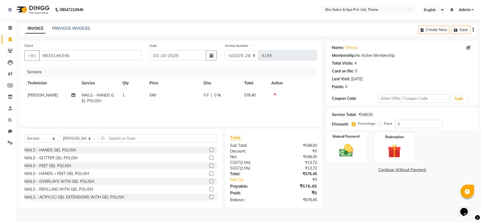
click at [343, 150] on img at bounding box center [346, 151] width 23 height 16
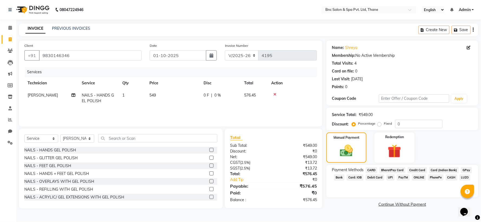
click at [461, 172] on span "GPay" at bounding box center [466, 170] width 11 height 6
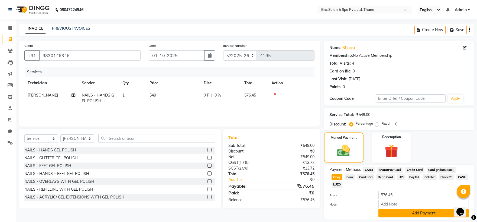
click at [426, 209] on button "Add Payment" at bounding box center [423, 213] width 90 height 8
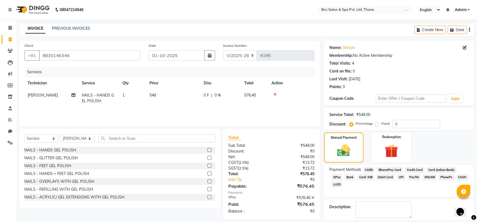
scroll to position [25, 0]
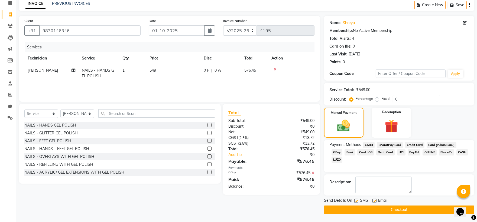
click at [409, 209] on button "Checkout" at bounding box center [399, 210] width 150 height 8
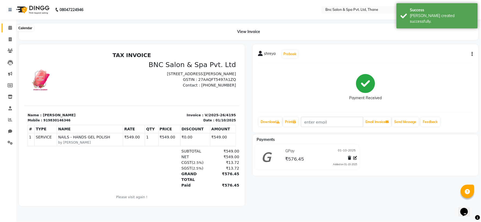
click at [9, 27] on icon at bounding box center [10, 28] width 4 height 4
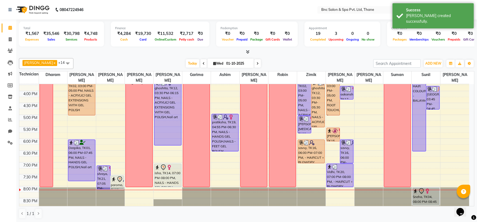
scroll to position [188, 0]
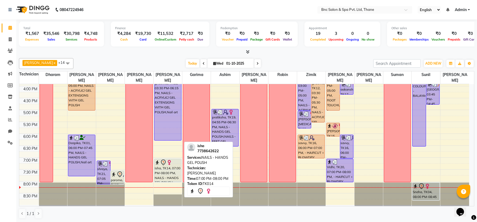
click at [163, 167] on div "isha, TK14, 07:00 PM-08:00 PM, NAILS - HANDS GEL POLISH" at bounding box center [167, 170] width 27 height 23
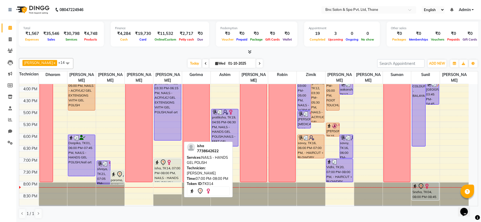
select select "7"
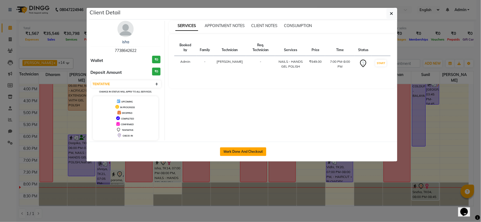
click at [224, 150] on button "Mark Done And Checkout" at bounding box center [243, 152] width 46 height 9
select select "service"
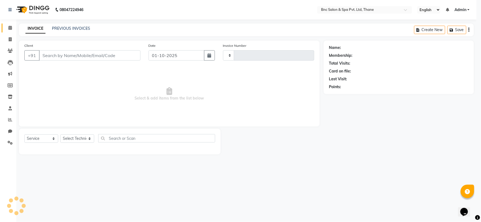
type input "4196"
select select "7892"
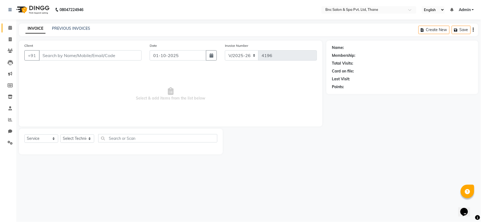
type input "7738642622"
select select "71920"
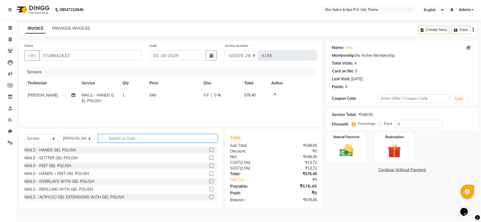
click at [111, 138] on input "text" at bounding box center [157, 138] width 119 height 8
click at [151, 92] on td "549" at bounding box center [173, 98] width 54 height 18
select select "71920"
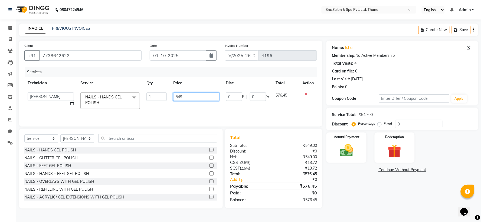
click at [185, 97] on input "549" at bounding box center [196, 97] width 46 height 8
type input "5"
type input "649"
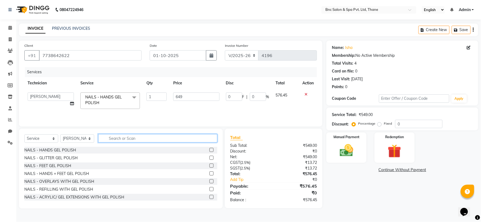
click at [123, 139] on input "text" at bounding box center [157, 138] width 119 height 8
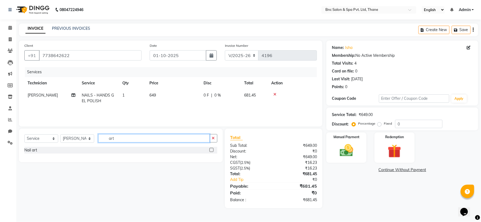
type input "art"
click at [210, 151] on label at bounding box center [212, 150] width 4 height 4
click at [210, 151] on input "checkbox" at bounding box center [212, 151] width 4 height 4
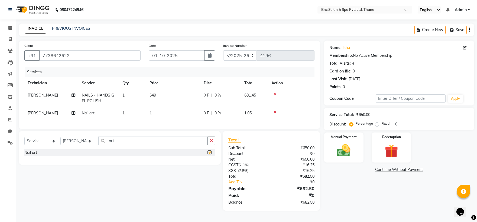
checkbox input "false"
click at [158, 112] on td "1" at bounding box center [173, 113] width 54 height 12
select select "71920"
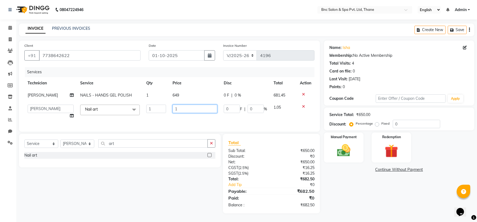
click at [181, 107] on input "1" at bounding box center [194, 109] width 45 height 8
type input "200"
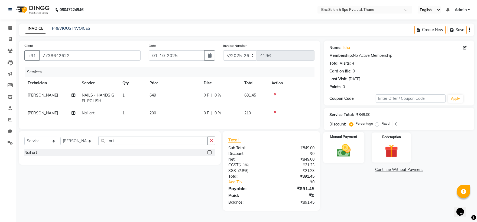
click at [351, 154] on img at bounding box center [343, 151] width 22 height 16
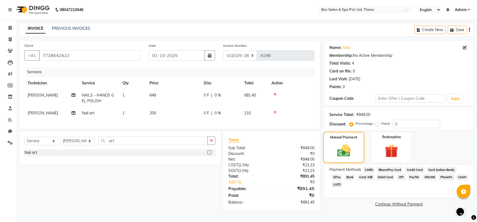
click at [351, 154] on img at bounding box center [344, 150] width 22 height 15
click at [350, 152] on img at bounding box center [344, 150] width 22 height 15
click at [343, 174] on span "GPay" at bounding box center [336, 177] width 11 height 6
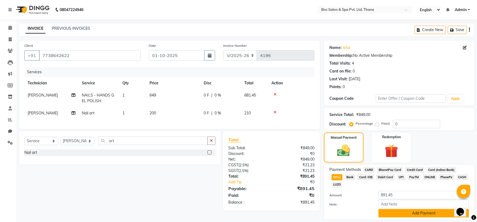
click at [439, 209] on button "Add Payment" at bounding box center [423, 213] width 90 height 8
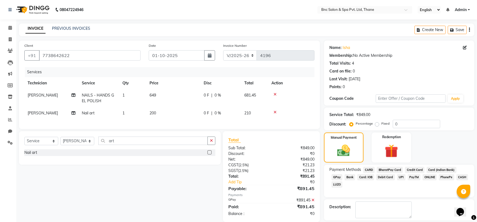
scroll to position [25, 0]
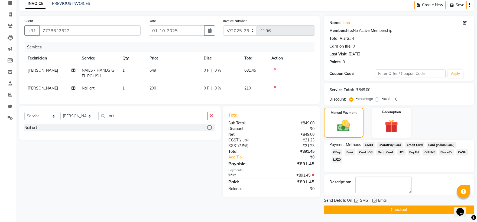
click at [438, 210] on button "Checkout" at bounding box center [399, 210] width 150 height 8
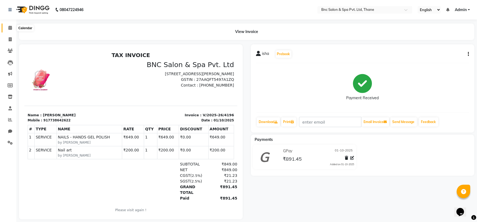
click at [10, 28] on icon at bounding box center [10, 28] width 4 height 4
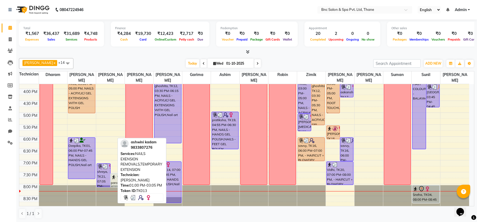
scroll to position [188, 0]
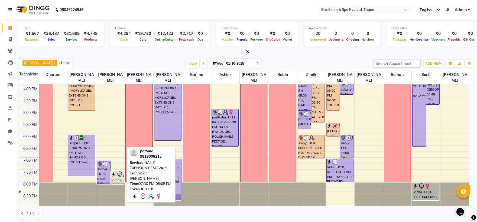
click at [118, 180] on div "paroma, TK05, 07:30 PM-08:05 PM, NAILS EXENSION REMOVALS" at bounding box center [117, 177] width 13 height 13
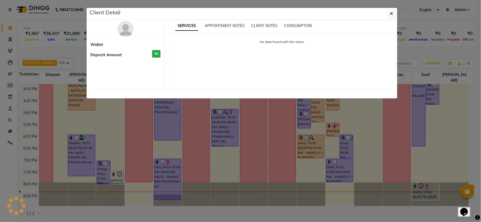
select select "7"
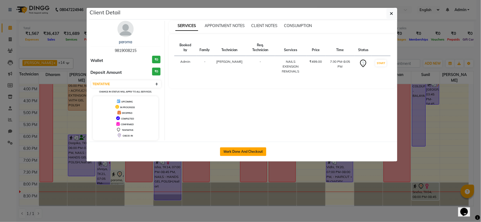
click at [247, 155] on button "Mark Done And Checkout" at bounding box center [243, 152] width 46 height 9
select select "service"
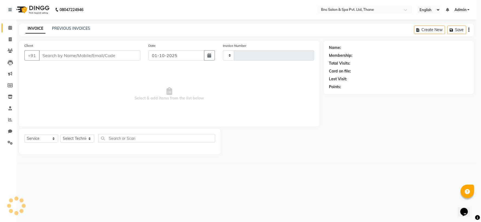
type input "4197"
select select "7892"
type input "9819008215"
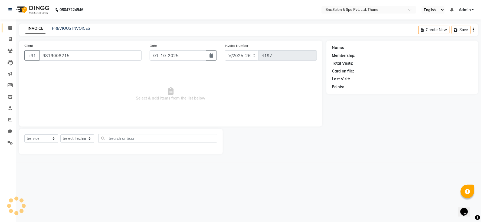
select select "71922"
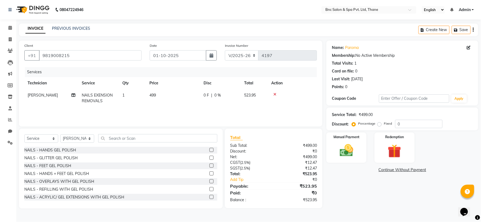
click at [37, 95] on span "[PERSON_NAME]" at bounding box center [43, 95] width 30 height 5
select select "71922"
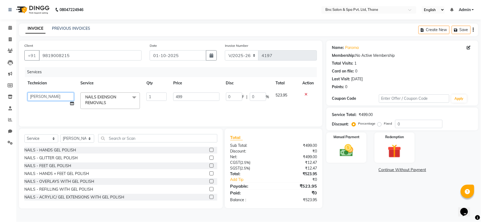
click at [37, 95] on select "Anas [PERSON_NAME] [PERSON_NAME] Shibe [PERSON_NAME] [PERSON_NAME] [PERSON_NAME…" at bounding box center [51, 97] width 46 height 8
select select "71926"
click at [350, 152] on img at bounding box center [346, 151] width 23 height 16
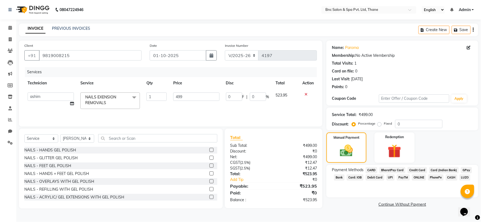
click at [450, 178] on span "CASH" at bounding box center [452, 178] width 12 height 6
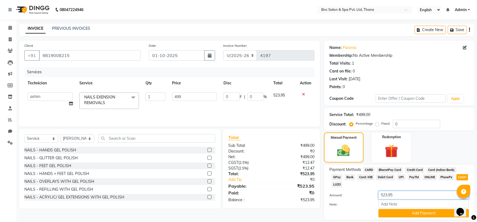
click at [423, 191] on input "523.95" at bounding box center [423, 195] width 90 height 8
type input "500"
click at [426, 209] on button "Add Payment" at bounding box center [423, 213] width 90 height 8
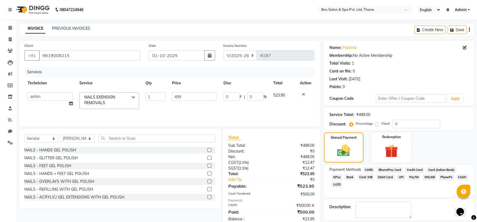
click at [343, 174] on span "GPay" at bounding box center [336, 177] width 11 height 6
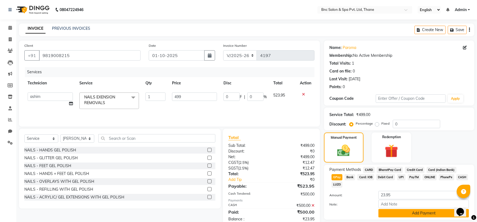
click at [418, 209] on button "Add Payment" at bounding box center [423, 213] width 90 height 8
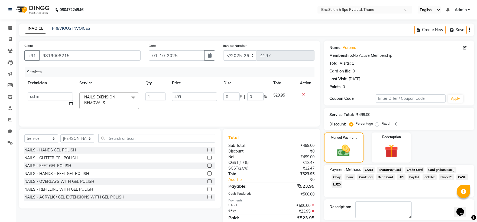
scroll to position [25, 0]
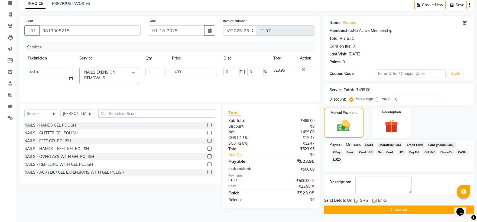
click at [416, 210] on button "Checkout" at bounding box center [399, 210] width 150 height 8
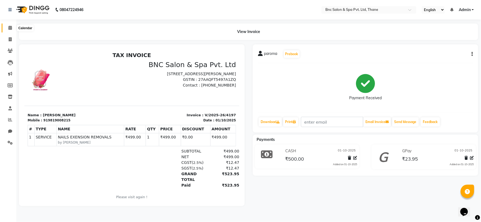
click at [9, 25] on span at bounding box center [9, 28] width 9 height 6
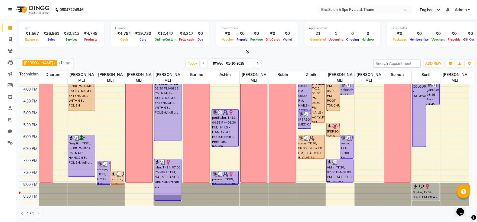
scroll to position [188, 0]
click at [250, 69] on div "[PERSON_NAME] x [PERSON_NAME] suman x [PERSON_NAME] x [PERSON_NAME] x [PERSON_N…" at bounding box center [246, 63] width 455 height 11
